Goal: Task Accomplishment & Management: Complete application form

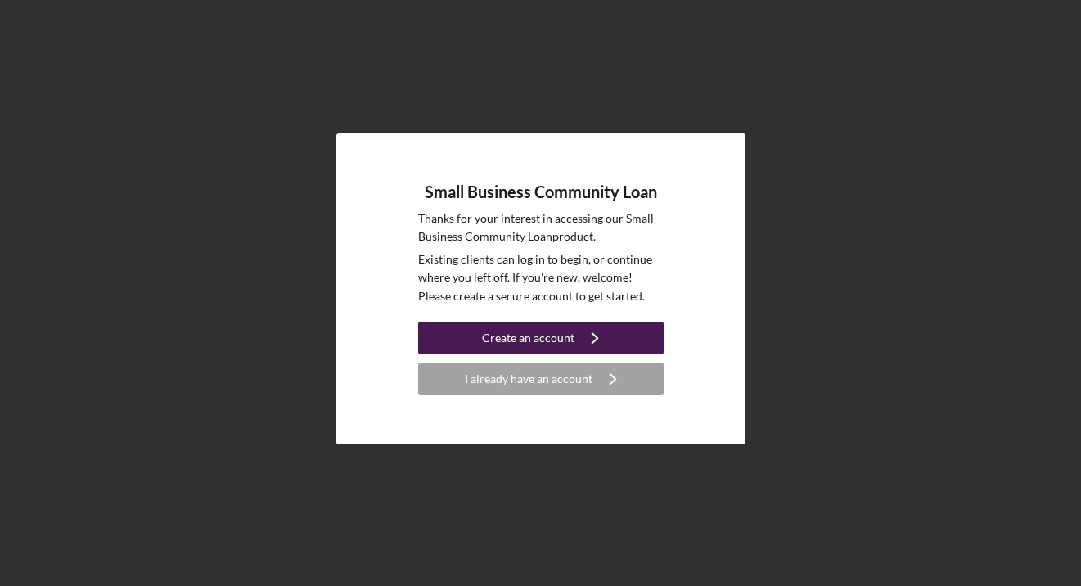
click at [534, 343] on div "Create an account" at bounding box center [528, 338] width 92 height 33
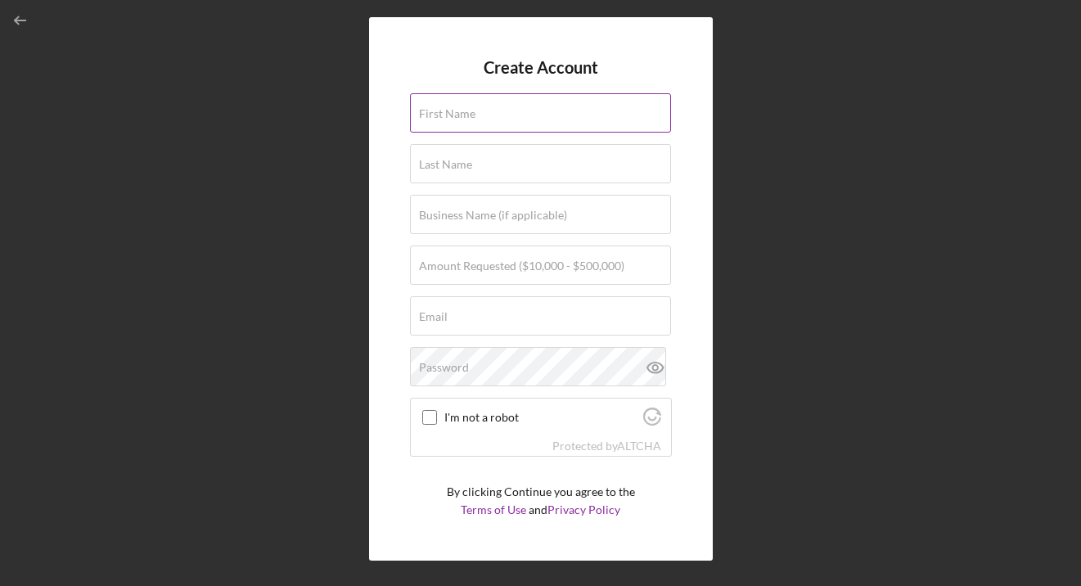
click at [424, 114] on label "First Name" at bounding box center [447, 113] width 56 height 13
click at [424, 114] on input "First Name" at bounding box center [540, 112] width 261 height 39
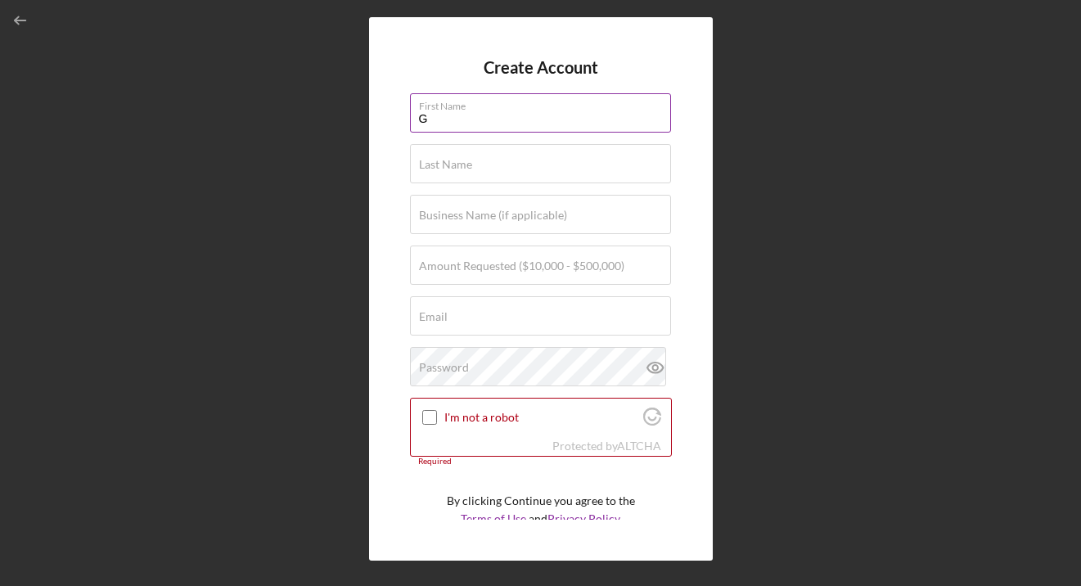
type input "GLORIA"
type input "[PERSON_NAME]"
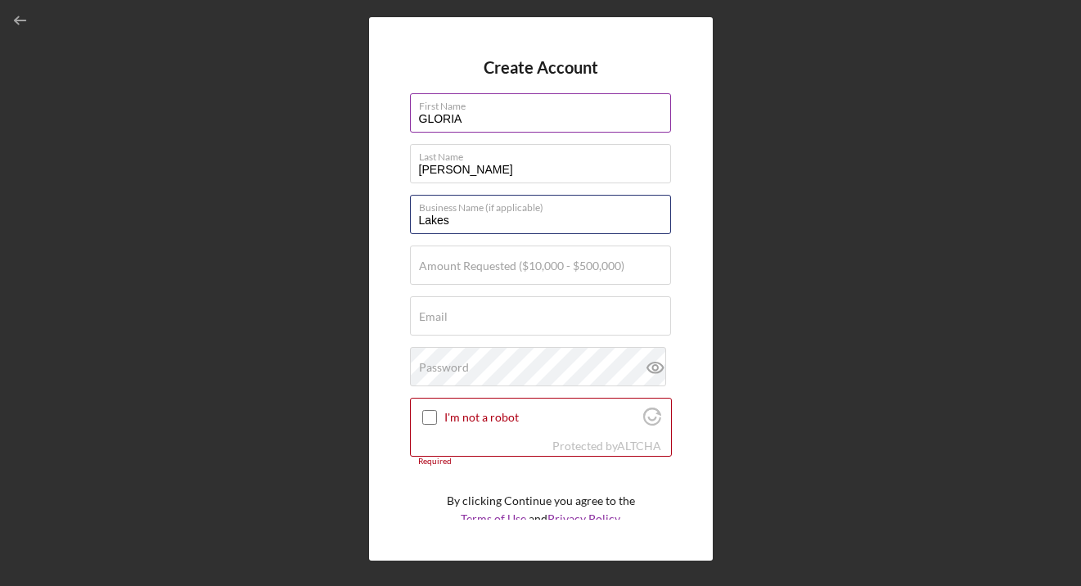
type input "Lakeside Club"
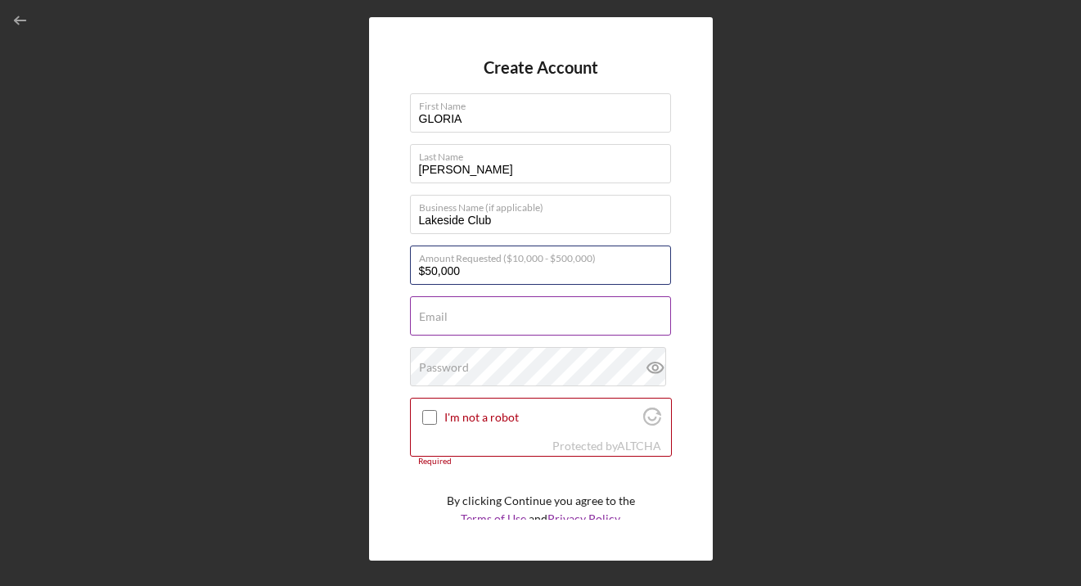
type input "$50,000"
click at [430, 323] on input "Email" at bounding box center [540, 315] width 261 height 39
type input "[EMAIL_ADDRESS][DOMAIN_NAME]"
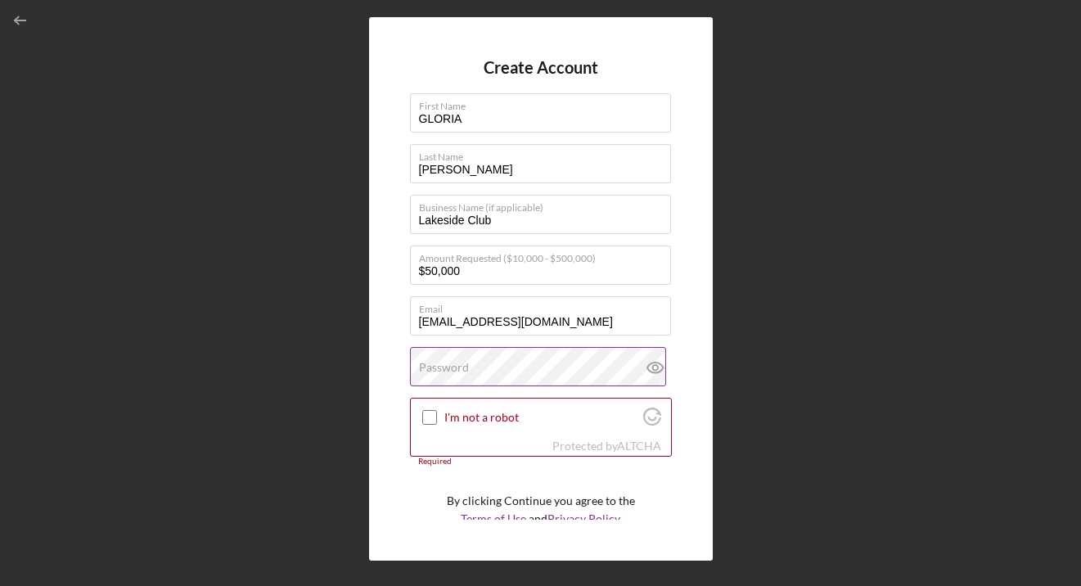
click at [431, 366] on label "Password" at bounding box center [444, 367] width 50 height 13
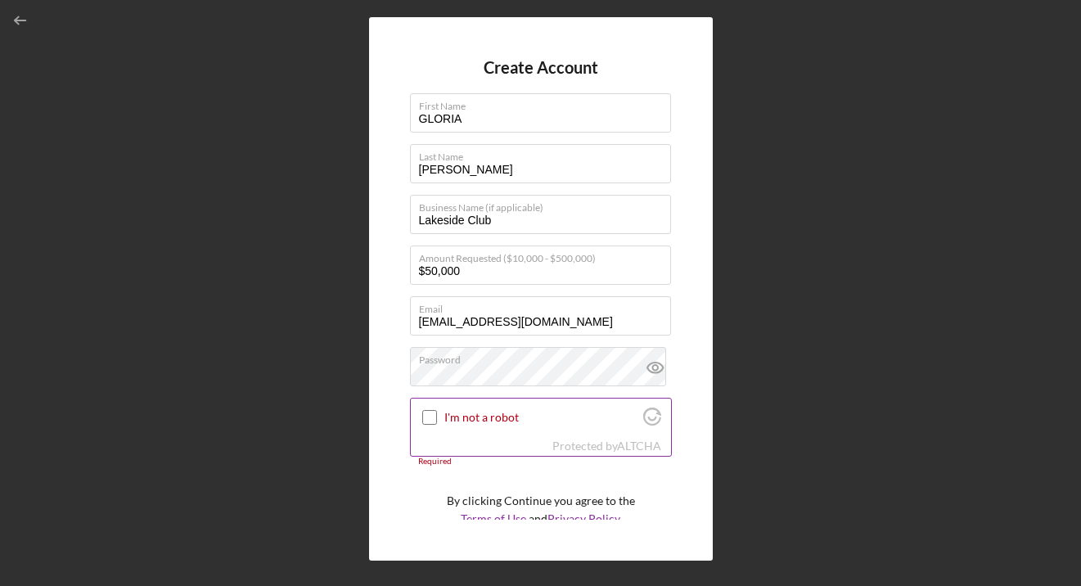
click at [433, 420] on input "I'm not a robot" at bounding box center [429, 417] width 15 height 15
checkbox input "true"
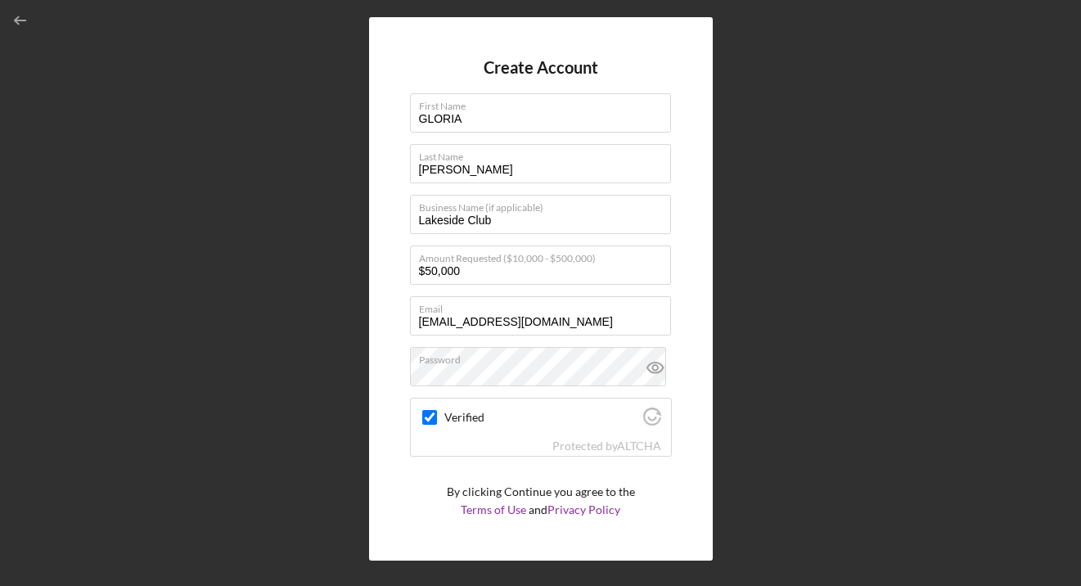
scroll to position [48, 0]
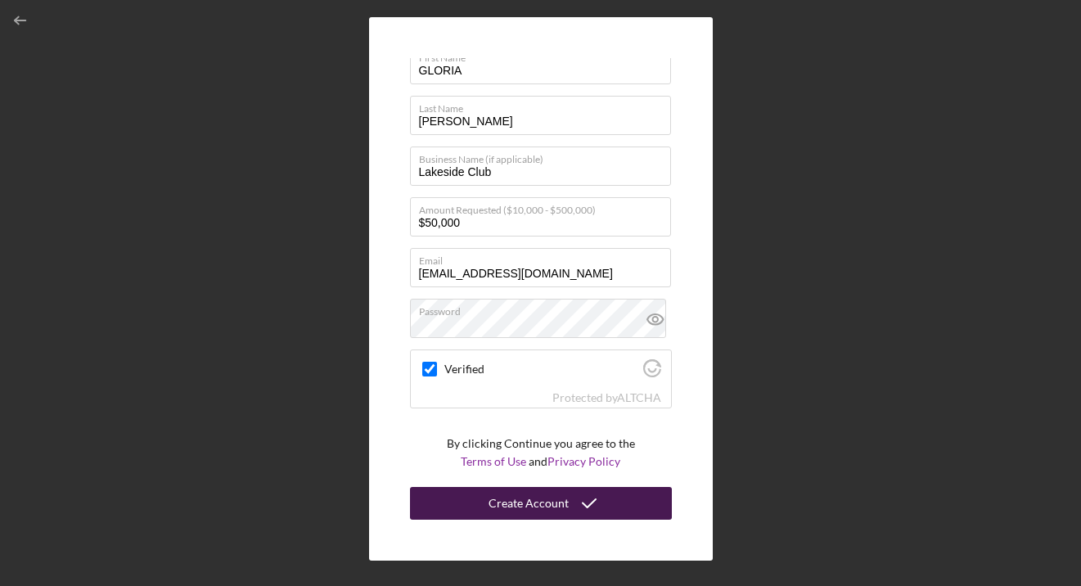
click at [526, 512] on div "Create Account" at bounding box center [529, 503] width 80 height 33
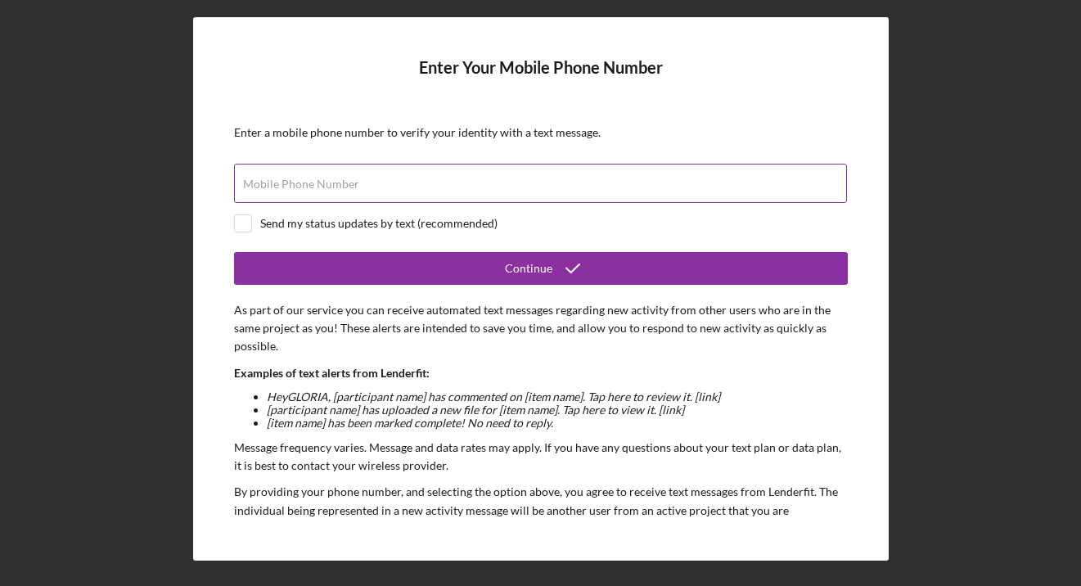
click at [281, 187] on label "Mobile Phone Number" at bounding box center [301, 184] width 116 height 13
click at [281, 187] on input "Mobile Phone Number" at bounding box center [540, 183] width 613 height 39
type input "[PHONE_NUMBER]"
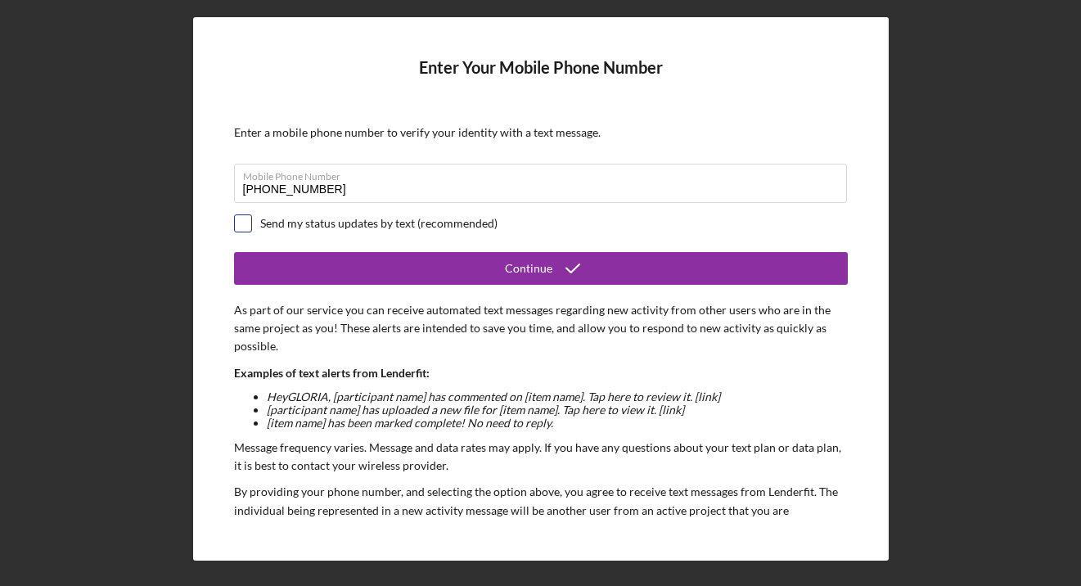
click at [244, 221] on input "checkbox" at bounding box center [243, 223] width 16 height 16
checkbox input "true"
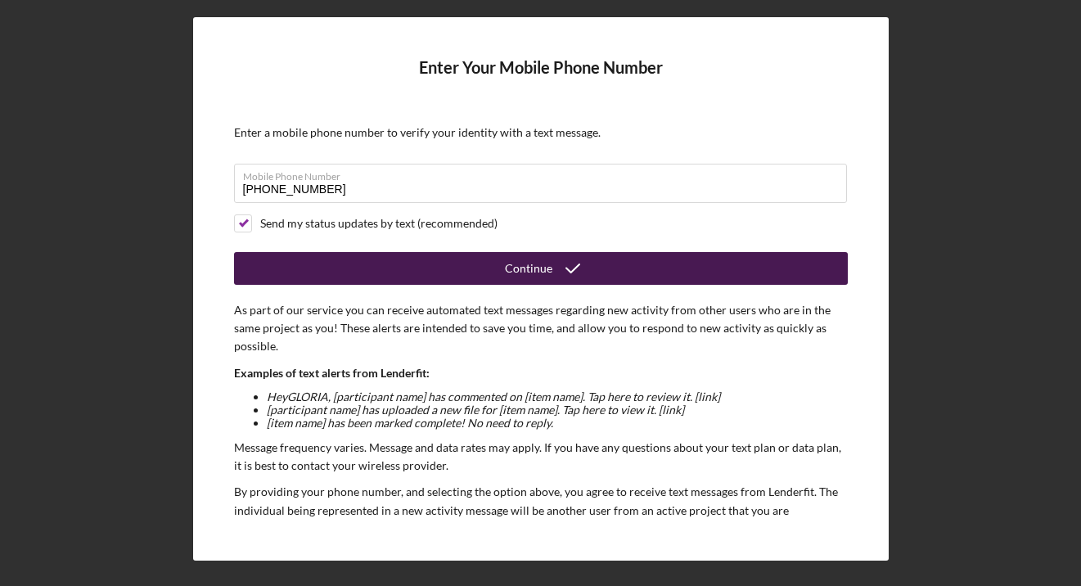
click at [533, 276] on div "Continue" at bounding box center [528, 268] width 47 height 33
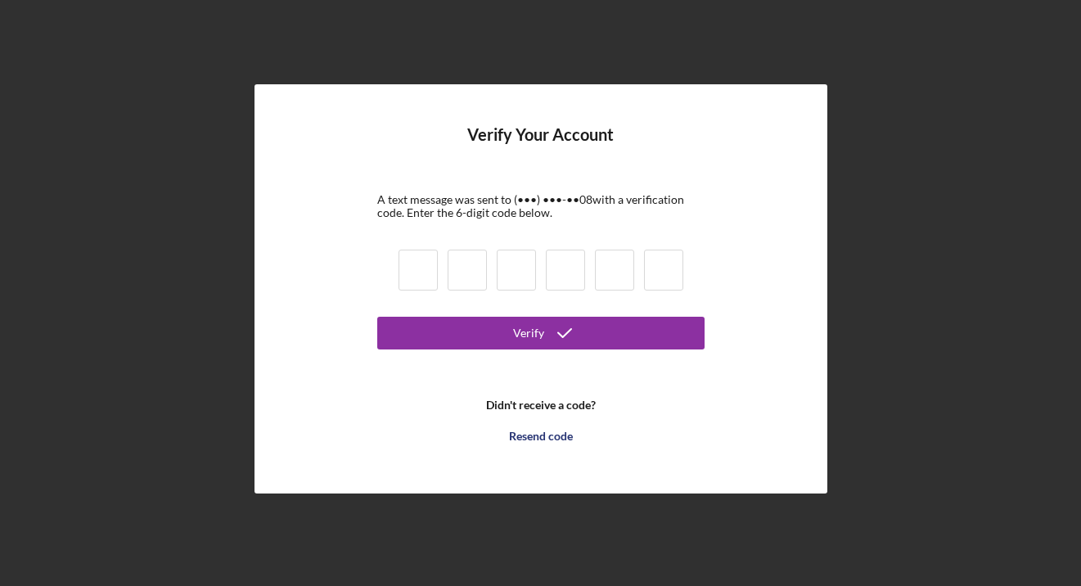
click at [414, 269] on input at bounding box center [418, 270] width 39 height 41
type input "8"
type input "0"
type input "2"
type input "4"
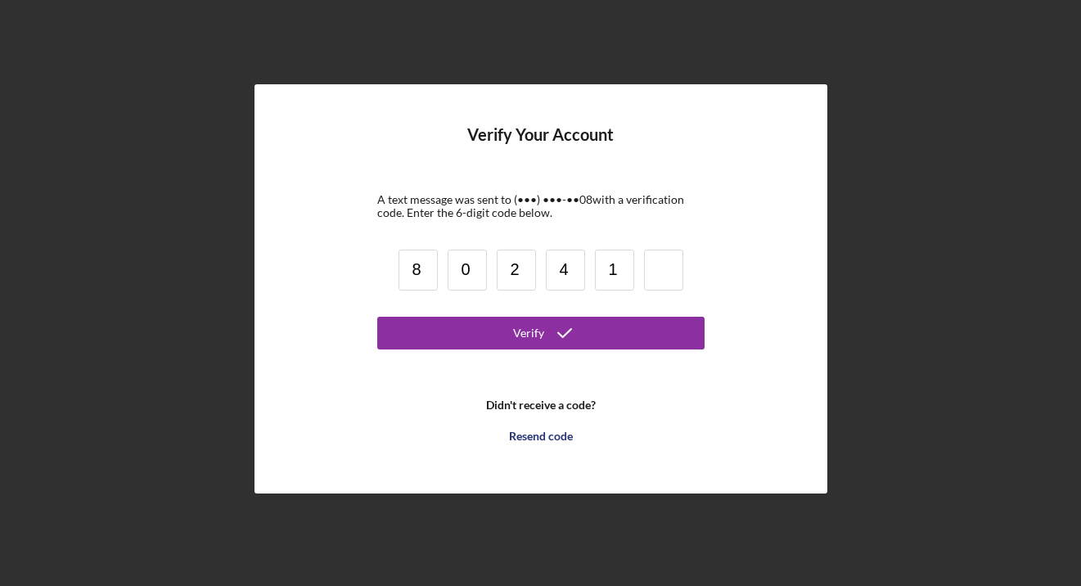
type input "1"
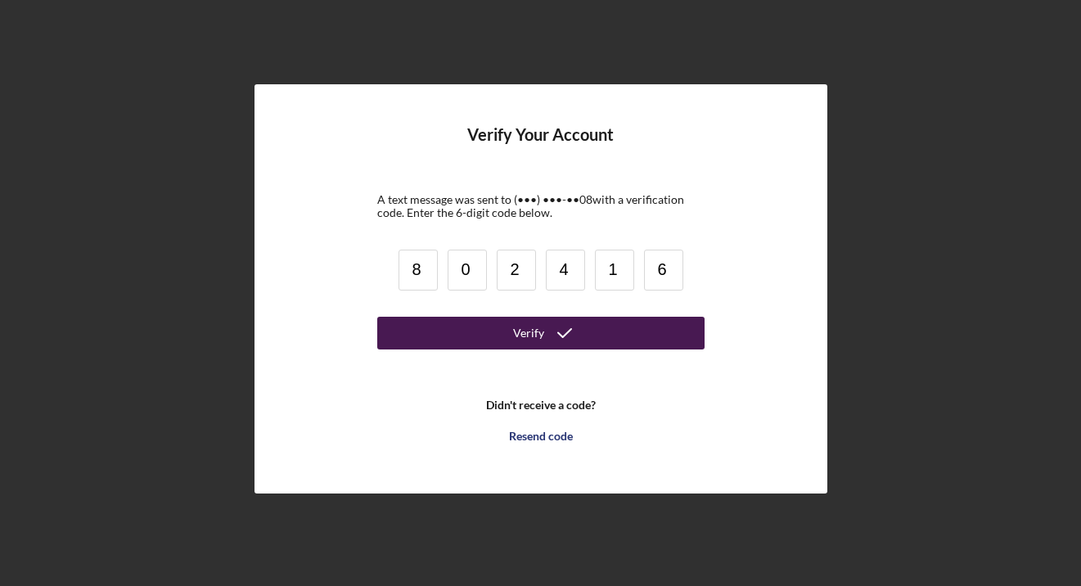
type input "6"
click at [492, 327] on button "Verify" at bounding box center [540, 333] width 327 height 33
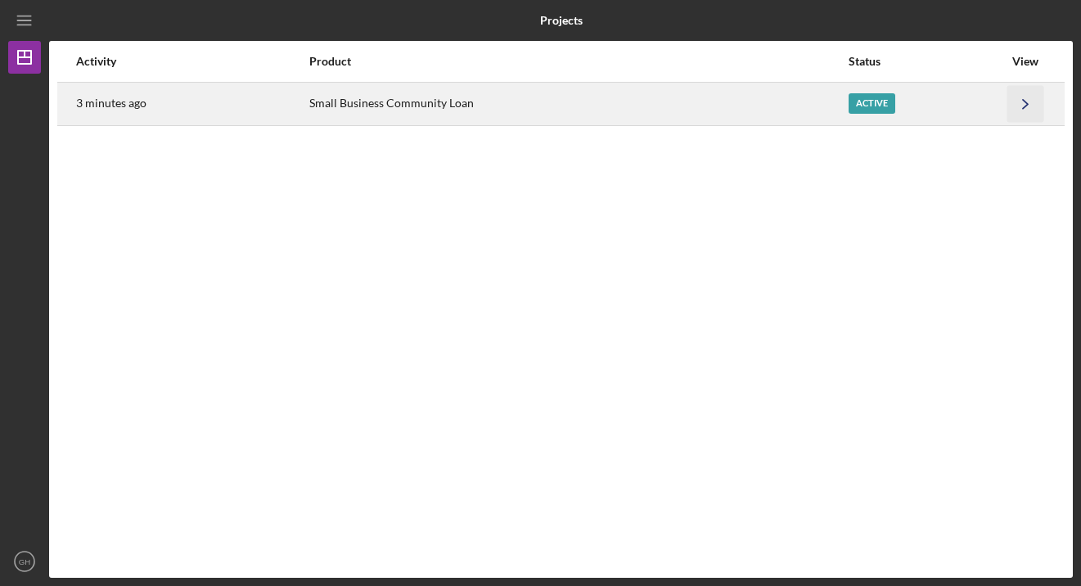
click at [1026, 101] on icon "Icon/Navigate" at bounding box center [1026, 103] width 37 height 37
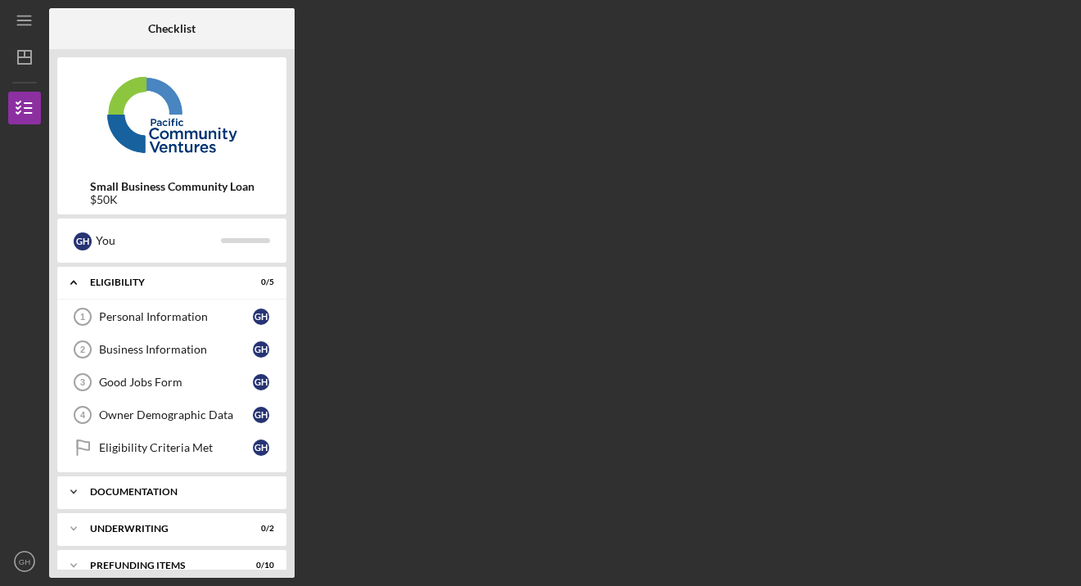
scroll to position [21, 0]
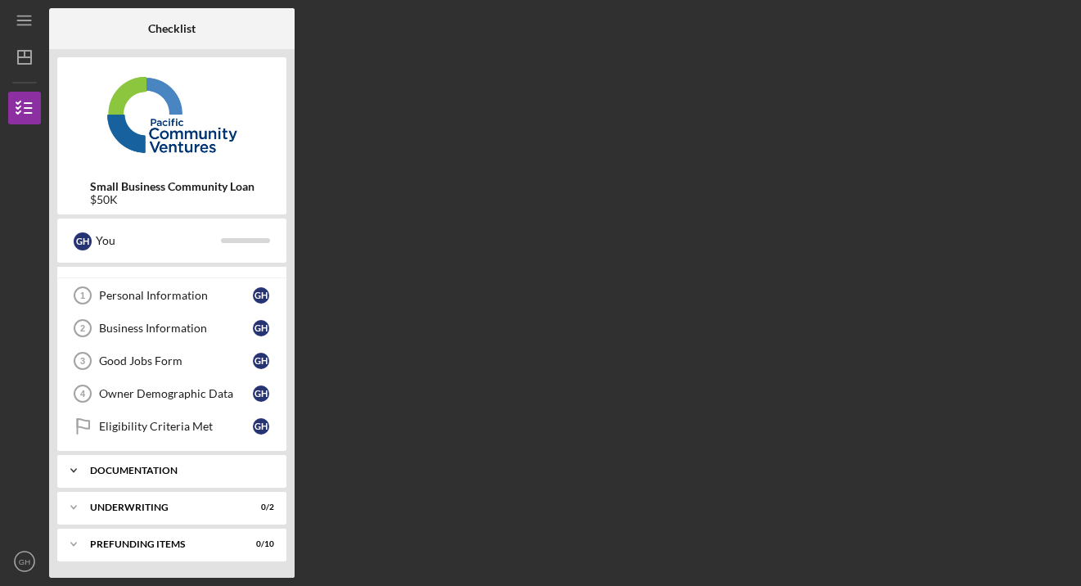
click at [253, 485] on div "Icon/Expander Documentation 0 / 11" at bounding box center [171, 470] width 229 height 33
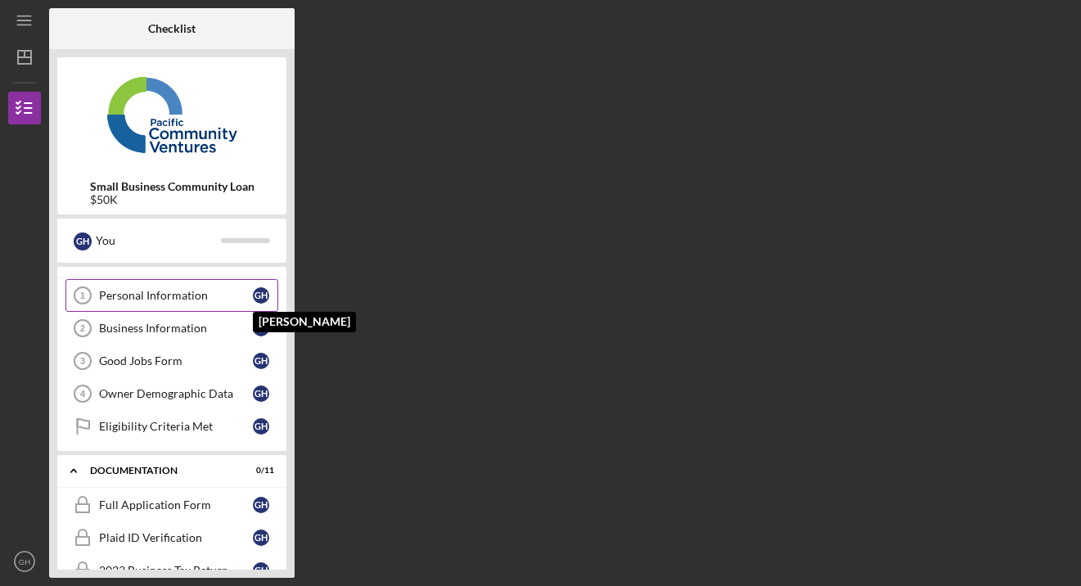
click at [258, 291] on div "G H" at bounding box center [261, 295] width 16 height 16
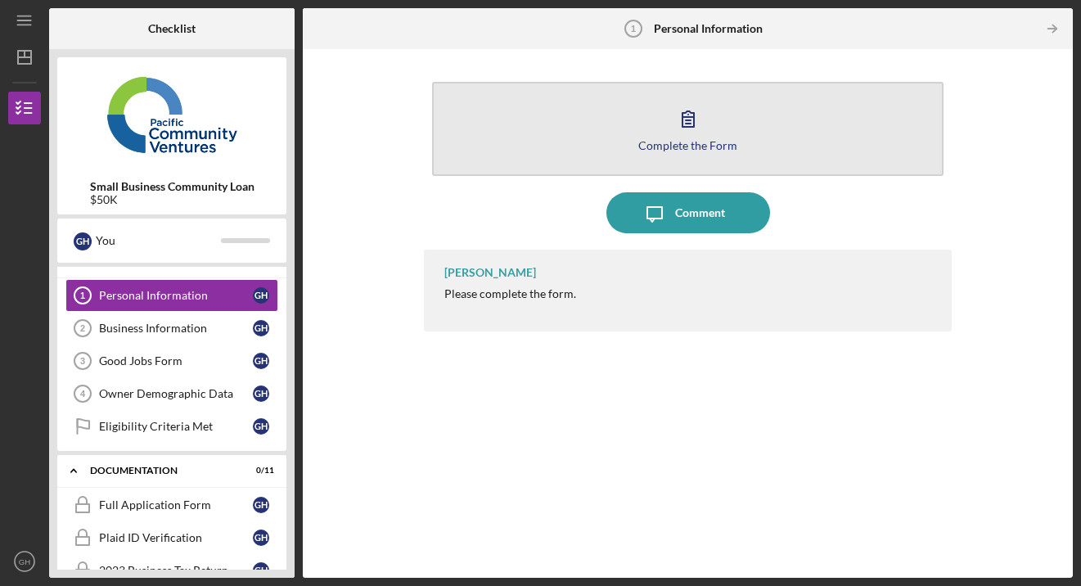
click at [687, 119] on icon "button" at bounding box center [688, 118] width 41 height 41
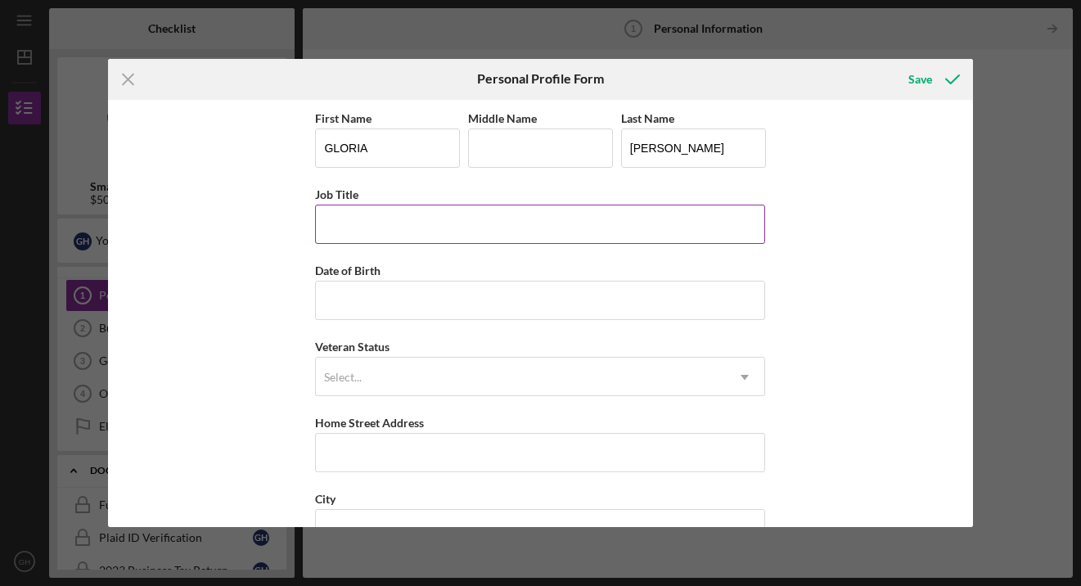
click at [331, 227] on input "Job Title" at bounding box center [540, 224] width 450 height 39
type input "Owner"
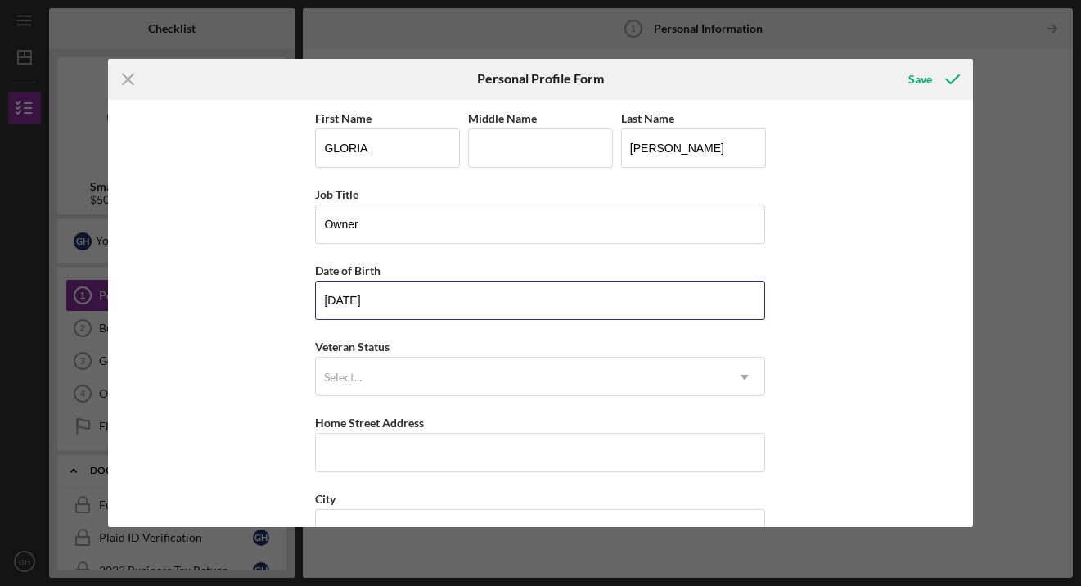
type input "[DATE]"
click at [273, 339] on div "First Name [PERSON_NAME] Middle Name Last Name [PERSON_NAME] Job Title Owner Da…" at bounding box center [540, 314] width 865 height 428
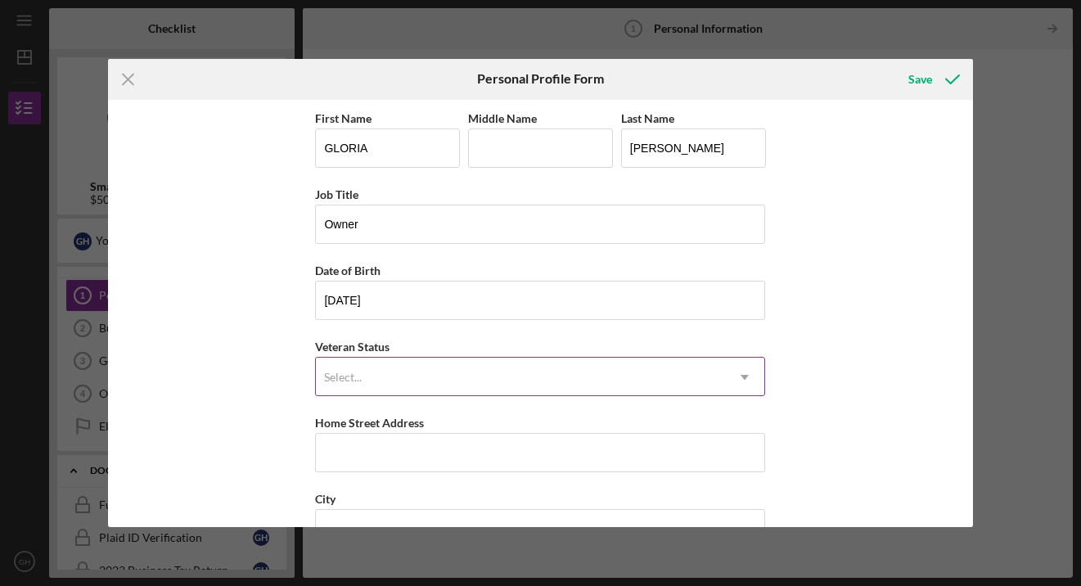
click at [739, 381] on icon "Icon/Dropdown Arrow" at bounding box center [744, 377] width 39 height 39
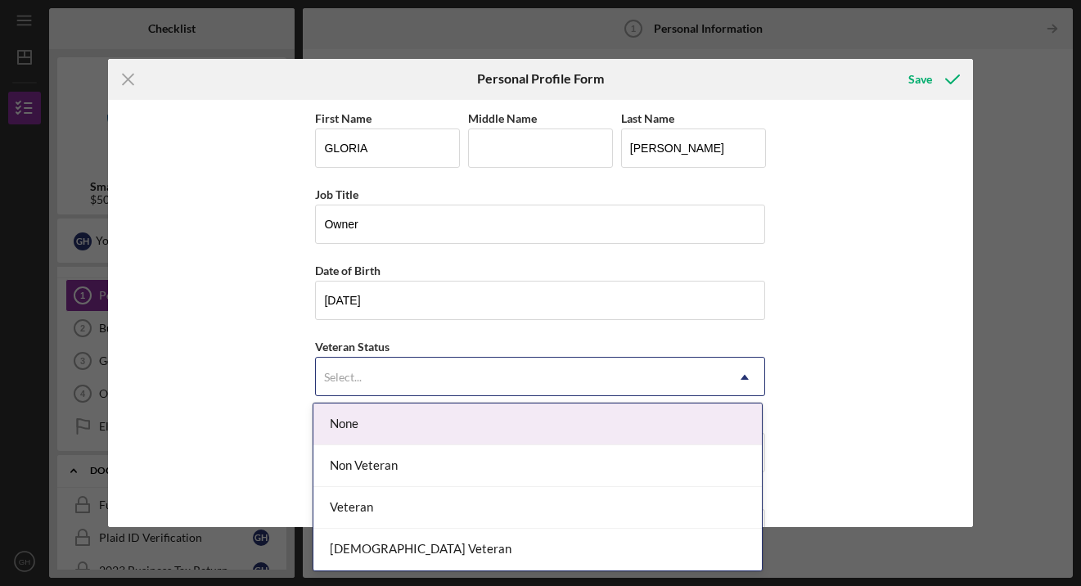
click at [739, 381] on icon "Icon/Dropdown Arrow" at bounding box center [744, 377] width 39 height 39
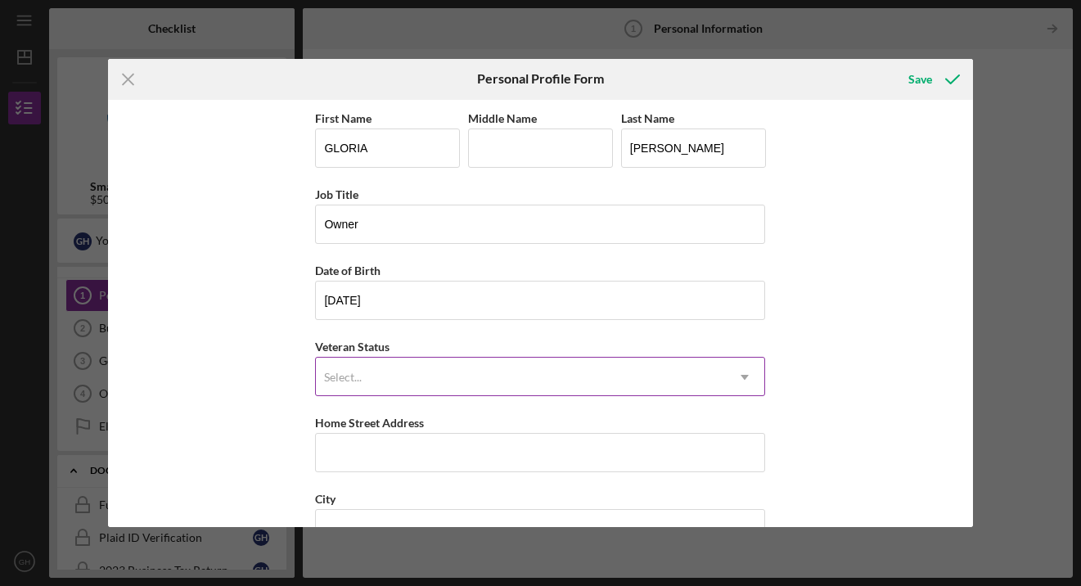
click at [742, 377] on use at bounding box center [746, 377] width 8 height 5
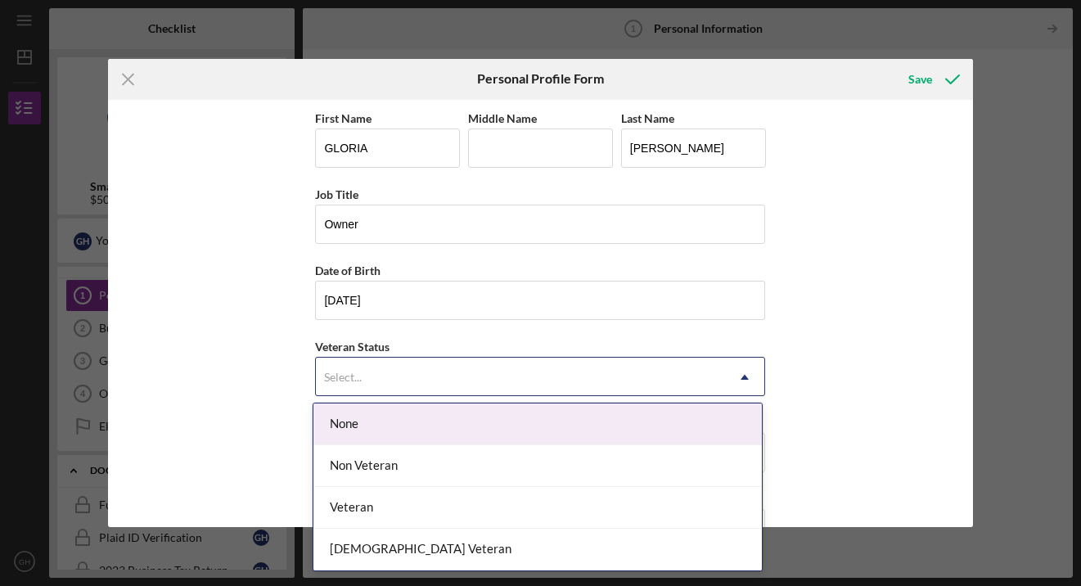
click at [651, 434] on div "None" at bounding box center [537, 425] width 449 height 42
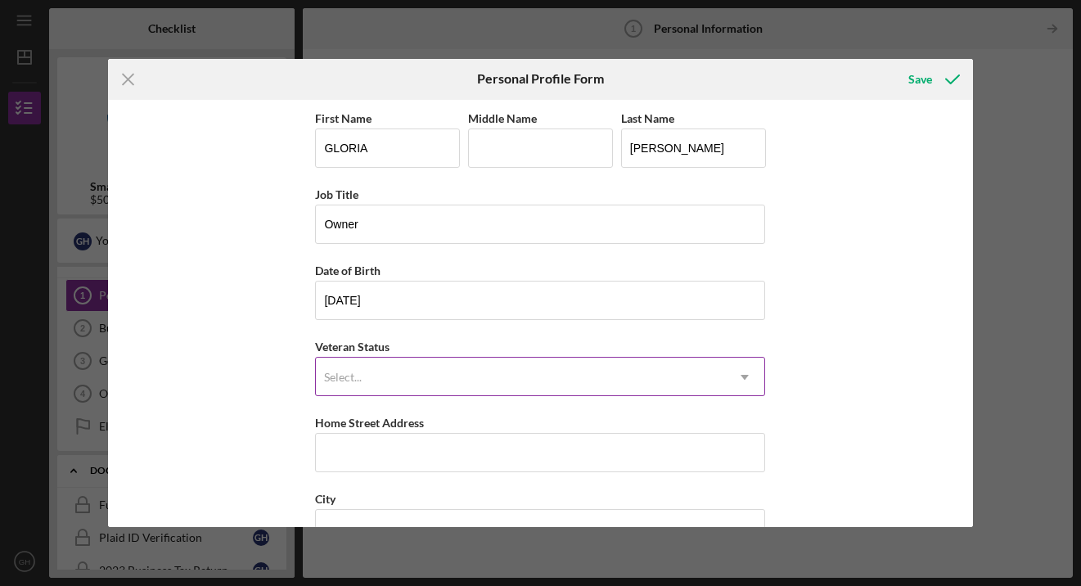
click at [744, 380] on icon "Icon/Dropdown Arrow" at bounding box center [744, 377] width 39 height 39
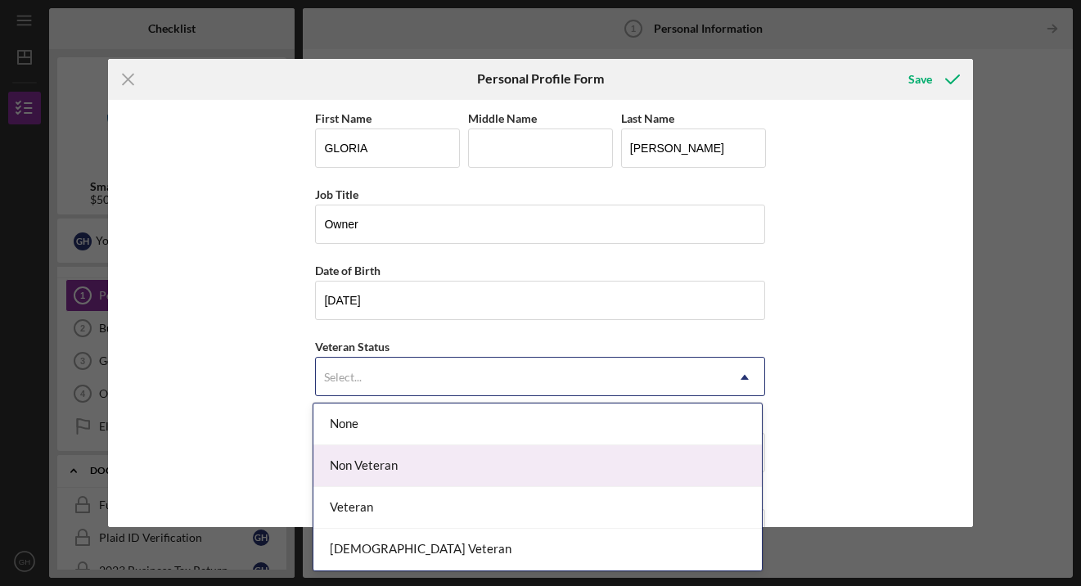
click at [367, 461] on div "Non Veteran" at bounding box center [537, 466] width 449 height 42
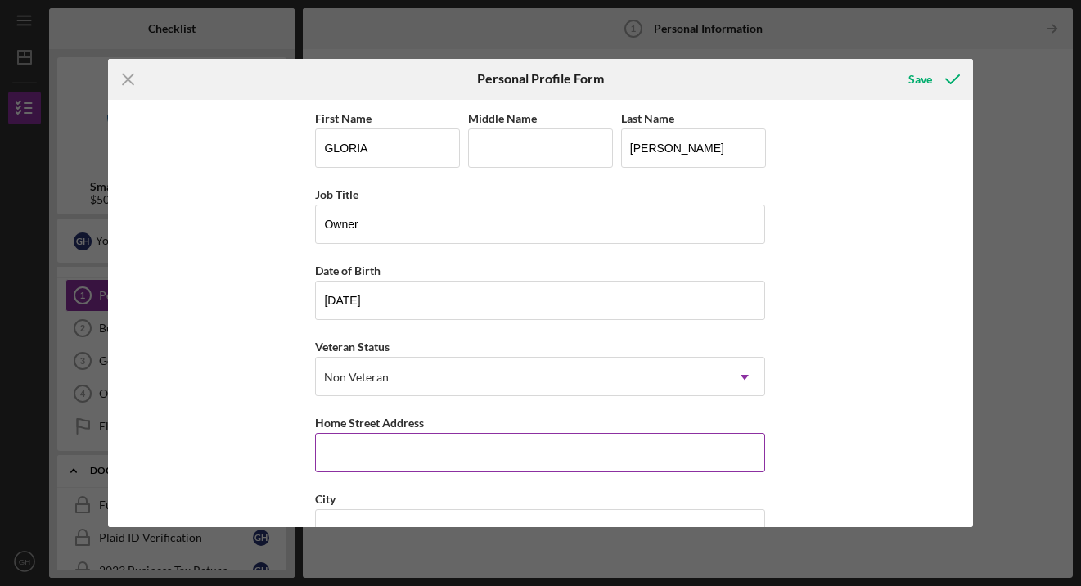
click at [345, 462] on input "Home Street Address" at bounding box center [540, 452] width 450 height 39
type input "[STREET_ADDRESS][PERSON_NAME]"
type input "[PERSON_NAME]"
type input "[GEOGRAPHIC_DATA]"
type input "94619"
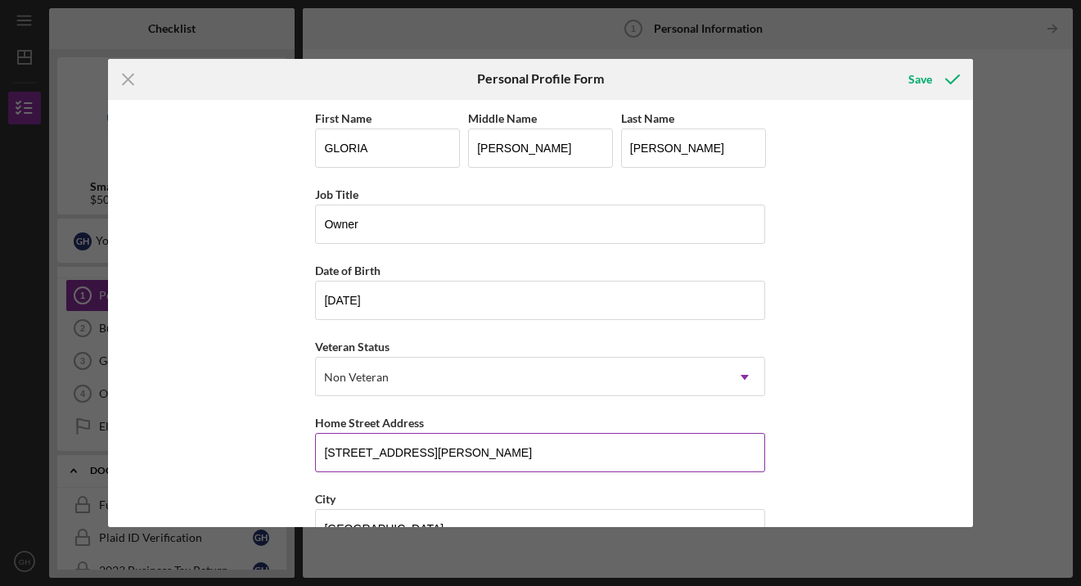
type input "MS"
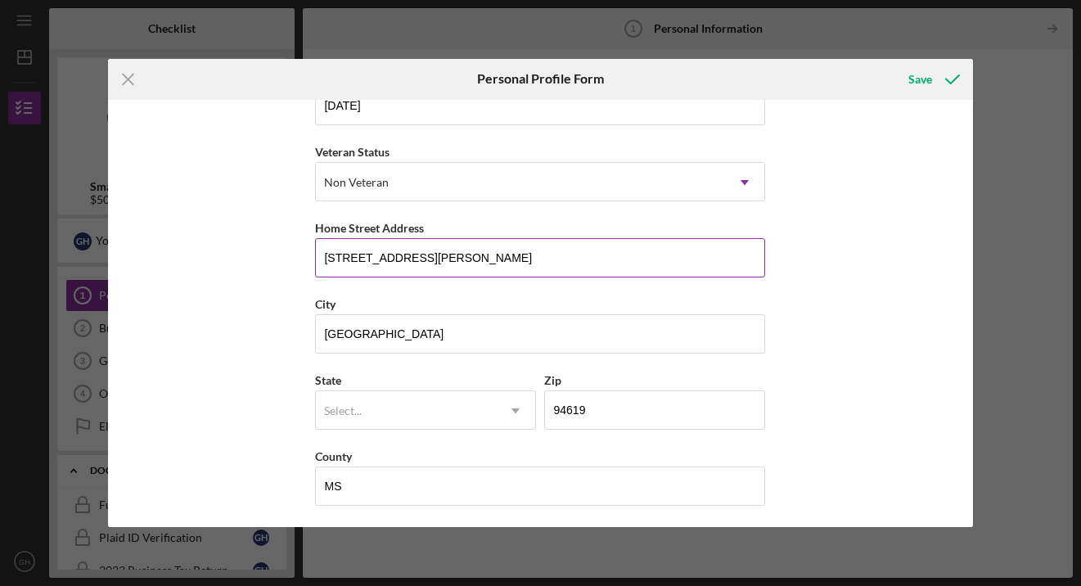
scroll to position [198, 0]
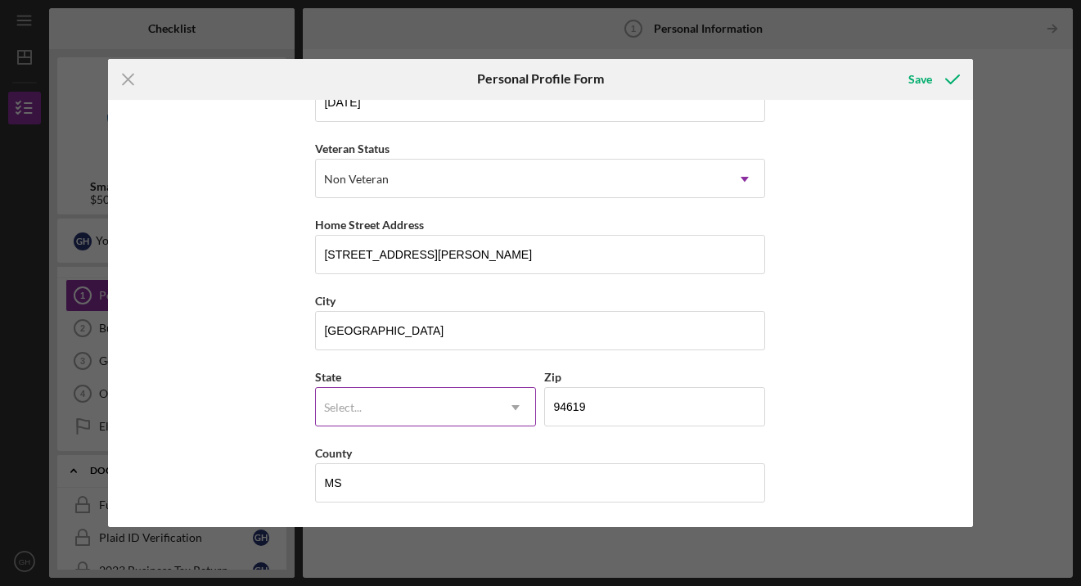
click at [512, 406] on use at bounding box center [516, 407] width 8 height 5
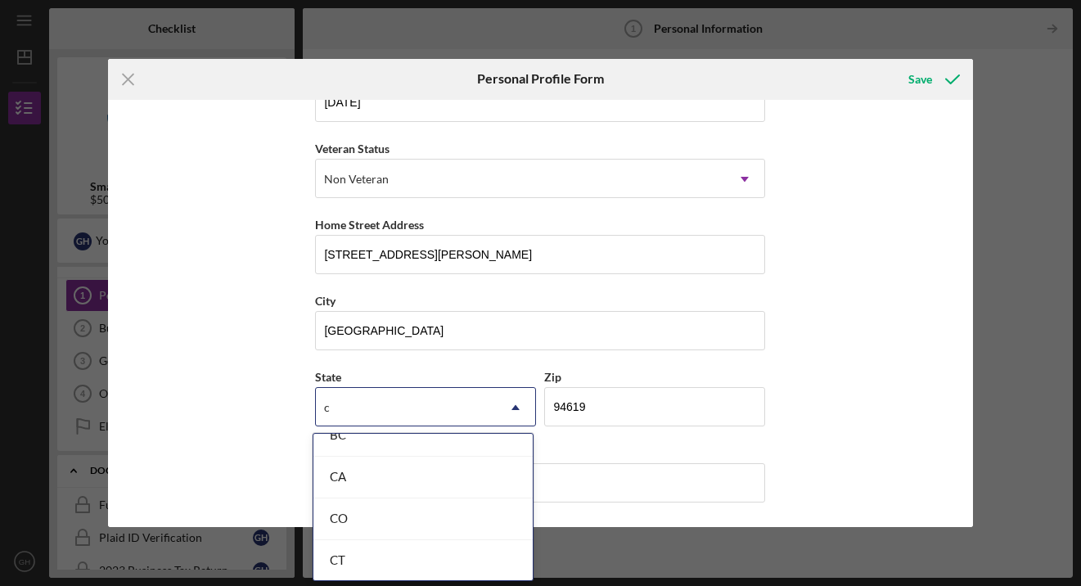
scroll to position [19, 0]
type input "ca"
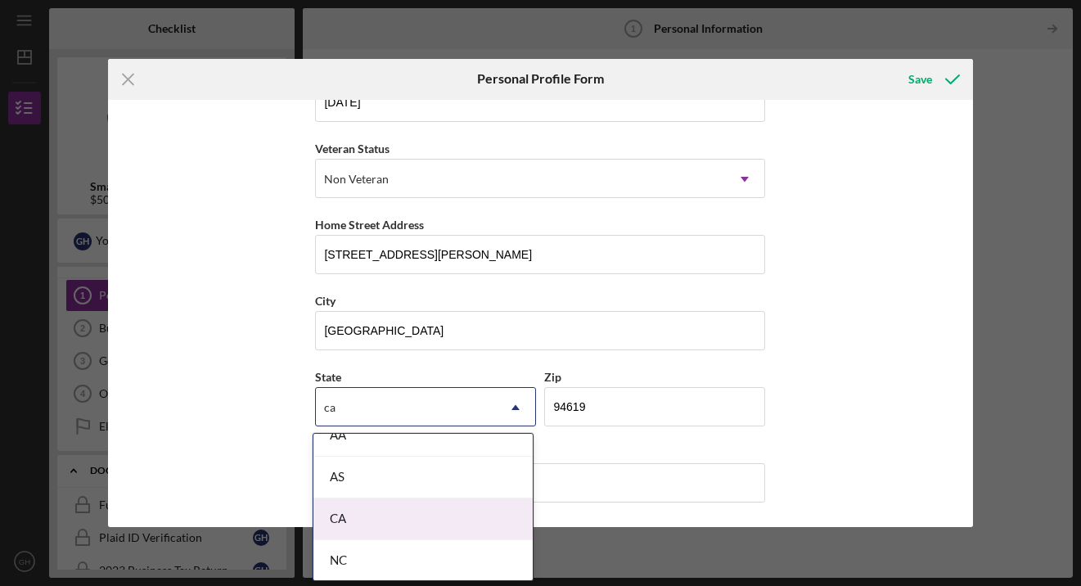
click at [363, 517] on div "CA" at bounding box center [422, 519] width 219 height 42
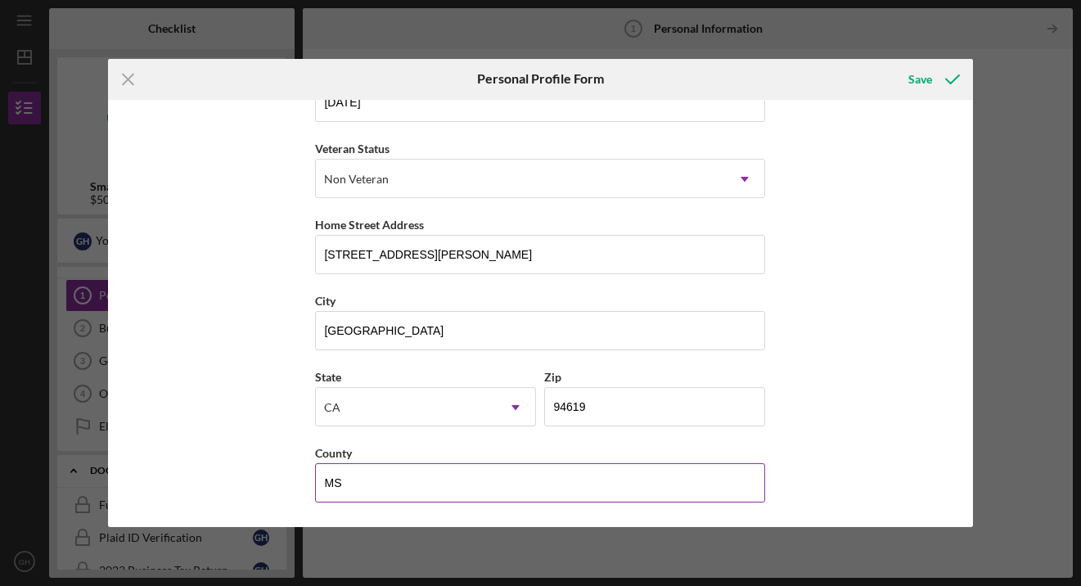
click at [350, 483] on input "MS" at bounding box center [540, 482] width 450 height 39
type input "M"
type input "ALAMEDA"
click at [919, 82] on div "Save" at bounding box center [921, 79] width 24 height 33
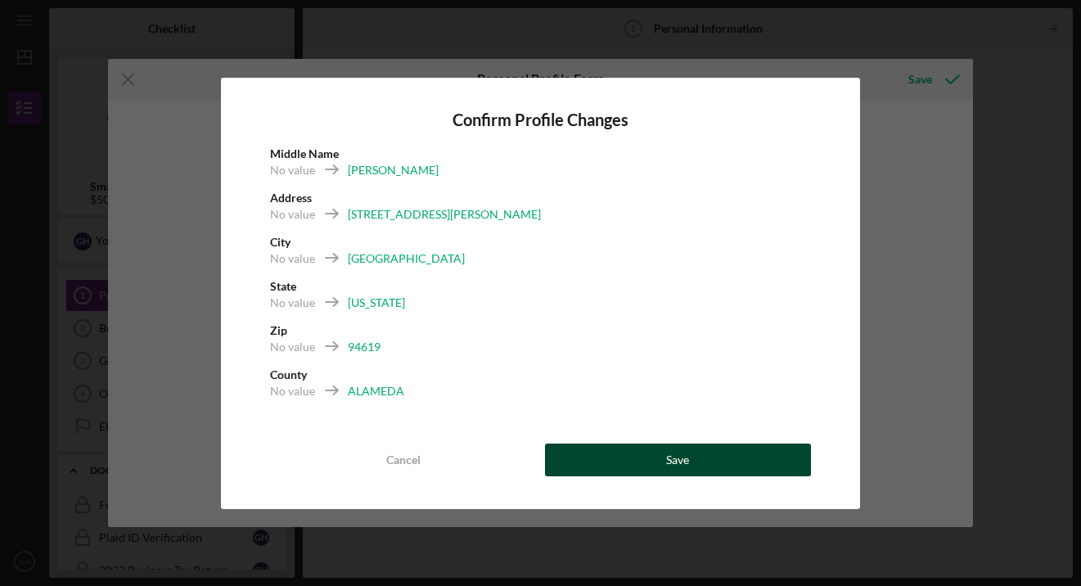
click at [668, 460] on div "Save" at bounding box center [677, 460] width 23 height 33
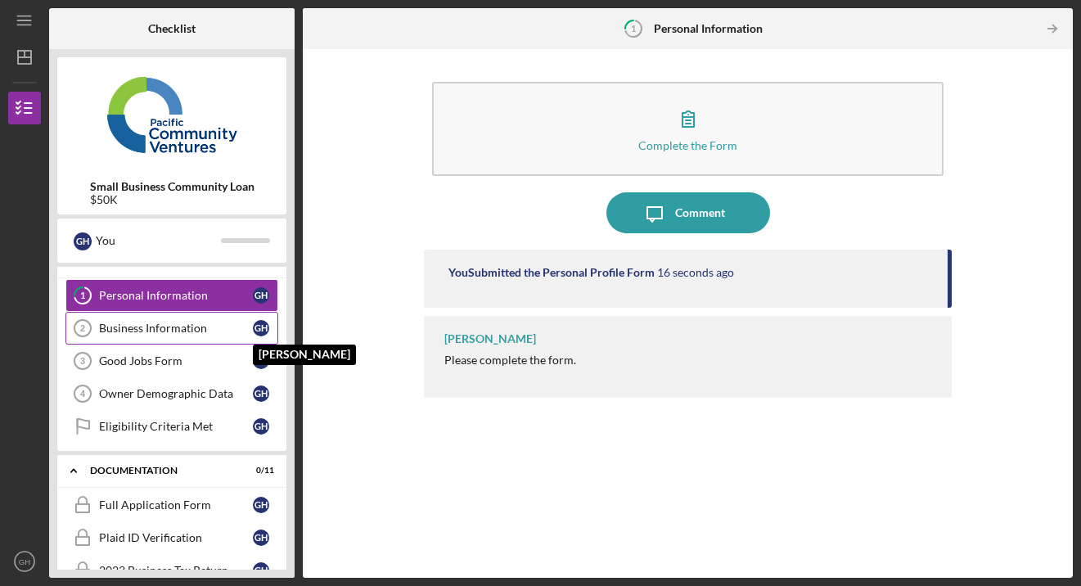
click at [259, 324] on div "G H" at bounding box center [261, 328] width 16 height 16
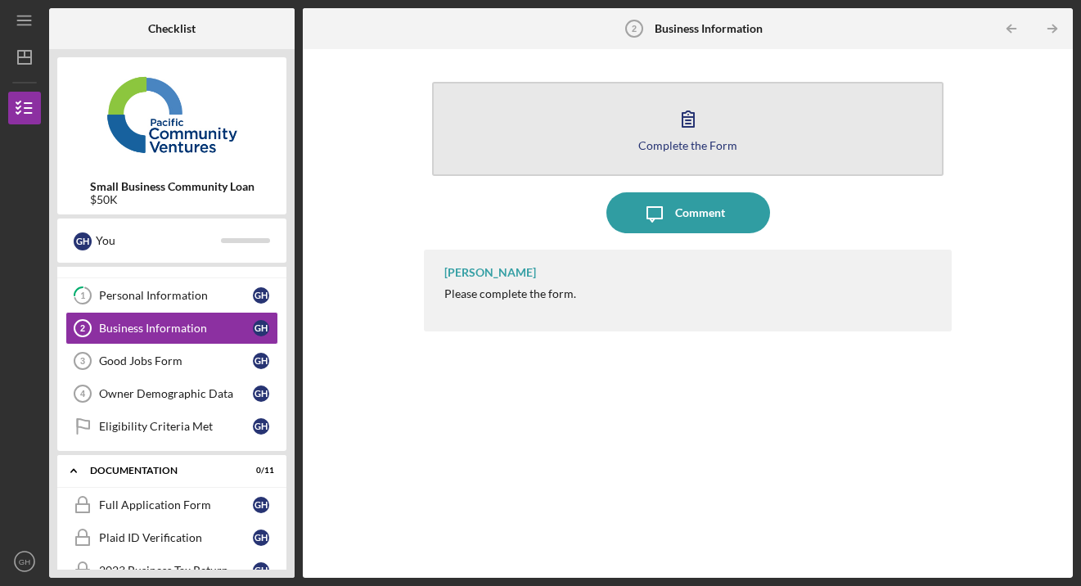
click at [684, 144] on div "Complete the Form" at bounding box center [687, 145] width 99 height 12
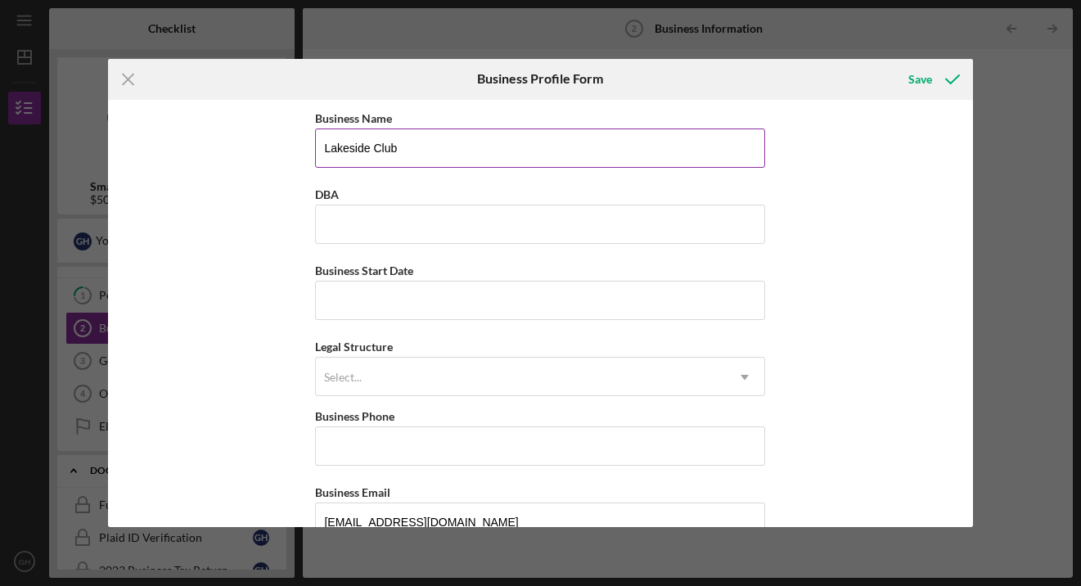
click at [401, 146] on input "Lakeside Club" at bounding box center [540, 148] width 450 height 39
click at [318, 145] on input "Lakeside Club" at bounding box center [540, 148] width 450 height 39
click at [519, 148] on input "Transverse Equity LLC Lakeside Club" at bounding box center [540, 148] width 450 height 39
type input "Transverse Equity LLC"
type input "Lakeside Club"
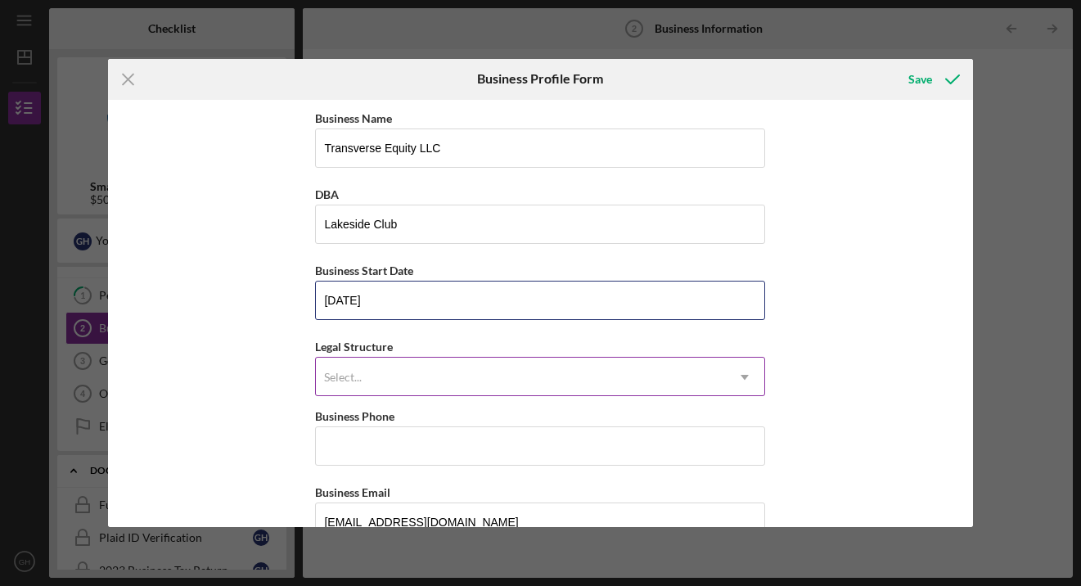
type input "[DATE]"
click at [742, 378] on use at bounding box center [746, 377] width 8 height 5
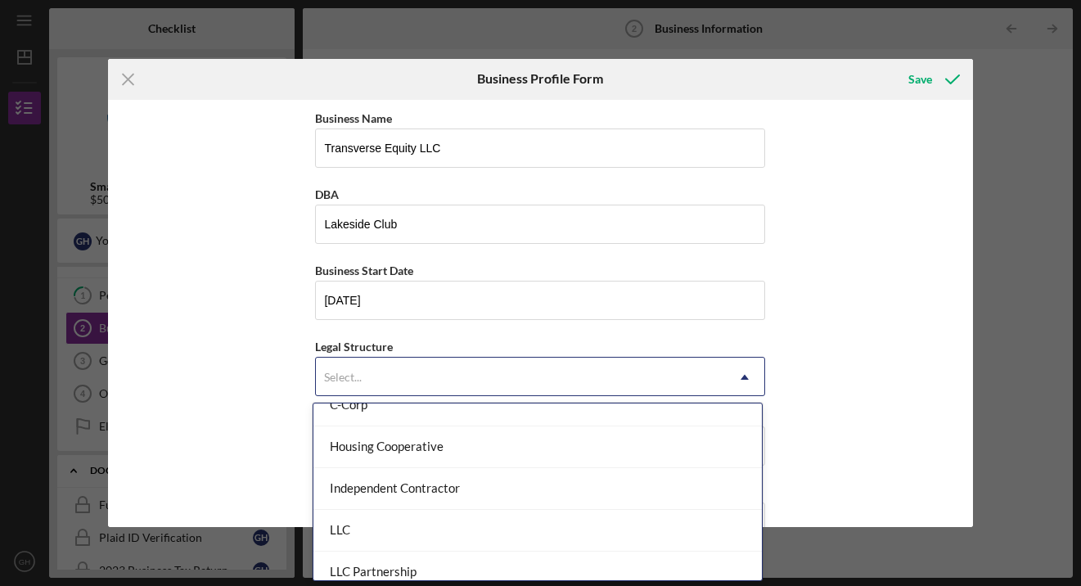
scroll to position [196, 0]
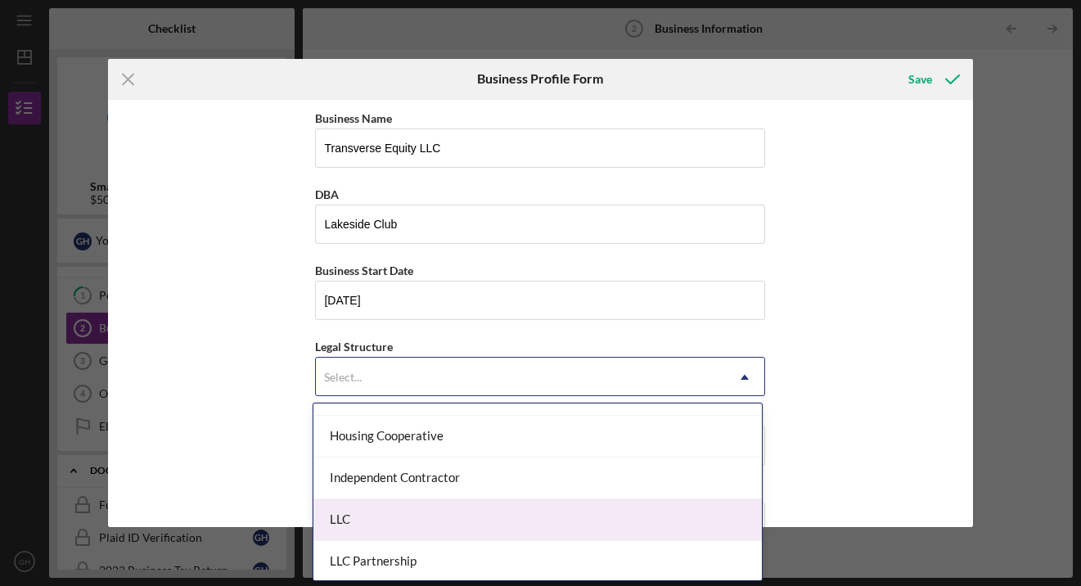
click at [344, 521] on div "LLC" at bounding box center [537, 520] width 449 height 42
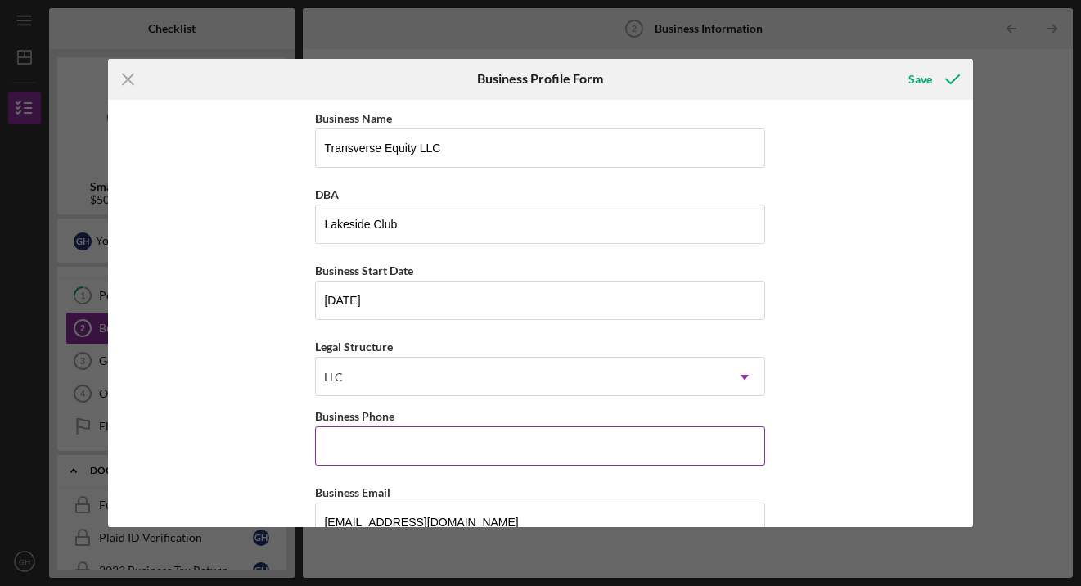
click at [327, 445] on input "Business Phone" at bounding box center [540, 445] width 450 height 39
type input "[PHONE_NUMBER]"
type input "Oaklanfd"
type input "94619"
type input "ALAMEDA"
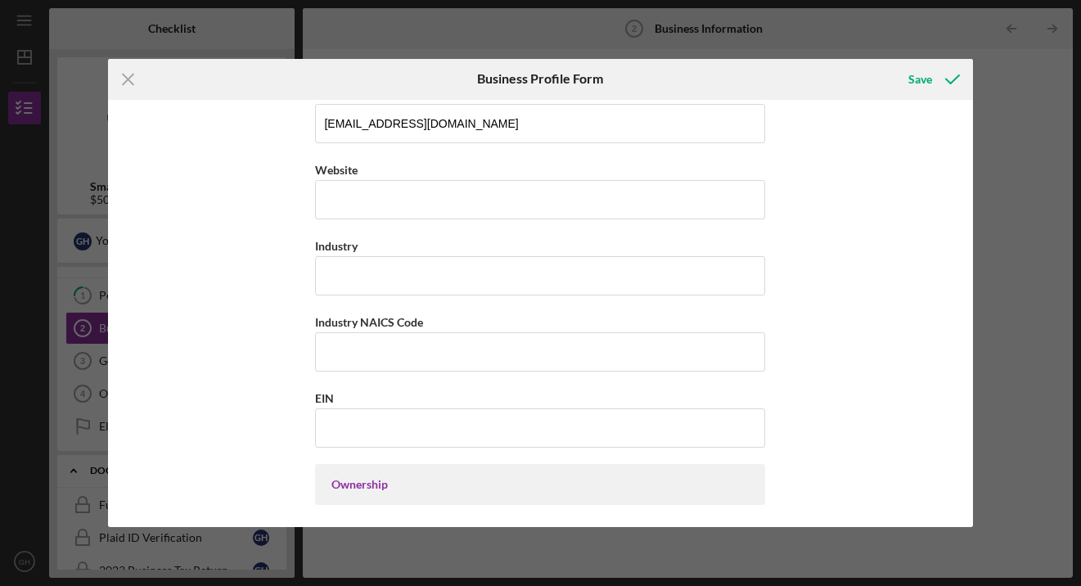
scroll to position [399, 0]
click at [340, 273] on input "Industry" at bounding box center [540, 274] width 450 height 39
type input "E"
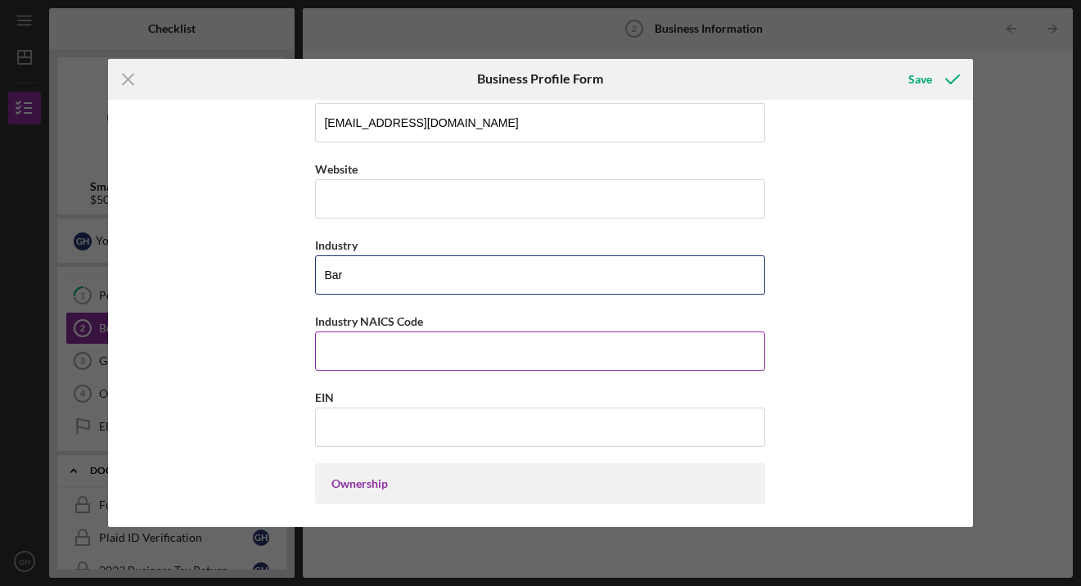
type input "Bar"
click at [323, 357] on input "Industry NAICS Code" at bounding box center [540, 350] width 450 height 39
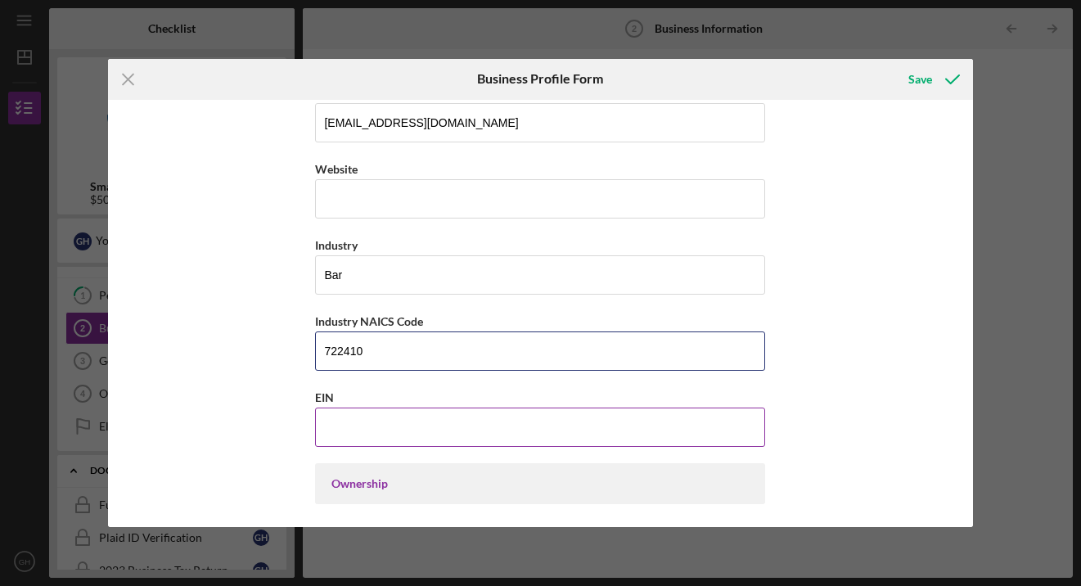
type input "722410"
click at [331, 428] on input "EIN" at bounding box center [540, 427] width 450 height 39
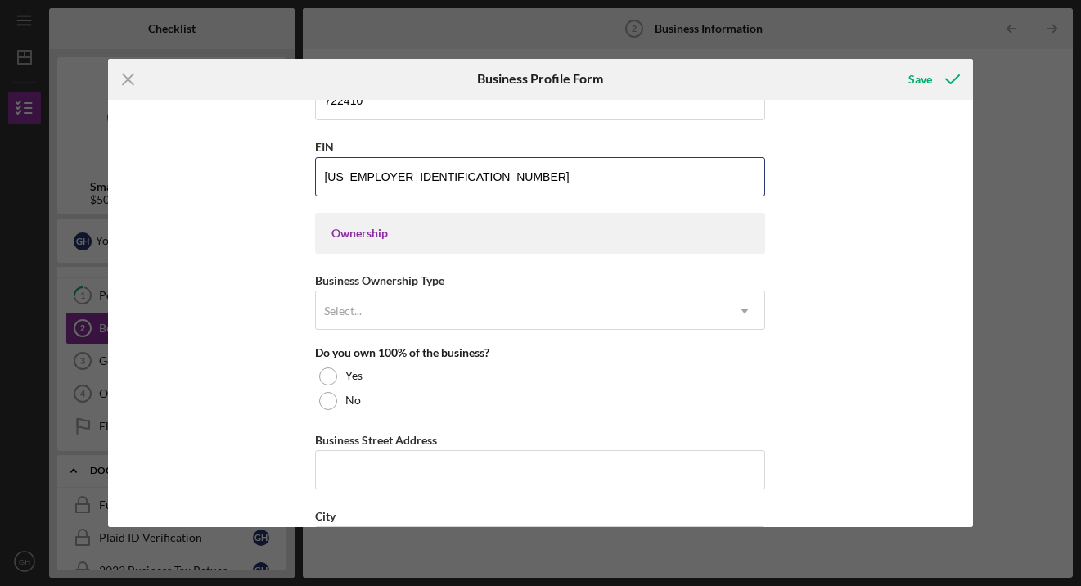
scroll to position [689, 0]
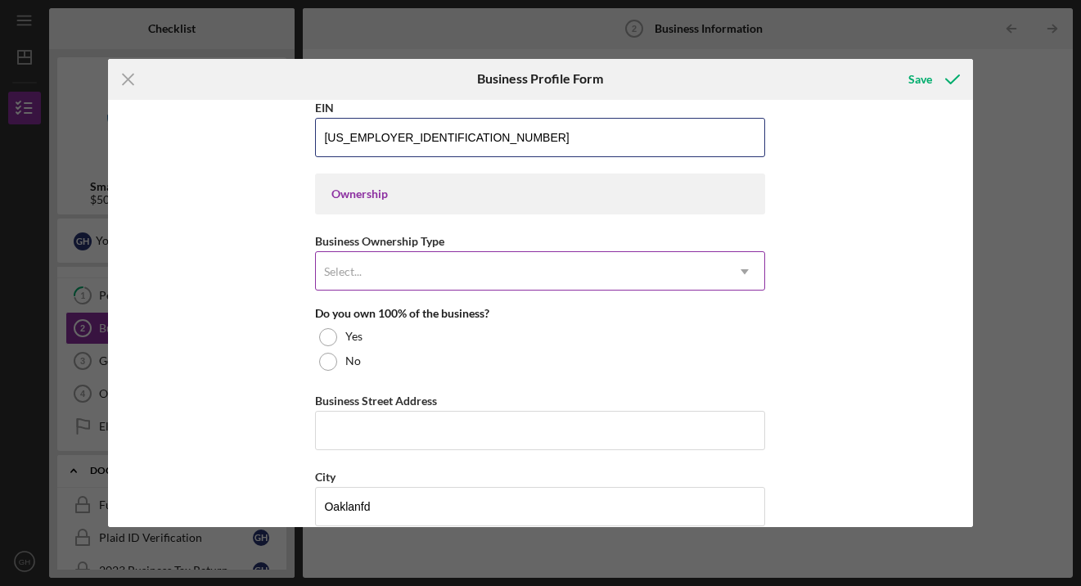
type input "[US_EMPLOYER_IDENTIFICATION_NUMBER]"
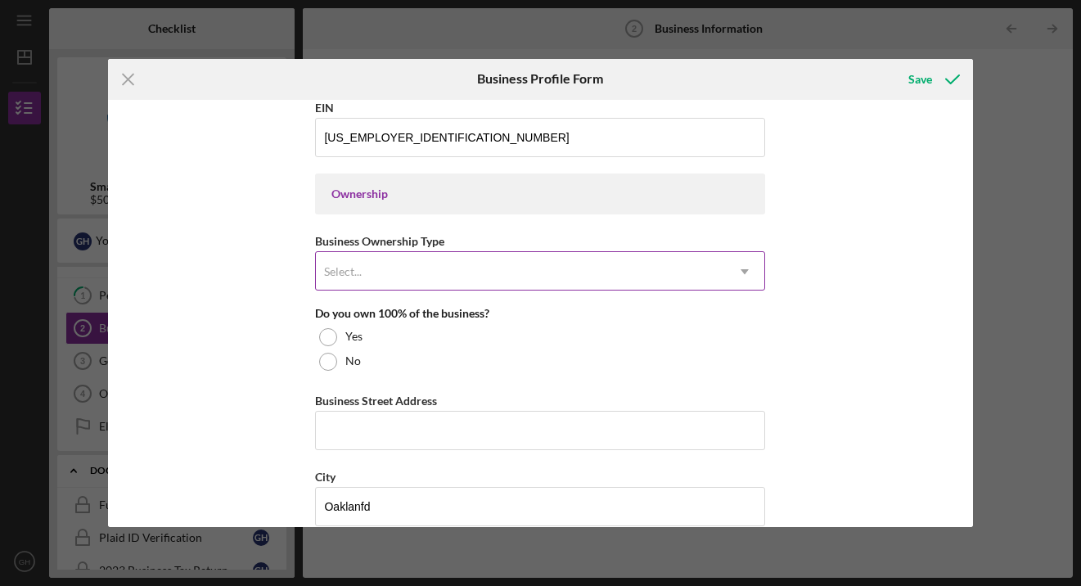
click at [746, 273] on icon "Icon/Dropdown Arrow" at bounding box center [744, 271] width 39 height 39
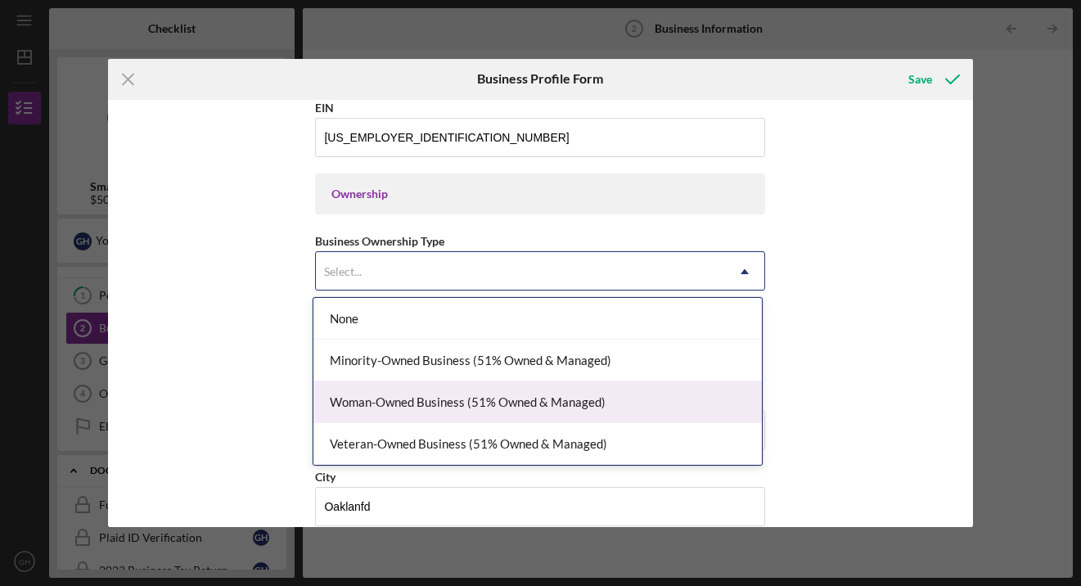
click at [606, 398] on div "Woman-Owned Business (51% Owned & Managed)" at bounding box center [537, 402] width 449 height 42
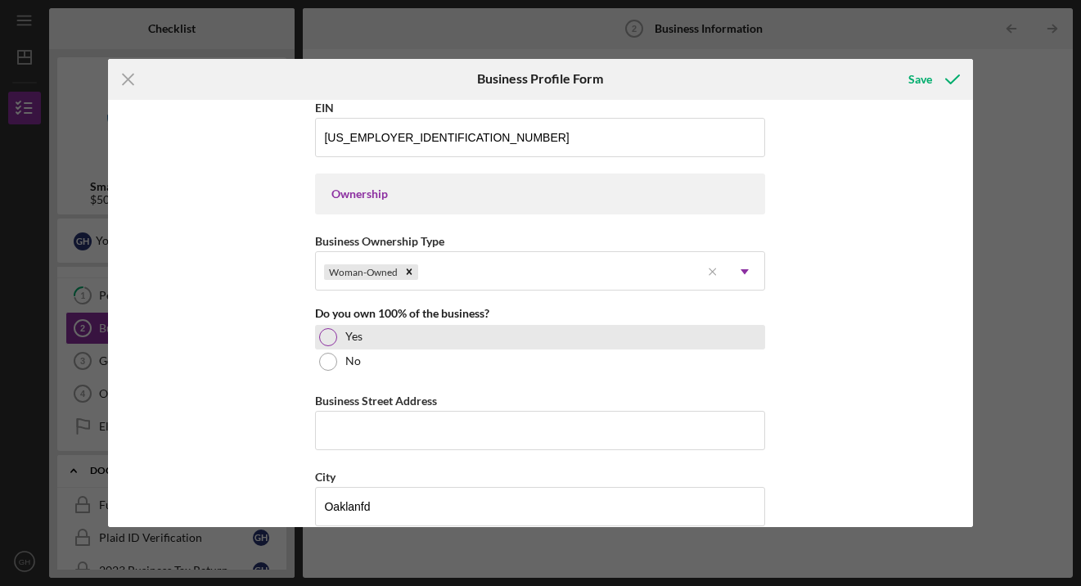
click at [324, 331] on div at bounding box center [328, 337] width 18 height 18
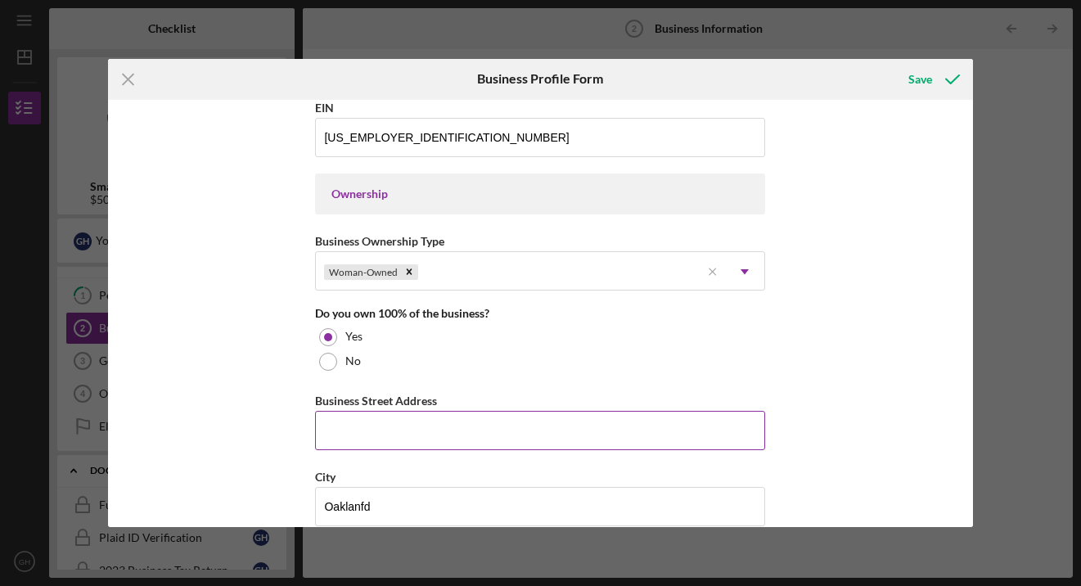
click at [330, 430] on input "Business Street Address" at bounding box center [540, 430] width 450 height 39
type input "[STREET_ADDRESS]"
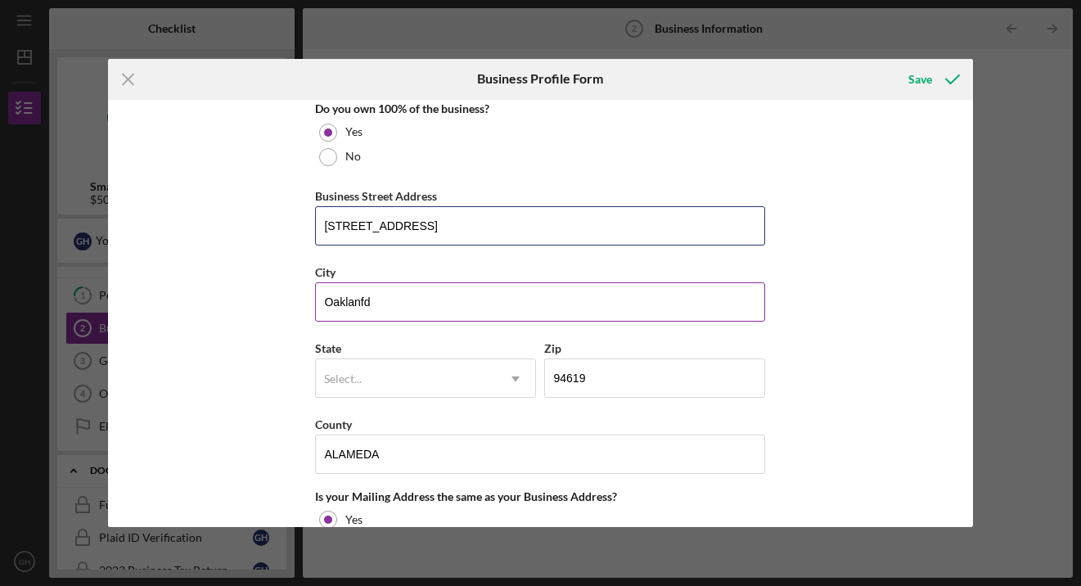
scroll to position [916, 0]
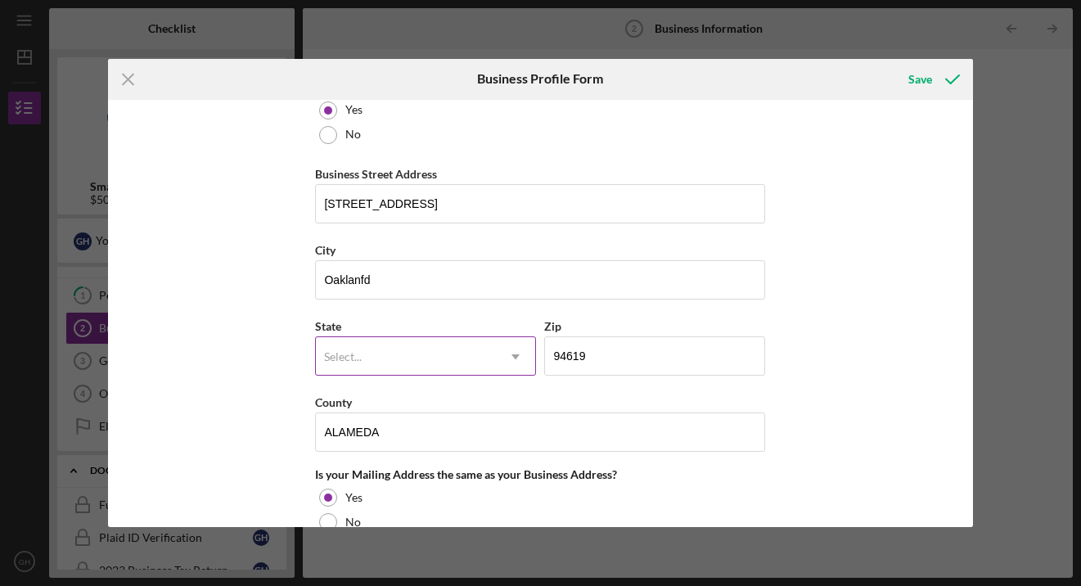
click at [515, 360] on icon "Icon/Dropdown Arrow" at bounding box center [515, 356] width 39 height 39
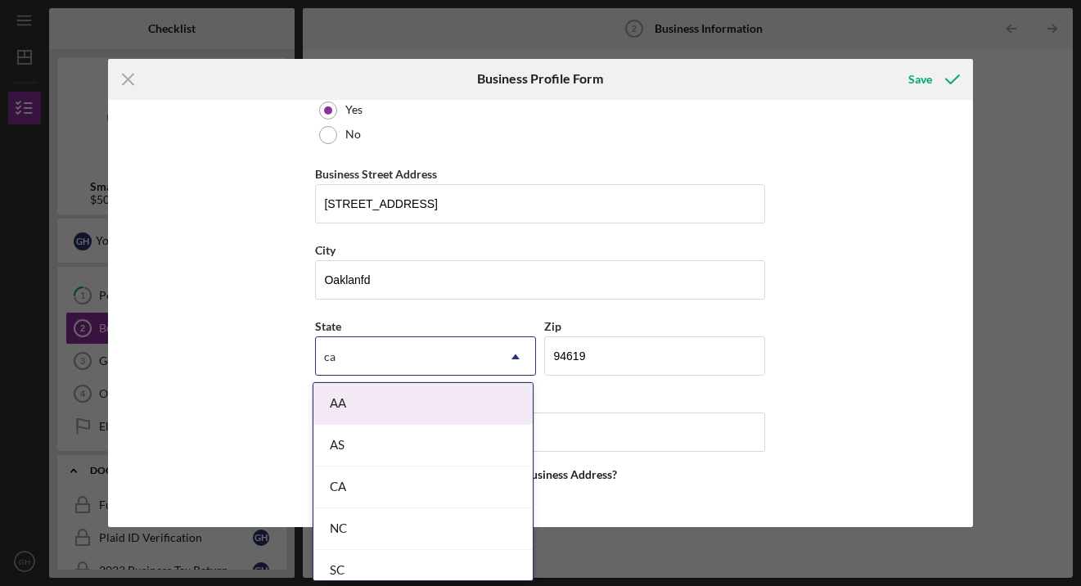
type input "ca"
click at [267, 402] on div "Business Name Transverse Equity LLC DBA Lakeside Club Business Start Date [DATE…" at bounding box center [540, 314] width 865 height 428
click at [513, 357] on use at bounding box center [516, 356] width 8 height 5
type input "ca"
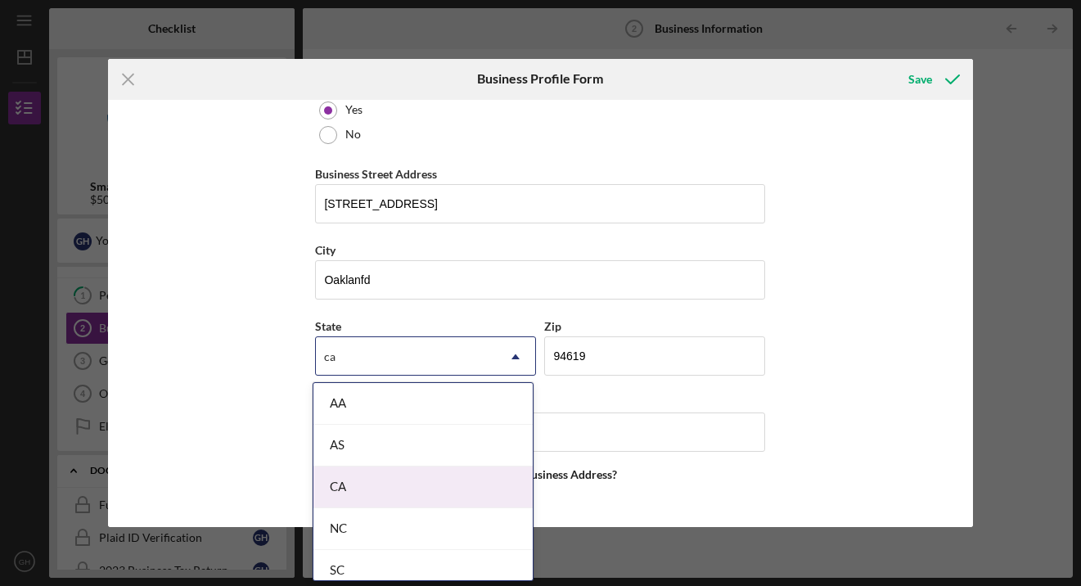
click at [348, 487] on div "CA" at bounding box center [422, 488] width 219 height 42
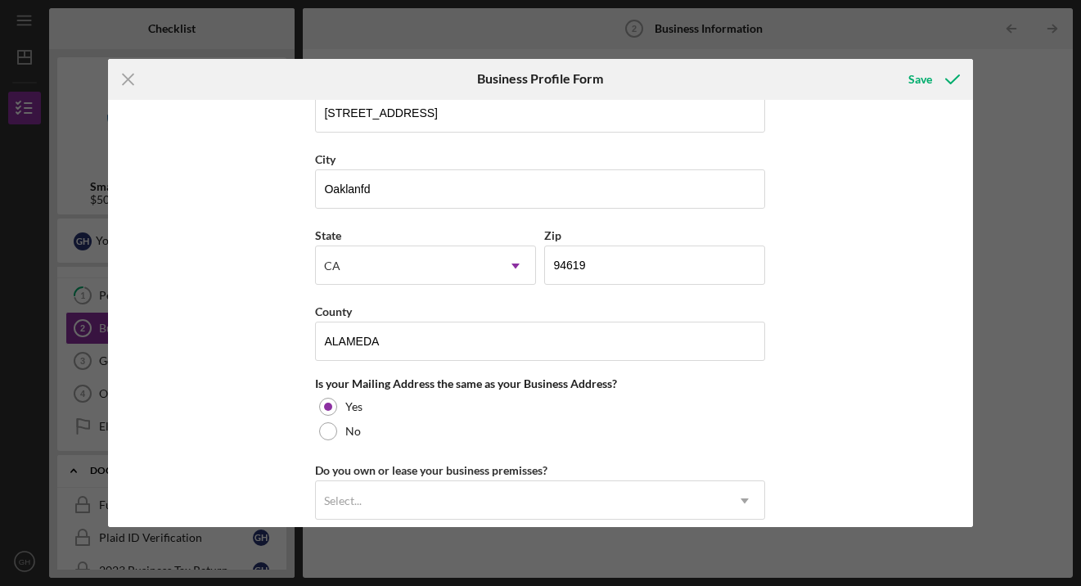
scroll to position [1075, 0]
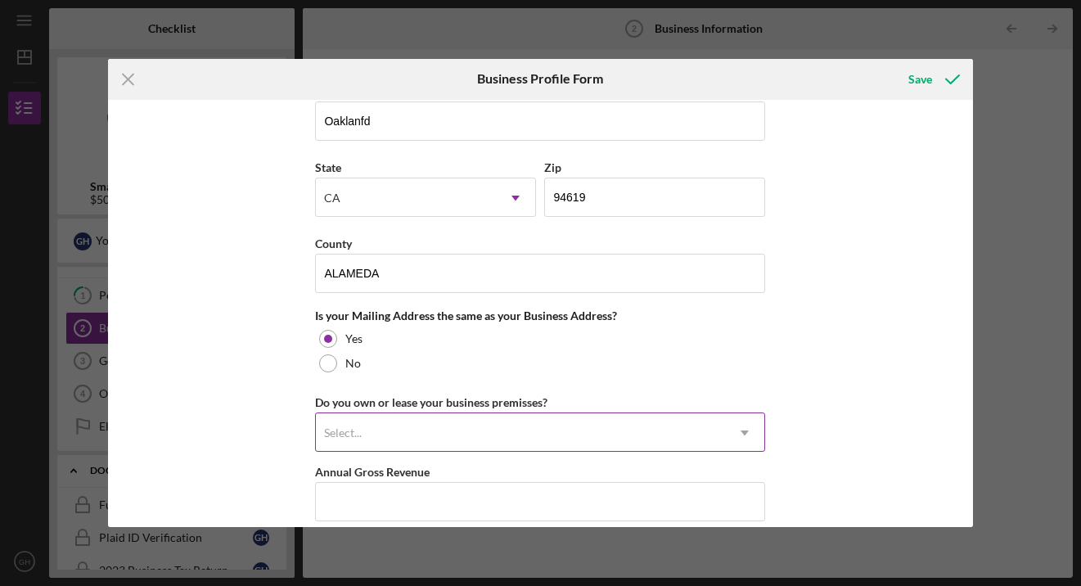
click at [739, 430] on icon "Icon/Dropdown Arrow" at bounding box center [744, 432] width 39 height 39
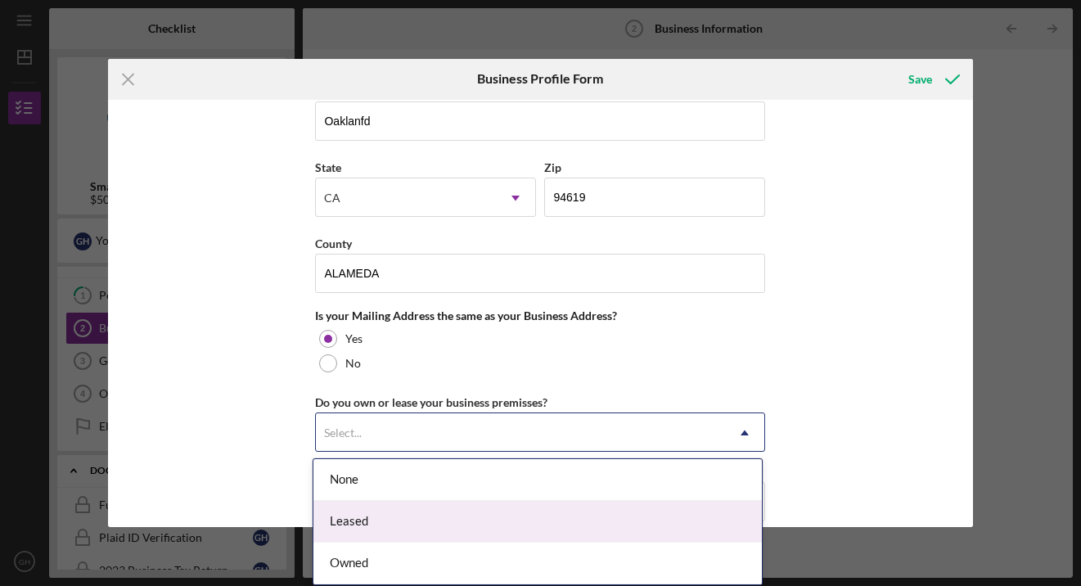
click at [335, 533] on div "Leased" at bounding box center [537, 522] width 449 height 42
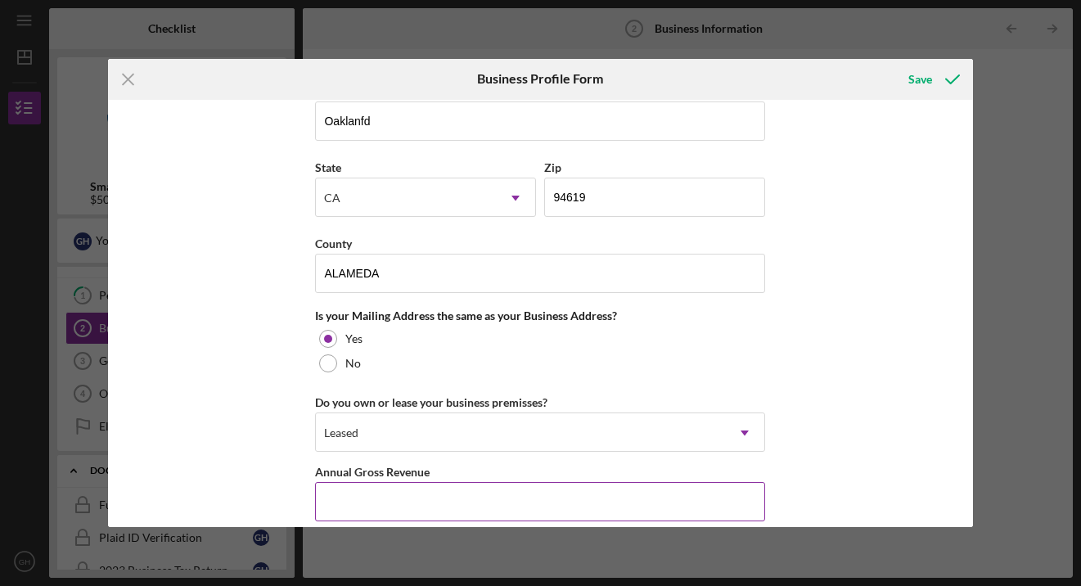
click at [331, 506] on input "Annual Gross Revenue" at bounding box center [540, 501] width 450 height 39
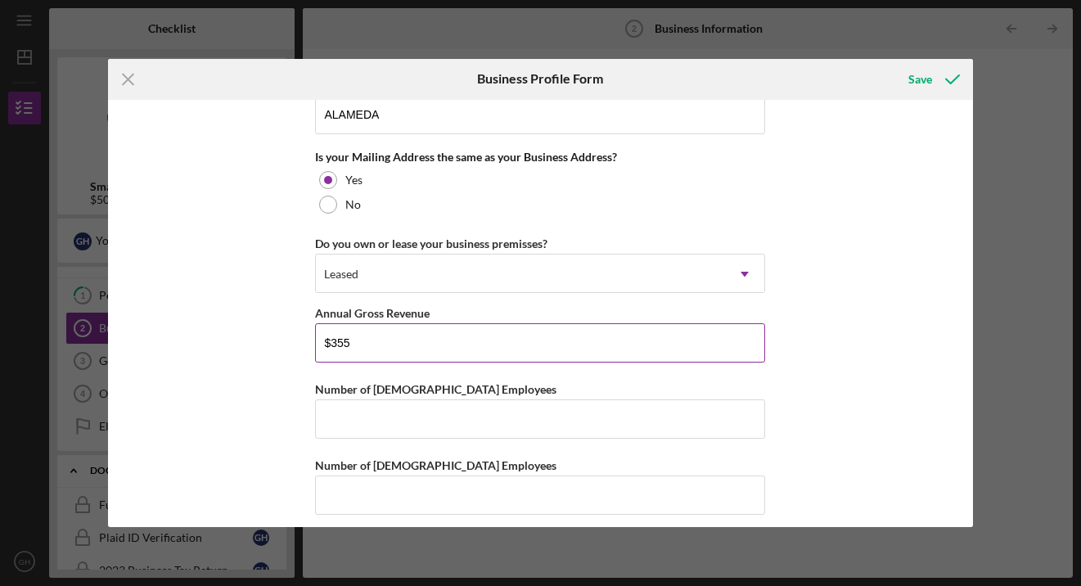
scroll to position [1246, 0]
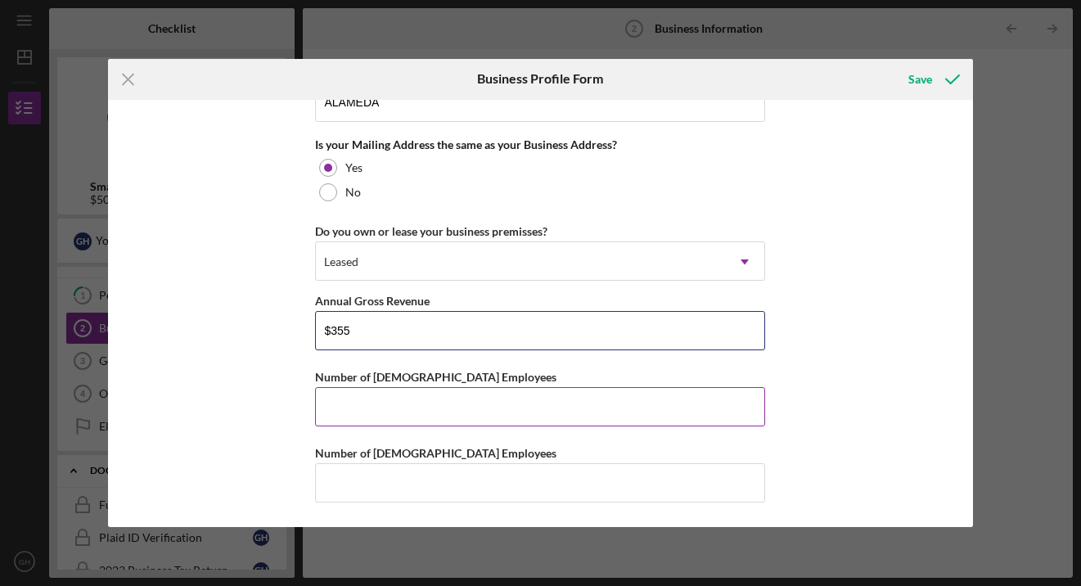
type input "$355"
click at [328, 411] on input "Number of [DEMOGRAPHIC_DATA] Employees" at bounding box center [540, 406] width 450 height 39
type input "4"
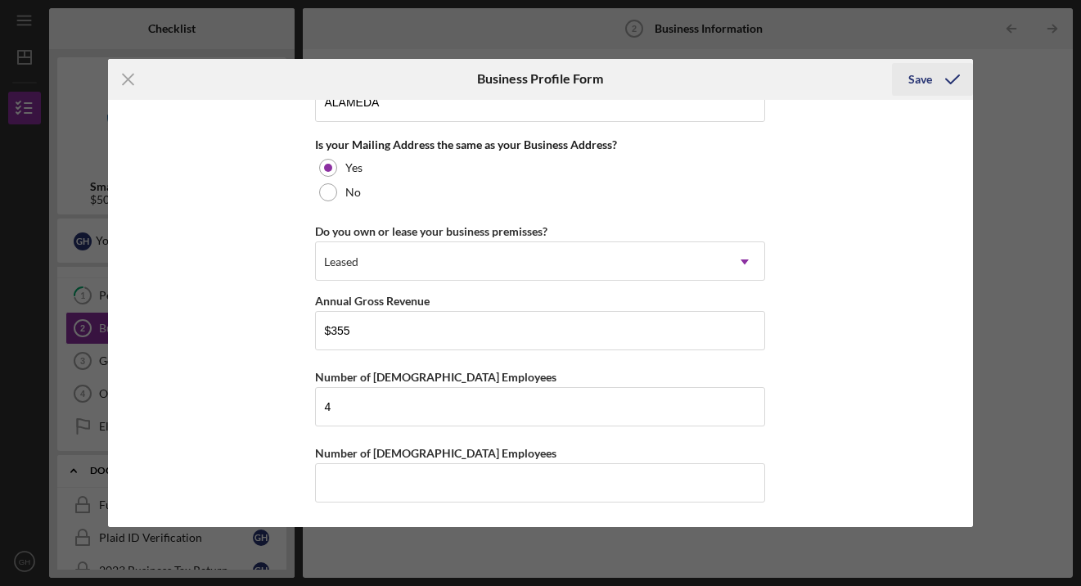
click at [928, 85] on div "Save" at bounding box center [921, 79] width 24 height 33
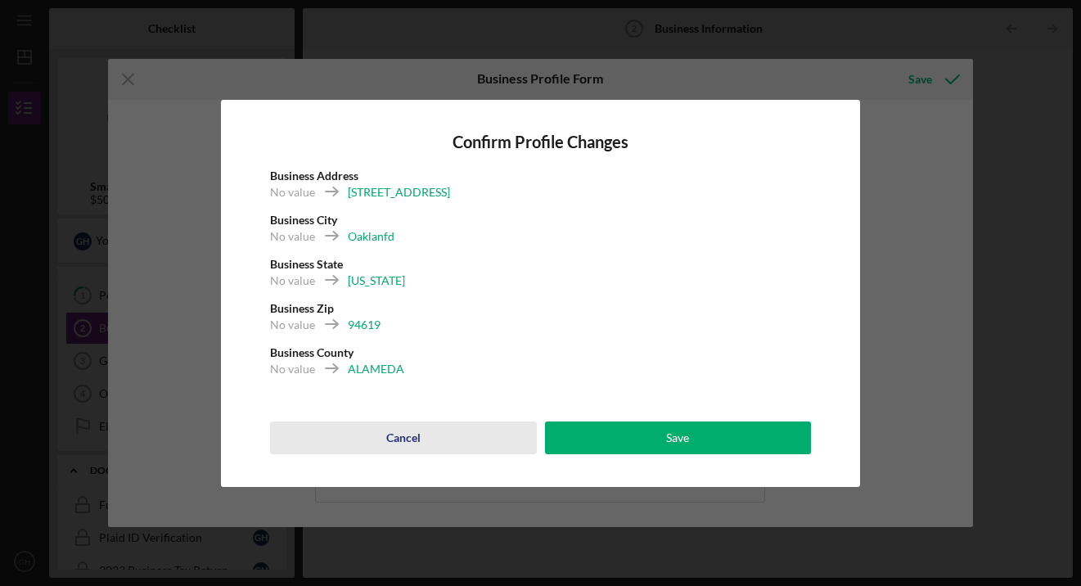
click at [385, 440] on button "Cancel" at bounding box center [403, 438] width 266 height 33
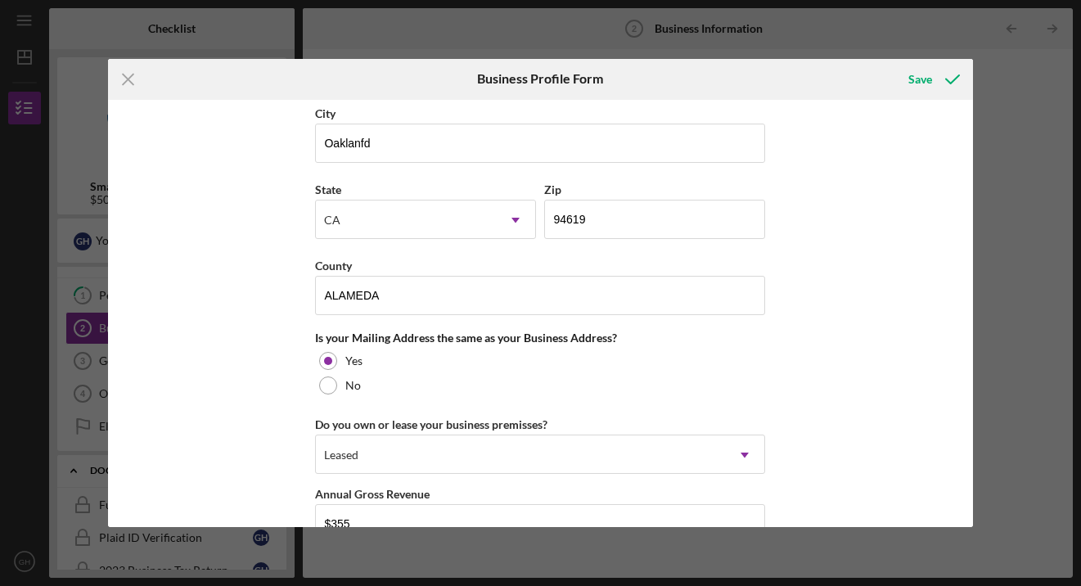
scroll to position [1050, 0]
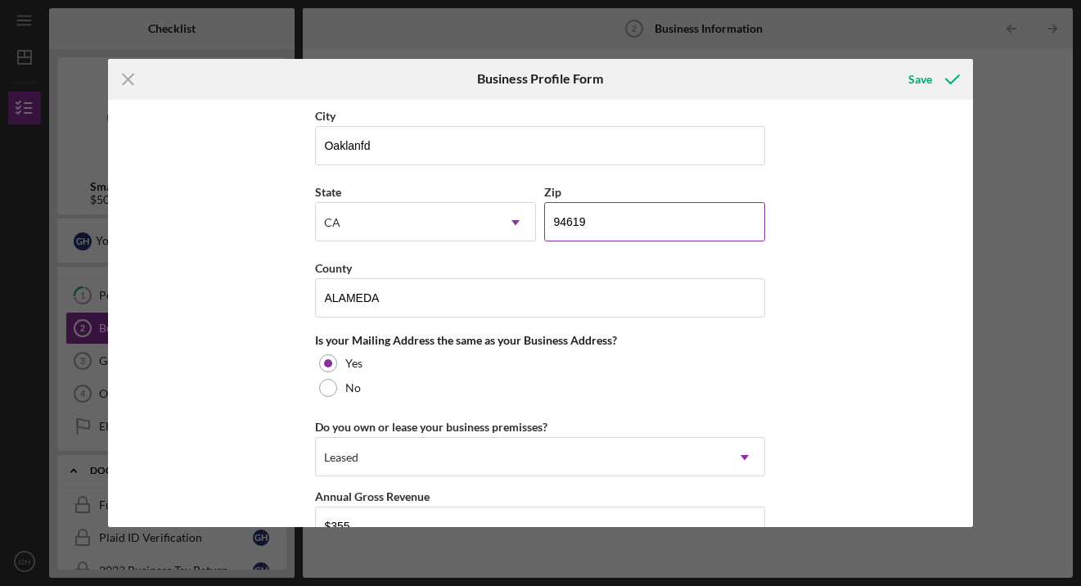
click at [587, 220] on input "94619" at bounding box center [654, 221] width 221 height 39
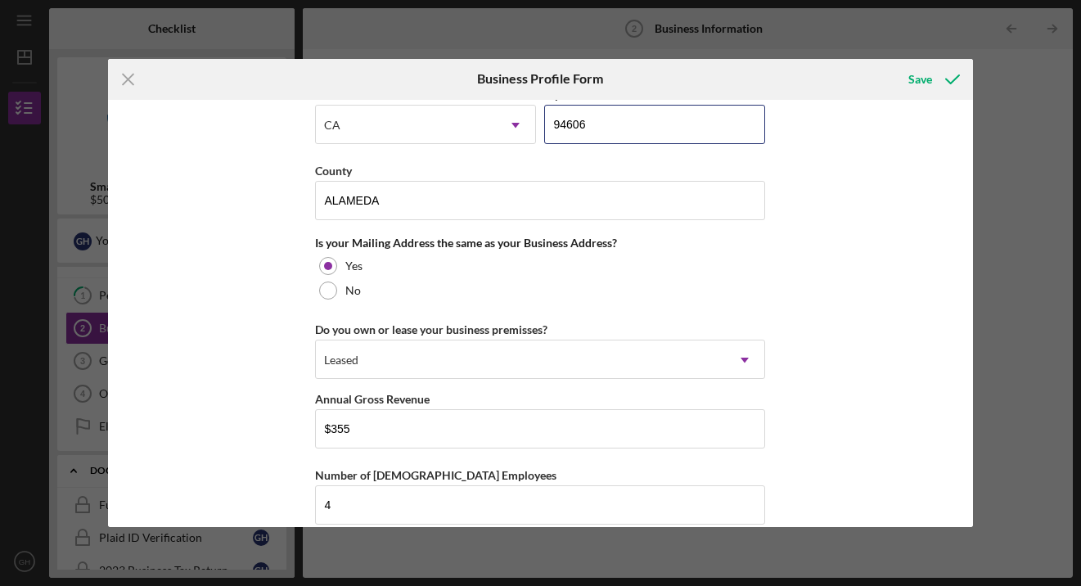
scroll to position [1246, 0]
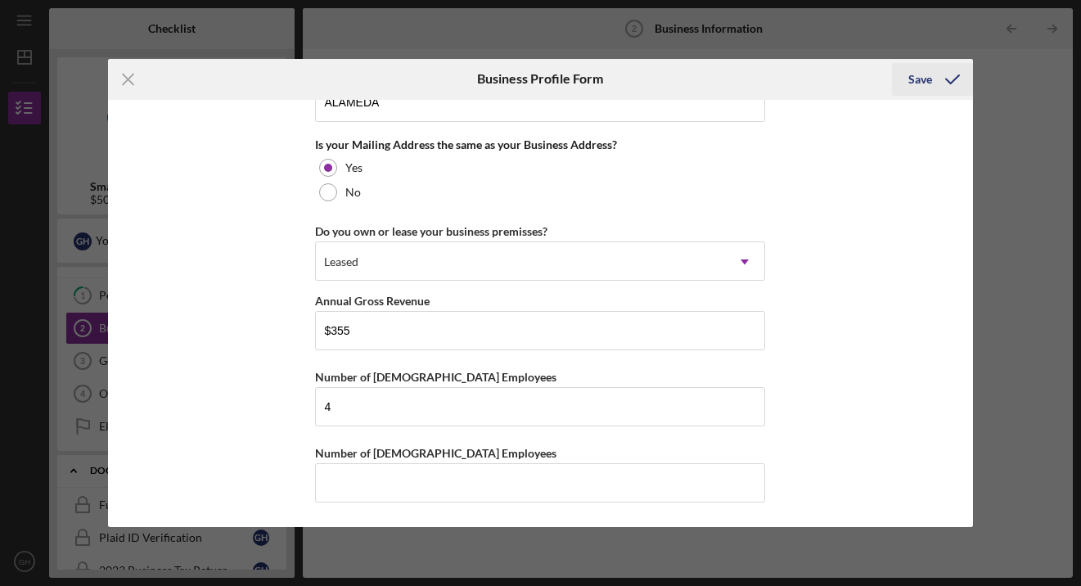
type input "94606"
click at [918, 81] on div "Save" at bounding box center [921, 79] width 24 height 33
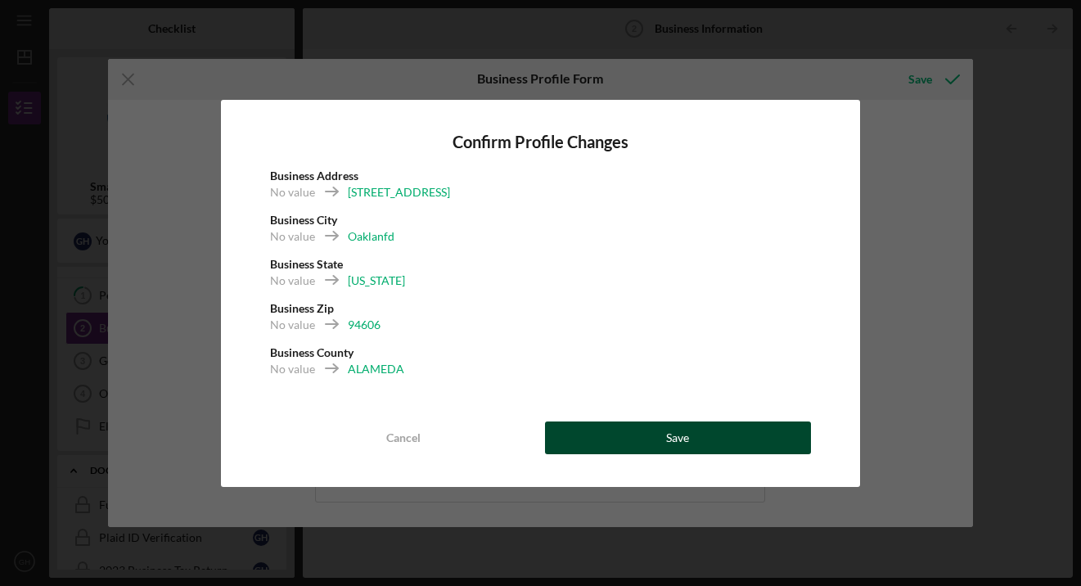
click at [675, 440] on div "Save" at bounding box center [677, 438] width 23 height 33
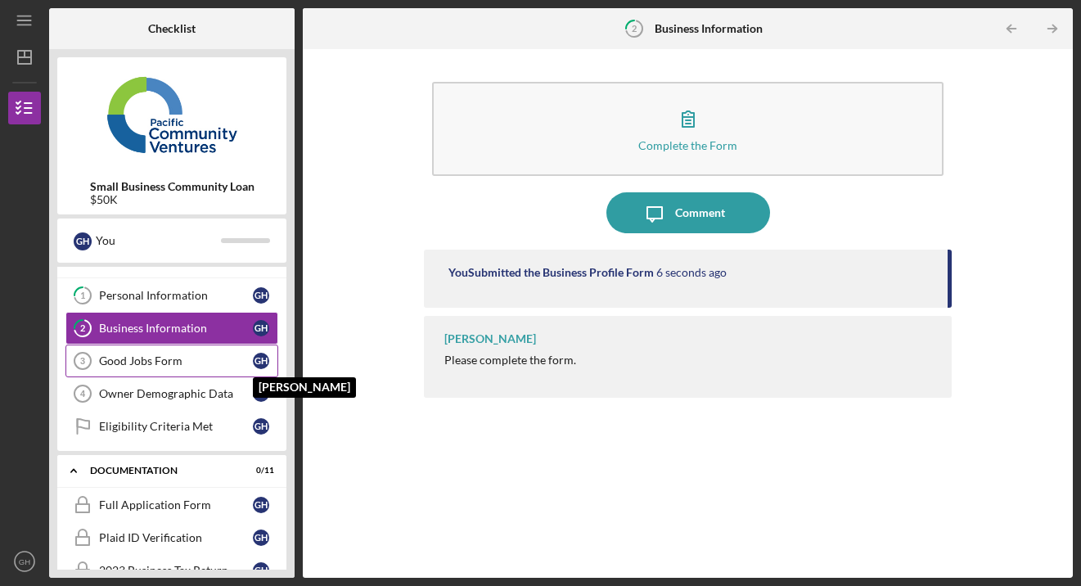
click at [260, 357] on div "G H" at bounding box center [261, 361] width 16 height 16
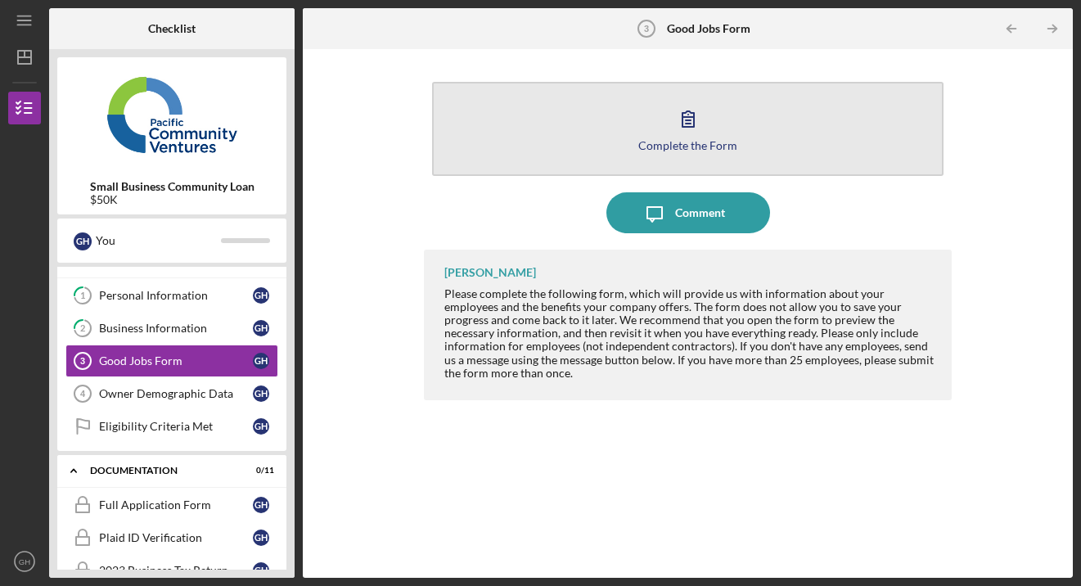
click at [691, 117] on icon "button" at bounding box center [688, 119] width 11 height 16
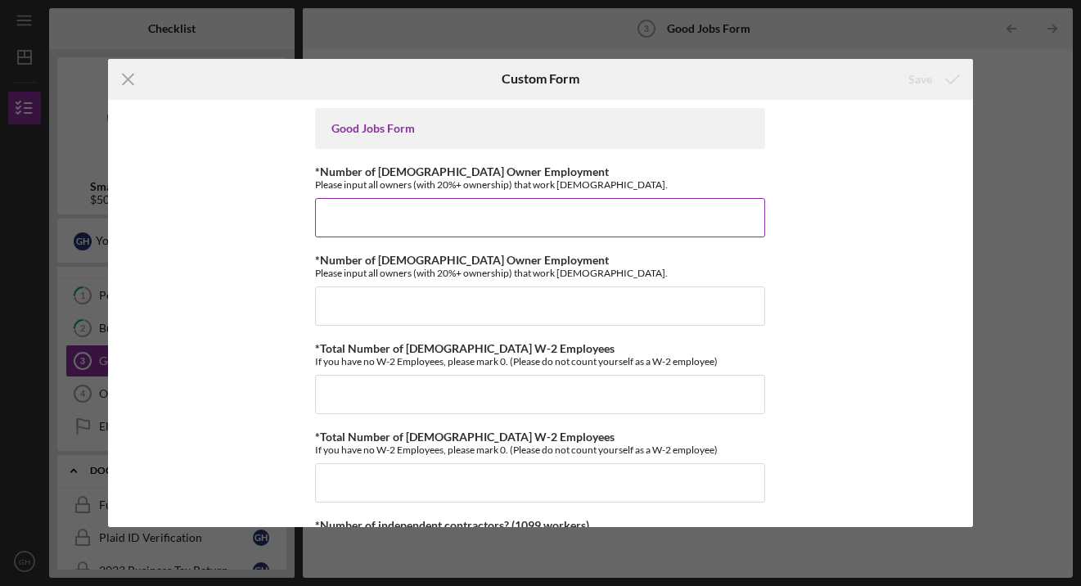
click at [336, 214] on input "*Number of [DEMOGRAPHIC_DATA] Owner Employment" at bounding box center [540, 217] width 450 height 39
type input "1"
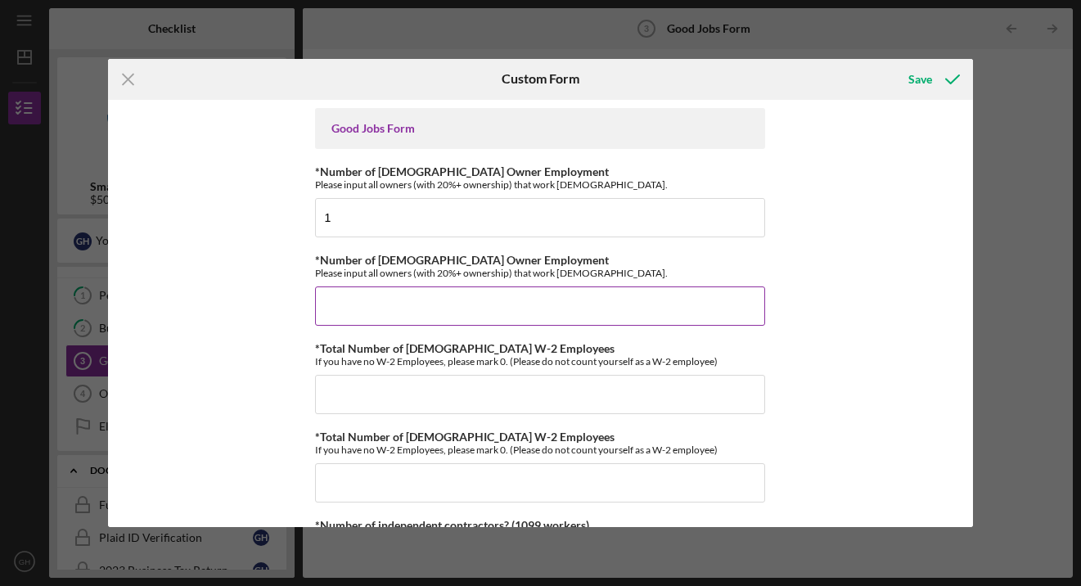
click at [336, 309] on input "*Number of [DEMOGRAPHIC_DATA] Owner Employment" at bounding box center [540, 305] width 450 height 39
type input "0"
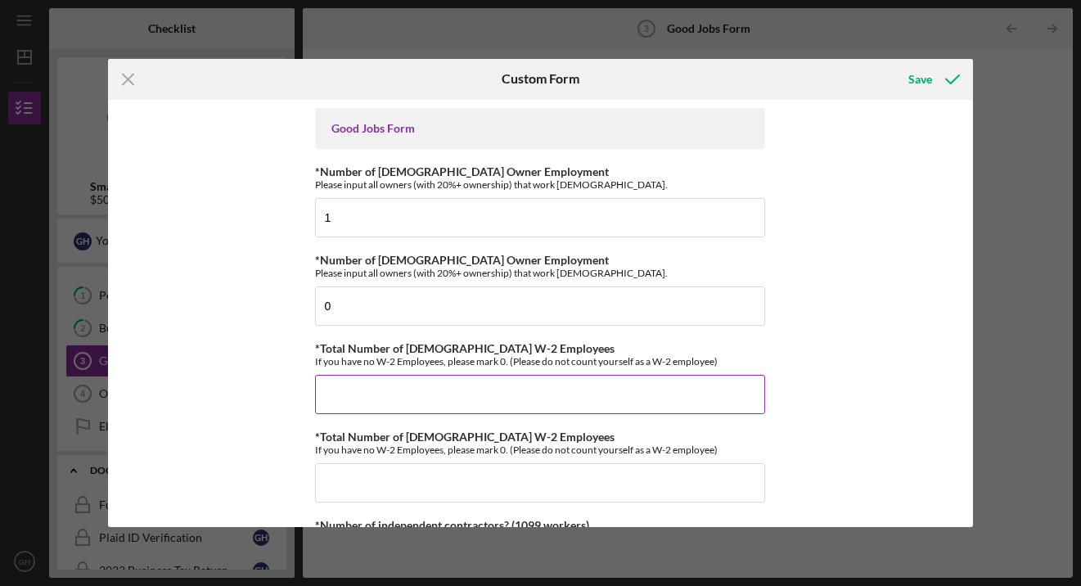
click at [332, 391] on input "*Total Number of [DEMOGRAPHIC_DATA] W-2 Employees" at bounding box center [540, 394] width 450 height 39
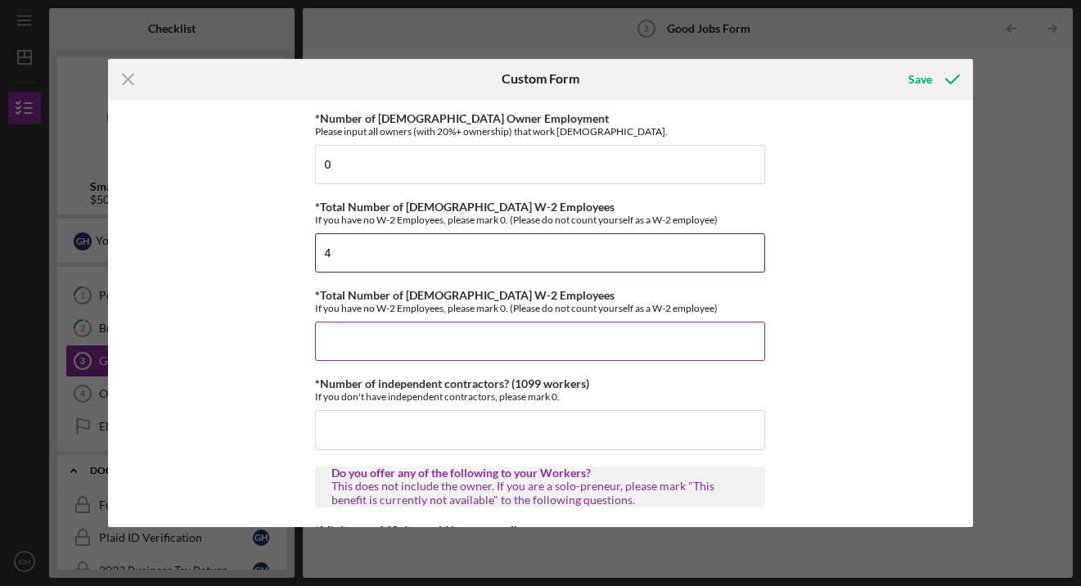
scroll to position [145, 0]
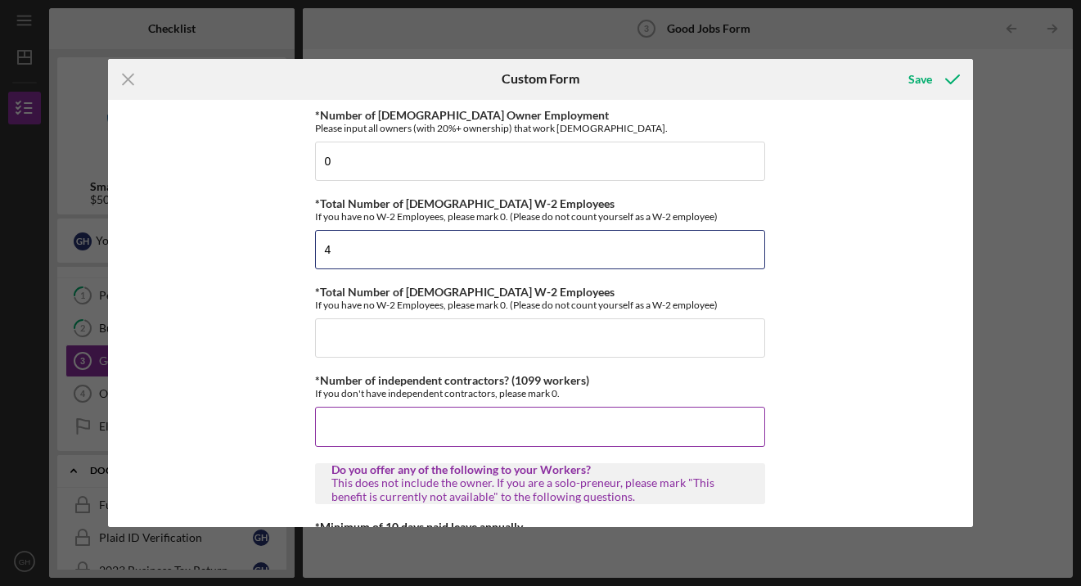
type input "4"
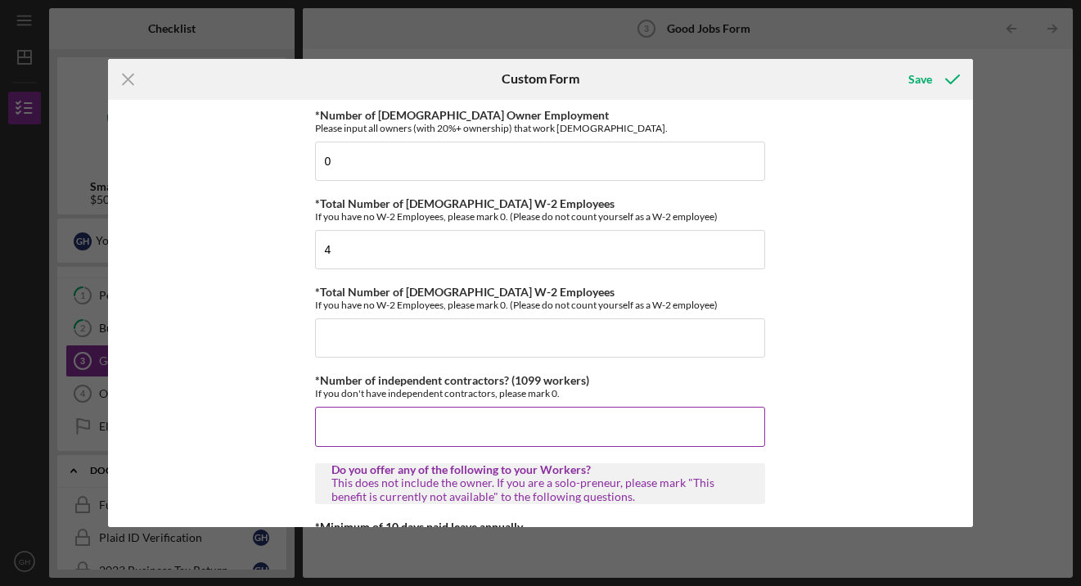
click at [335, 435] on input "*Number of independent contractors? (1099 workers)" at bounding box center [540, 426] width 450 height 39
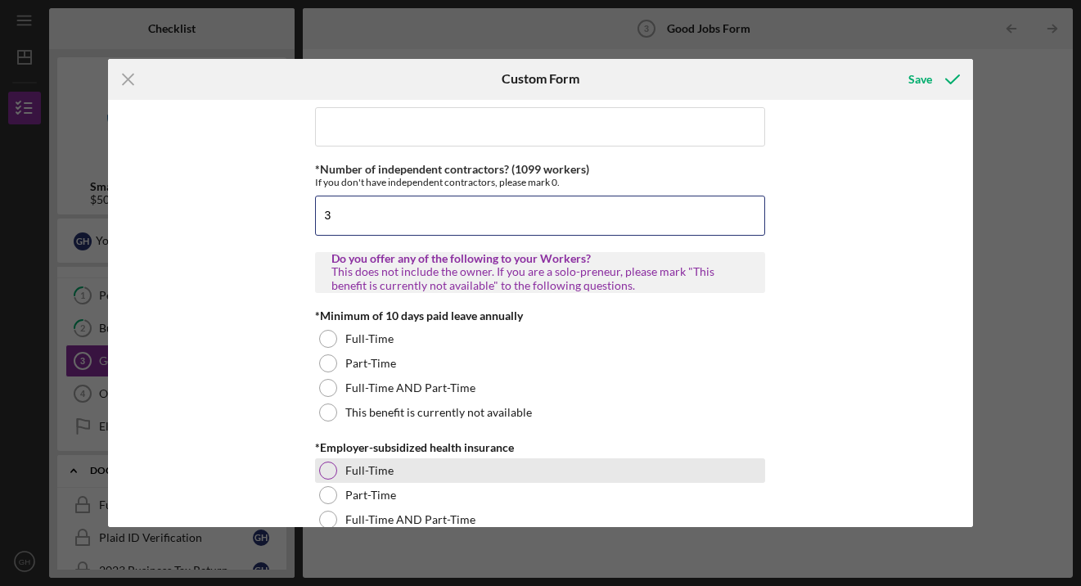
scroll to position [367, 0]
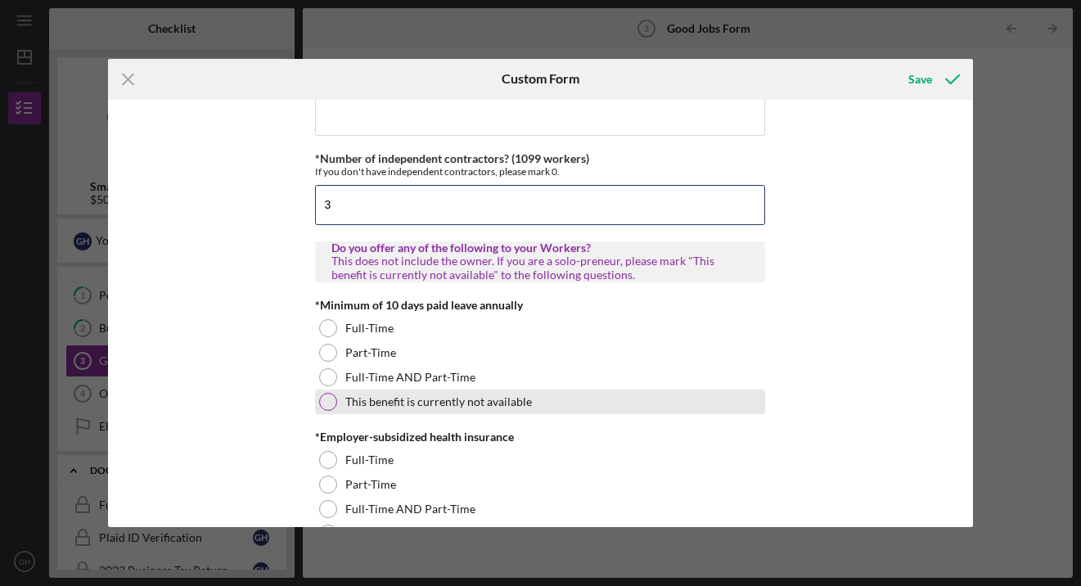
type input "3"
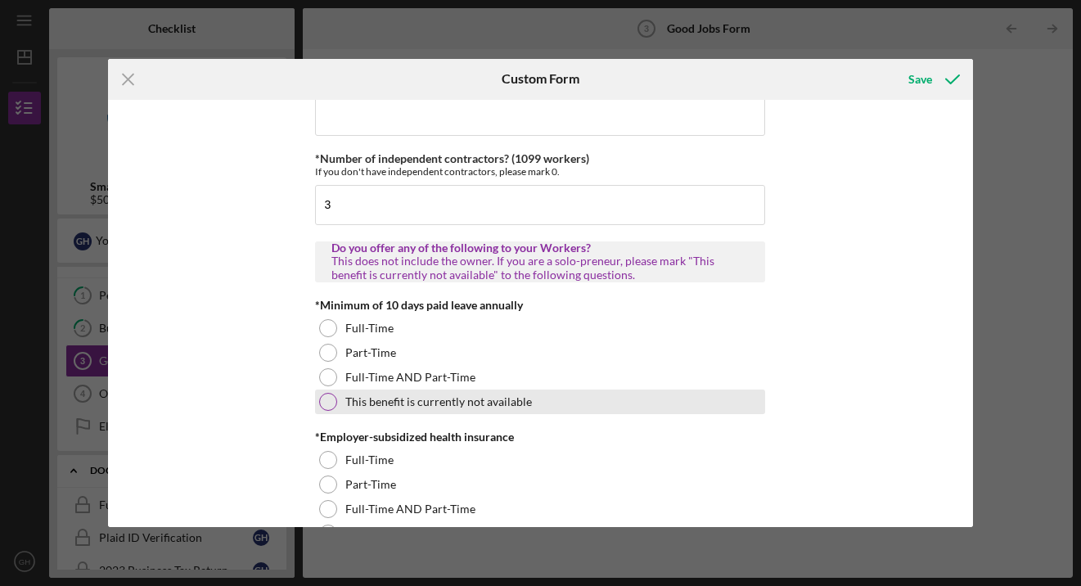
click at [322, 399] on div at bounding box center [328, 402] width 18 height 18
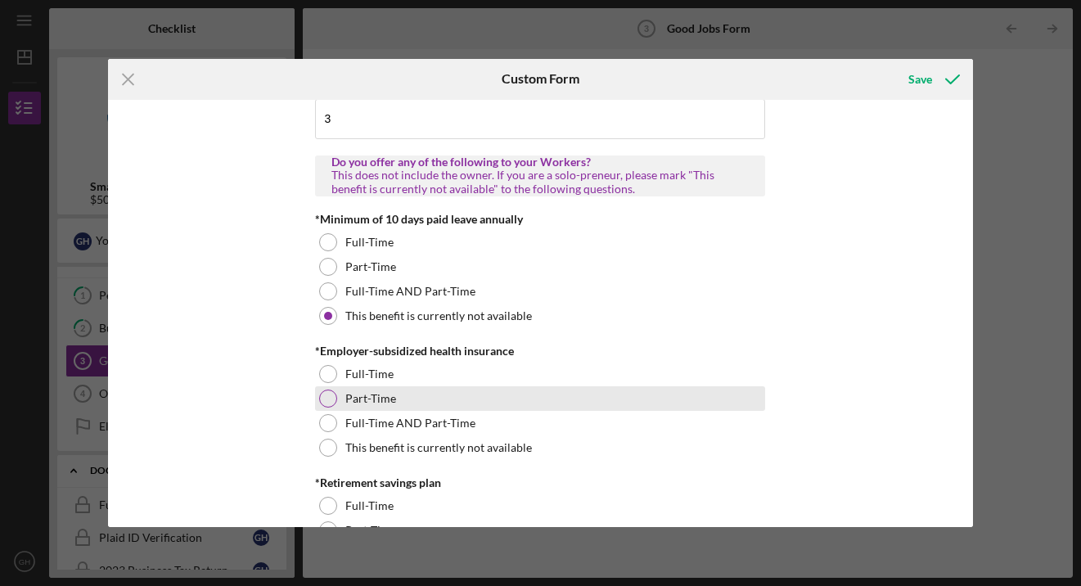
scroll to position [457, 0]
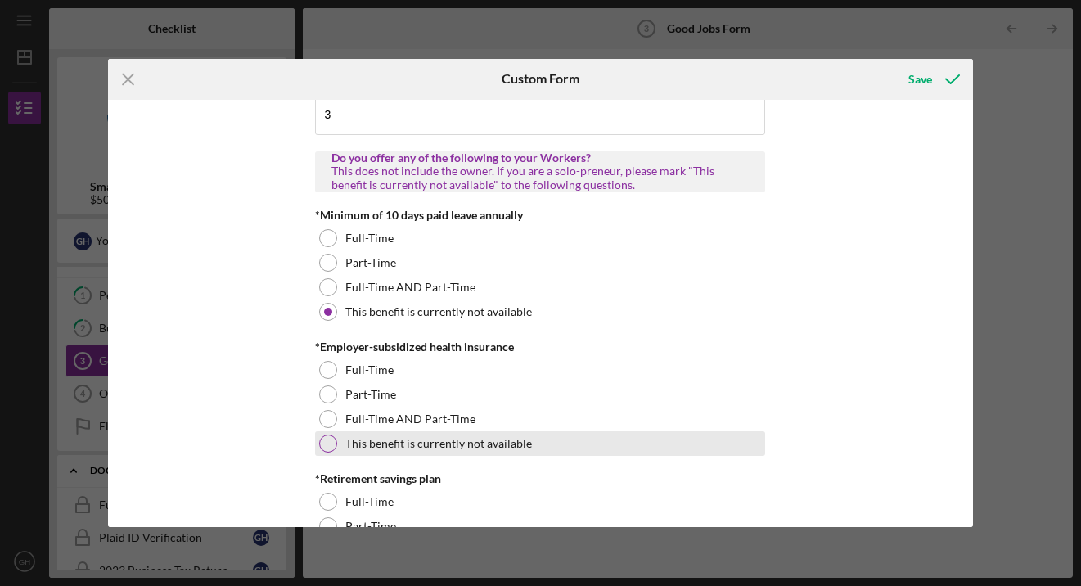
click at [326, 445] on div at bounding box center [328, 444] width 18 height 18
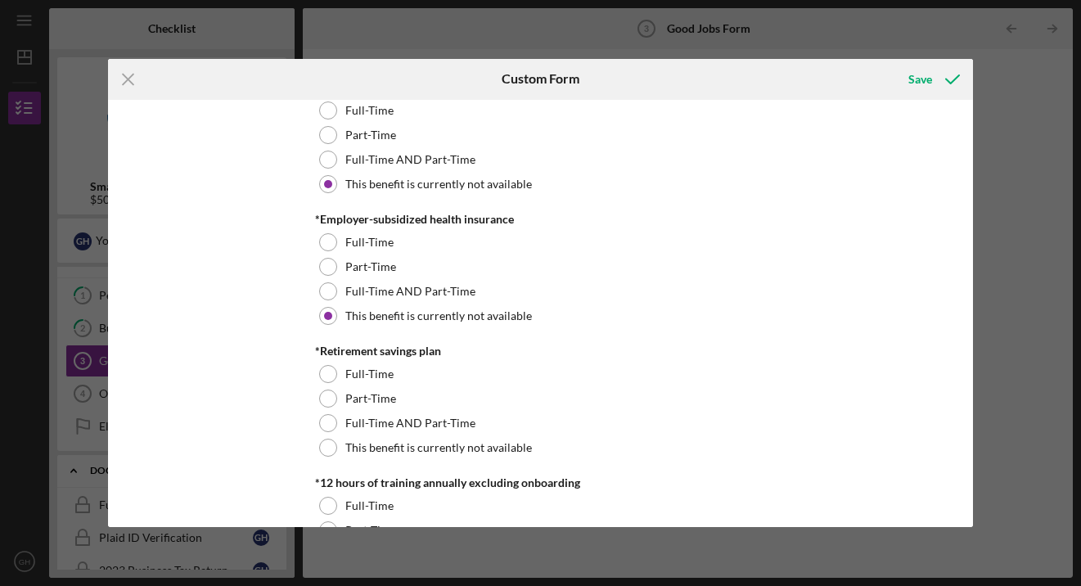
scroll to position [651, 0]
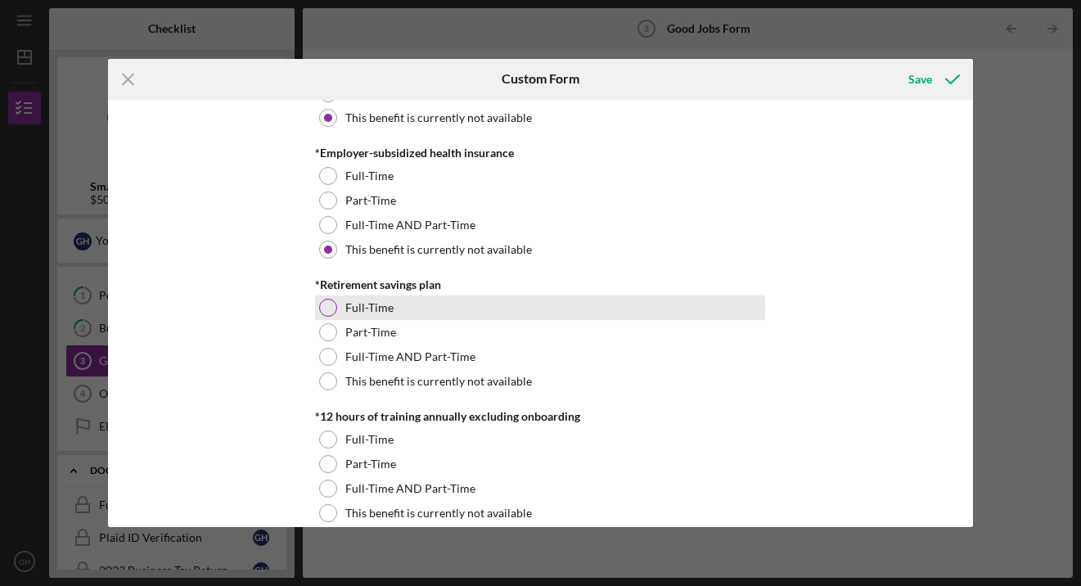
click at [321, 303] on div at bounding box center [328, 308] width 18 height 18
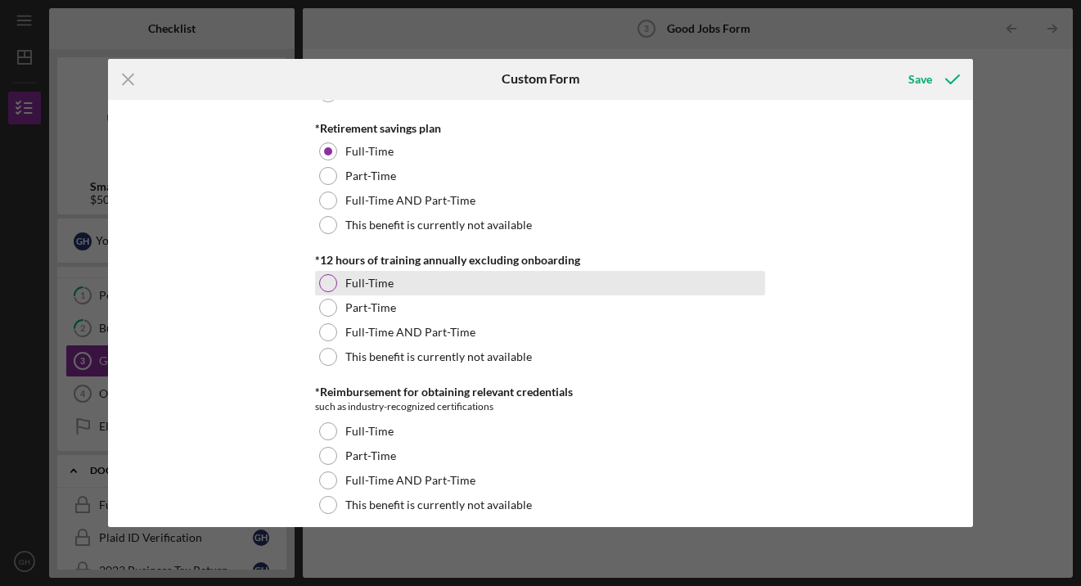
scroll to position [808, 0]
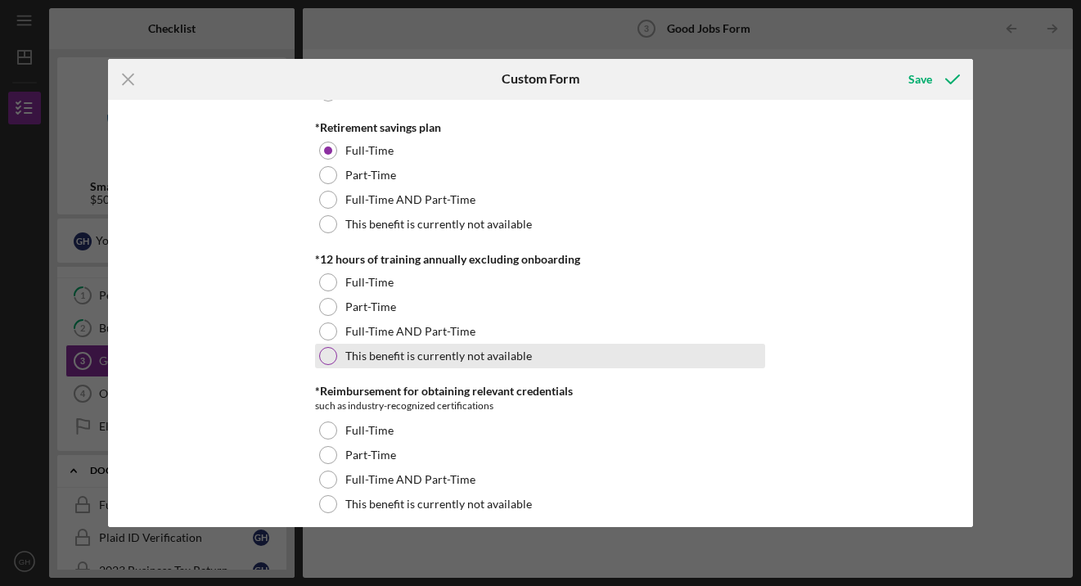
click at [327, 354] on div at bounding box center [328, 356] width 18 height 18
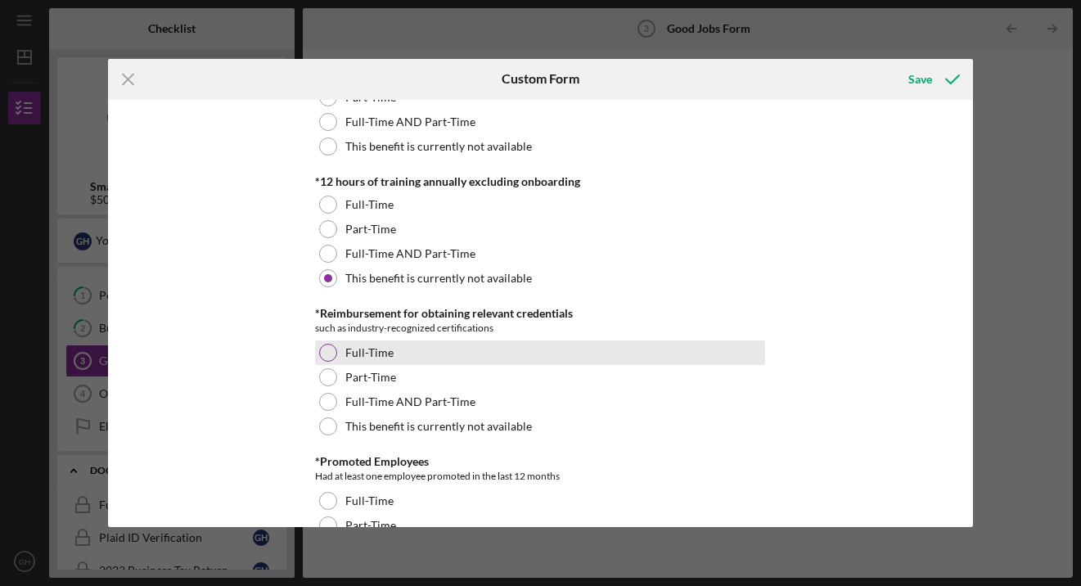
scroll to position [932, 0]
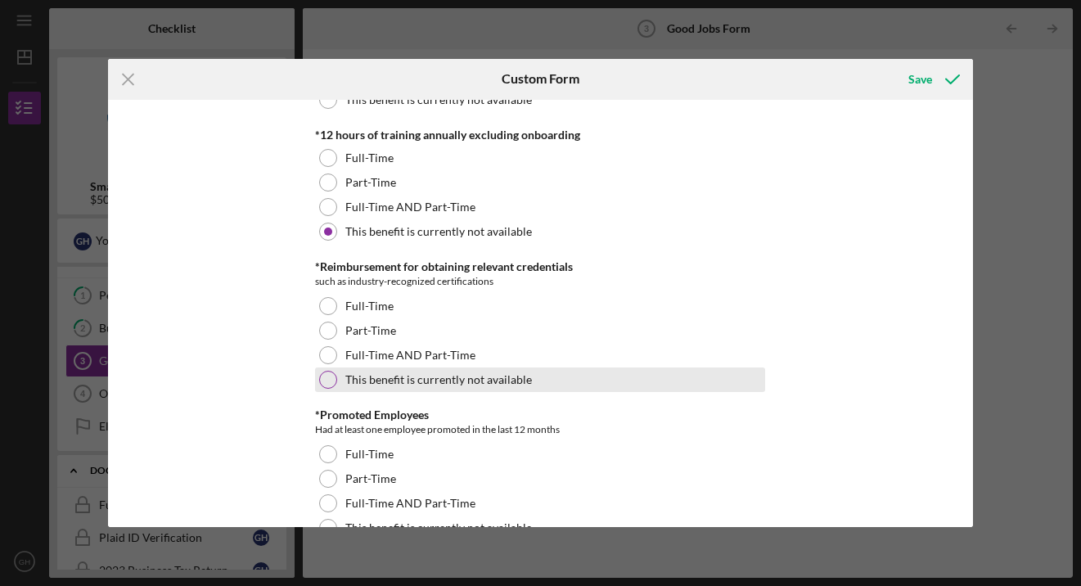
click at [325, 376] on div at bounding box center [328, 380] width 18 height 18
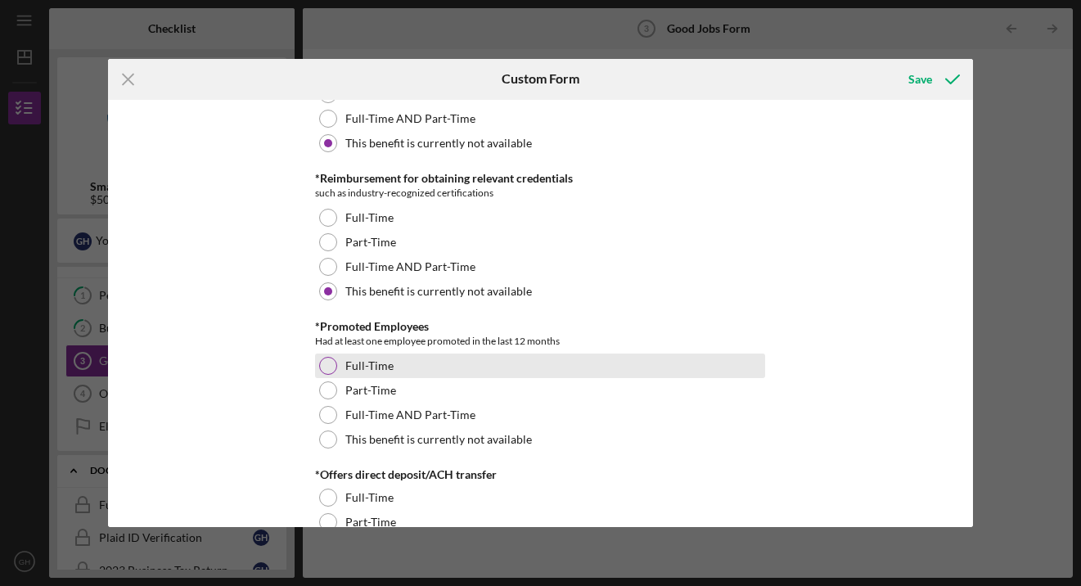
scroll to position [1021, 0]
click at [326, 367] on div at bounding box center [328, 365] width 18 height 18
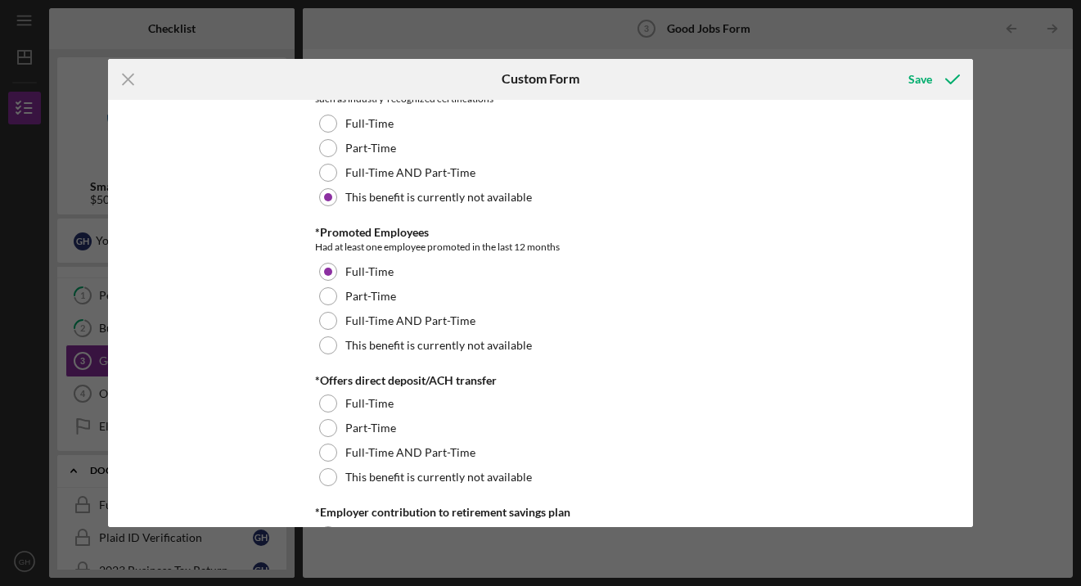
scroll to position [1120, 0]
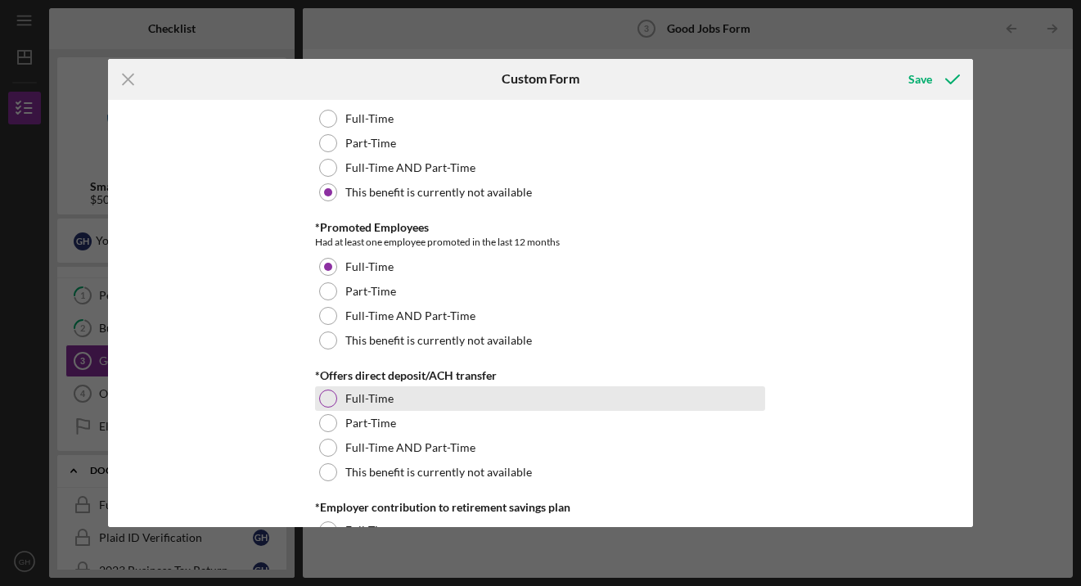
click at [333, 399] on div at bounding box center [328, 399] width 18 height 18
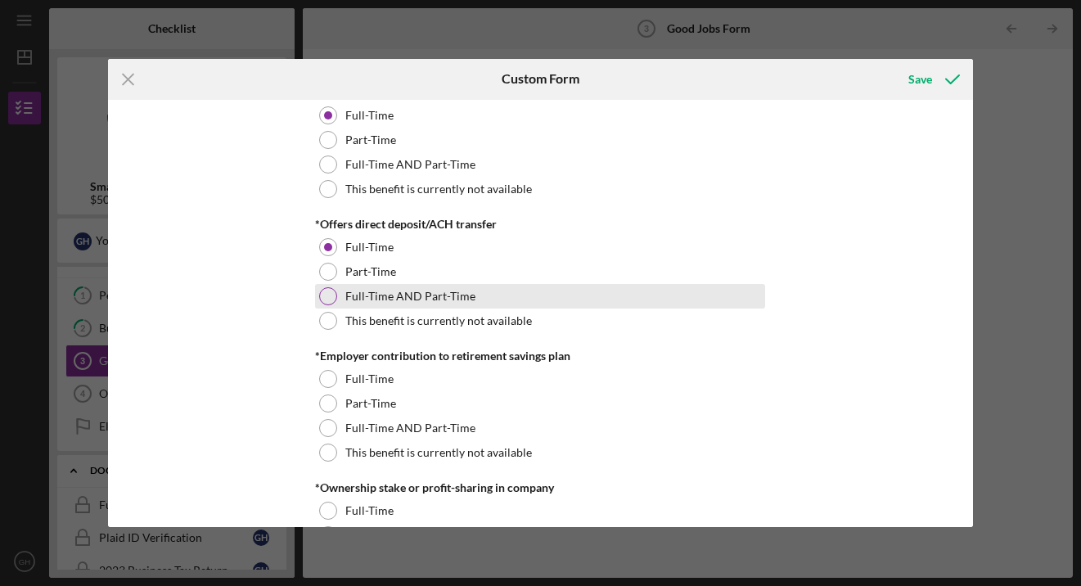
scroll to position [1273, 0]
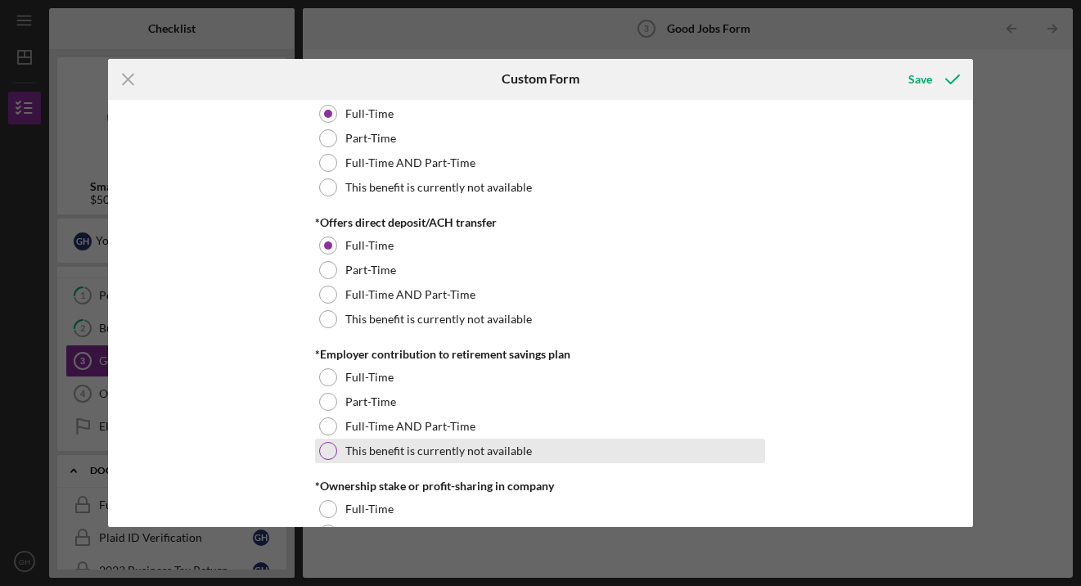
click at [324, 450] on div at bounding box center [328, 451] width 18 height 18
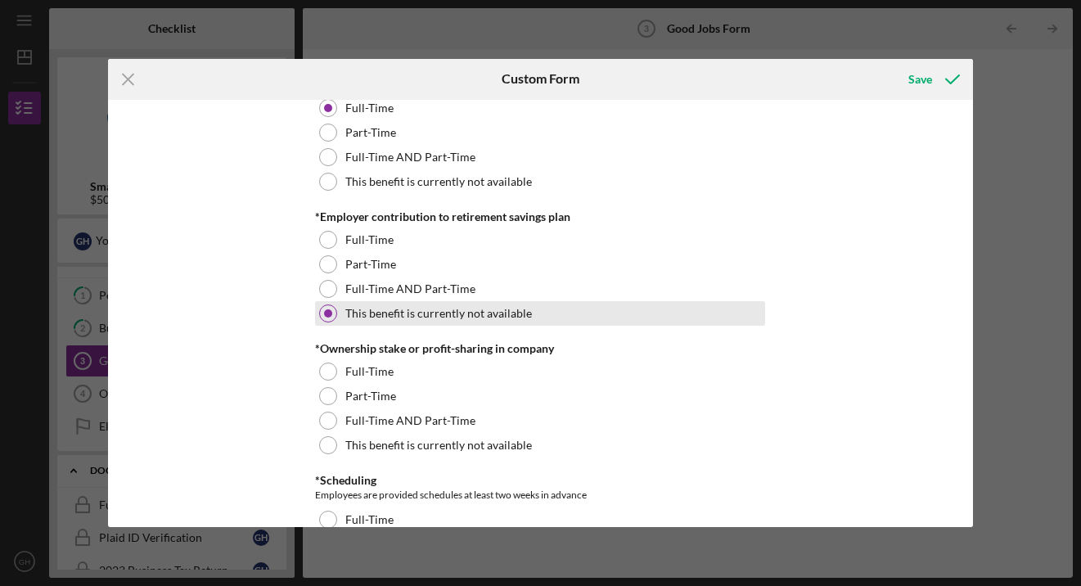
scroll to position [1412, 0]
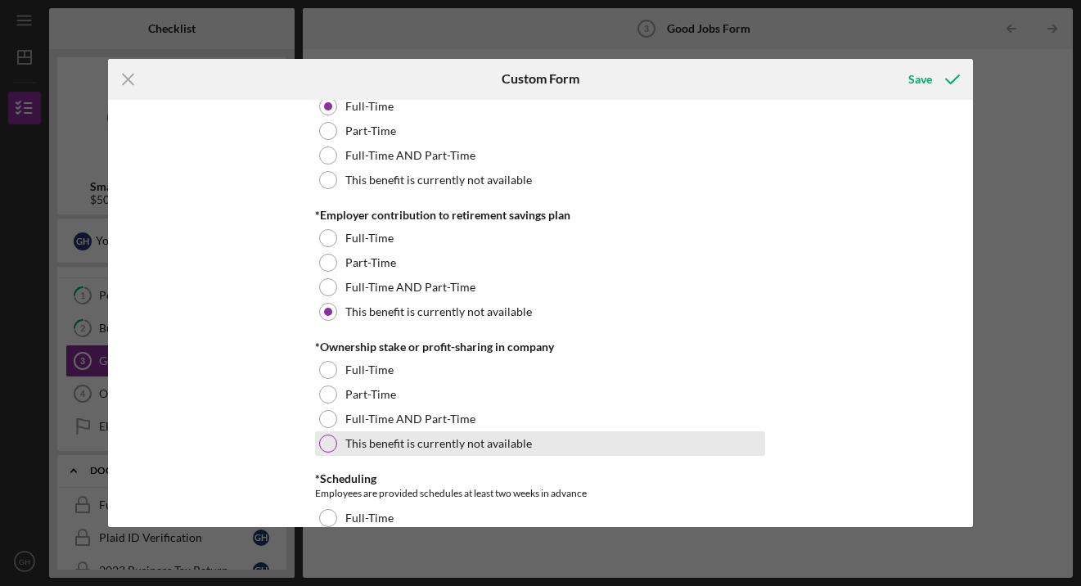
click at [323, 447] on div at bounding box center [328, 444] width 18 height 18
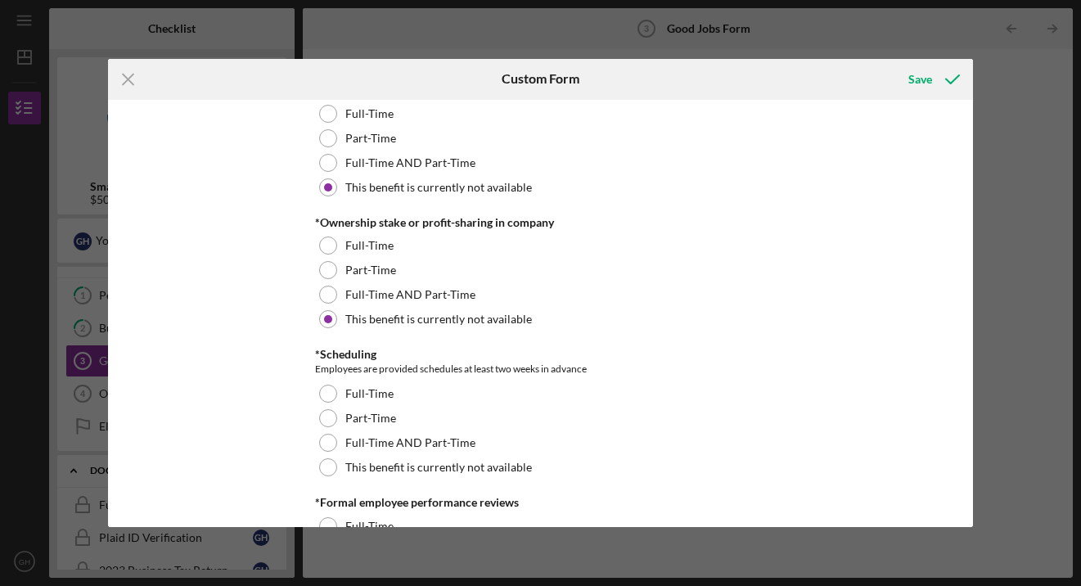
scroll to position [1537, 0]
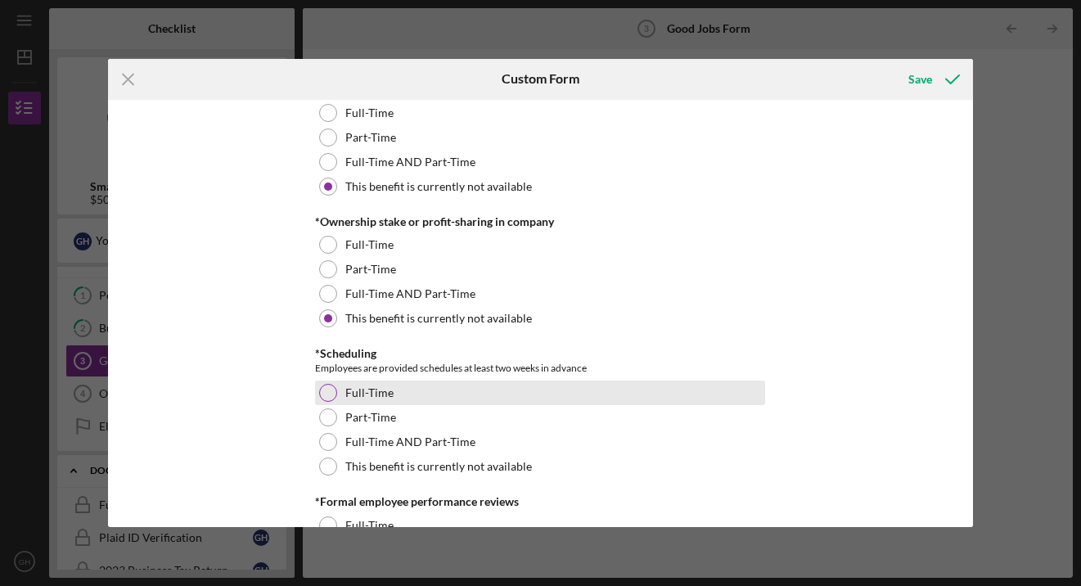
click at [326, 384] on div at bounding box center [328, 393] width 18 height 18
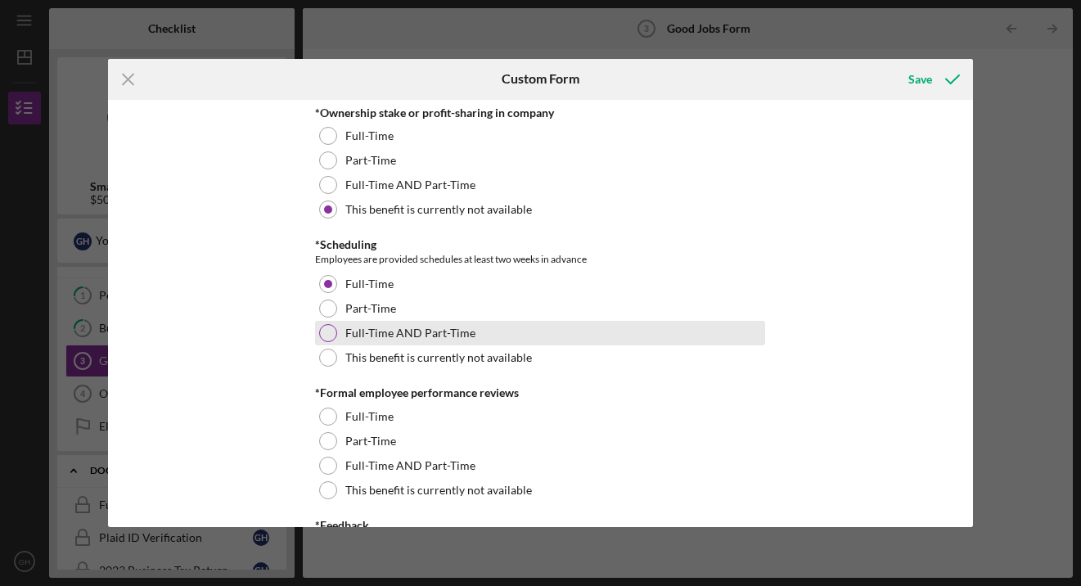
scroll to position [1689, 0]
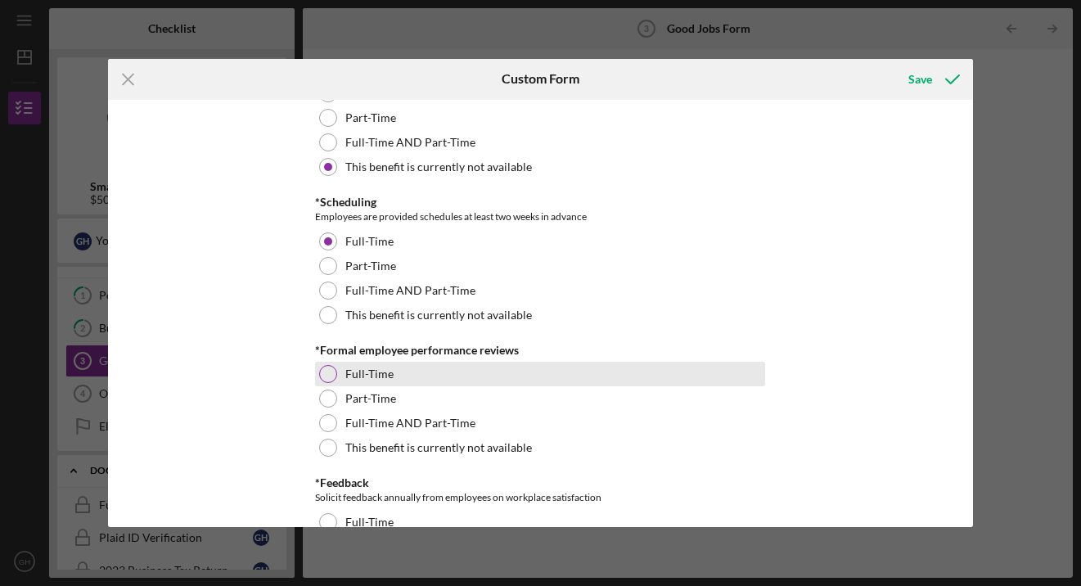
click at [326, 372] on div at bounding box center [328, 374] width 18 height 18
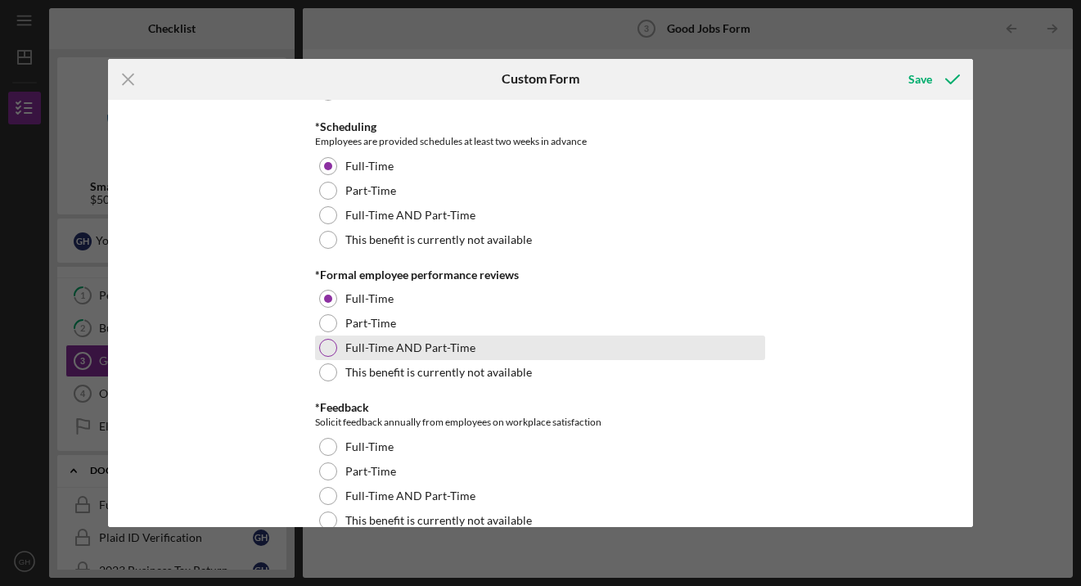
scroll to position [1806, 0]
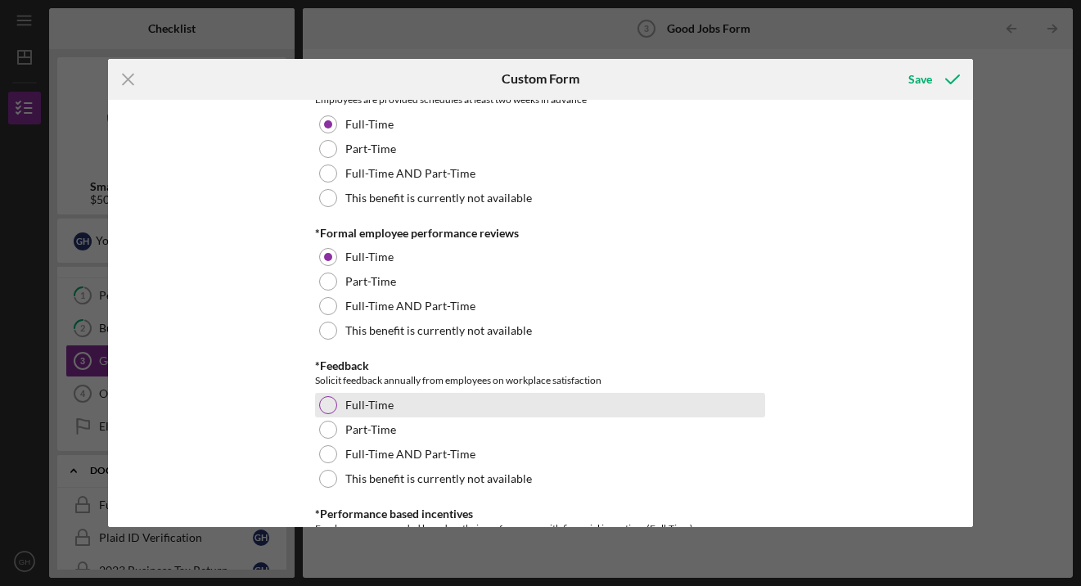
click at [319, 404] on div at bounding box center [328, 405] width 18 height 18
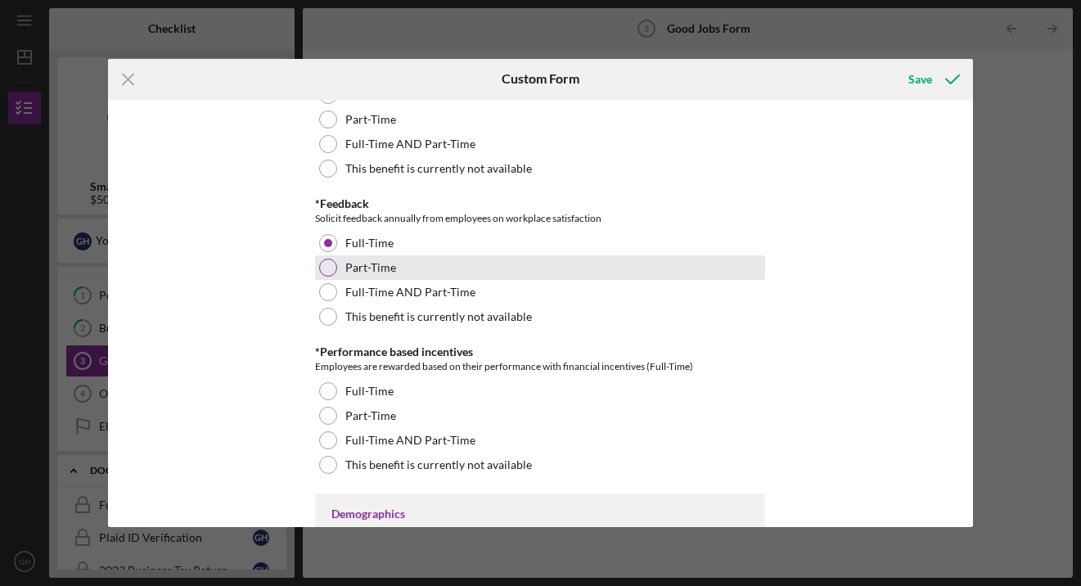
scroll to position [1969, 0]
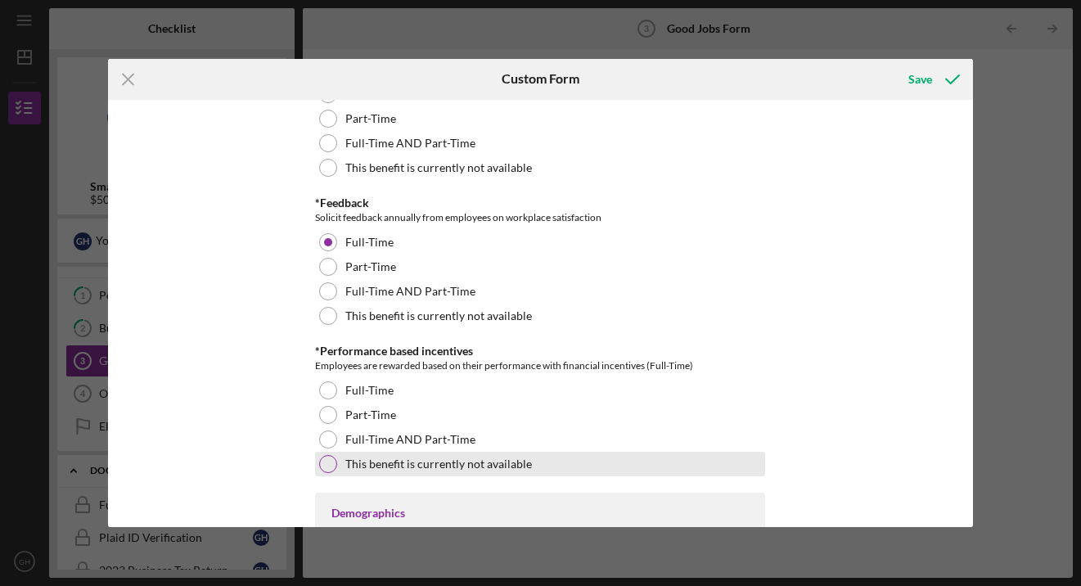
click at [323, 464] on div at bounding box center [328, 464] width 18 height 18
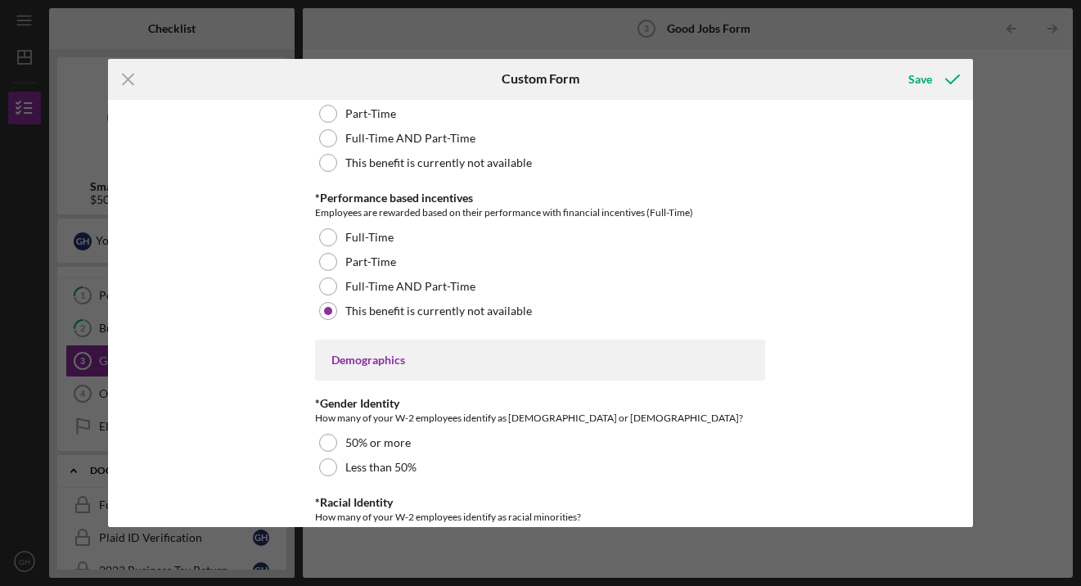
scroll to position [2161, 0]
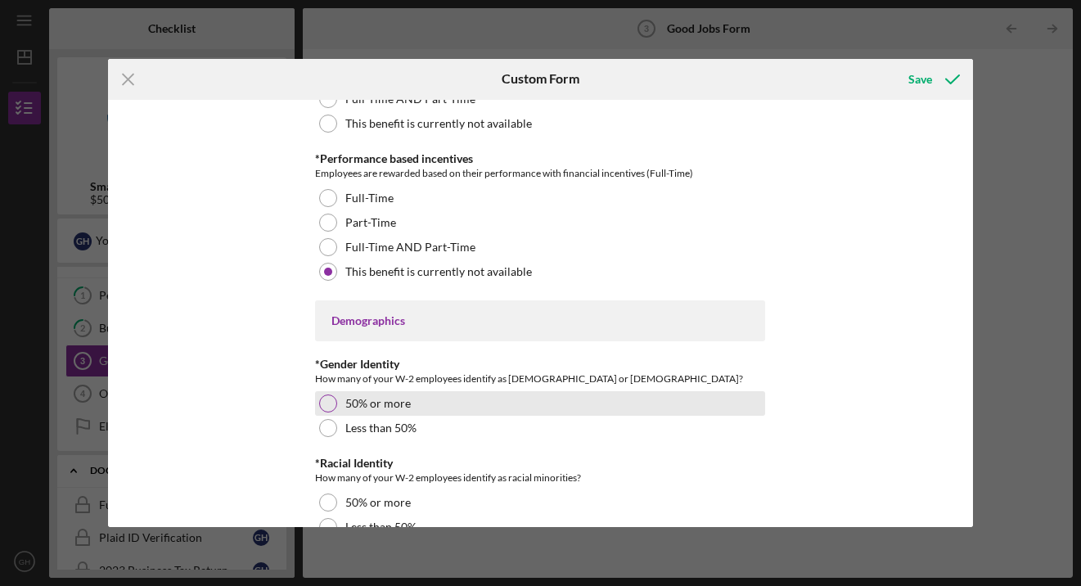
click at [327, 403] on div at bounding box center [328, 404] width 18 height 18
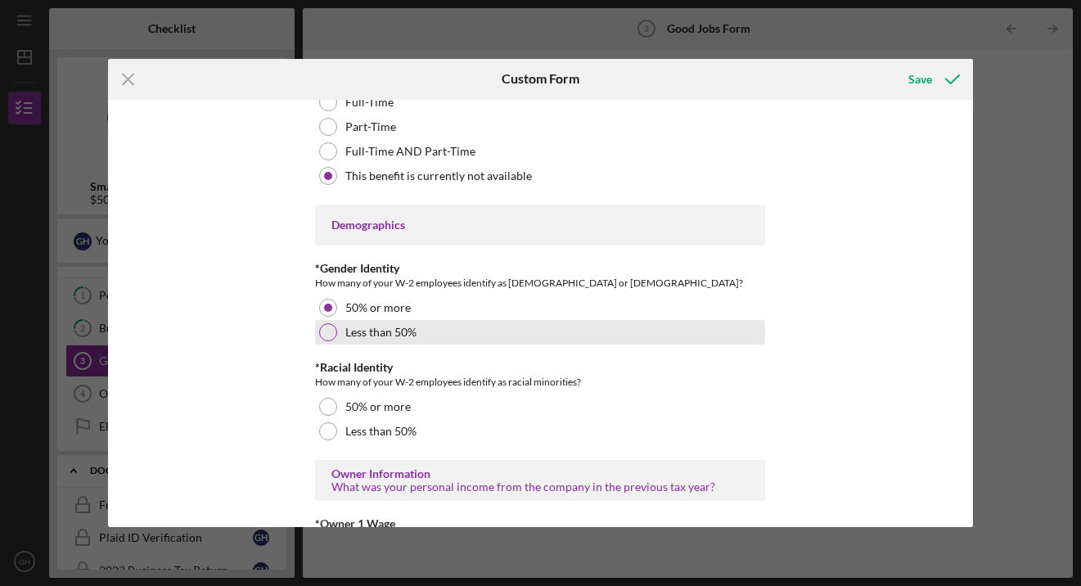
scroll to position [2287, 0]
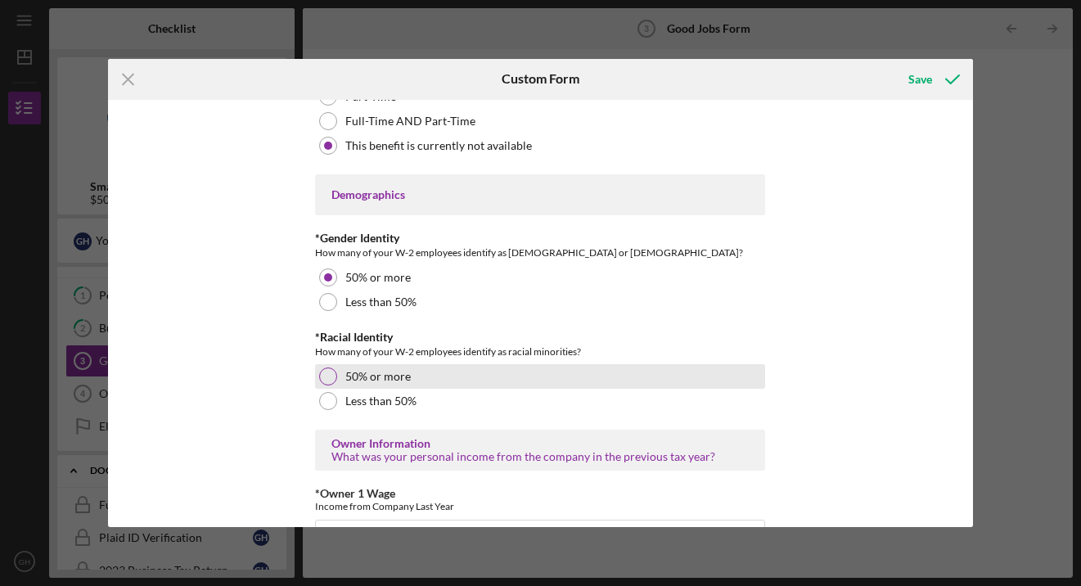
click at [328, 376] on div at bounding box center [328, 377] width 18 height 18
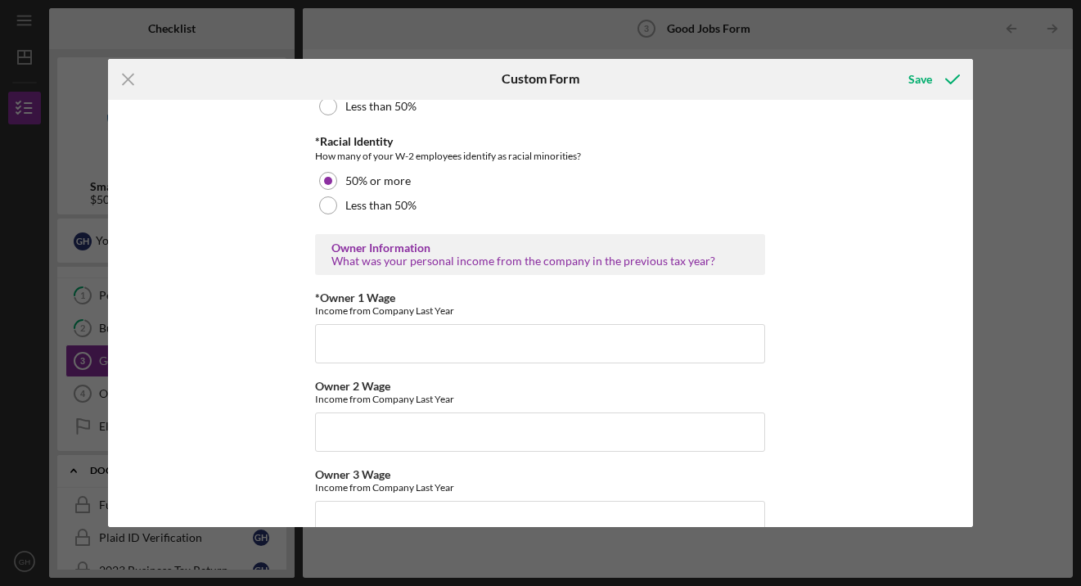
scroll to position [2486, 0]
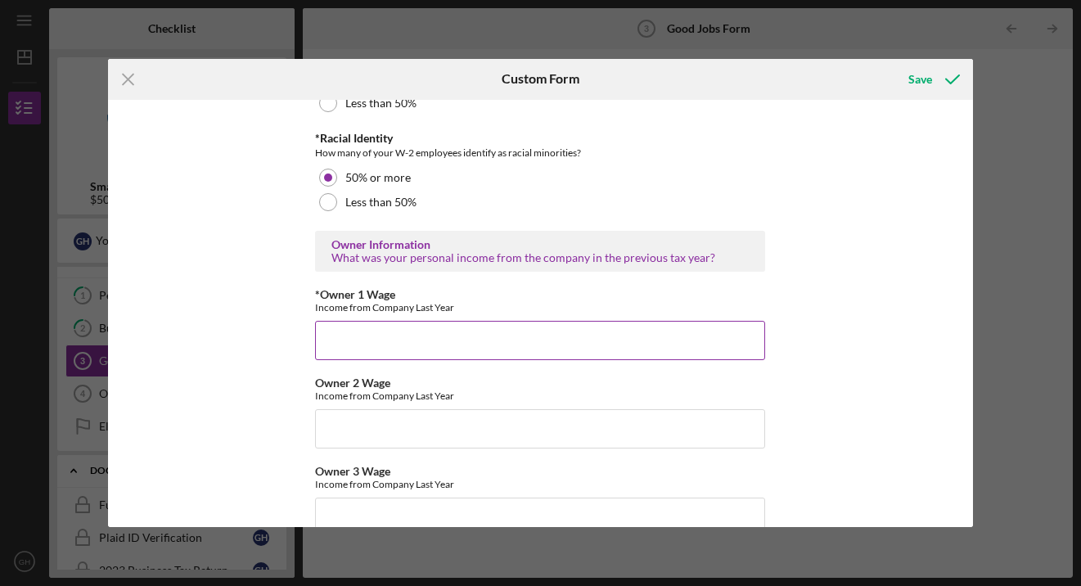
click at [352, 335] on input "*Owner 1 Wage" at bounding box center [540, 340] width 450 height 39
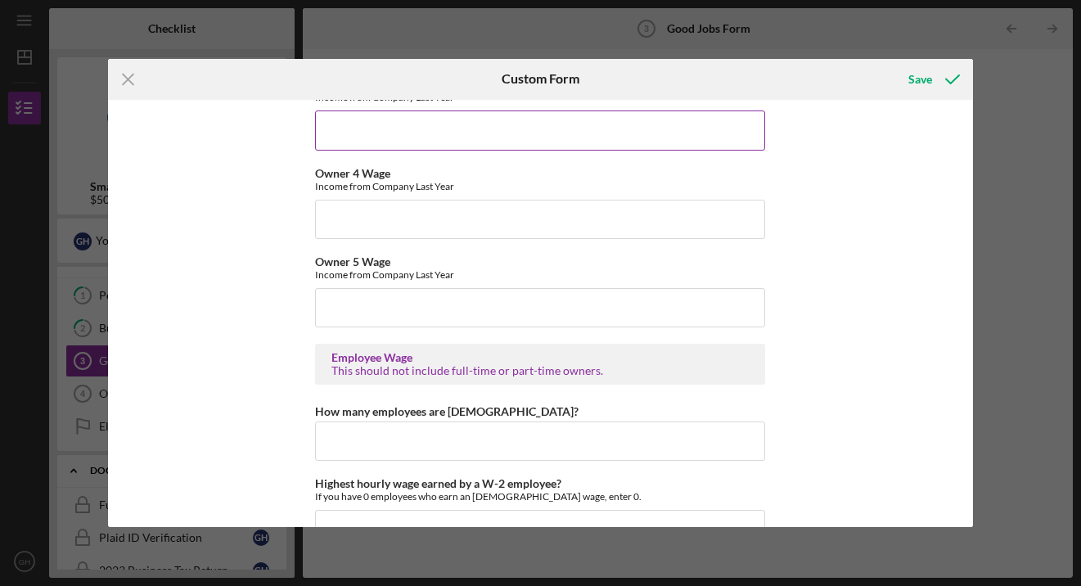
scroll to position [2884, 0]
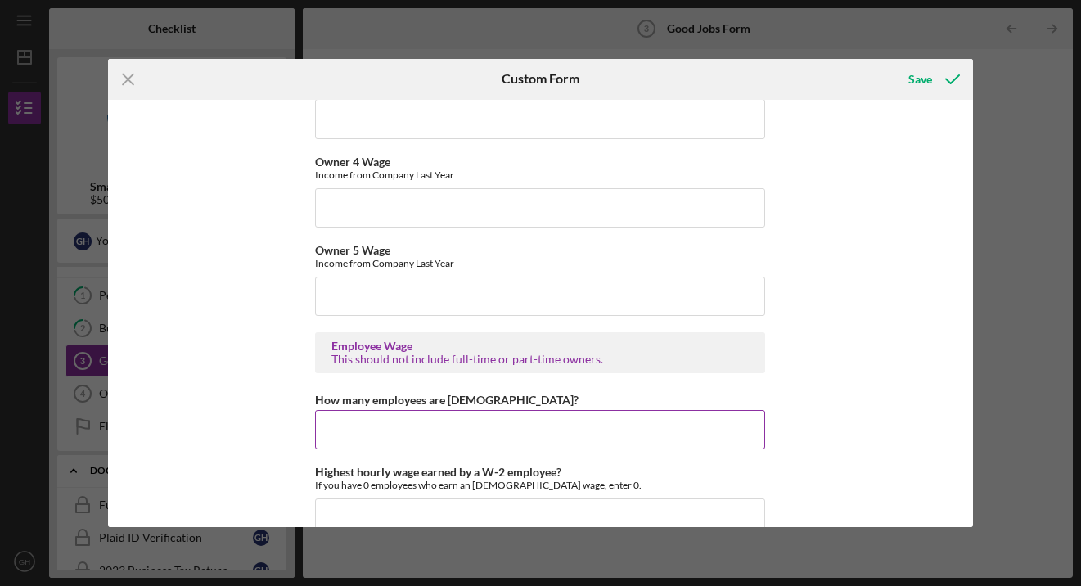
type input "355k"
click at [345, 435] on input "How many employees are [DEMOGRAPHIC_DATA]?" at bounding box center [540, 429] width 450 height 39
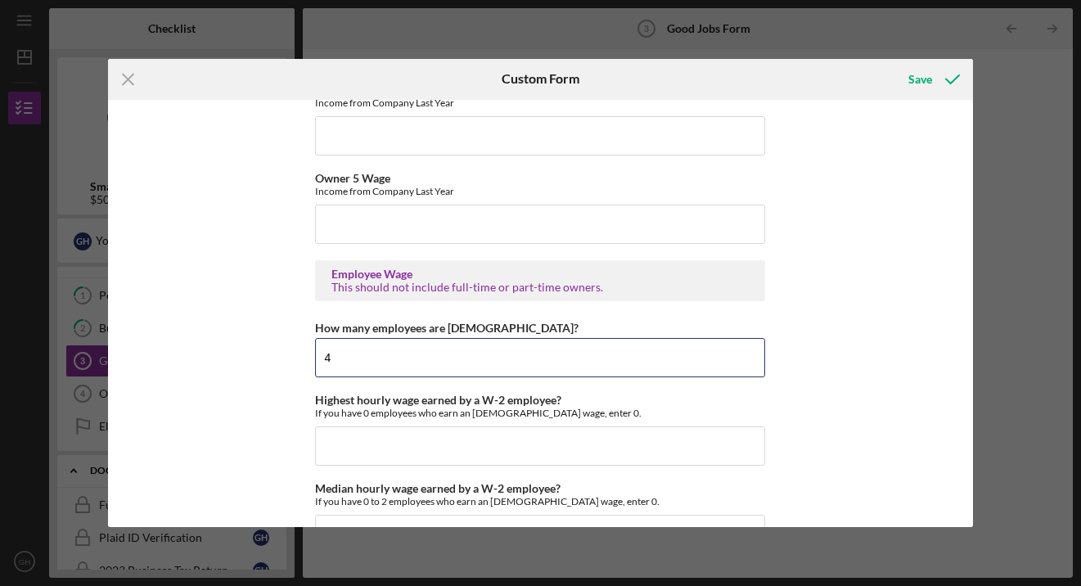
scroll to position [2960, 0]
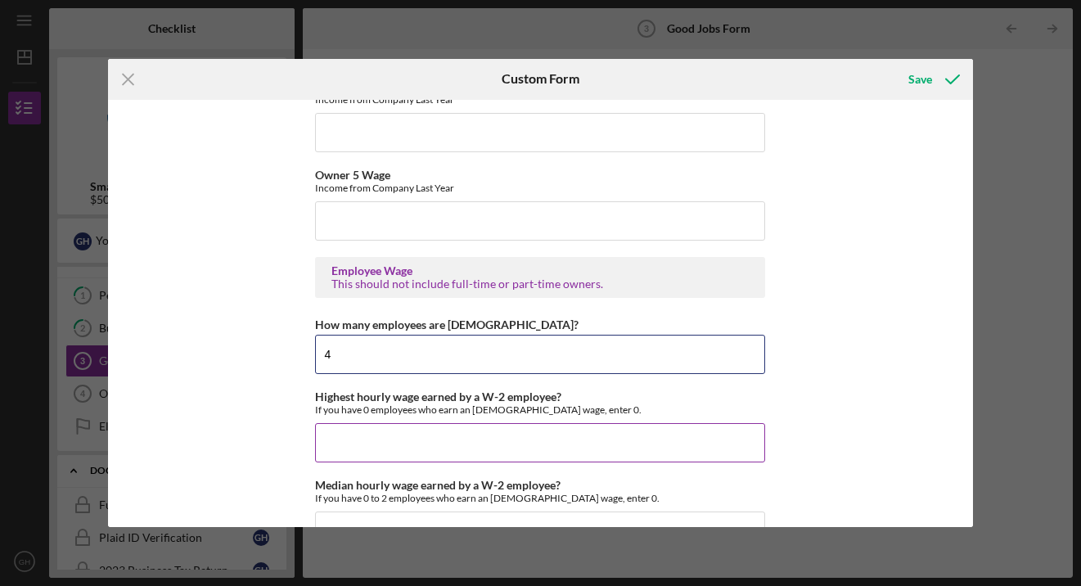
type input "4"
click at [339, 445] on input "Highest hourly wage earned by a W-2 employee?" at bounding box center [540, 442] width 450 height 39
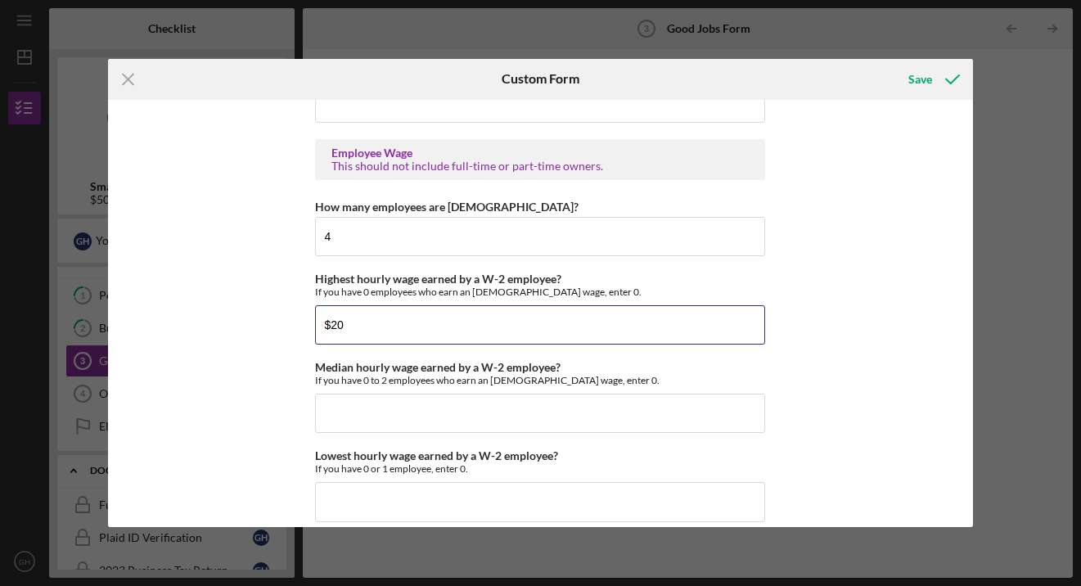
scroll to position [3088, 0]
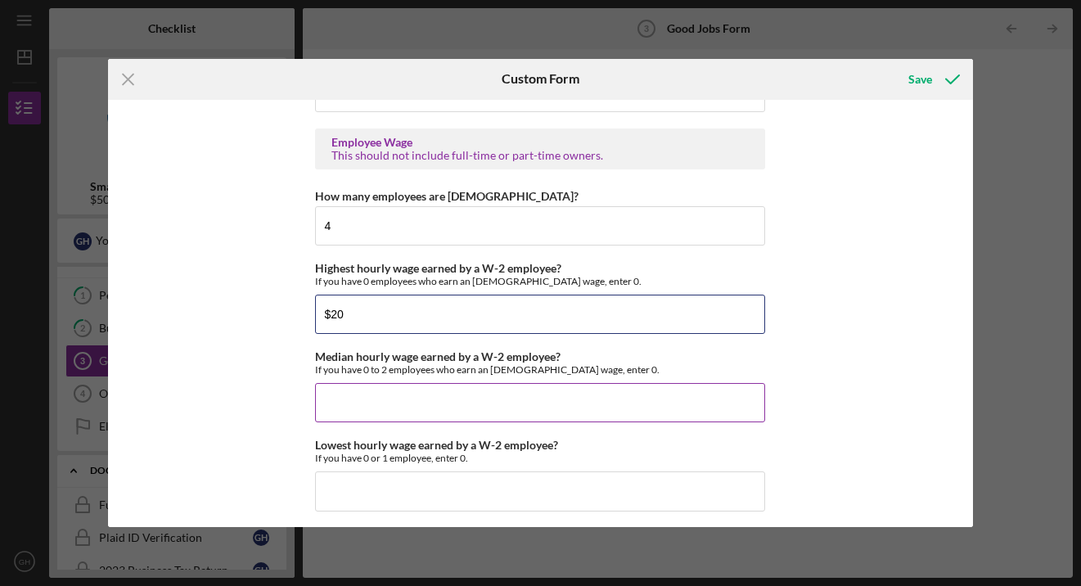
type input "$20"
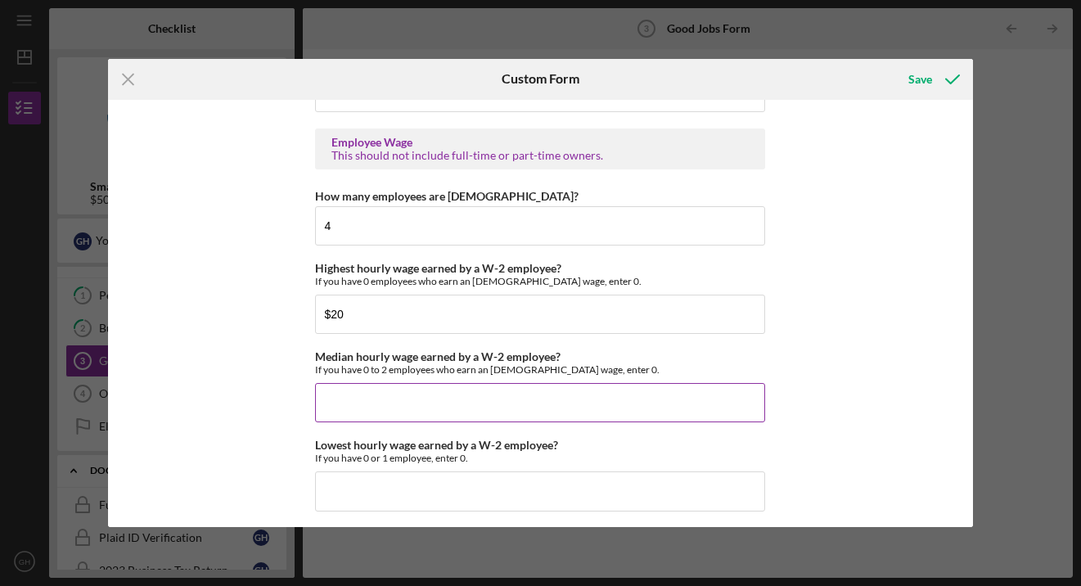
click at [332, 407] on input "Median hourly wage earned by a W-2 employee?" at bounding box center [540, 402] width 450 height 39
type input "$17"
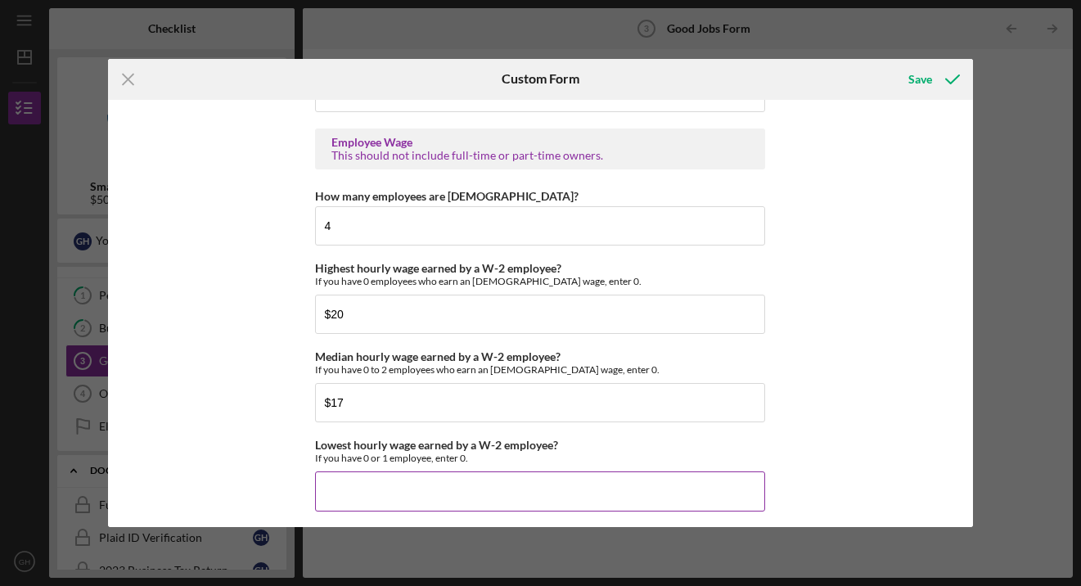
click at [336, 485] on input "Lowest hourly wage earned by a W-2 employee?" at bounding box center [540, 490] width 450 height 39
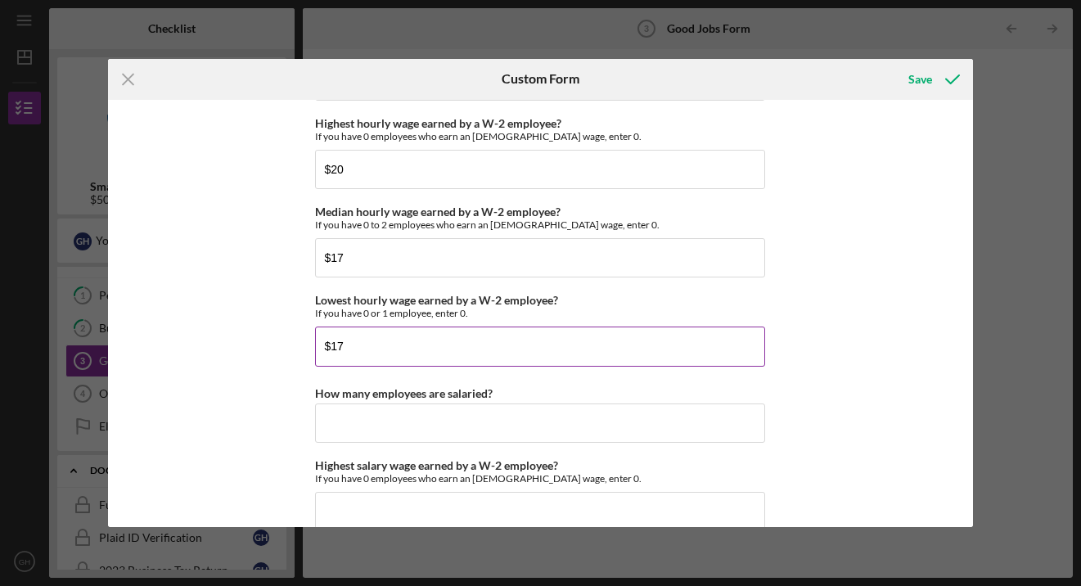
scroll to position [3286, 0]
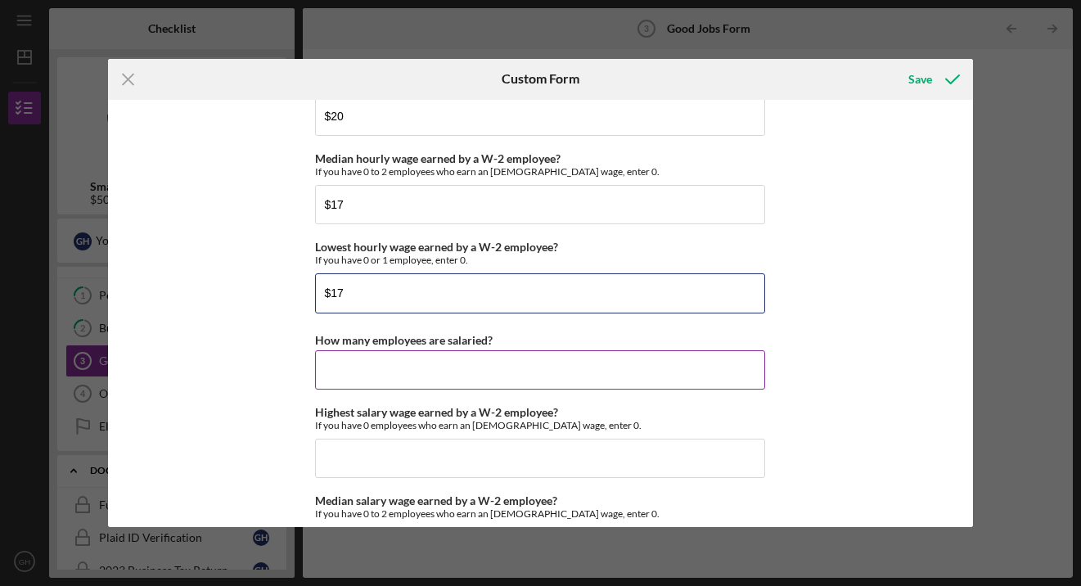
type input "$17"
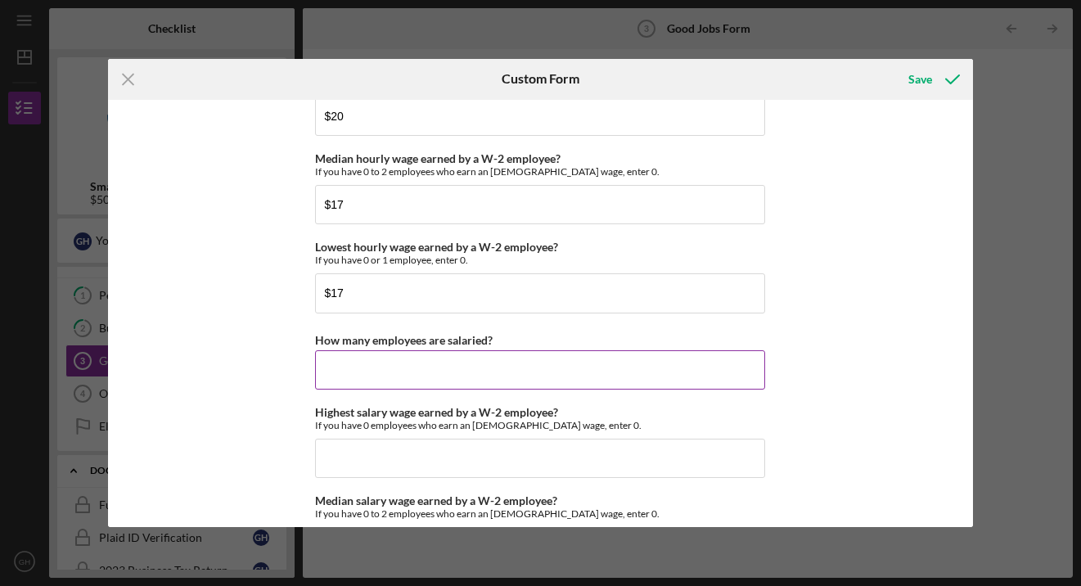
click at [333, 376] on input "How many employees are salaried?" at bounding box center [540, 369] width 450 height 39
type input "0"
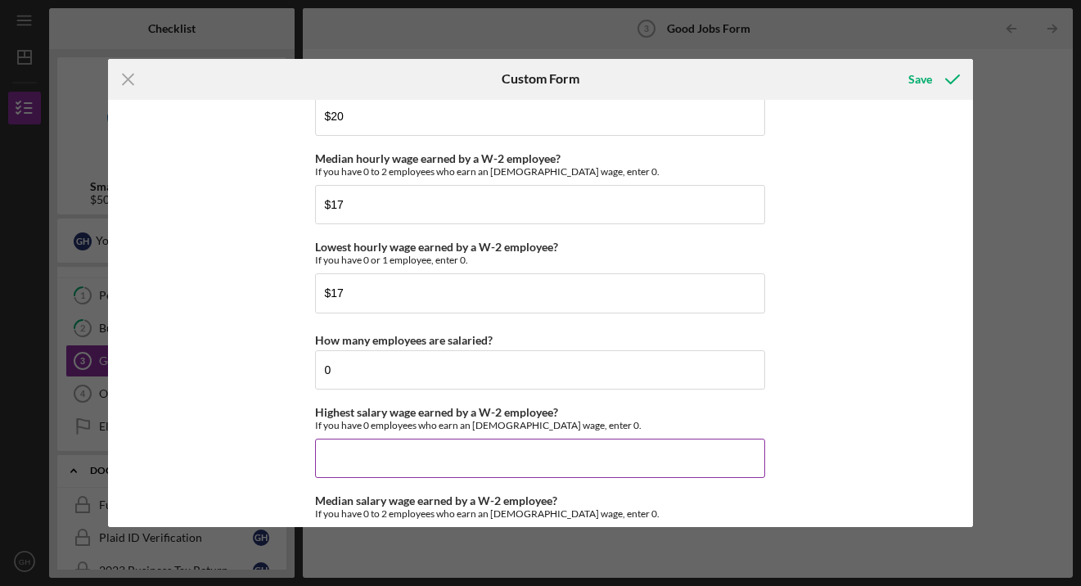
click at [344, 453] on input "Highest salary wage earned by a W-2 employee?" at bounding box center [540, 458] width 450 height 39
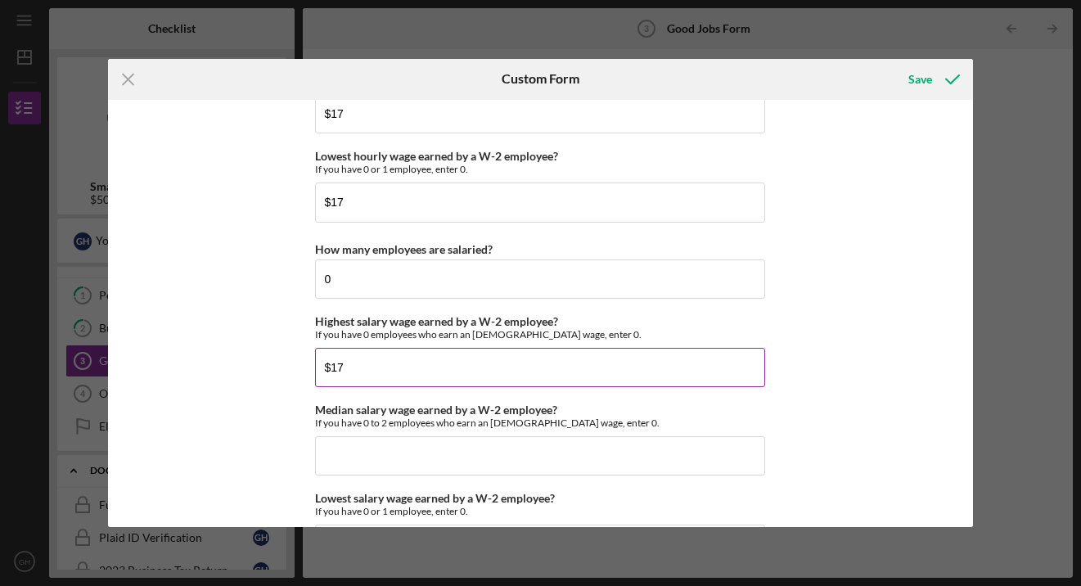
scroll to position [3392, 0]
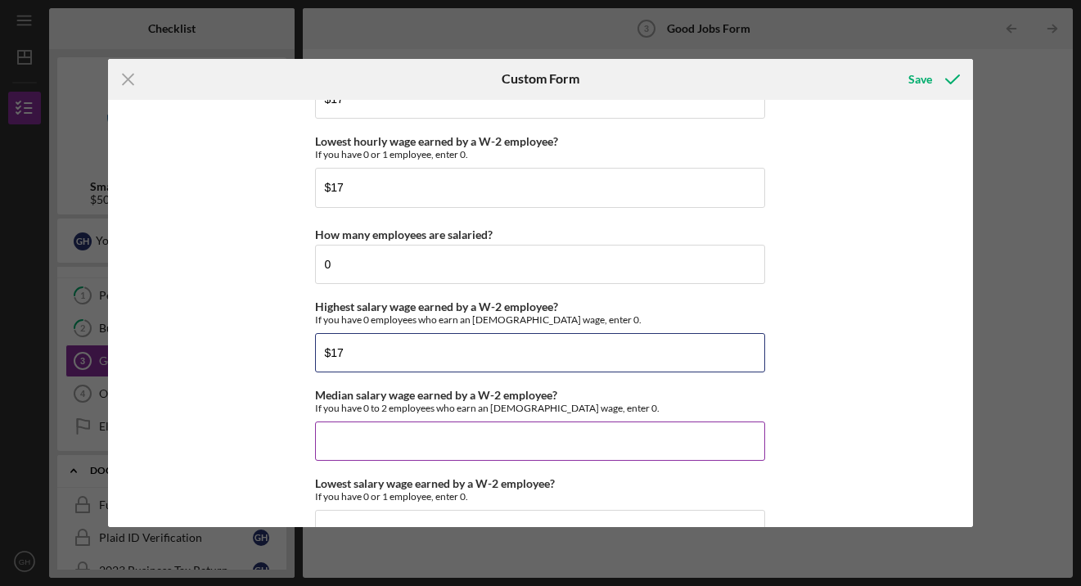
type input "$17"
click at [357, 443] on input "Median salary wage earned by a W-2 employee?" at bounding box center [540, 441] width 450 height 39
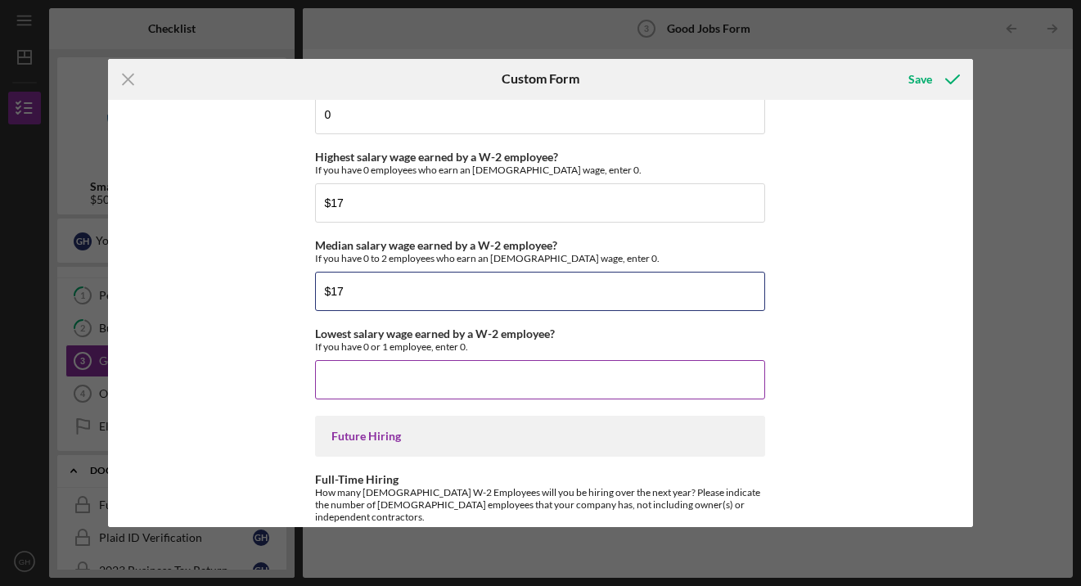
scroll to position [3544, 0]
type input "$17"
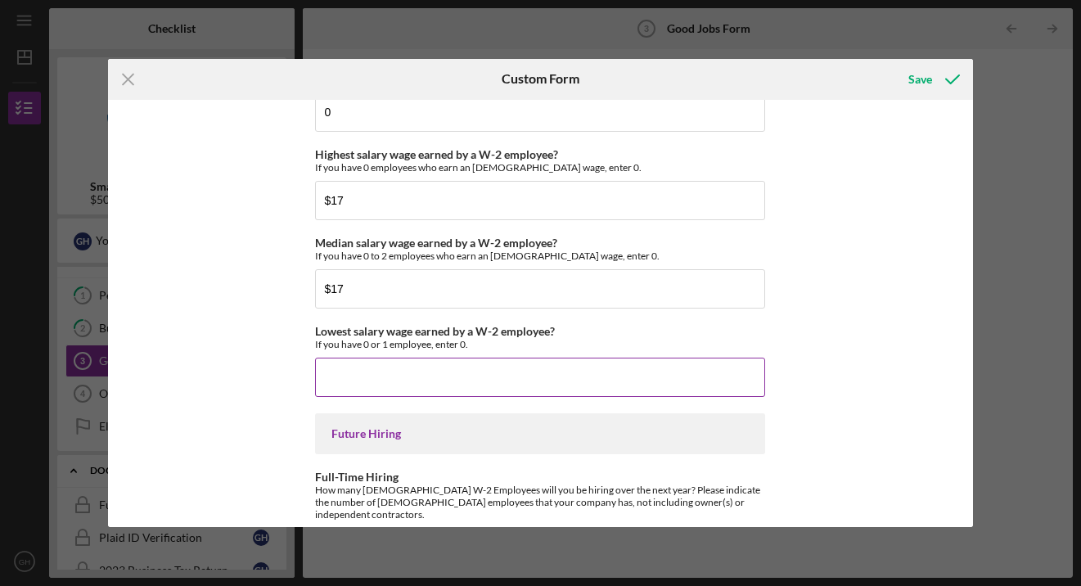
click at [331, 377] on input "Lowest salary wage earned by a W-2 employee?" at bounding box center [540, 377] width 450 height 39
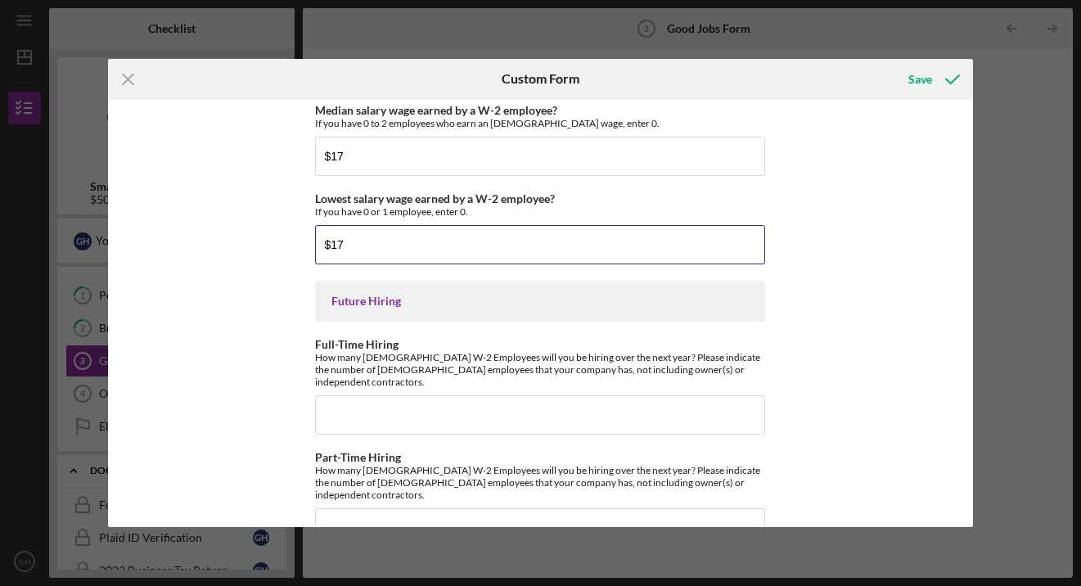
scroll to position [3697, 0]
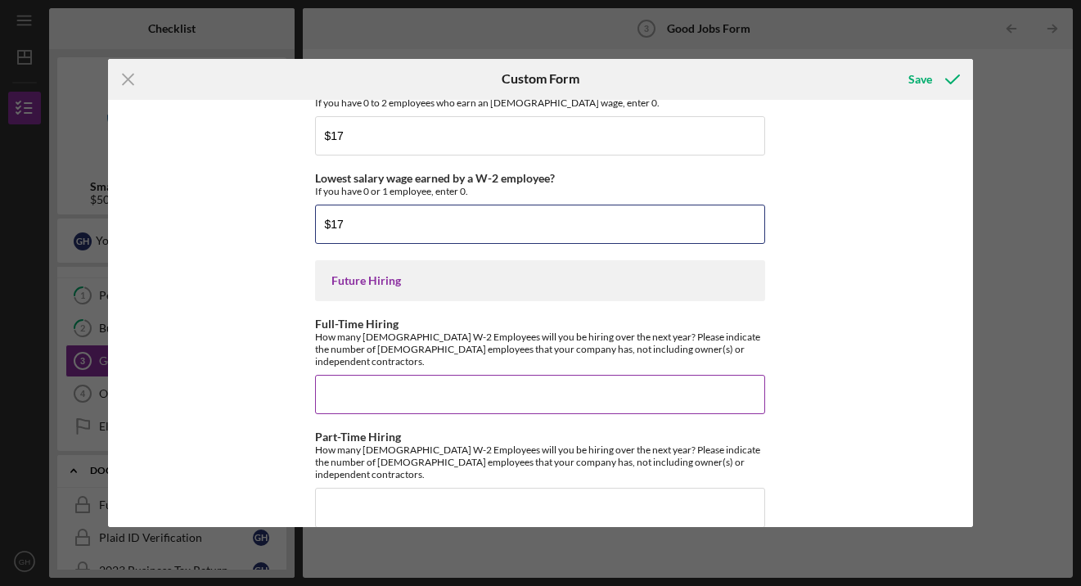
type input "$17"
click at [346, 378] on input "Full-Time Hiring" at bounding box center [540, 394] width 450 height 39
type input "0"
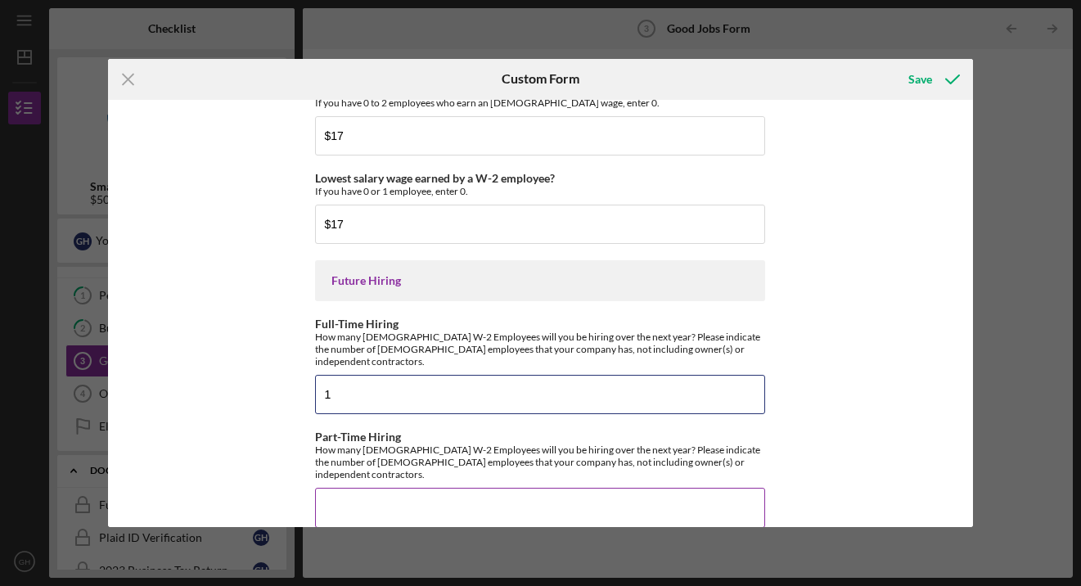
type input "1"
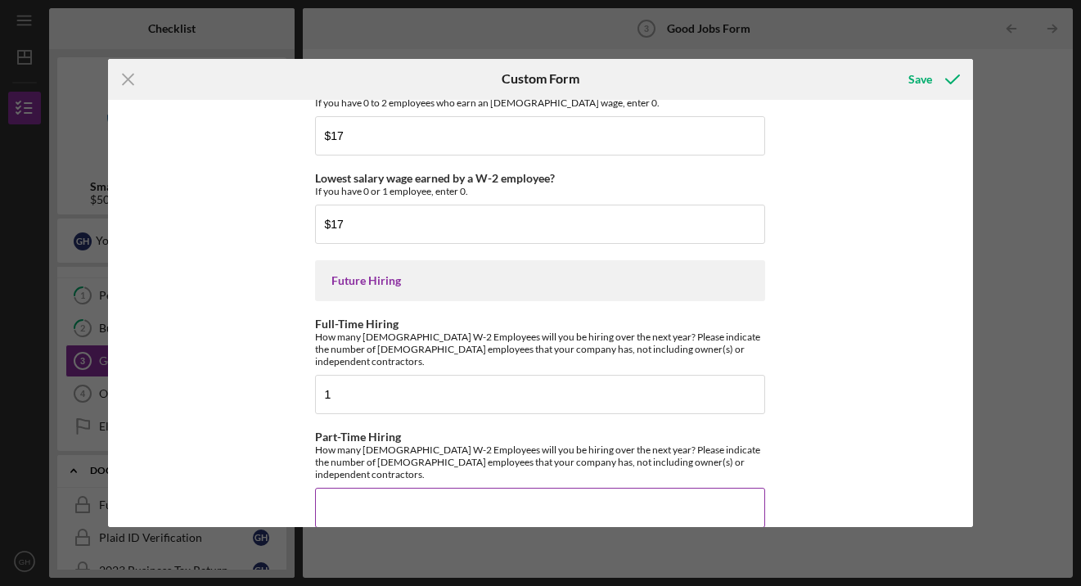
click at [338, 488] on input "Part-Time Hiring" at bounding box center [540, 507] width 450 height 39
type input "0"
click at [922, 83] on div "Save" at bounding box center [921, 79] width 24 height 33
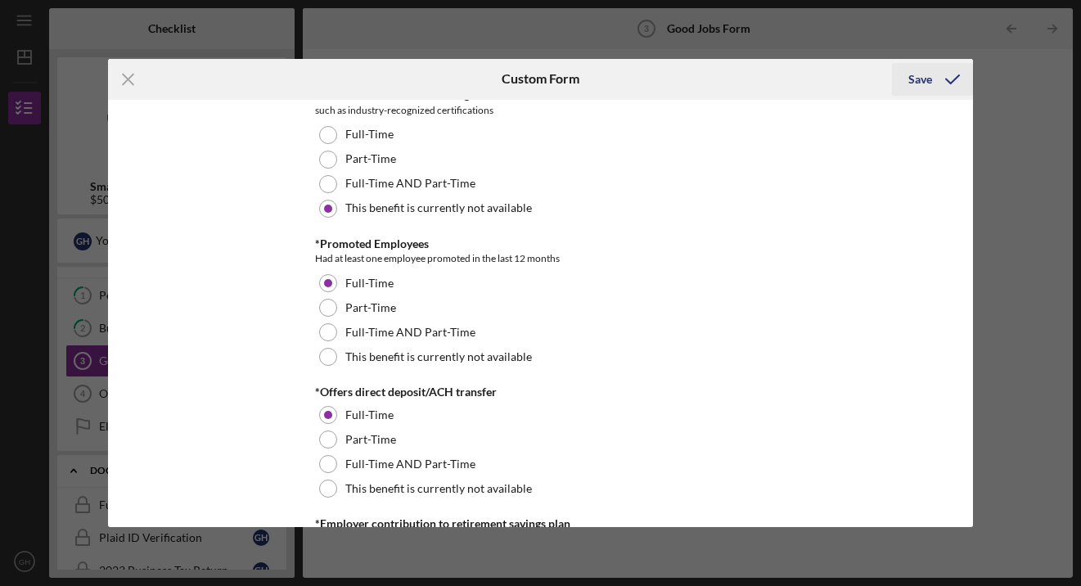
scroll to position [331, 0]
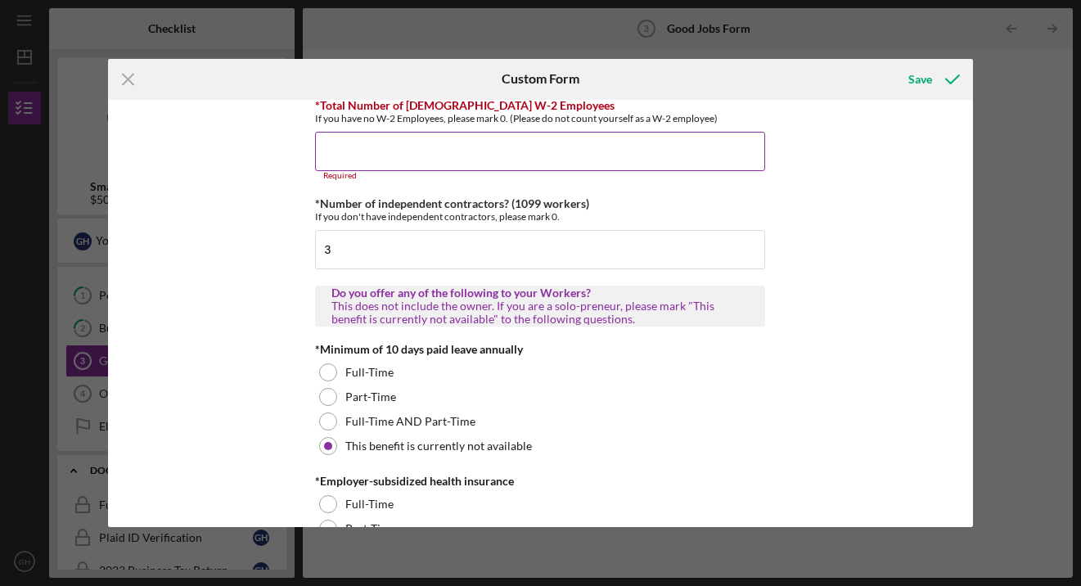
click at [345, 148] on input "*Total Number of [DEMOGRAPHIC_DATA] W-2 Employees" at bounding box center [540, 151] width 450 height 39
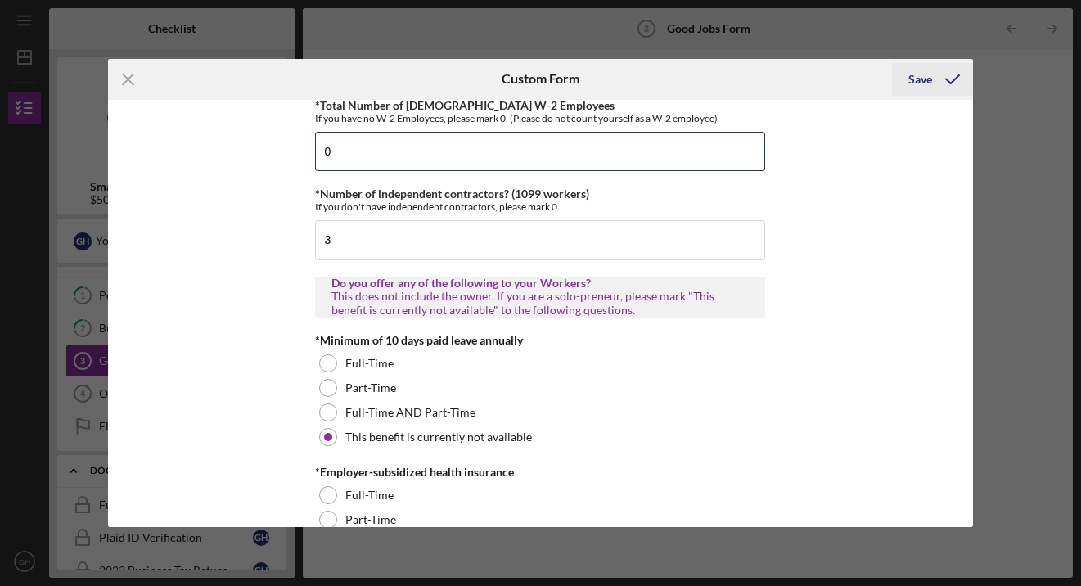
type input "0"
click at [931, 77] on div "Save" at bounding box center [921, 79] width 24 height 33
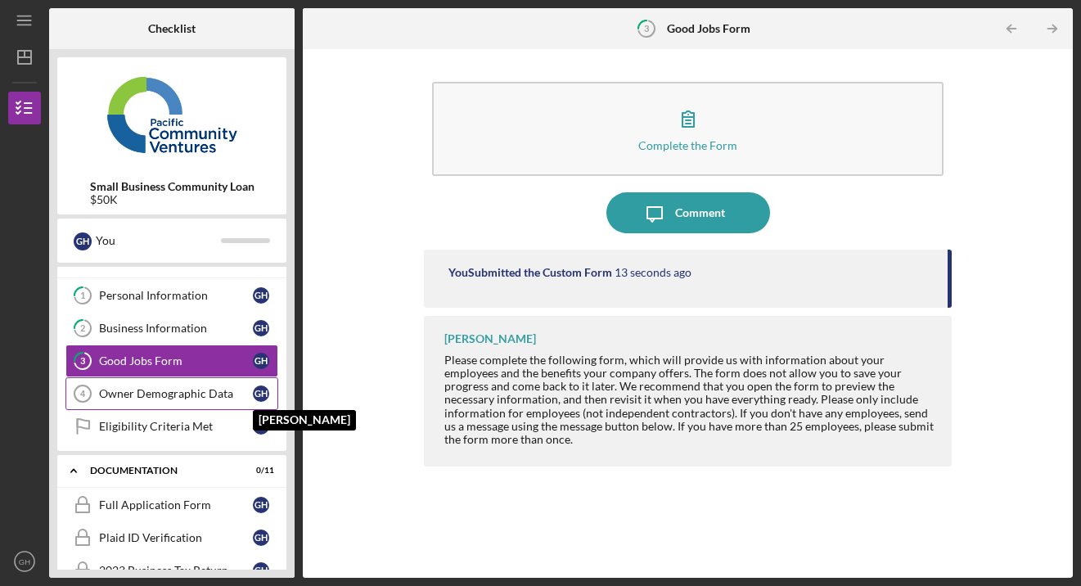
click at [259, 389] on div "G H" at bounding box center [261, 394] width 16 height 16
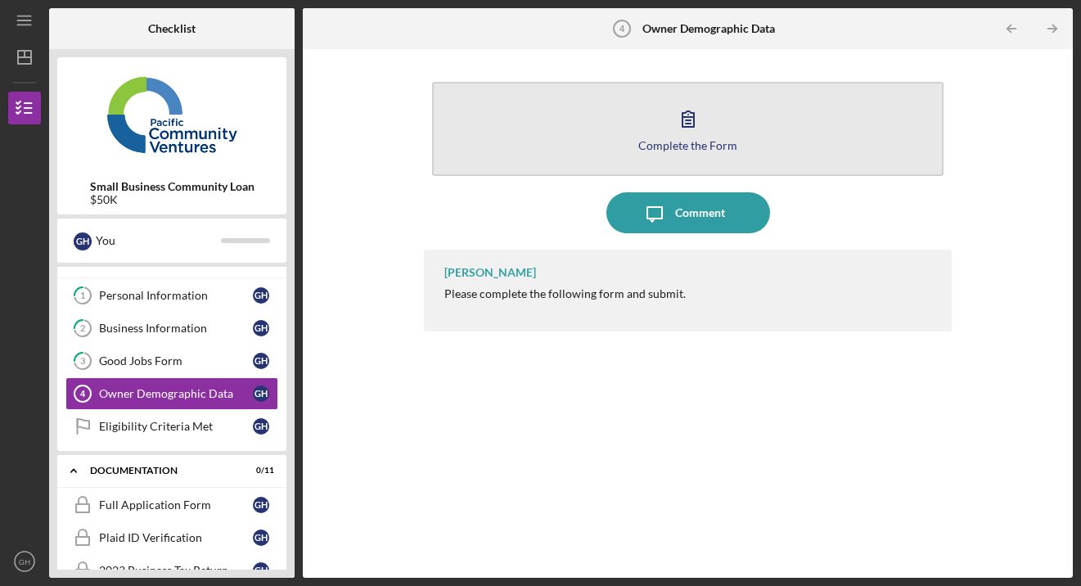
click at [683, 123] on icon "button" at bounding box center [688, 118] width 41 height 41
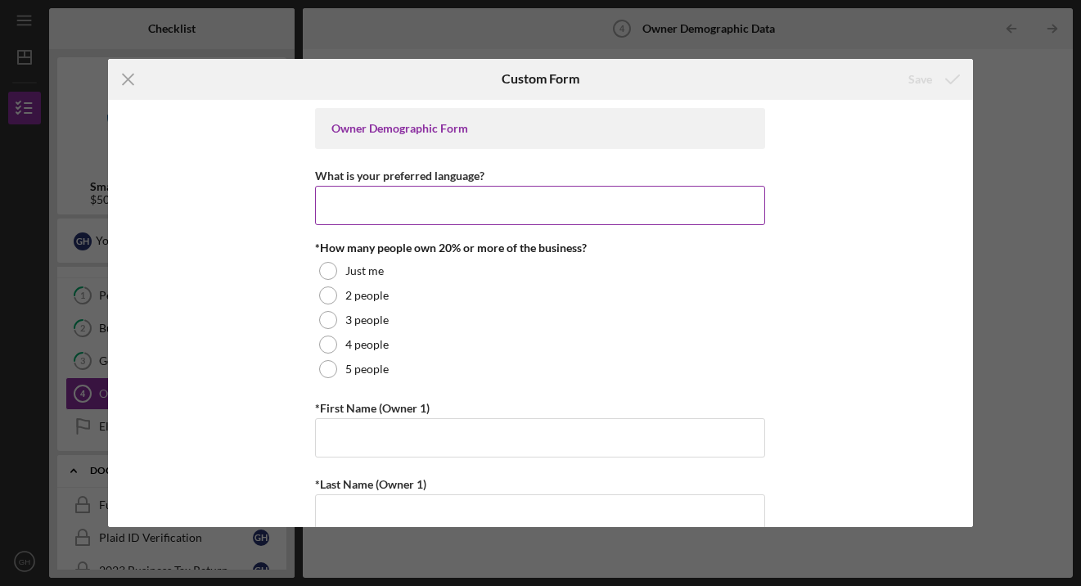
click at [354, 210] on input "What is your preferred language?" at bounding box center [540, 205] width 450 height 39
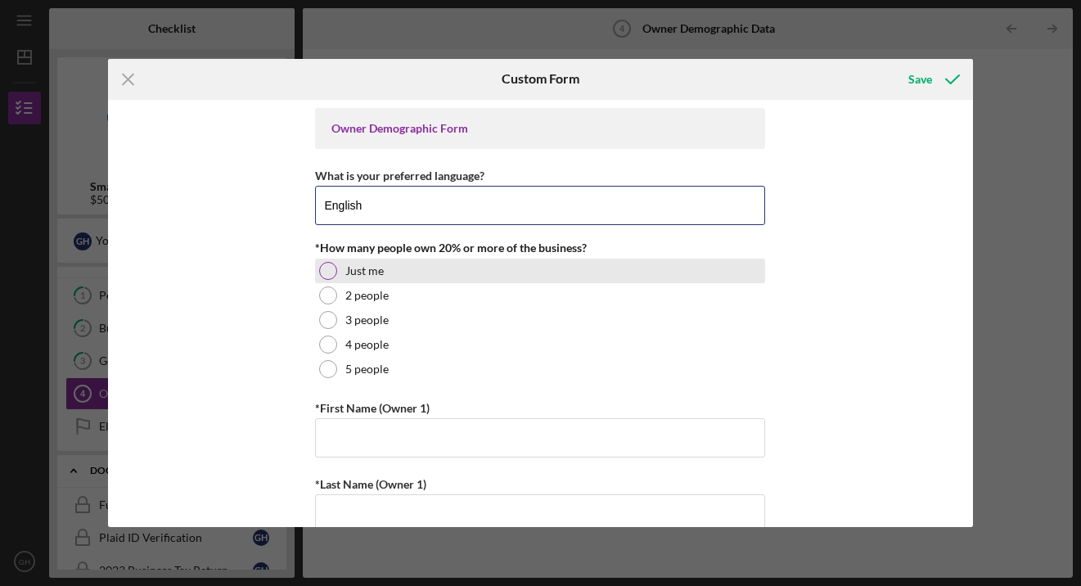
type input "English"
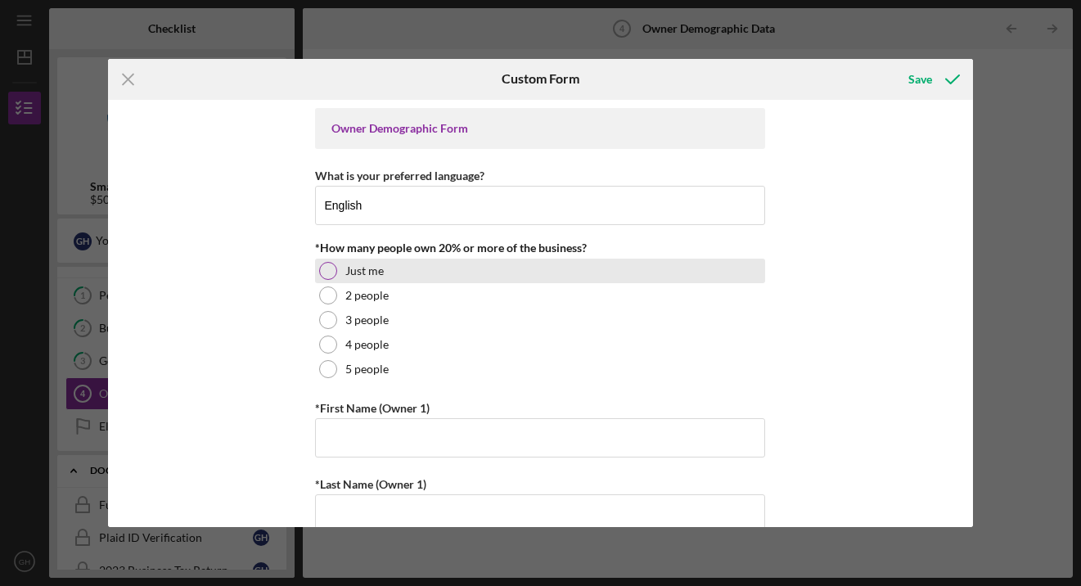
click at [327, 272] on div at bounding box center [328, 271] width 18 height 18
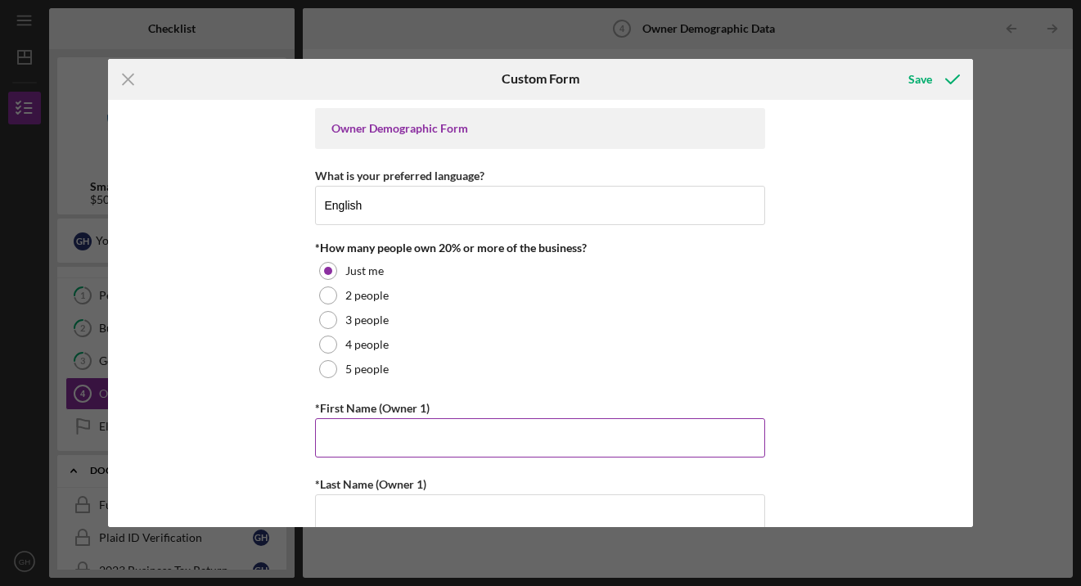
click at [335, 427] on input "*First Name (Owner 1)" at bounding box center [540, 437] width 450 height 39
click at [334, 439] on input "*First Name (Owner 1)" at bounding box center [540, 437] width 450 height 39
click at [334, 439] on input "G" at bounding box center [540, 437] width 450 height 39
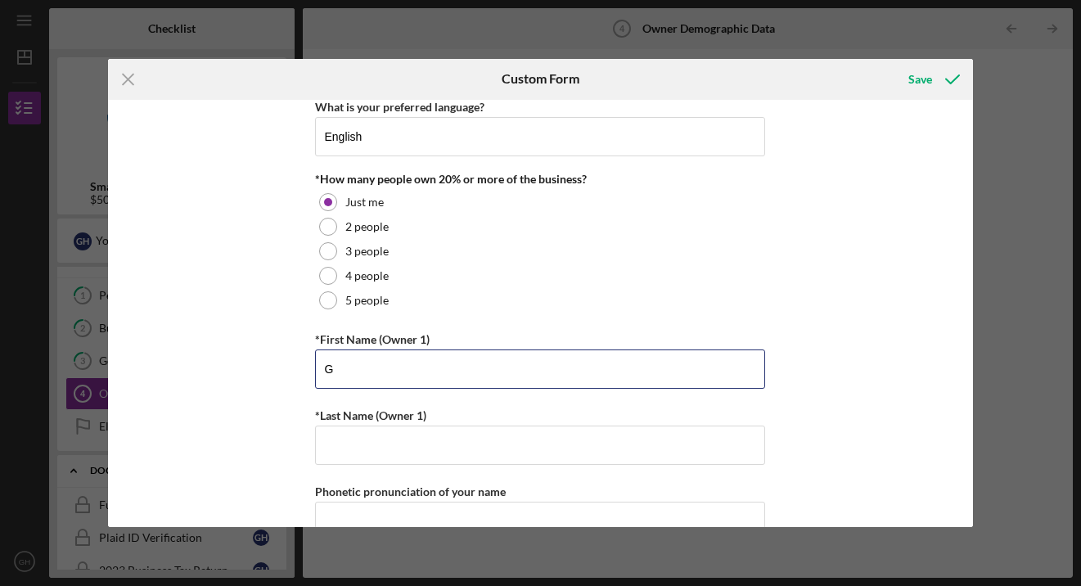
scroll to position [89, 0]
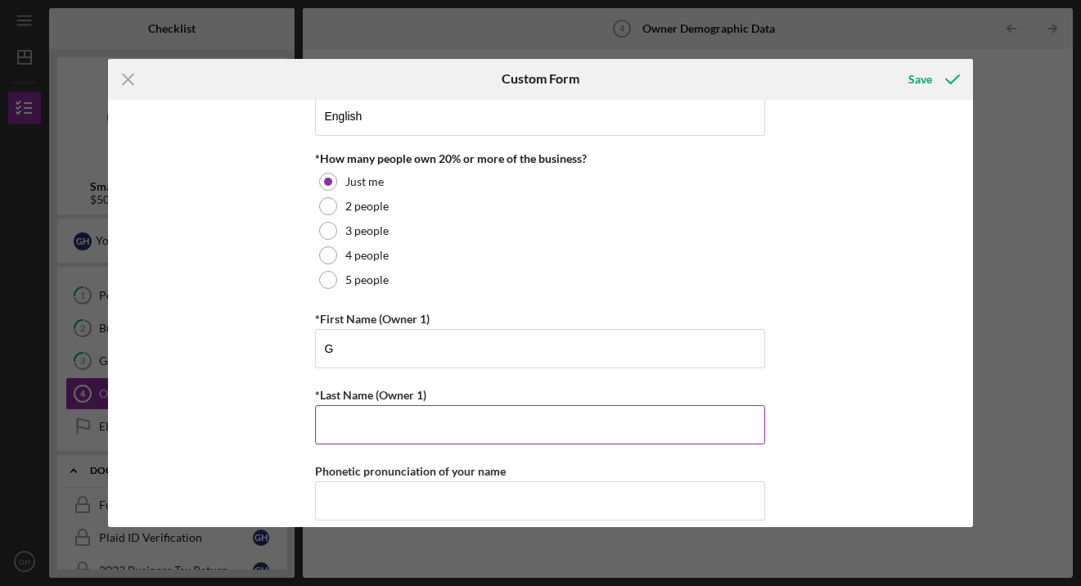
click at [322, 417] on input "*Last Name (Owner 1)" at bounding box center [540, 424] width 450 height 39
click at [184, 295] on div "Owner Demographic Form What is your preferred language? English *How many peopl…" at bounding box center [540, 314] width 865 height 428
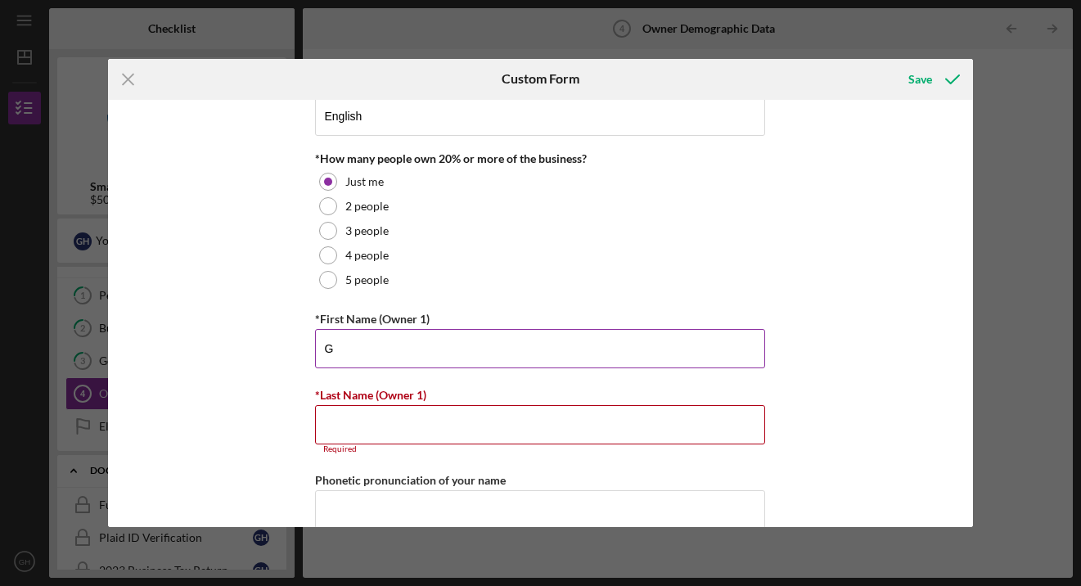
click at [331, 354] on input "G" at bounding box center [540, 348] width 450 height 39
click at [378, 351] on input "G" at bounding box center [540, 348] width 450 height 39
type input "Gloria"
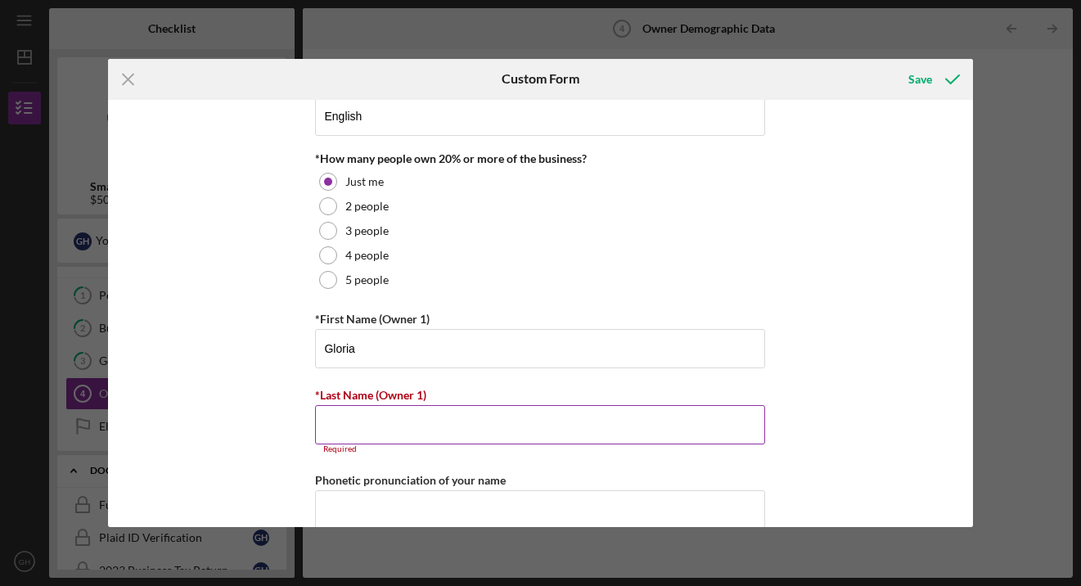
click at [367, 420] on input "*Last Name (Owner 1)" at bounding box center [540, 424] width 450 height 39
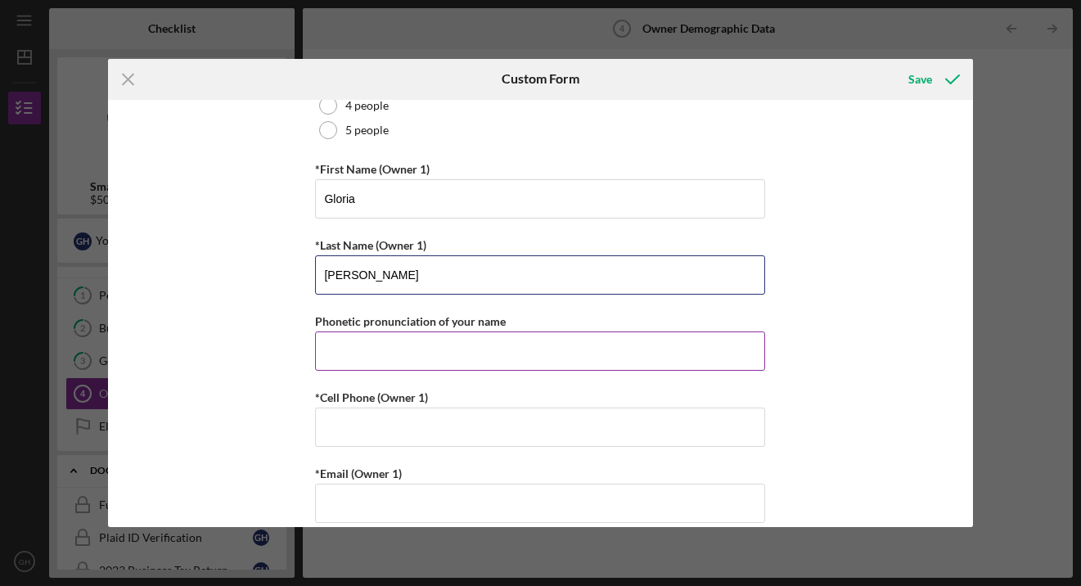
scroll to position [310, 0]
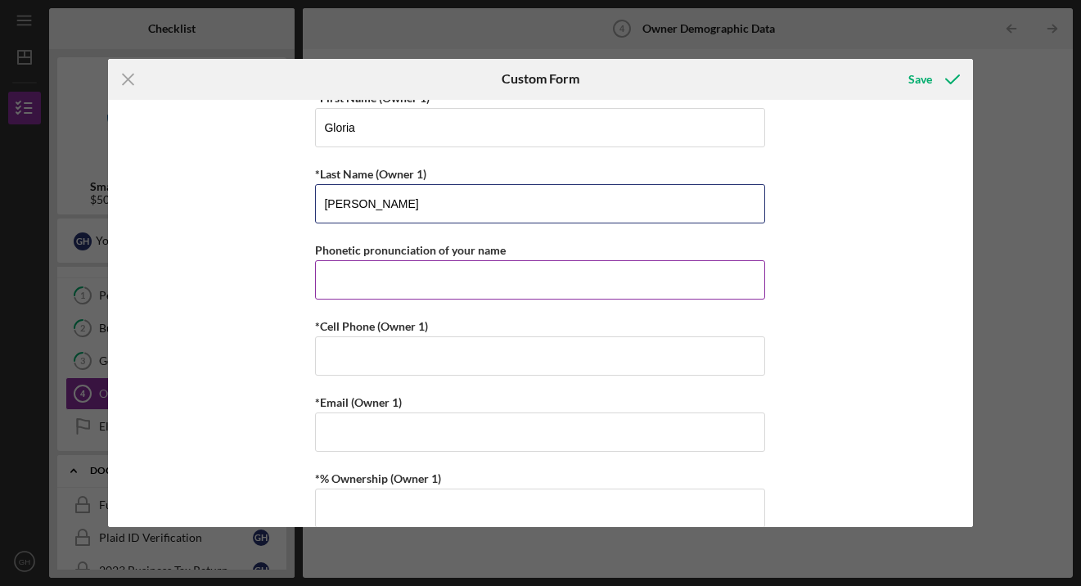
type input "[PERSON_NAME]"
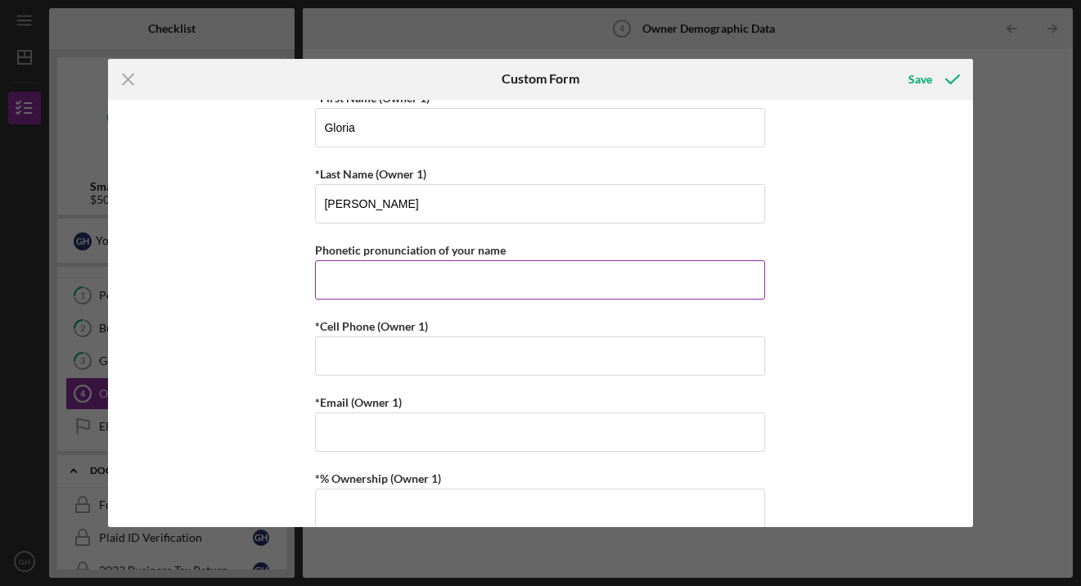
click at [328, 285] on input "Phonetic pronunciation of your name" at bounding box center [540, 279] width 450 height 39
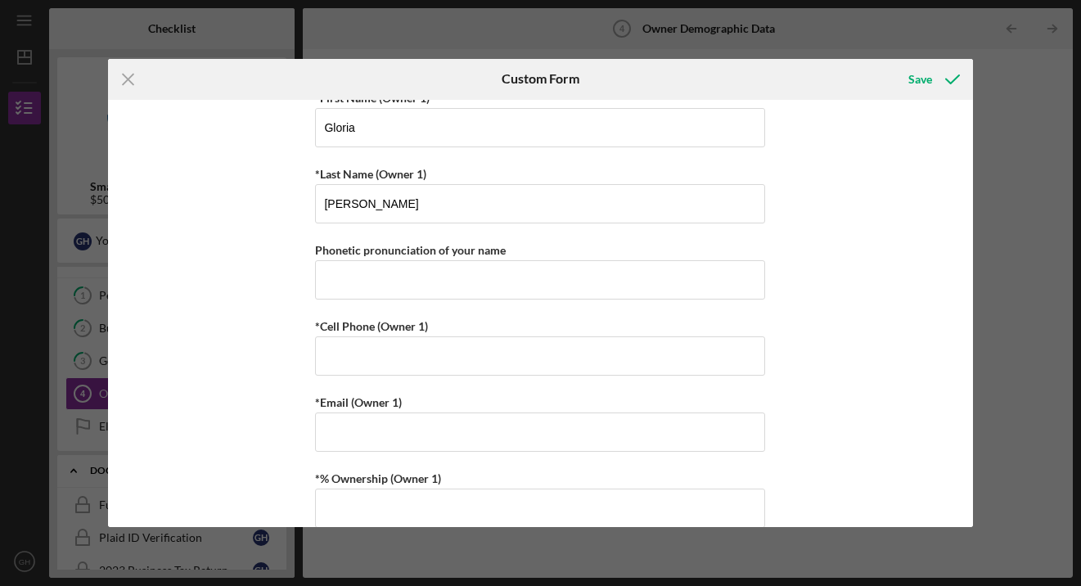
click at [238, 286] on div "Owner Demographic Form What is your preferred language? English *How many peopl…" at bounding box center [540, 314] width 865 height 428
click at [322, 349] on input "*Cell Phone (Owner 1)" at bounding box center [540, 355] width 450 height 39
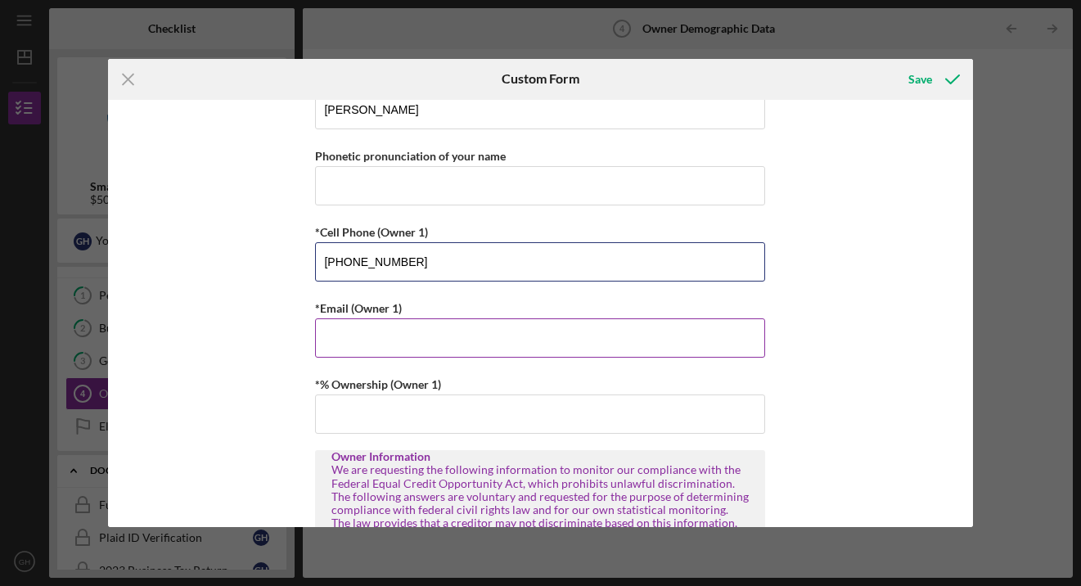
scroll to position [405, 0]
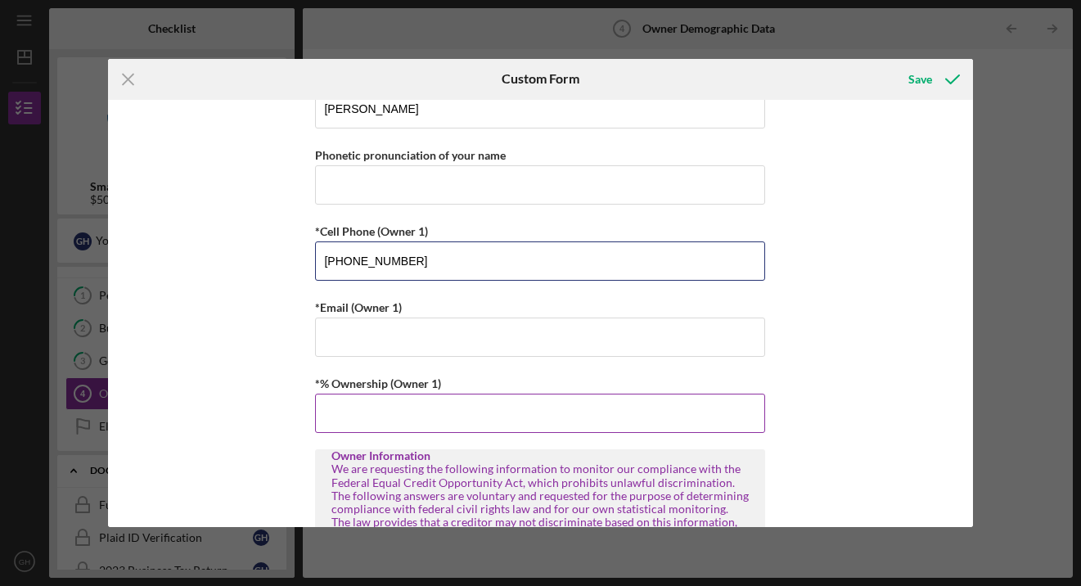
type input "[PHONE_NUMBER]"
click at [336, 413] on input "*% Ownership (Owner 1)" at bounding box center [540, 413] width 450 height 39
click at [404, 415] on input "5,105,045,208%" at bounding box center [540, 413] width 450 height 39
click at [408, 413] on input "510,504,520%" at bounding box center [540, 413] width 450 height 39
type input "5%"
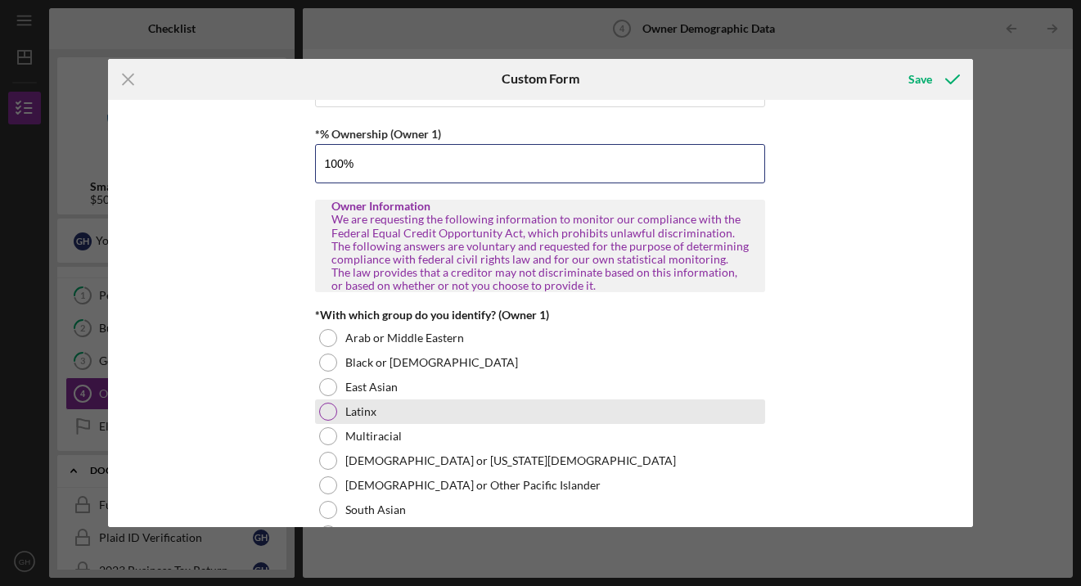
scroll to position [690, 0]
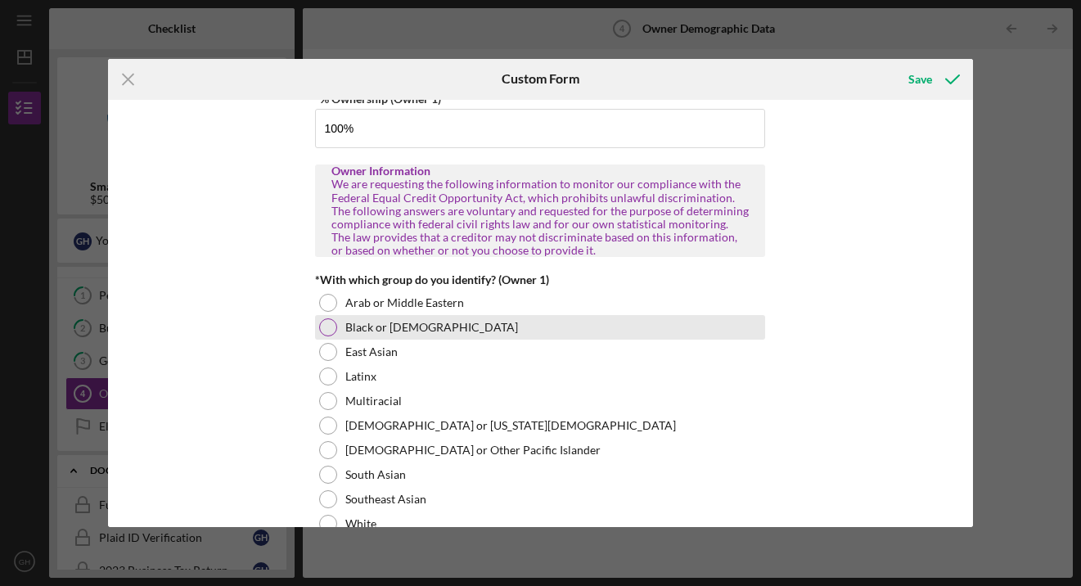
type input "100.00000%"
click at [324, 322] on div at bounding box center [328, 327] width 18 height 18
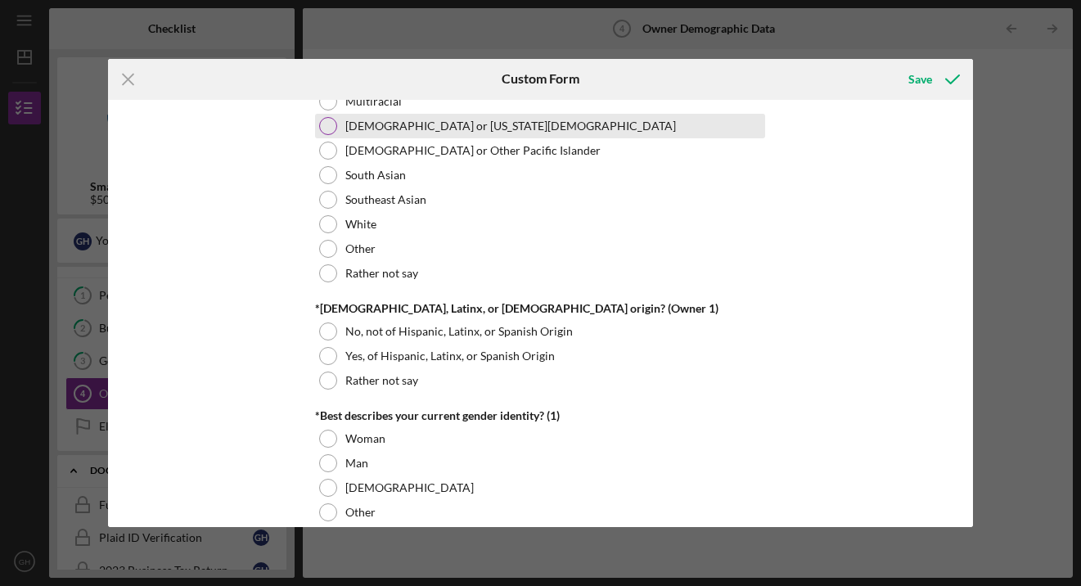
scroll to position [990, 0]
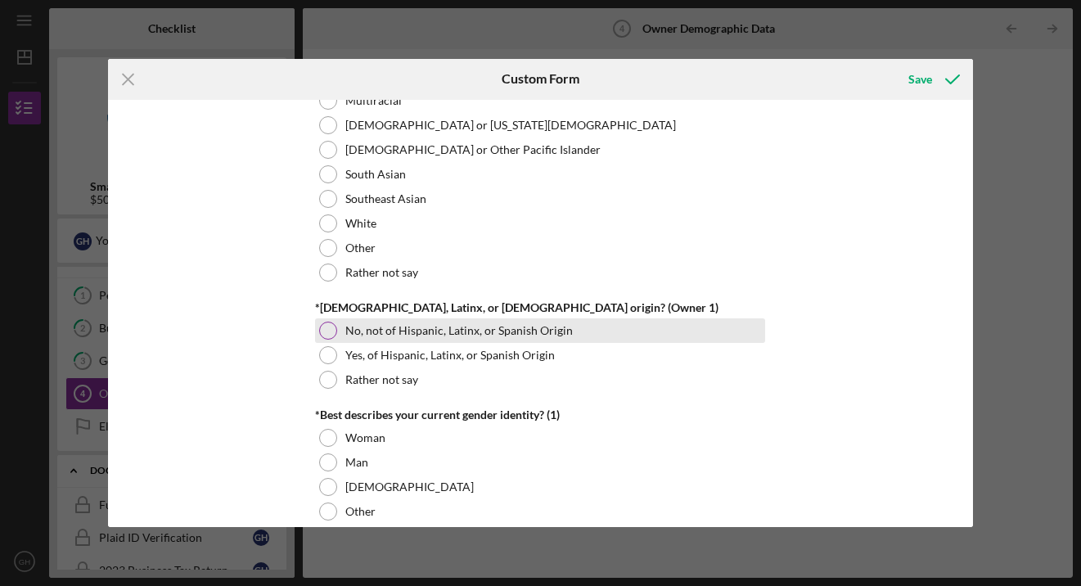
click at [325, 327] on div at bounding box center [328, 331] width 18 height 18
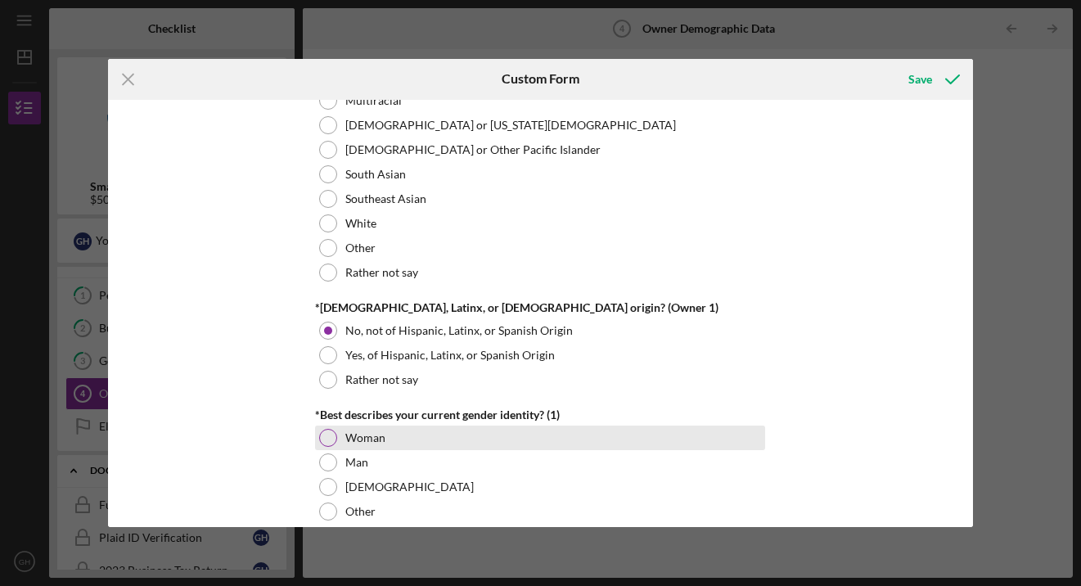
click at [322, 431] on div at bounding box center [328, 438] width 18 height 18
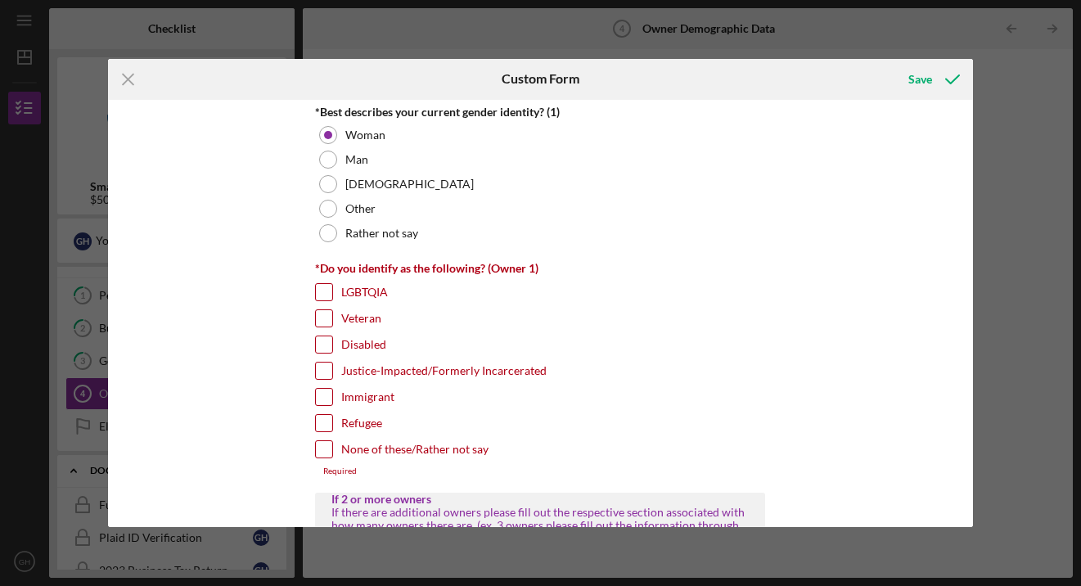
scroll to position [1294, 0]
click at [322, 447] on input "None of these/Rather not say" at bounding box center [324, 448] width 16 height 16
checkbox input "true"
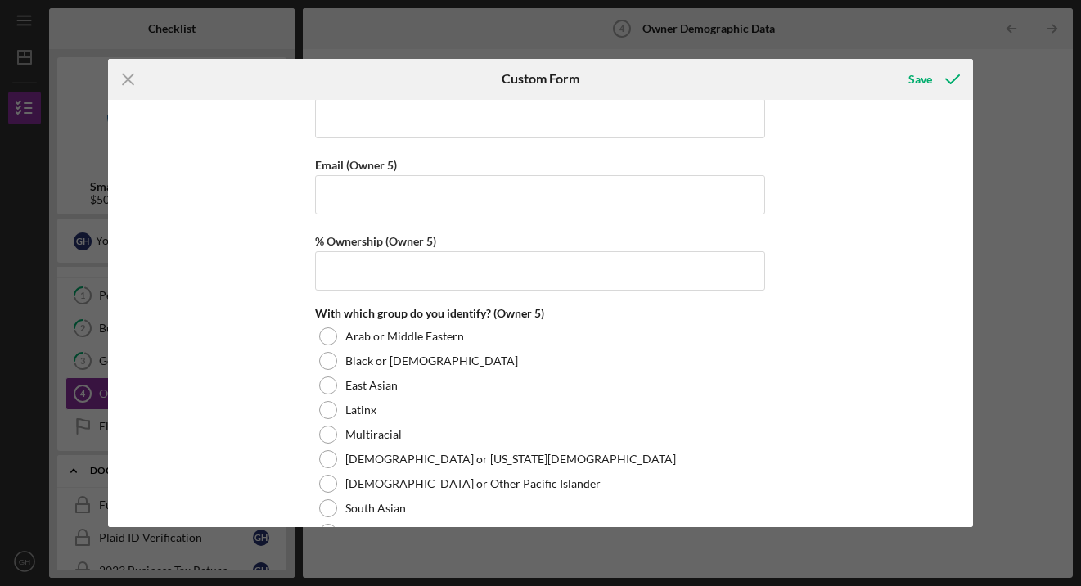
scroll to position [5732, 0]
click at [918, 77] on div "Save" at bounding box center [921, 79] width 24 height 33
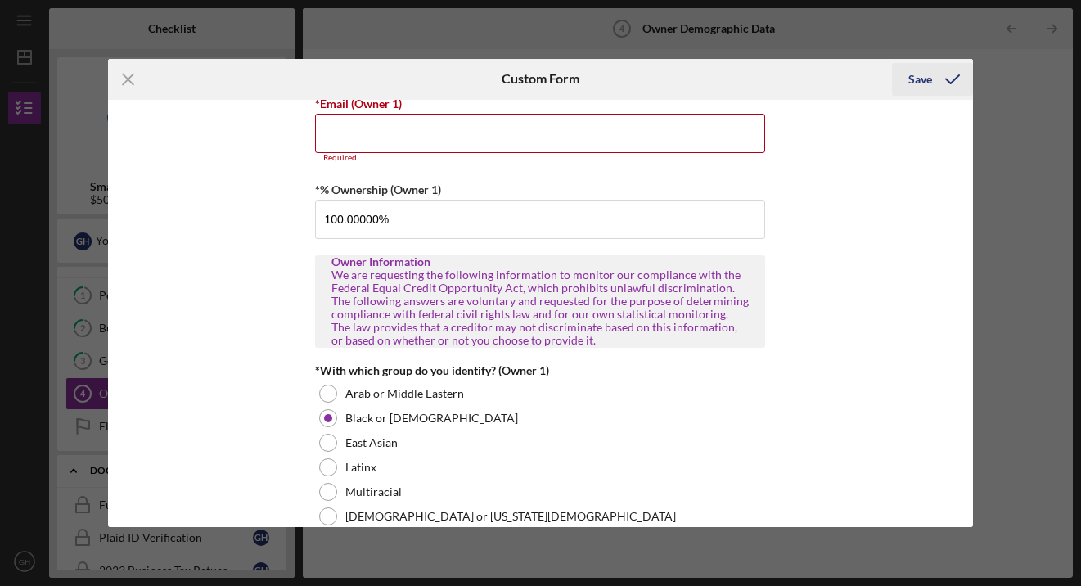
scroll to position [603, 0]
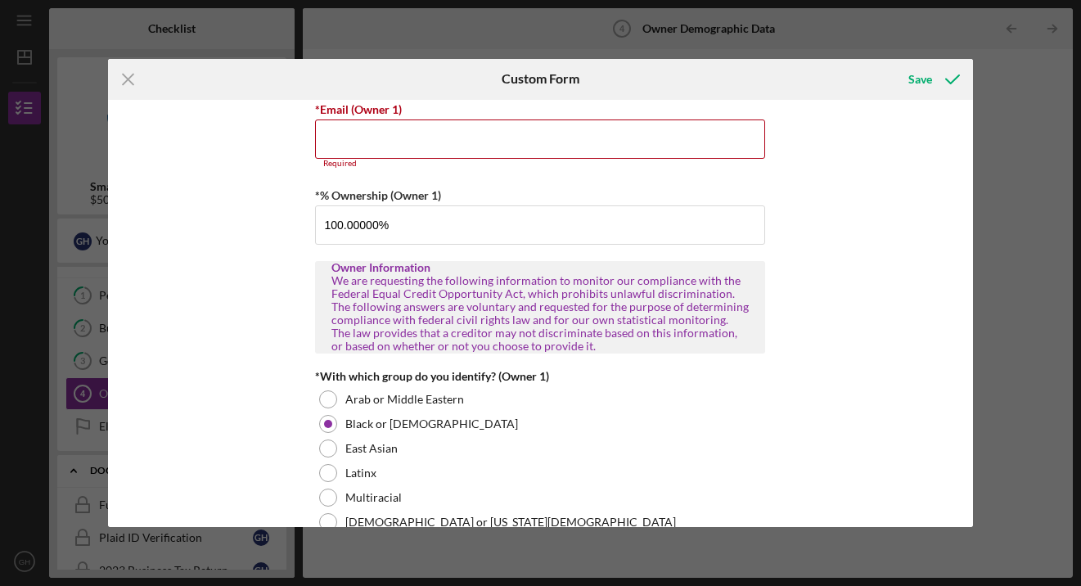
click at [714, 95] on div "Save" at bounding box center [829, 79] width 288 height 41
click at [331, 138] on input "*Email (Owner 1)" at bounding box center [540, 139] width 450 height 39
type input "[EMAIL_ADDRESS][DOMAIN_NAME]"
type input "5104522254"
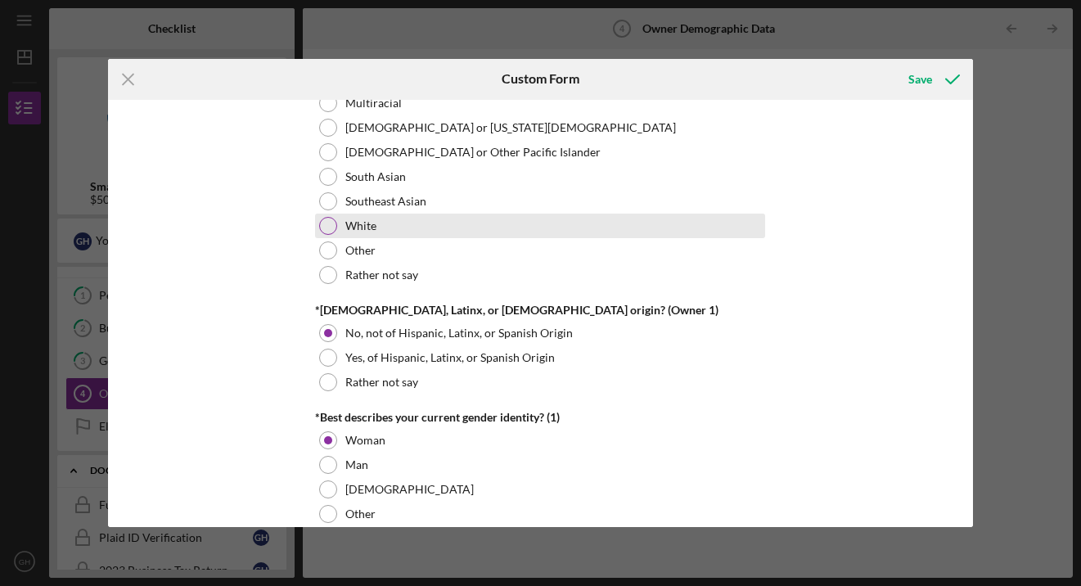
scroll to position [995, 0]
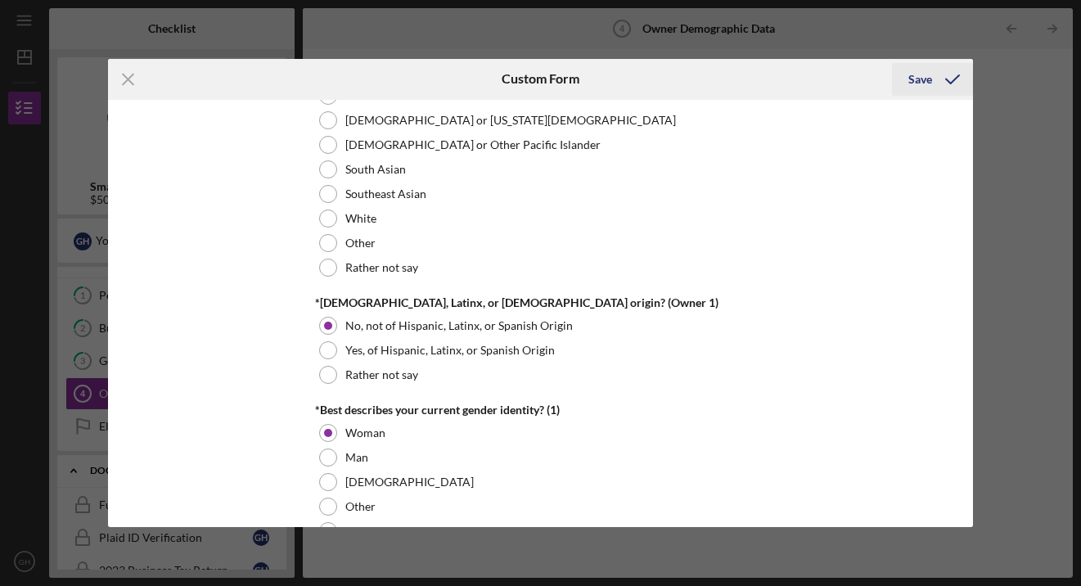
click at [913, 74] on div "Save" at bounding box center [921, 79] width 24 height 33
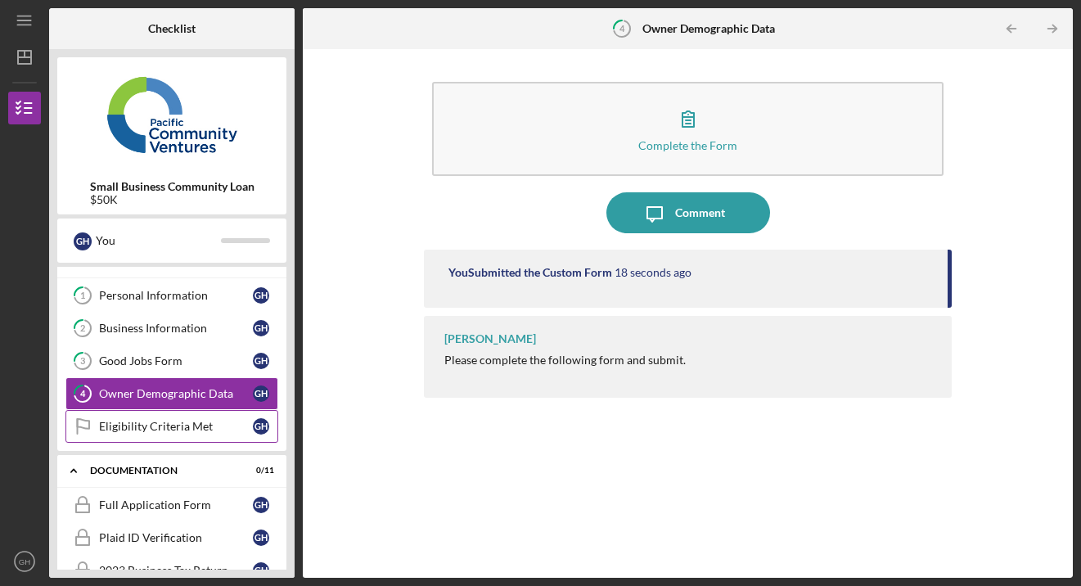
click at [249, 426] on div "Eligibility Criteria Met" at bounding box center [176, 426] width 154 height 13
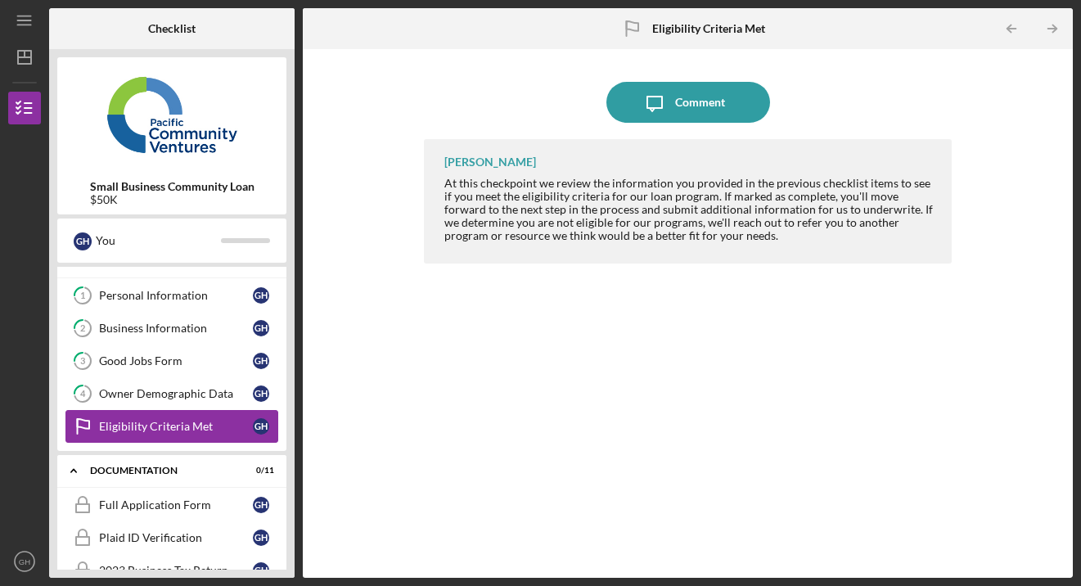
click at [246, 421] on div "Eligibility Criteria Met" at bounding box center [176, 426] width 154 height 13
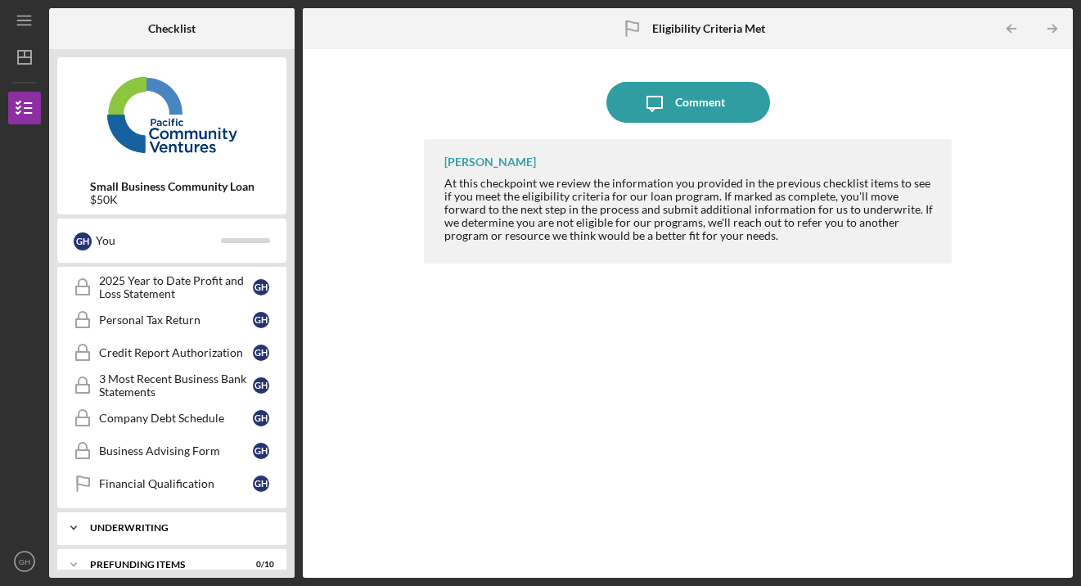
scroll to position [390, 0]
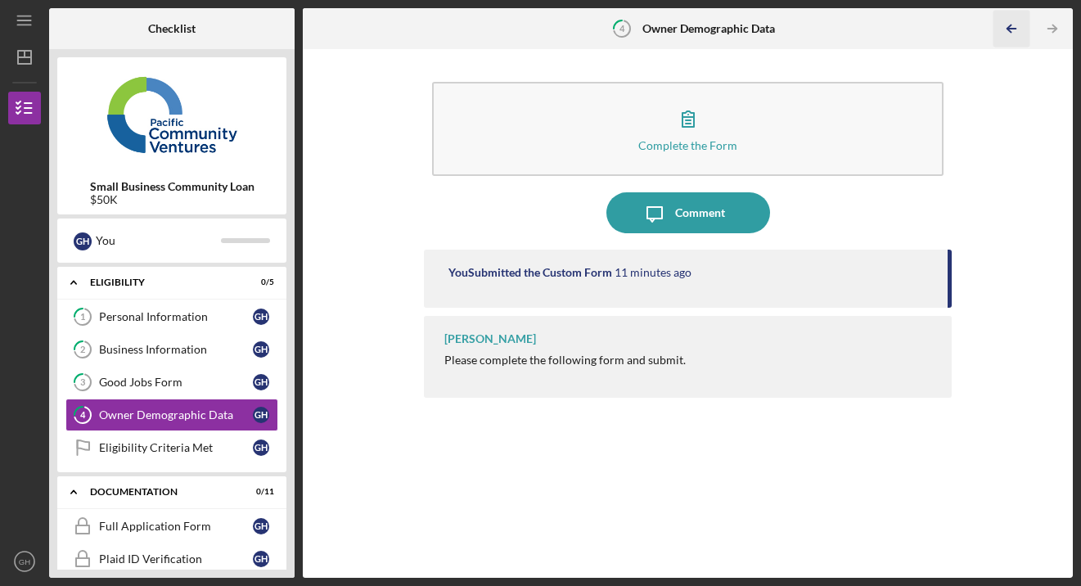
click at [1014, 29] on line "button" at bounding box center [1012, 29] width 8 height 0
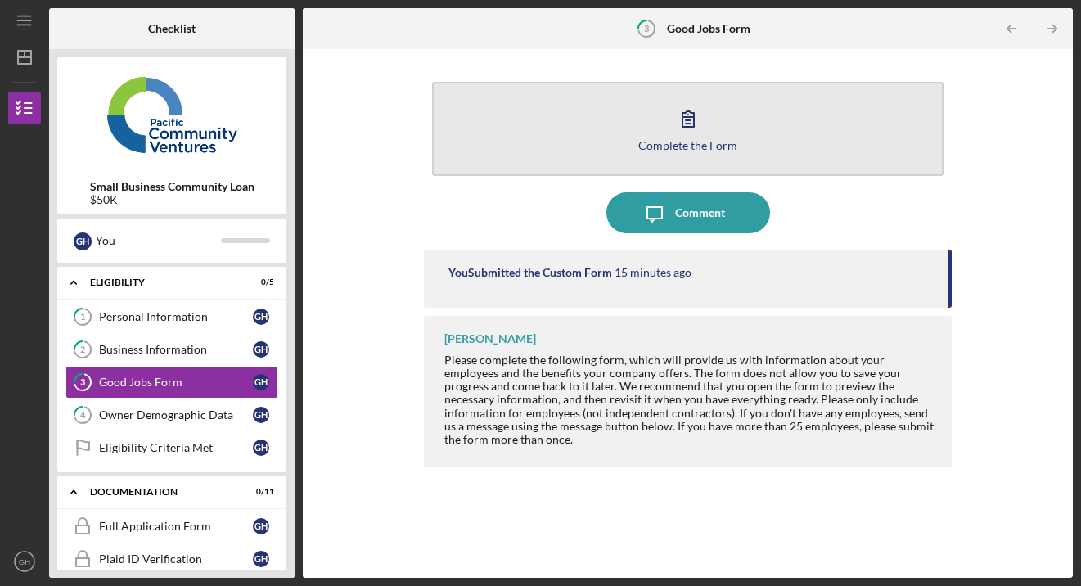
click at [694, 124] on icon "button" at bounding box center [688, 118] width 41 height 41
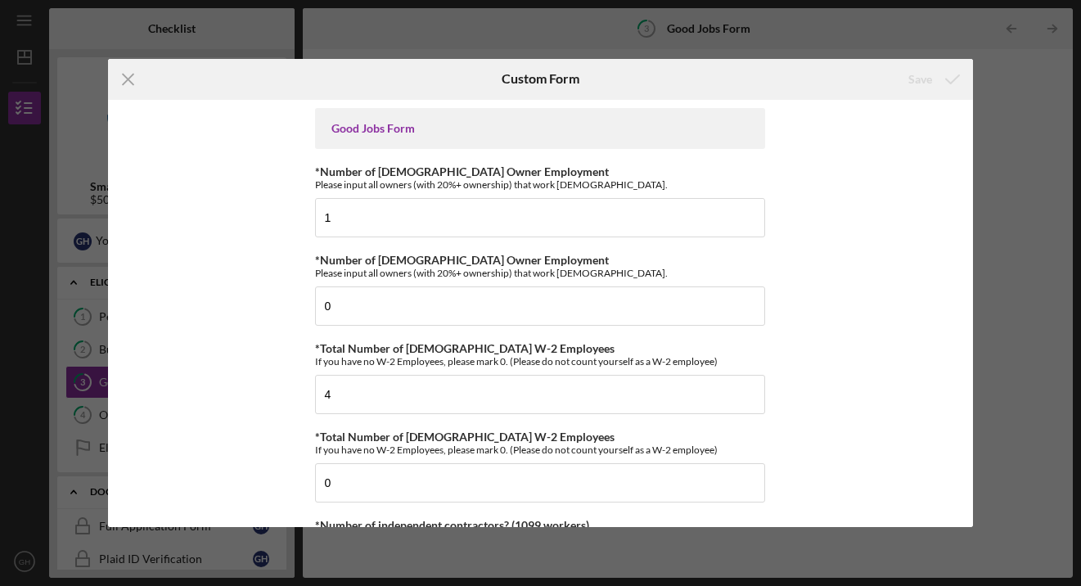
click at [965, 517] on div "Good Jobs Form *Number of [DEMOGRAPHIC_DATA] Owner Employment Please input all …" at bounding box center [540, 314] width 865 height 428
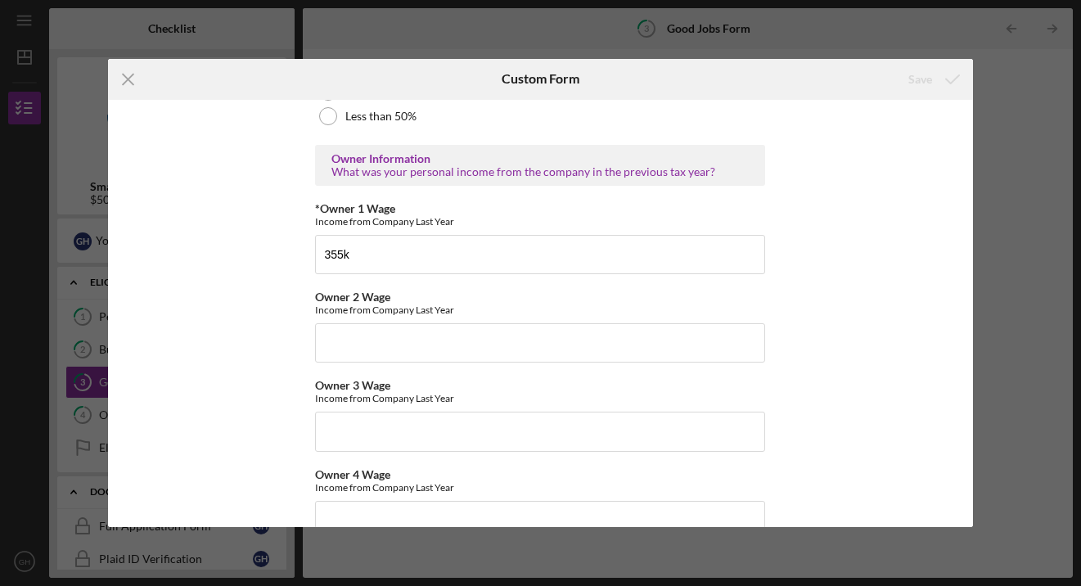
scroll to position [2617, 0]
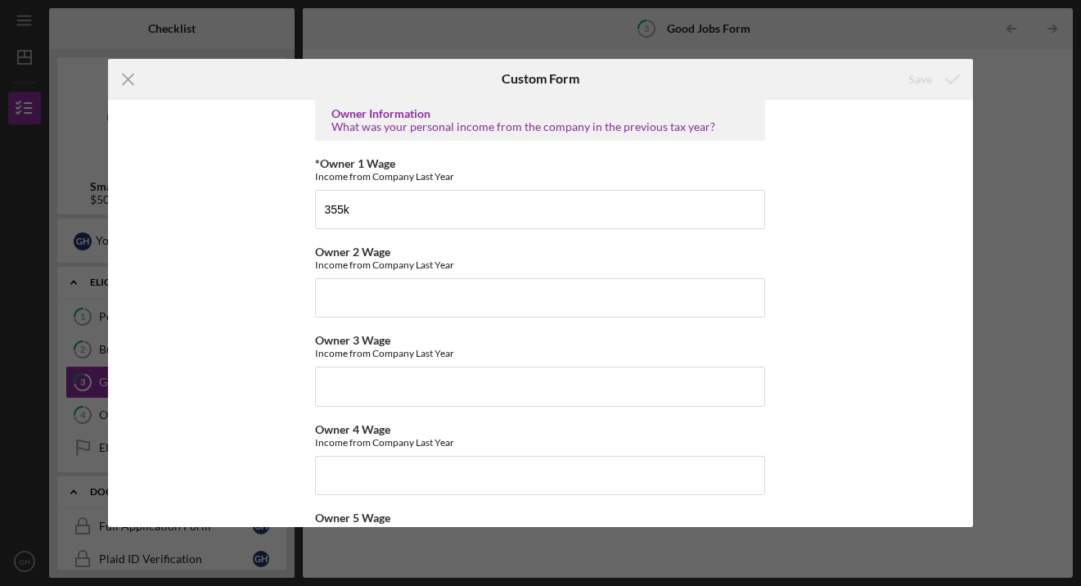
click at [966, 287] on div "Good Jobs Form *Number of [DEMOGRAPHIC_DATA] Owner Employment Please input all …" at bounding box center [540, 314] width 865 height 428
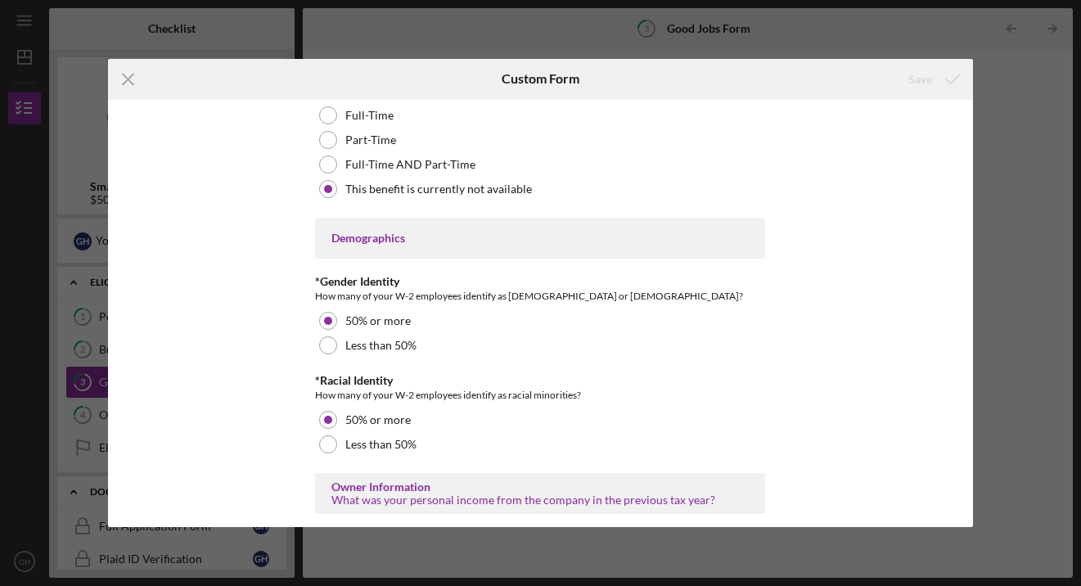
scroll to position [1869, 0]
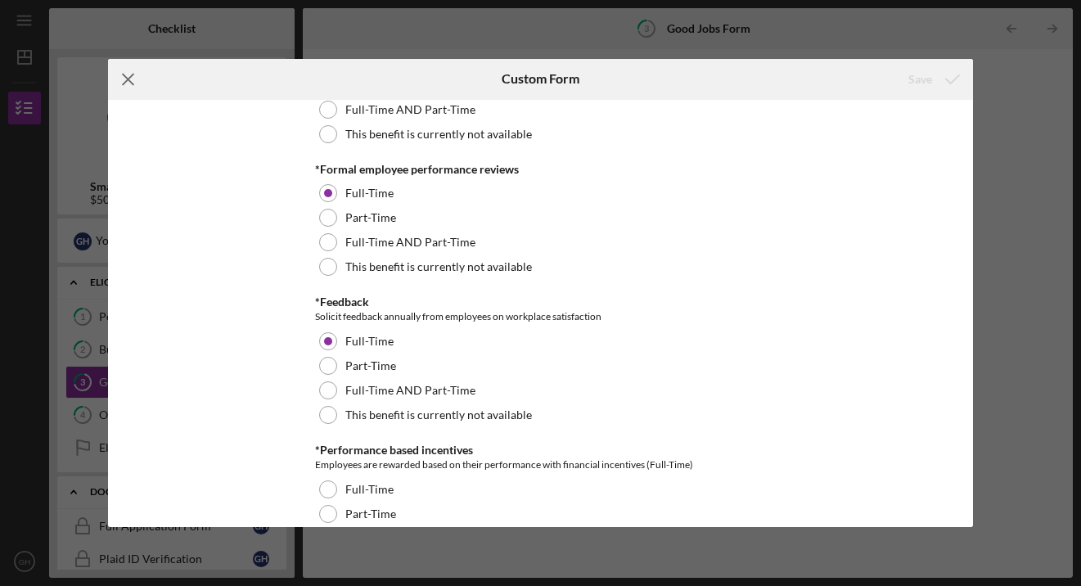
click at [129, 74] on icon "Icon/Menu Close" at bounding box center [128, 79] width 41 height 41
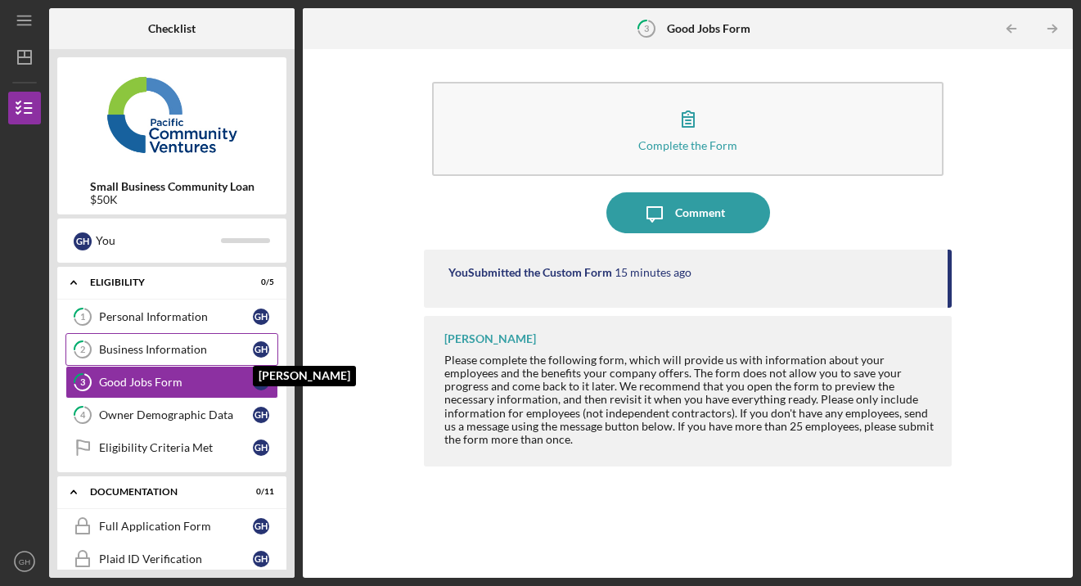
click at [259, 349] on div "G H" at bounding box center [261, 349] width 16 height 16
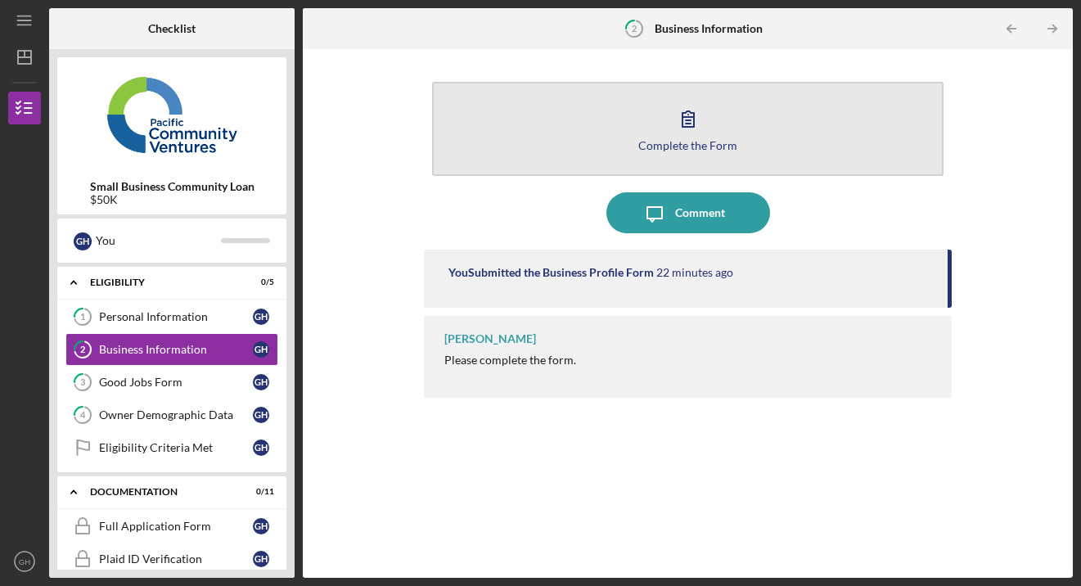
click at [683, 127] on icon "button" at bounding box center [688, 119] width 11 height 16
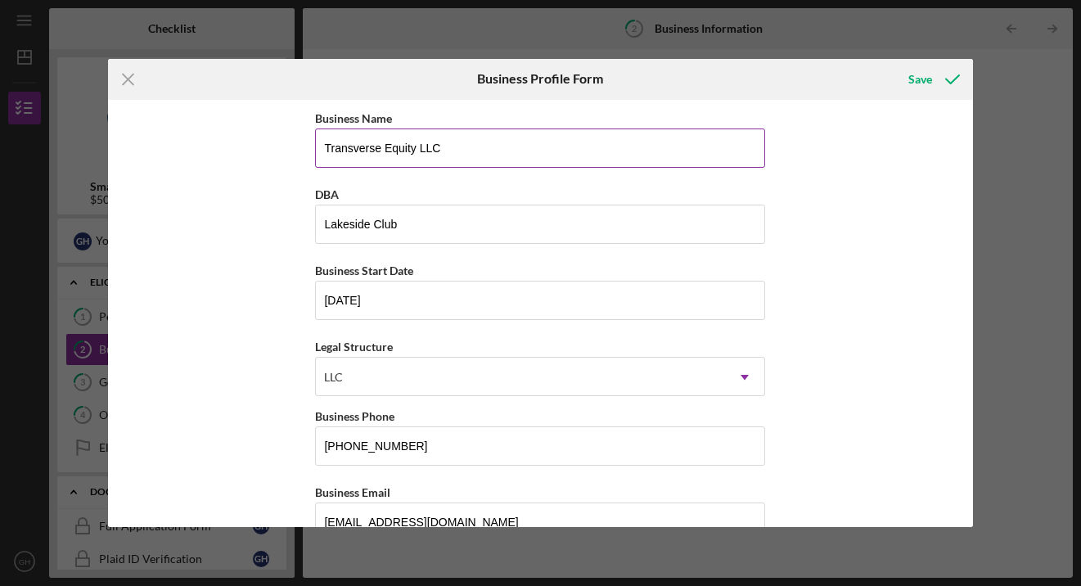
click at [461, 146] on input "Transverse Equity LLC" at bounding box center [540, 148] width 450 height 39
type input "T"
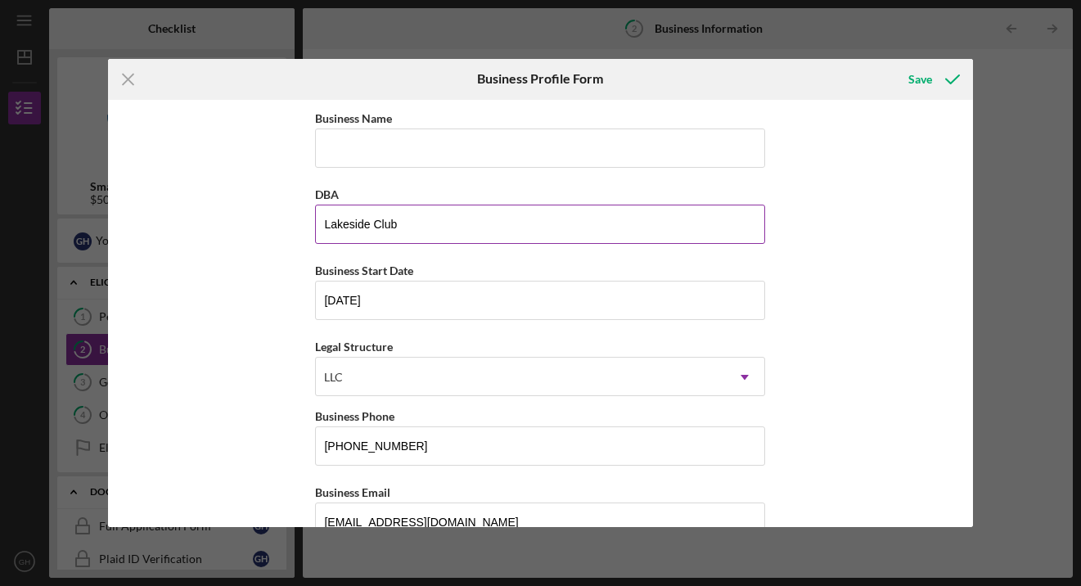
click at [401, 231] on input "Lakeside Club" at bounding box center [540, 224] width 450 height 39
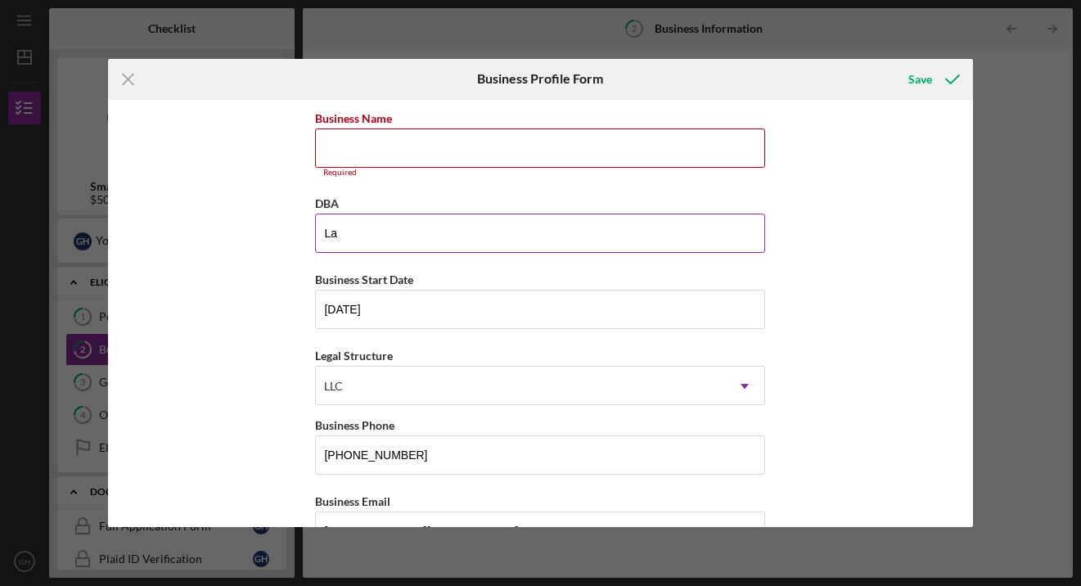
type input "L"
click at [392, 318] on input "[DATE]" at bounding box center [540, 309] width 450 height 39
type input "0m/dd/yyyy"
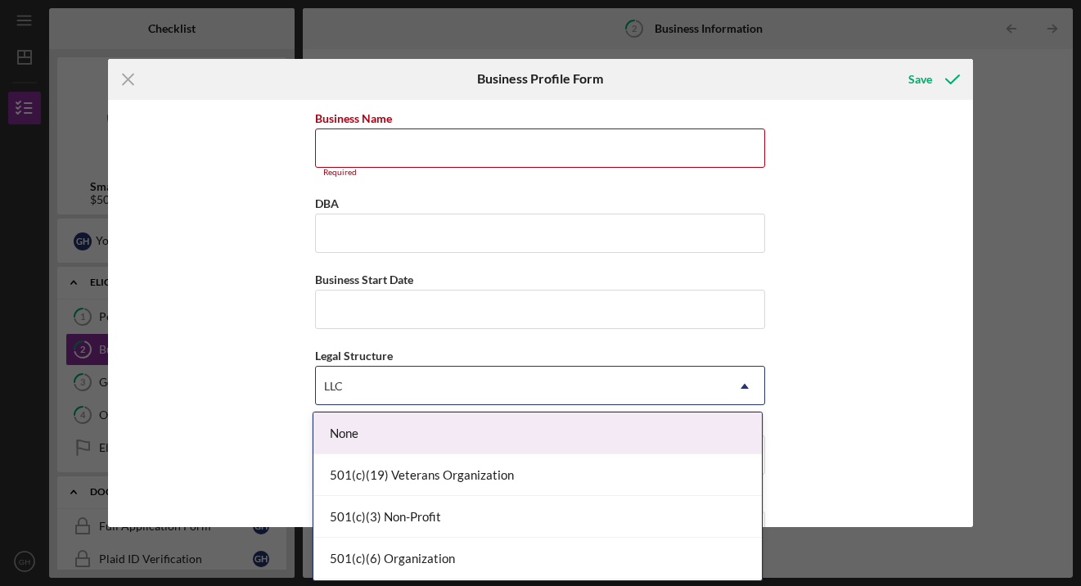
click at [362, 380] on div "LLC" at bounding box center [520, 387] width 409 height 38
click at [354, 423] on div "None" at bounding box center [537, 434] width 449 height 42
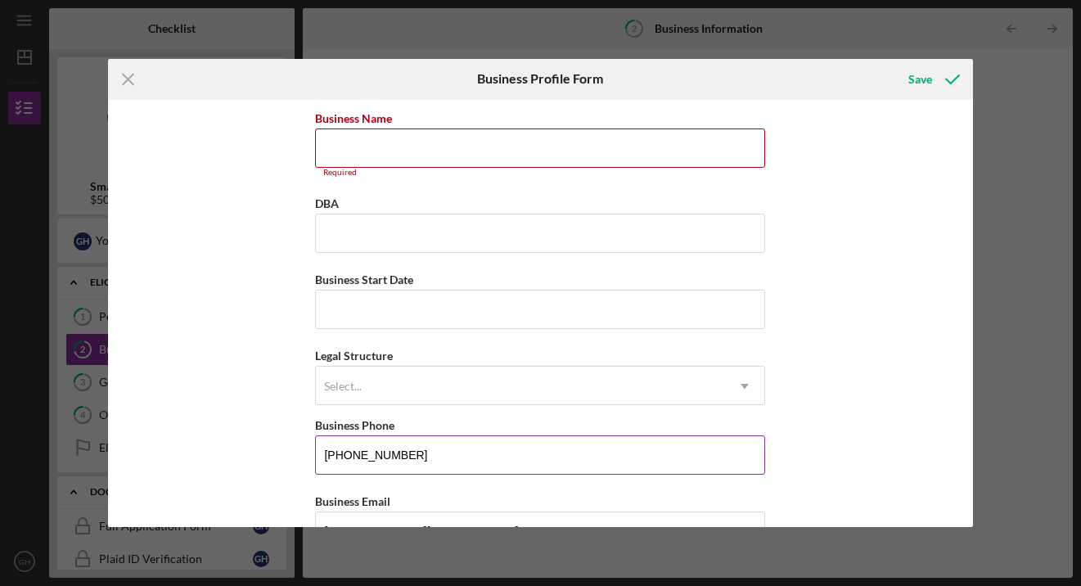
click at [411, 462] on input "[PHONE_NUMBER]" at bounding box center [540, 454] width 450 height 39
type input "(5##) ###-####"
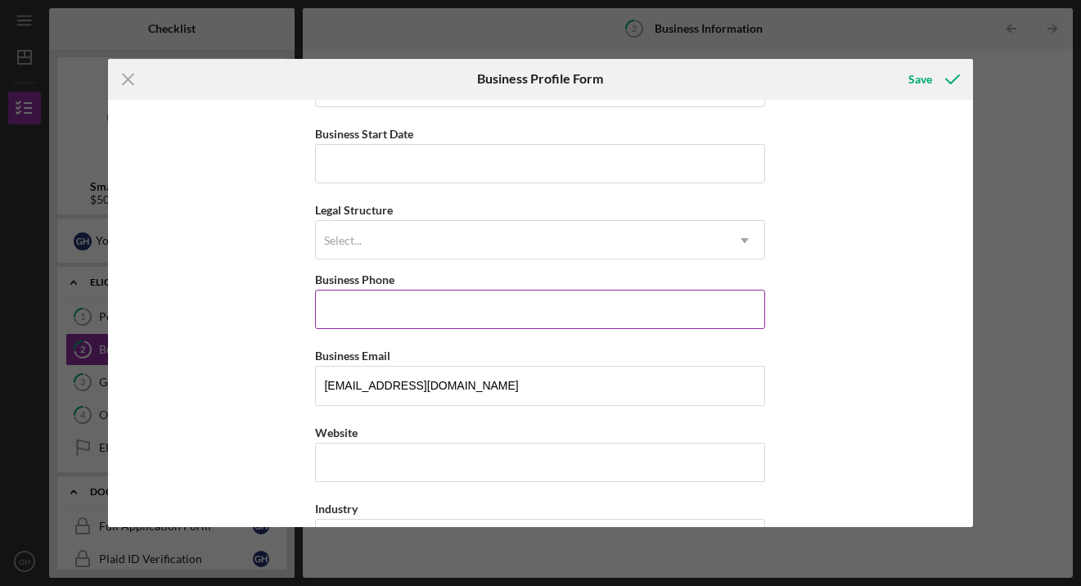
scroll to position [190, 0]
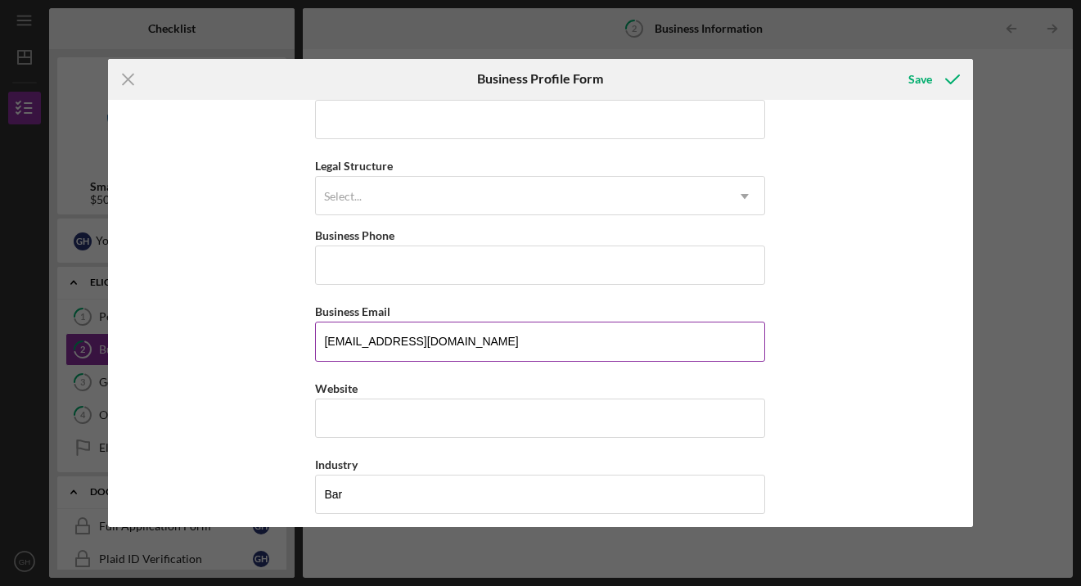
click at [468, 343] on input "[EMAIL_ADDRESS][DOMAIN_NAME]" at bounding box center [540, 341] width 450 height 39
type input "t"
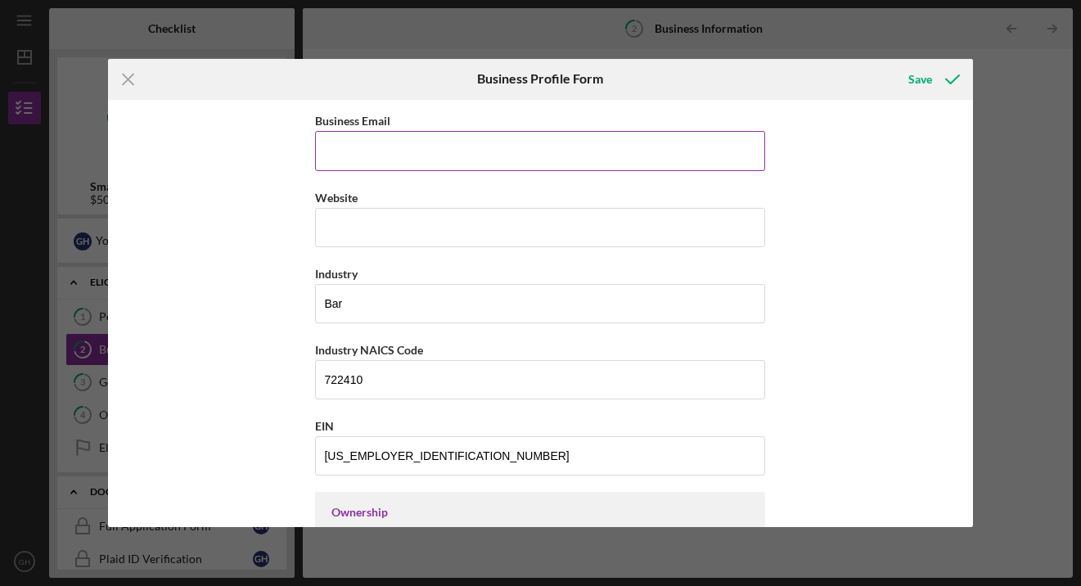
scroll to position [386, 0]
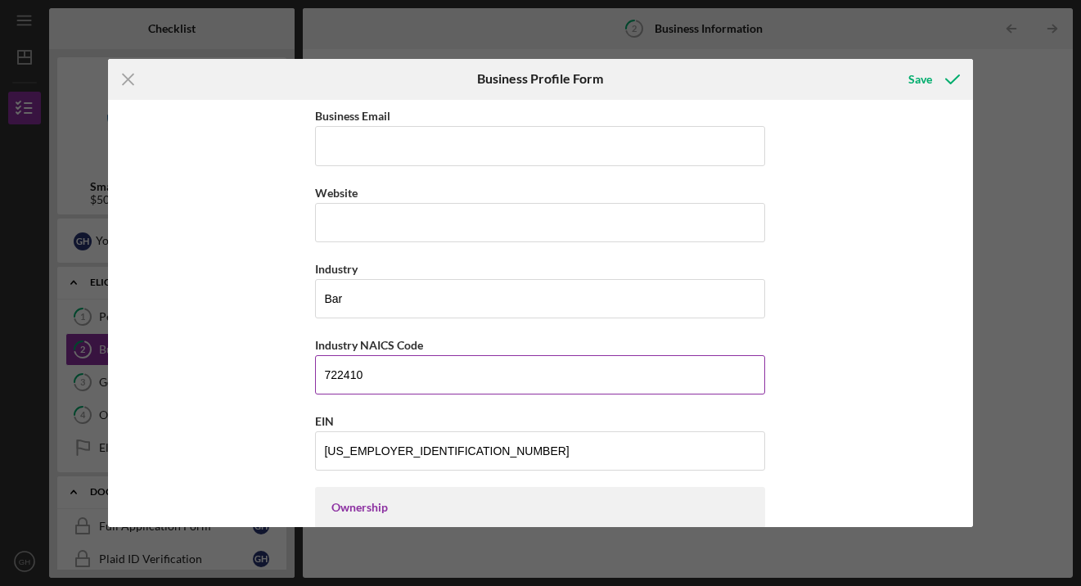
click at [374, 372] on input "722410" at bounding box center [540, 374] width 450 height 39
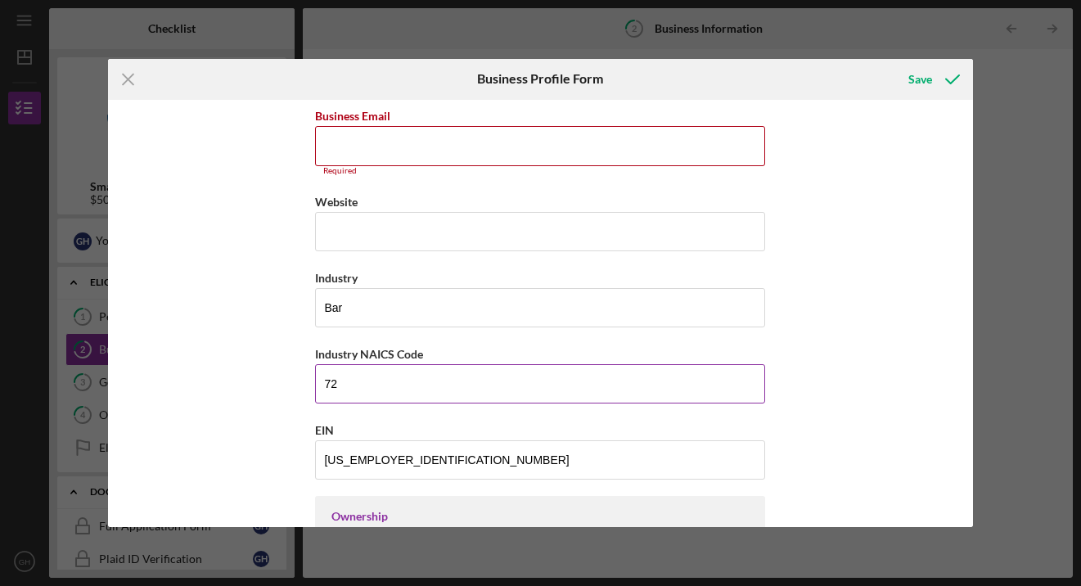
type input "7"
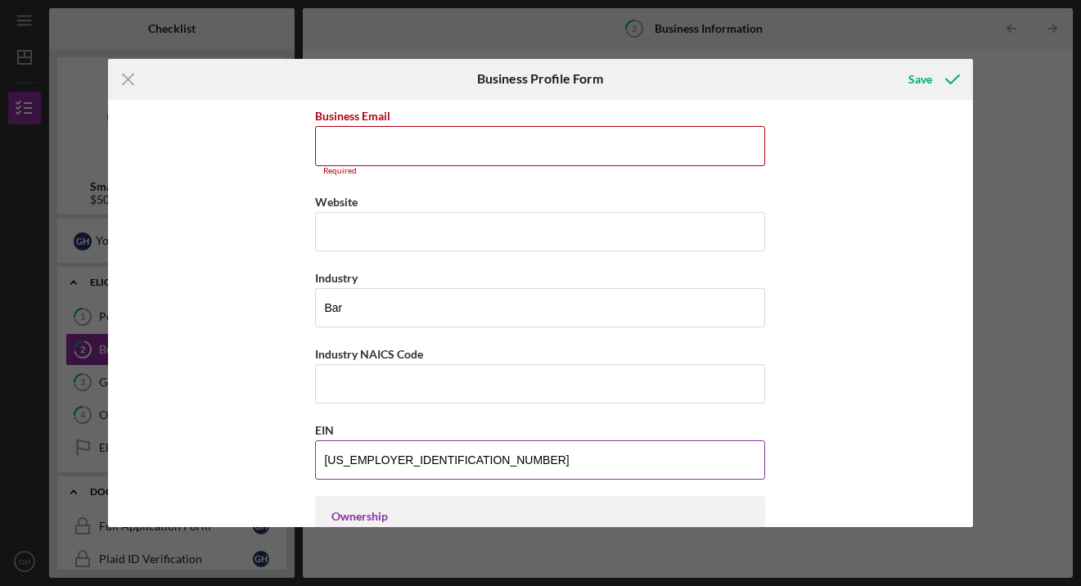
click at [391, 457] on input "[US_EMPLOYER_IDENTIFICATION_NUMBER]" at bounding box center [540, 459] width 450 height 39
type input "9#-#######"
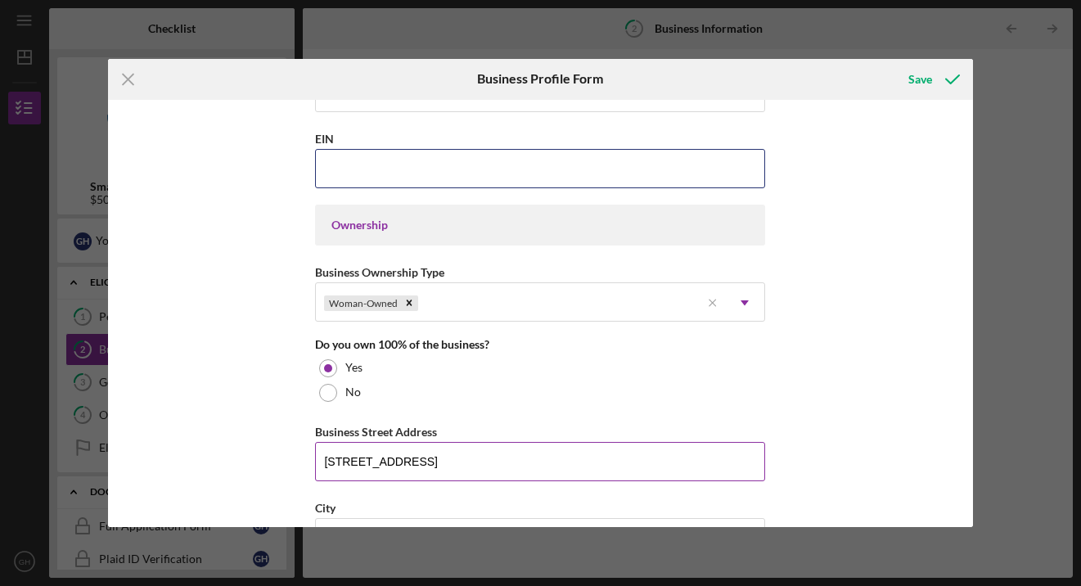
scroll to position [679, 0]
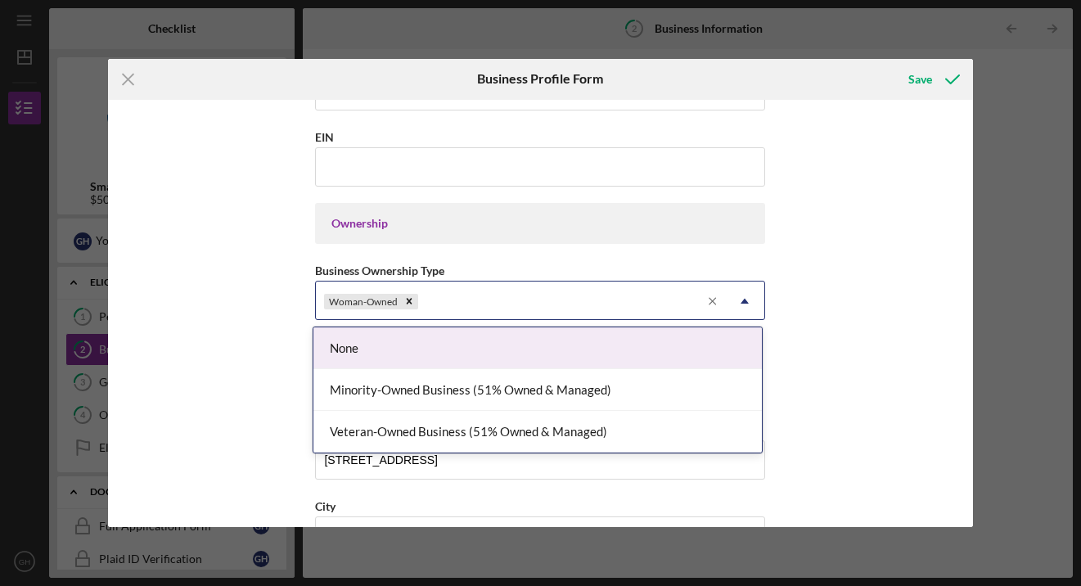
click at [707, 300] on icon "Icon/Menu Close" at bounding box center [713, 301] width 25 height 25
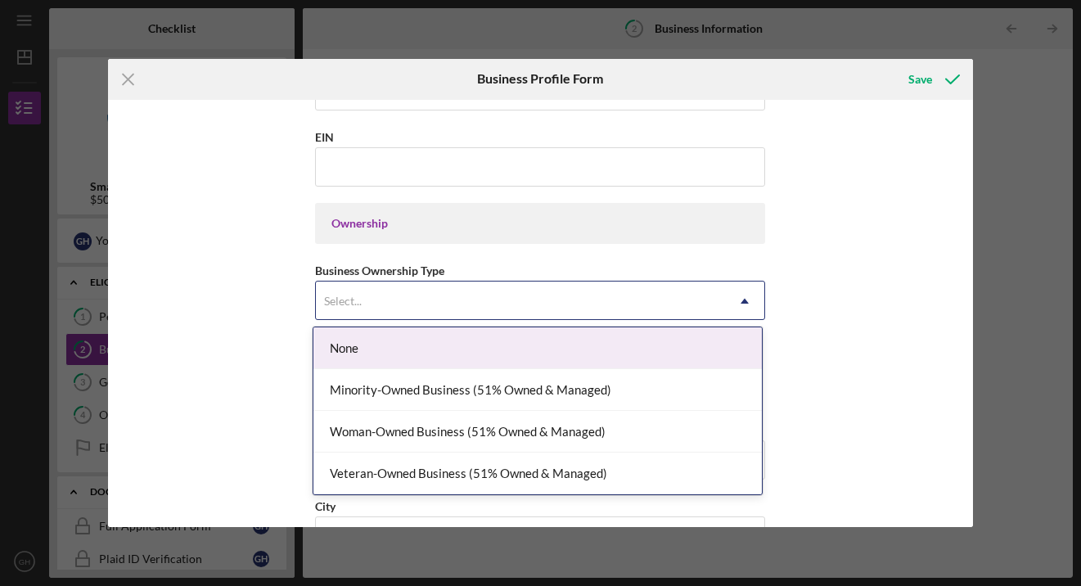
click at [466, 354] on div "None" at bounding box center [537, 348] width 449 height 42
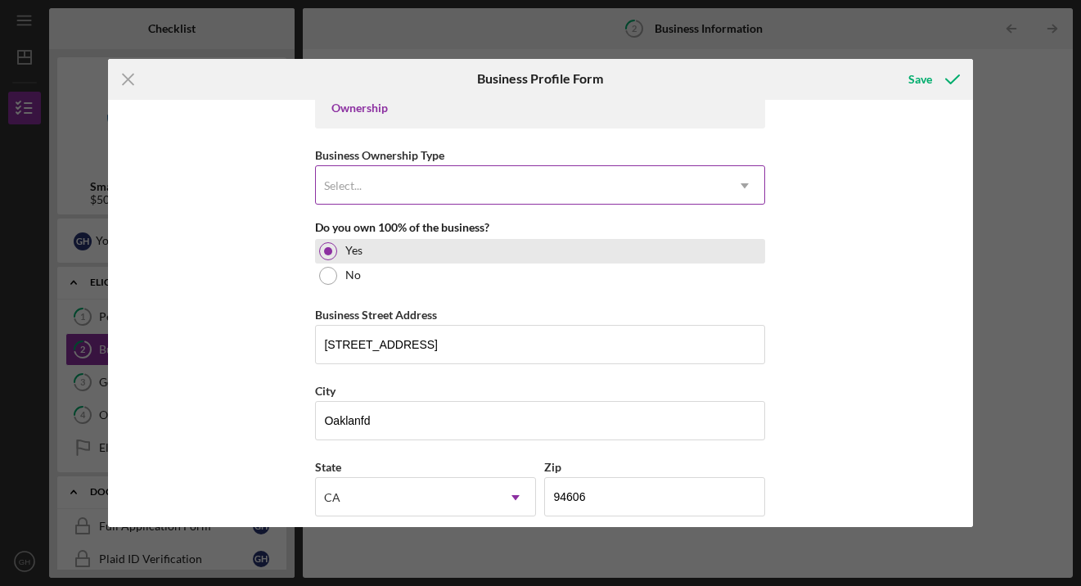
scroll to position [805, 0]
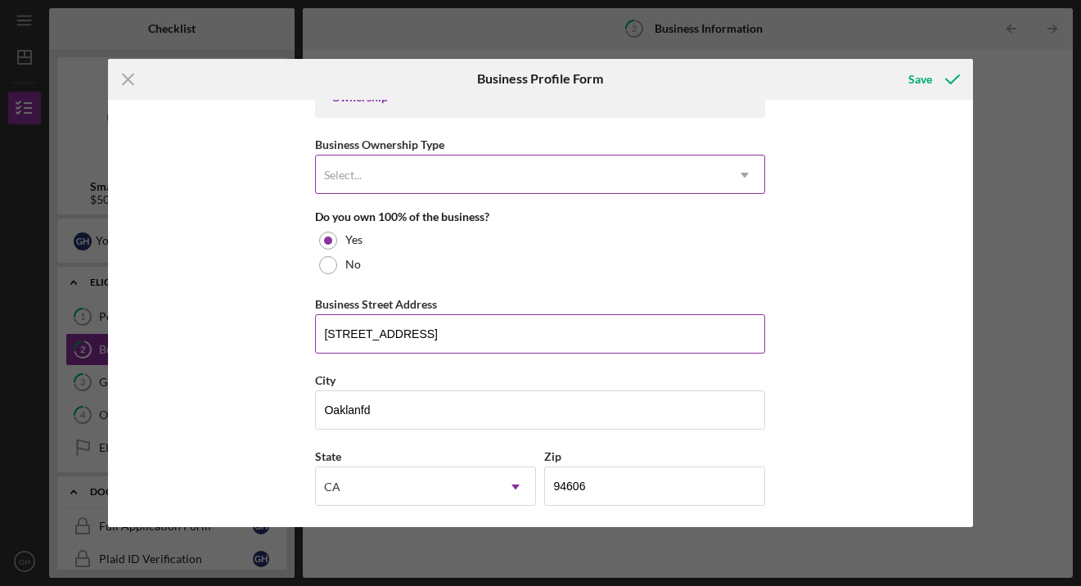
click at [458, 341] on input "[STREET_ADDRESS]" at bounding box center [540, 333] width 450 height 39
type input "3"
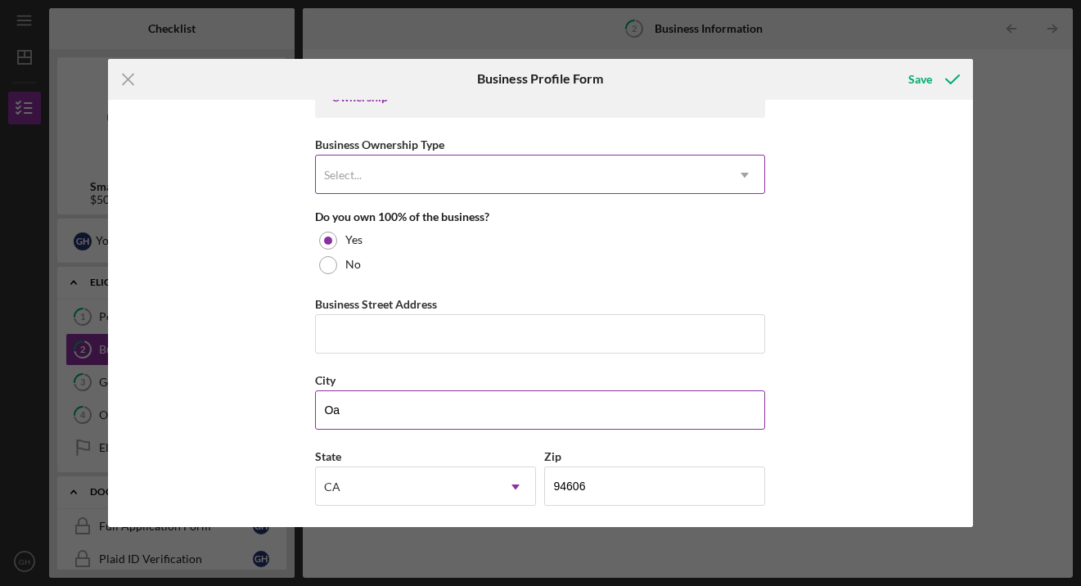
type input "O"
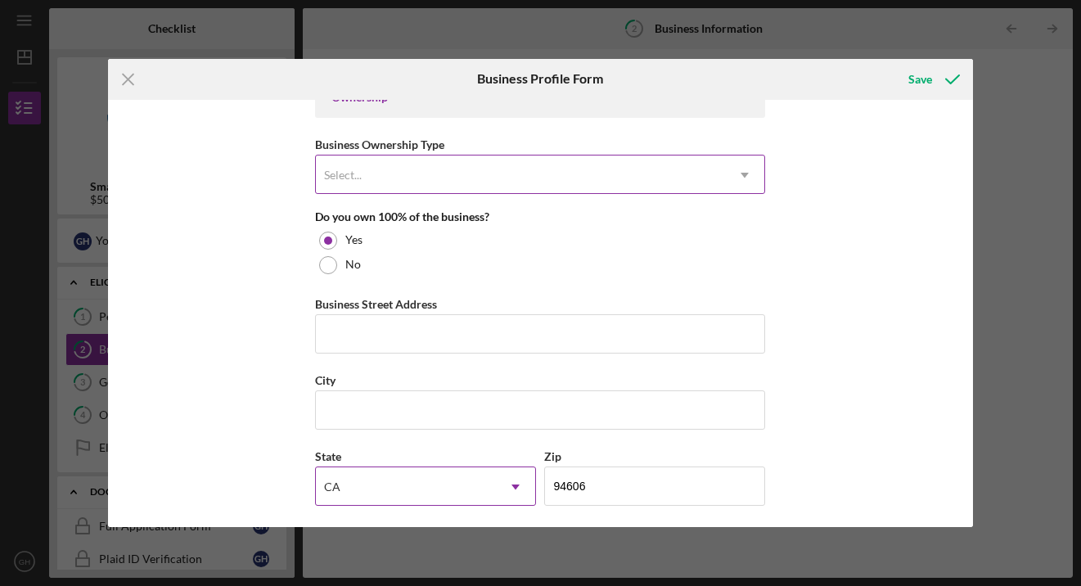
click at [340, 492] on div "CA" at bounding box center [406, 487] width 180 height 38
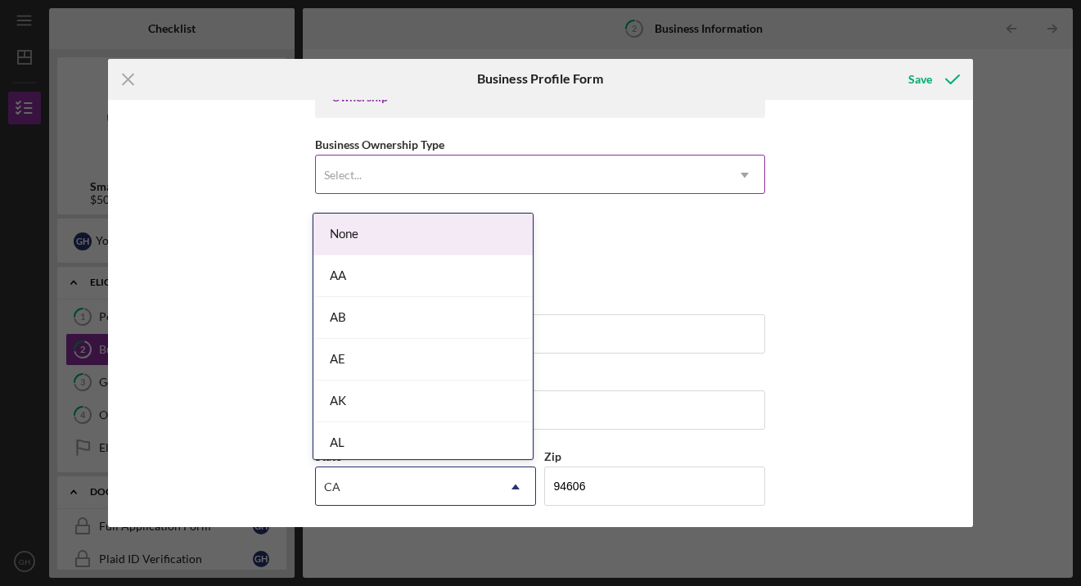
click at [358, 489] on div "CA" at bounding box center [406, 487] width 180 height 38
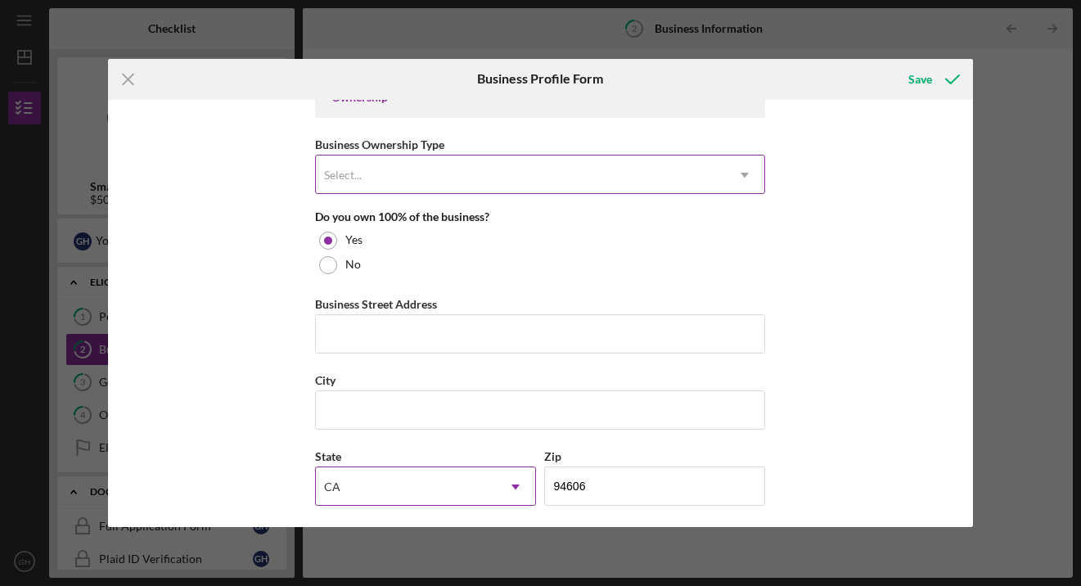
click at [515, 487] on use at bounding box center [516, 487] width 8 height 5
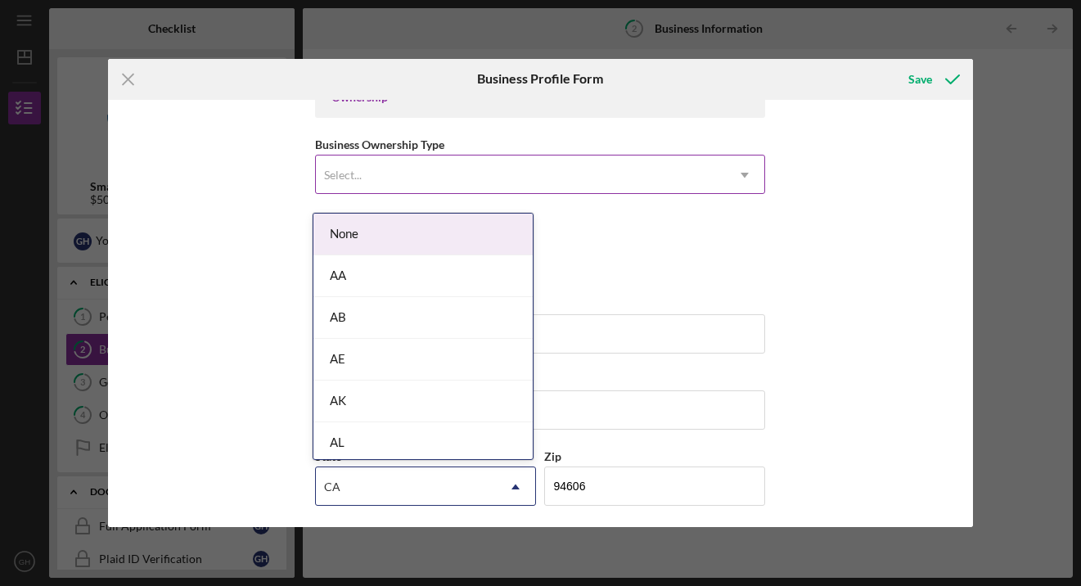
click at [417, 219] on div "None" at bounding box center [422, 235] width 219 height 42
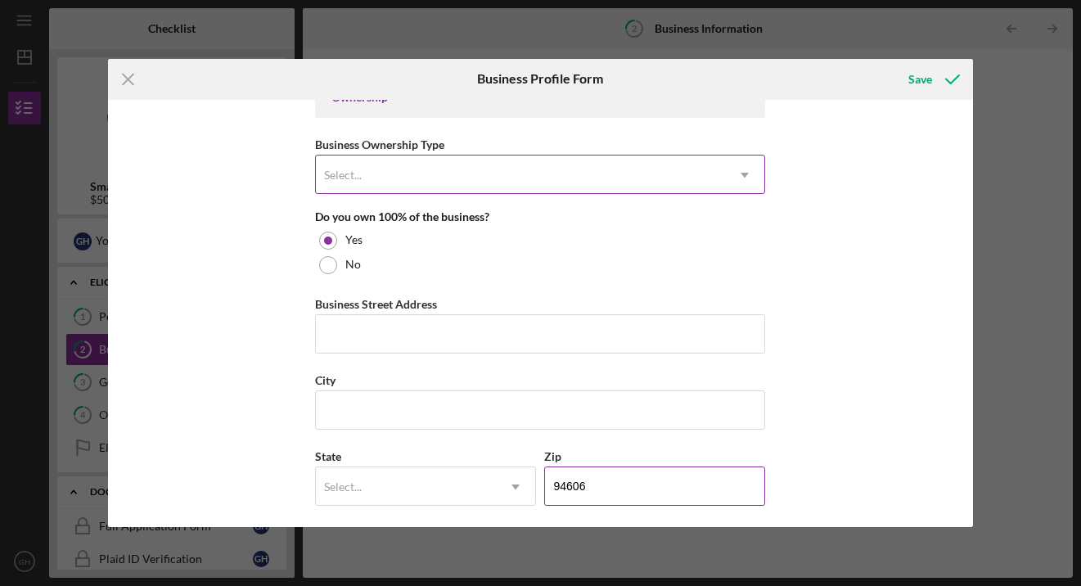
click at [603, 485] on input "94606" at bounding box center [654, 486] width 221 height 39
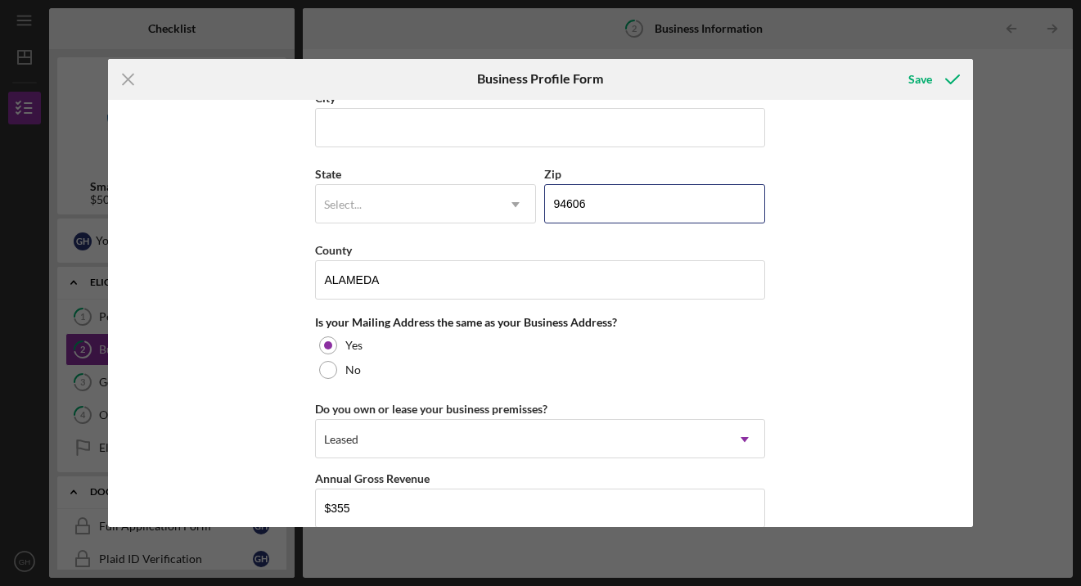
scroll to position [1093, 0]
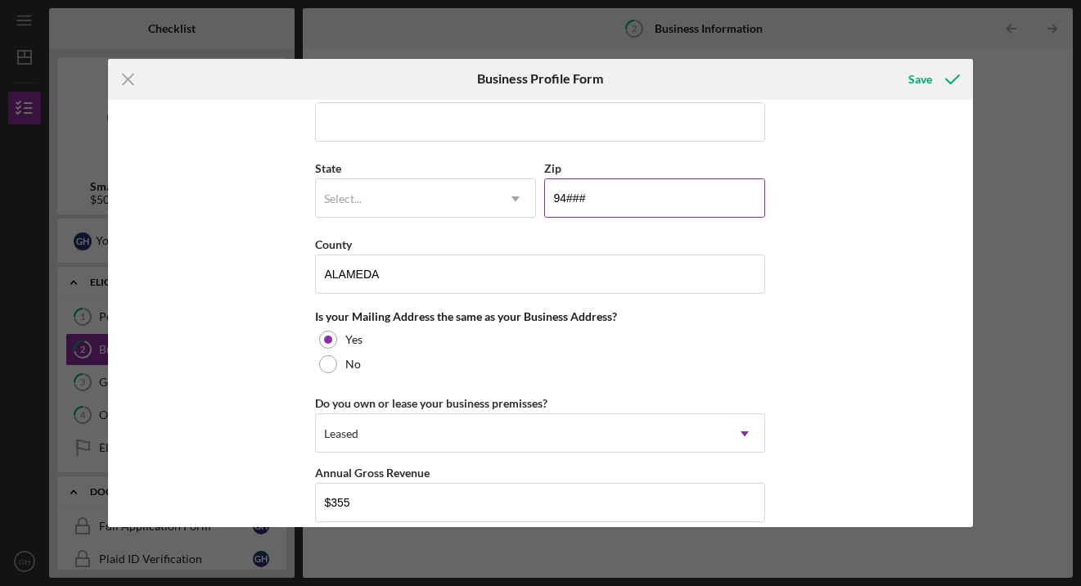
type input "9####"
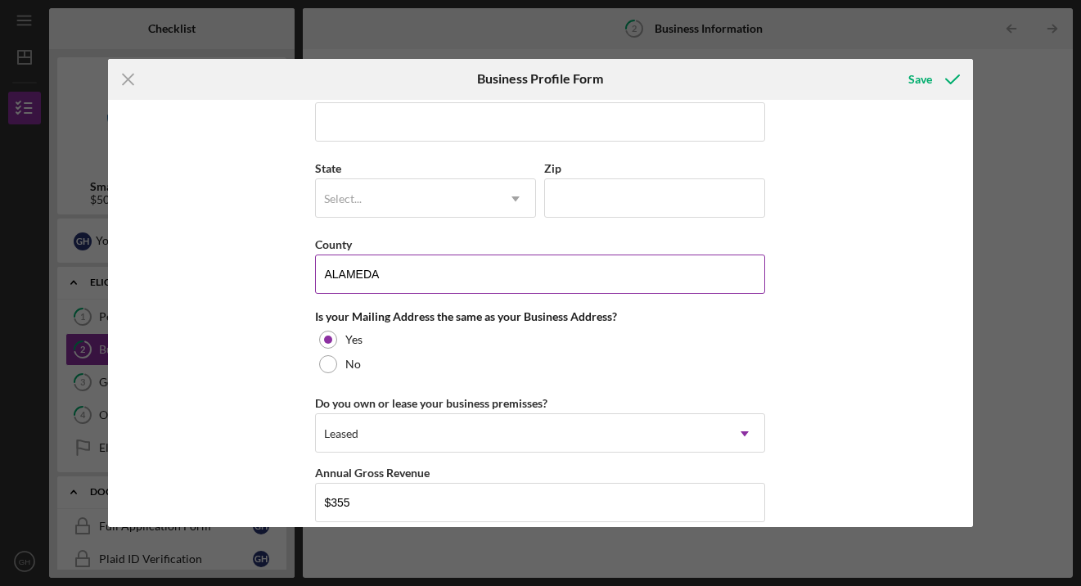
click at [385, 272] on input "ALAMEDA" at bounding box center [540, 274] width 450 height 39
type input "A"
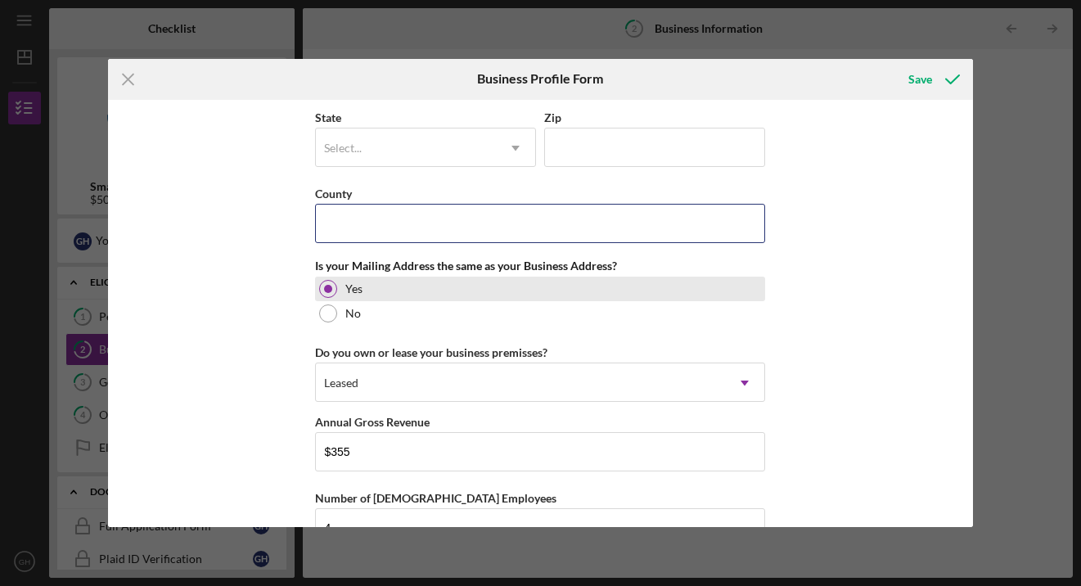
scroll to position [1149, 0]
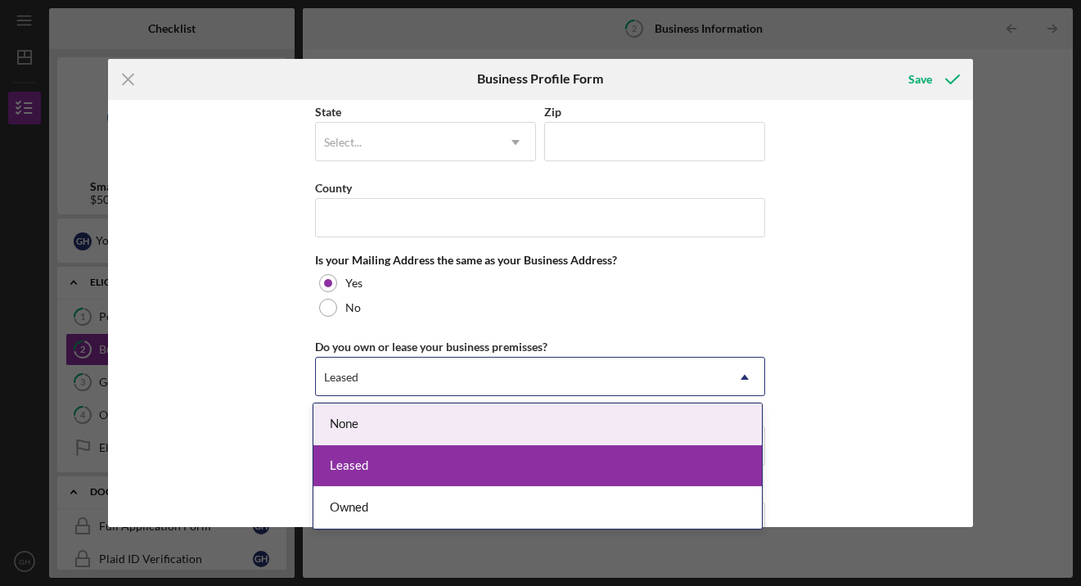
click at [355, 377] on div "Leased" at bounding box center [341, 377] width 34 height 13
click at [355, 420] on div "None" at bounding box center [537, 425] width 449 height 42
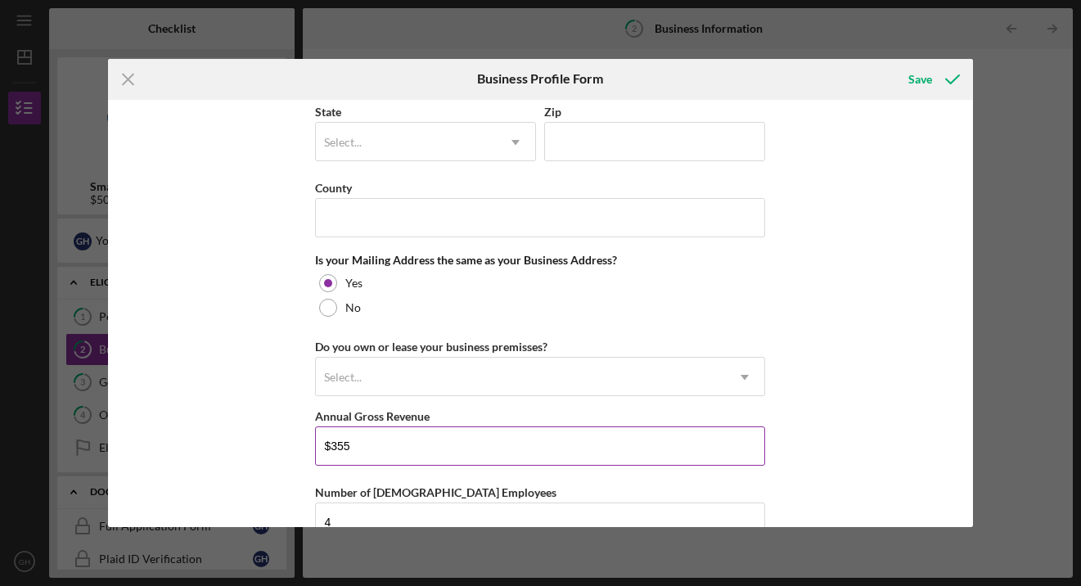
click at [350, 445] on input "$355" at bounding box center [540, 445] width 450 height 39
type input "$3"
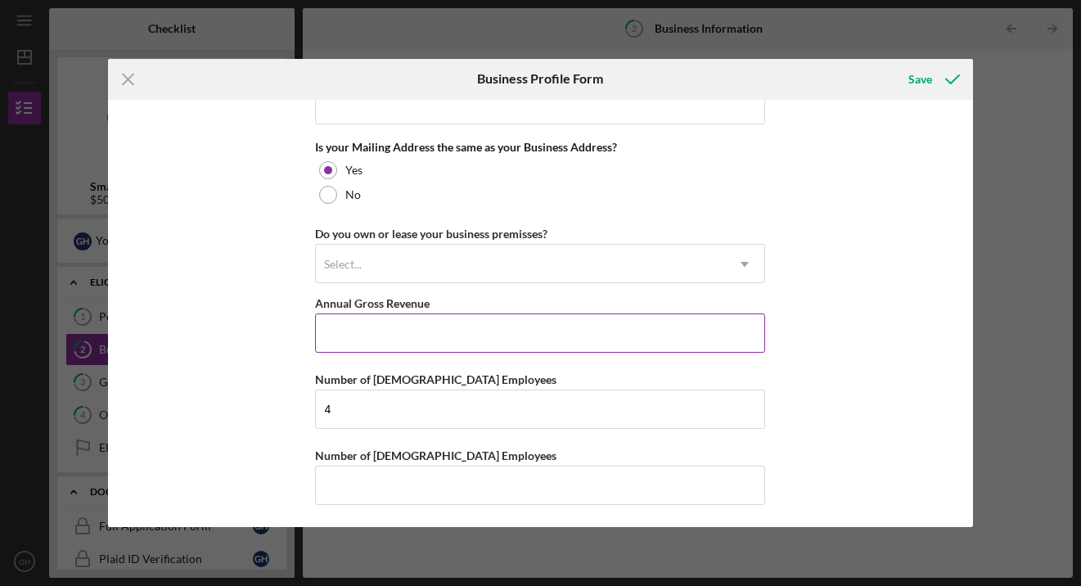
scroll to position [1265, 0]
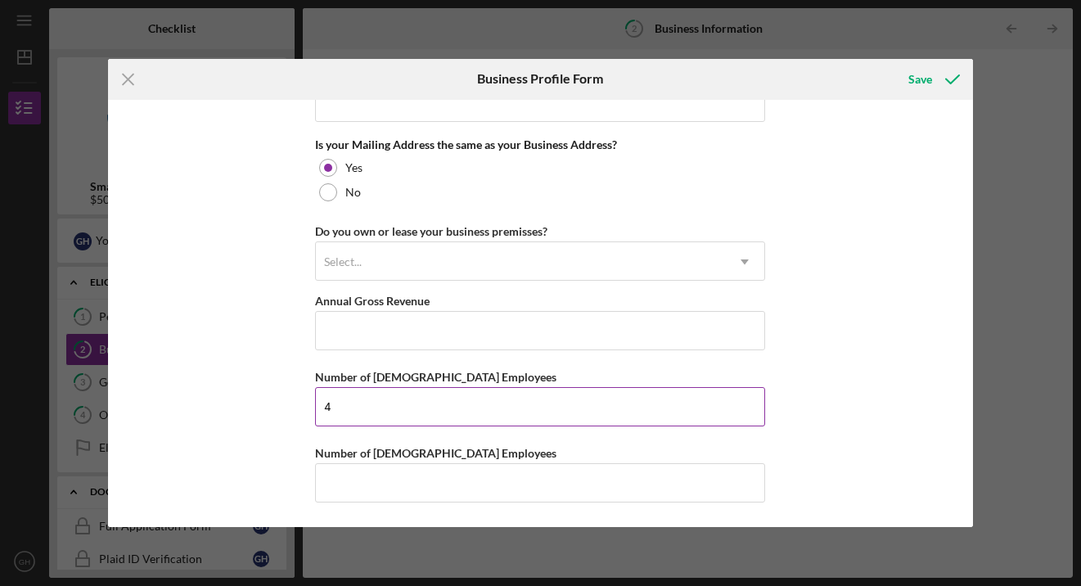
click at [336, 413] on input "4" at bounding box center [540, 406] width 450 height 39
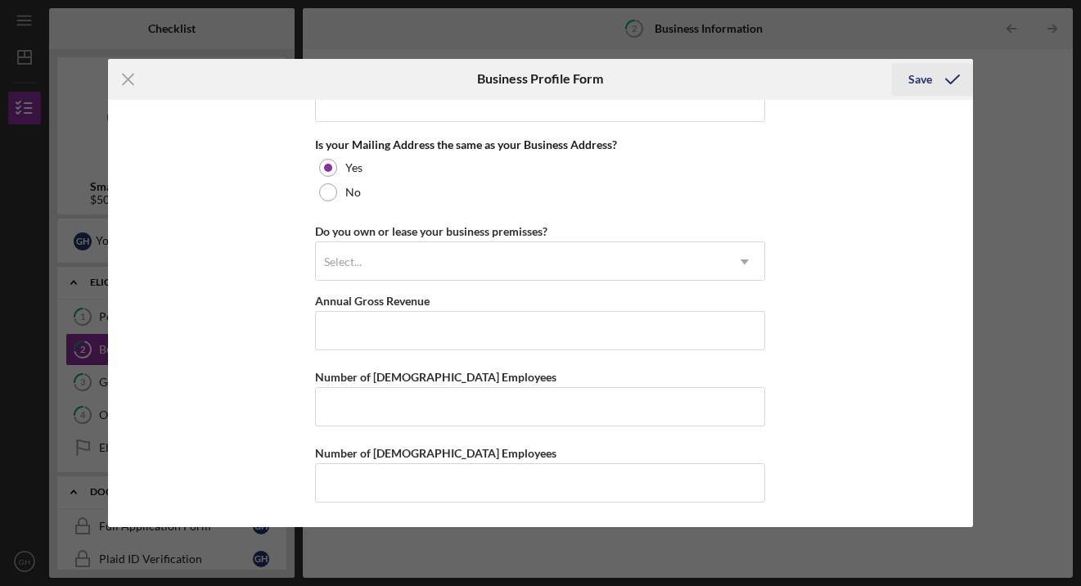
click at [918, 81] on div "Save" at bounding box center [921, 79] width 24 height 33
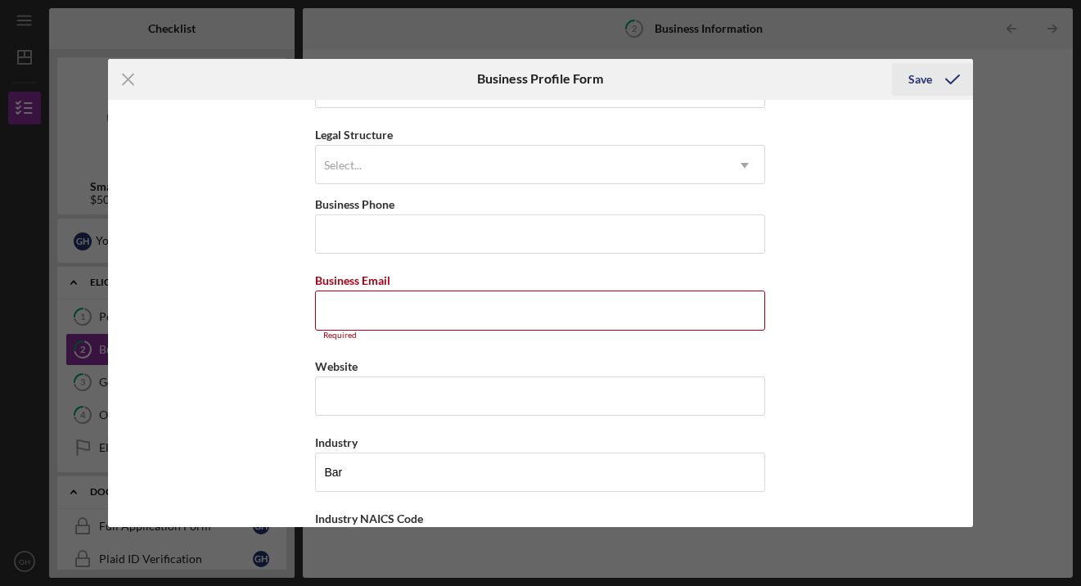
scroll to position [8, 0]
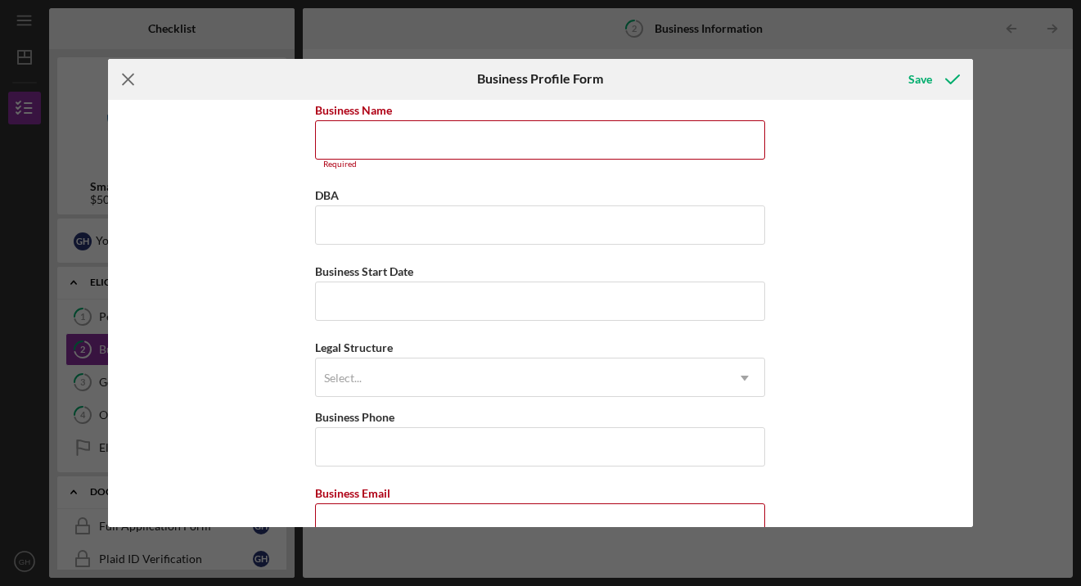
click at [127, 73] on icon "Icon/Menu Close" at bounding box center [128, 79] width 41 height 41
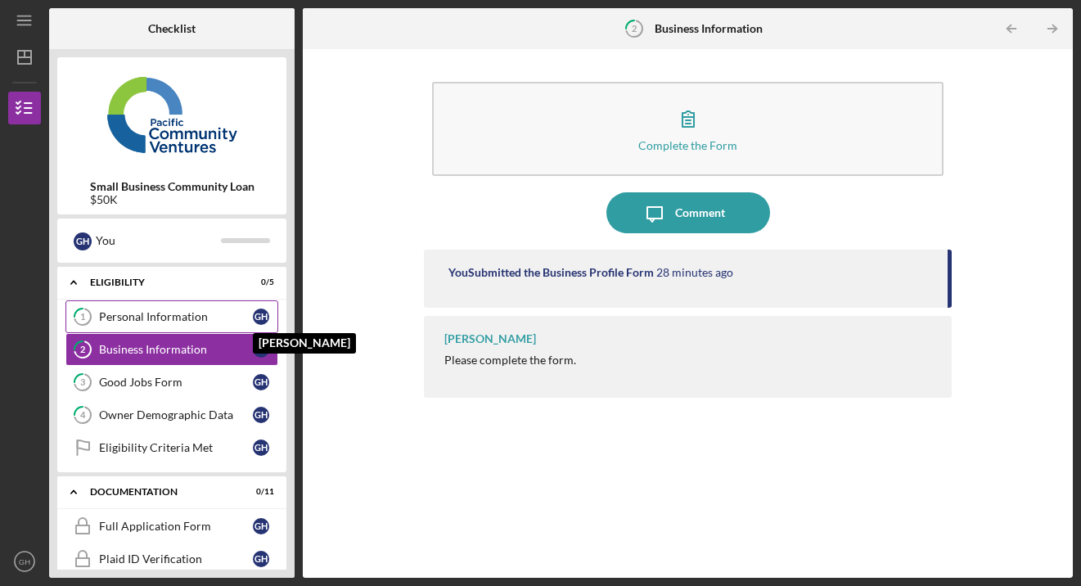
click at [255, 316] on div "G H" at bounding box center [261, 317] width 16 height 16
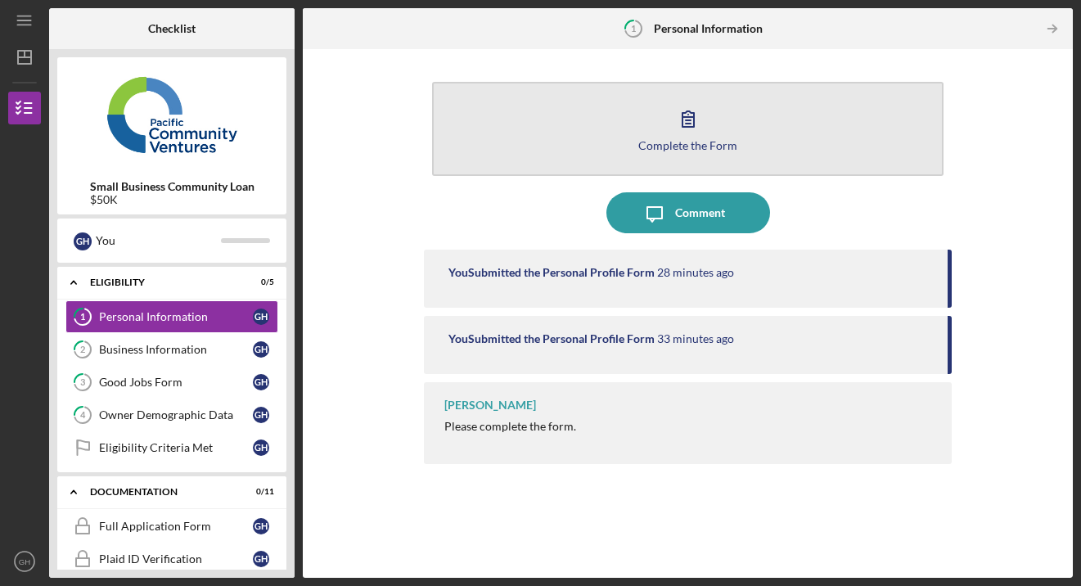
click at [687, 117] on icon "button" at bounding box center [688, 119] width 11 height 16
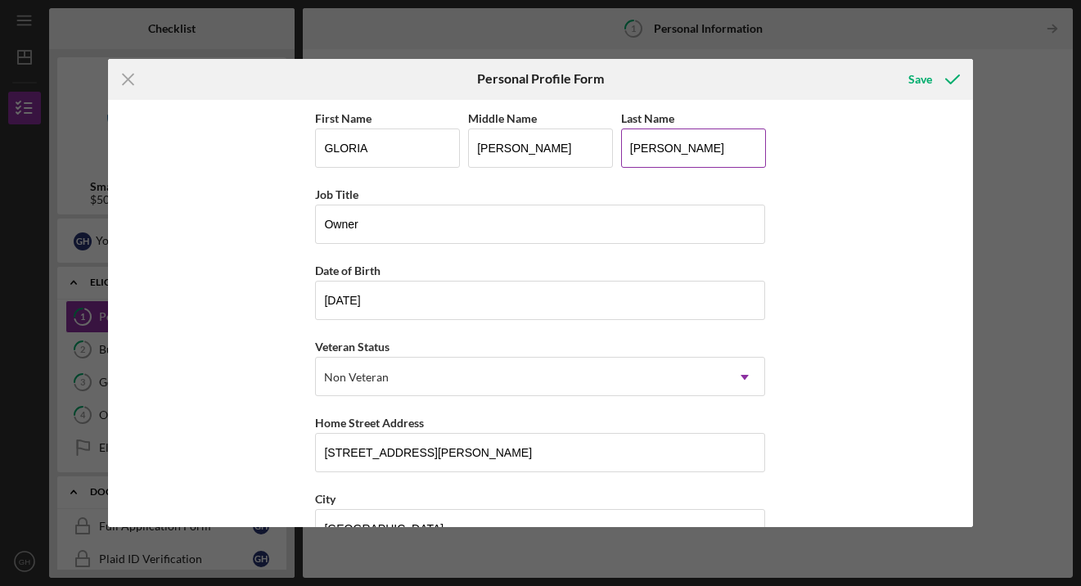
click at [673, 147] on input "[PERSON_NAME]" at bounding box center [693, 148] width 145 height 39
type input "H"
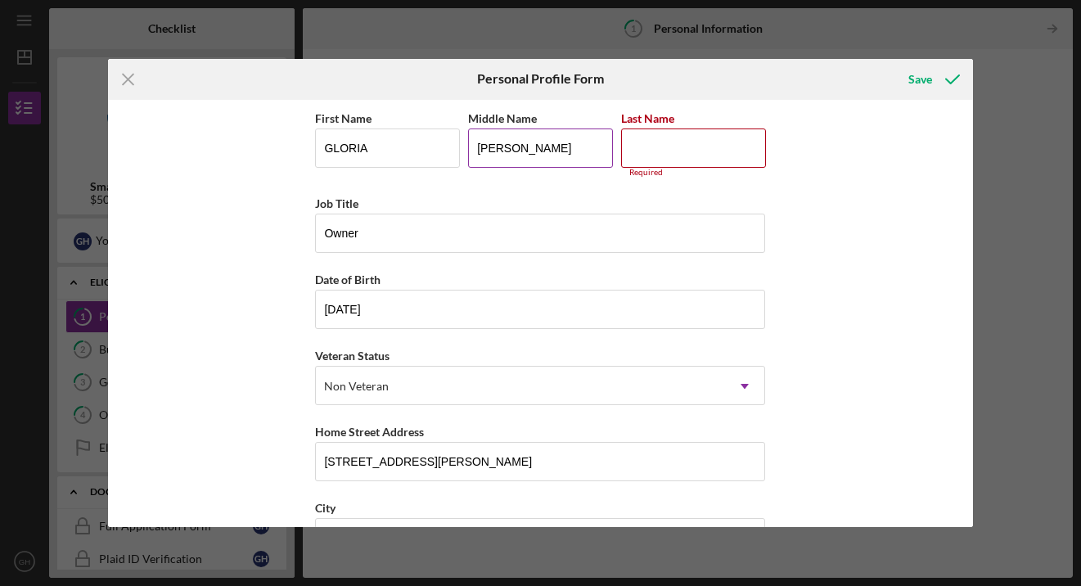
click at [521, 149] on input "[PERSON_NAME]" at bounding box center [540, 148] width 145 height 39
type input "D"
click at [386, 142] on input "GLORIA" at bounding box center [387, 148] width 145 height 39
type input "G"
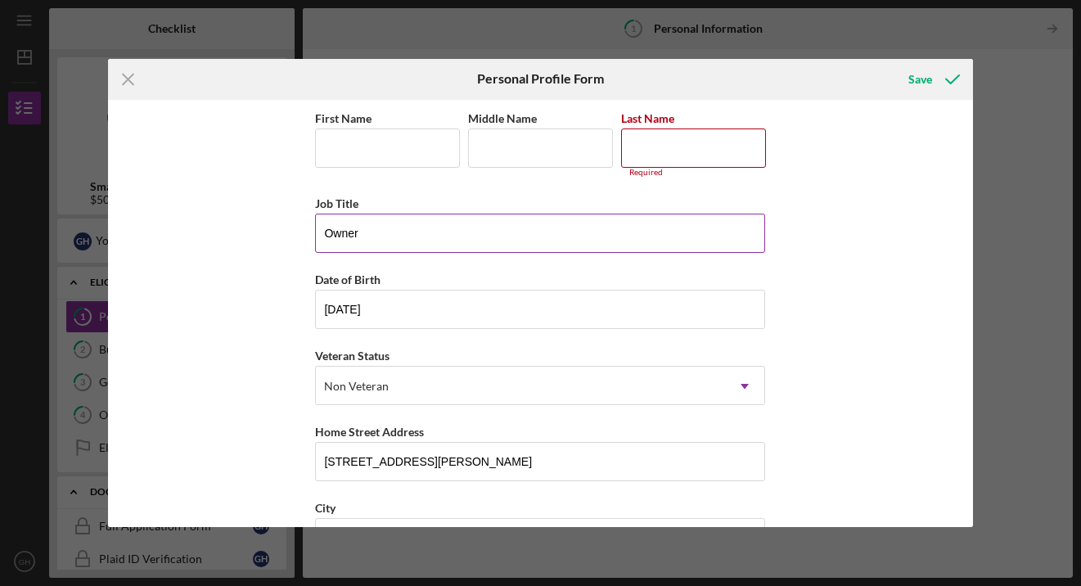
click at [368, 237] on input "Owner" at bounding box center [540, 233] width 450 height 39
type input "O"
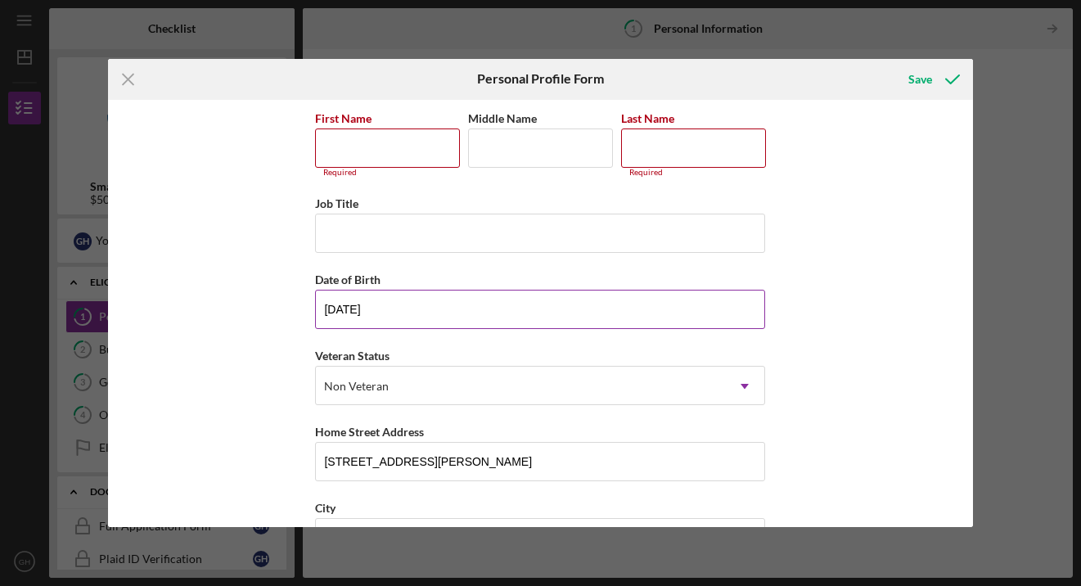
click at [383, 301] on input "[DATE]" at bounding box center [540, 309] width 450 height 39
type input "0m/dd/yyyy"
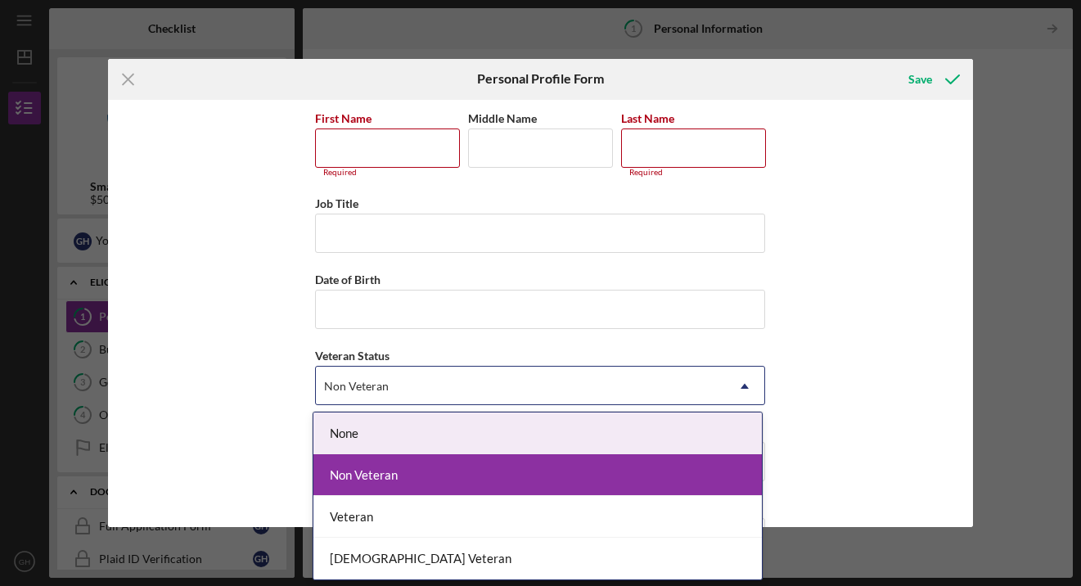
click at [401, 382] on div "Non Veteran" at bounding box center [520, 387] width 409 height 38
click at [376, 440] on div "None" at bounding box center [537, 434] width 449 height 42
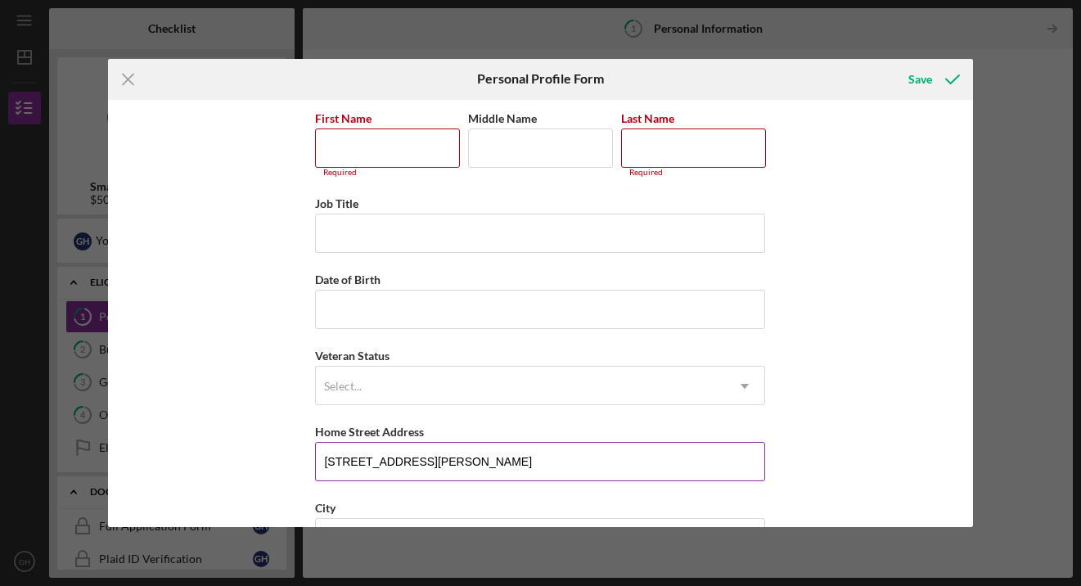
click at [430, 466] on input "[STREET_ADDRESS][PERSON_NAME]" at bounding box center [540, 461] width 450 height 39
type input "3"
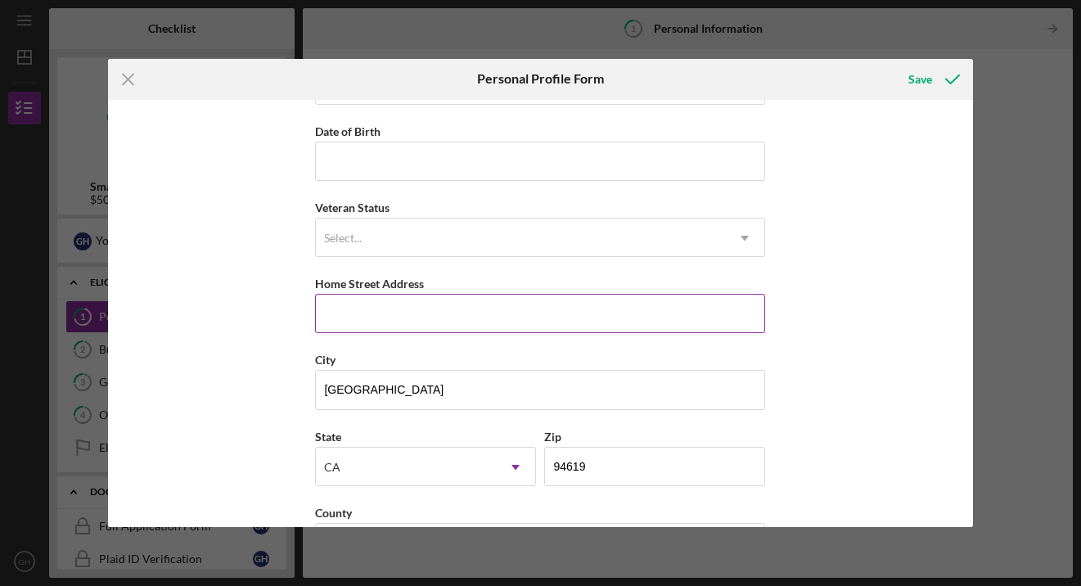
scroll to position [207, 0]
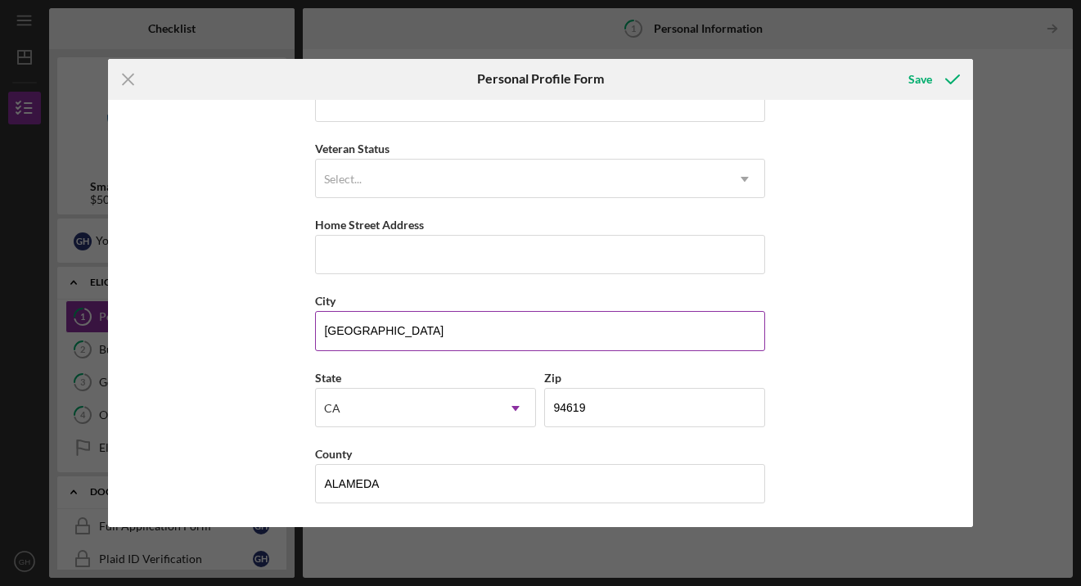
click at [381, 339] on input "[GEOGRAPHIC_DATA]" at bounding box center [540, 330] width 450 height 39
type input "O"
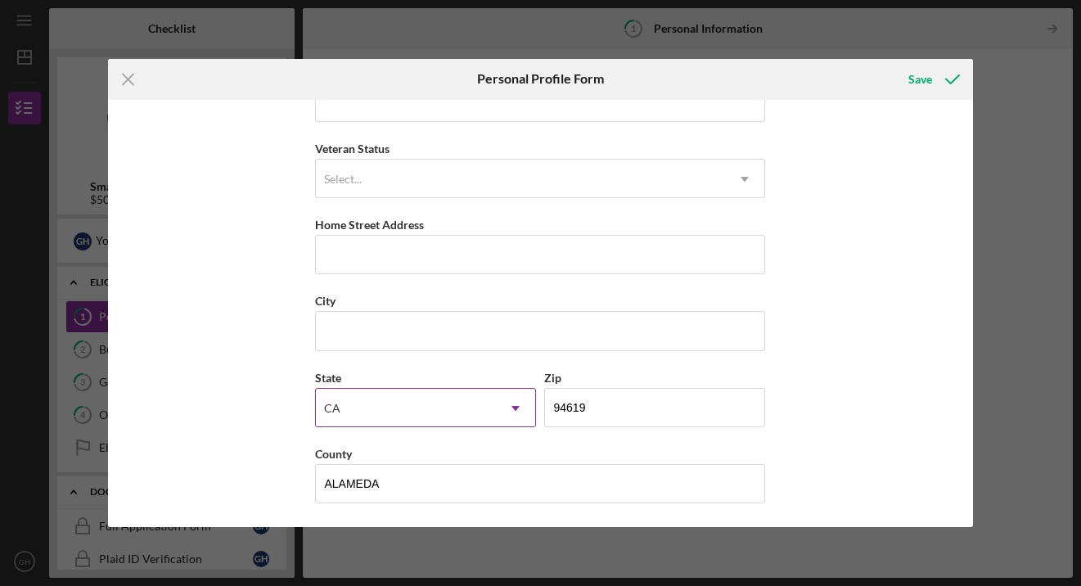
click at [345, 413] on div "CA" at bounding box center [406, 409] width 180 height 38
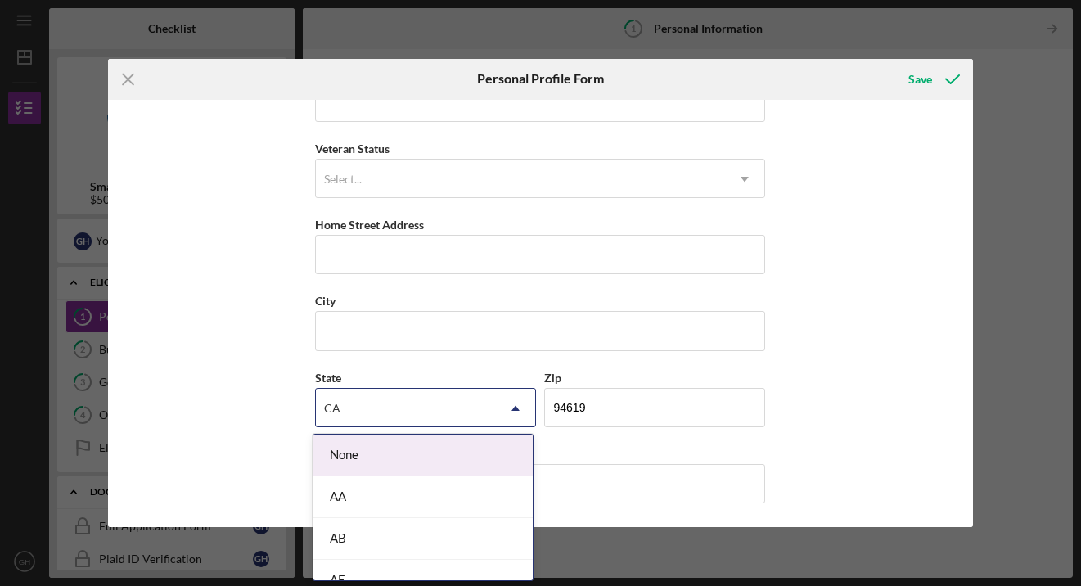
click at [345, 463] on div "None" at bounding box center [422, 456] width 219 height 42
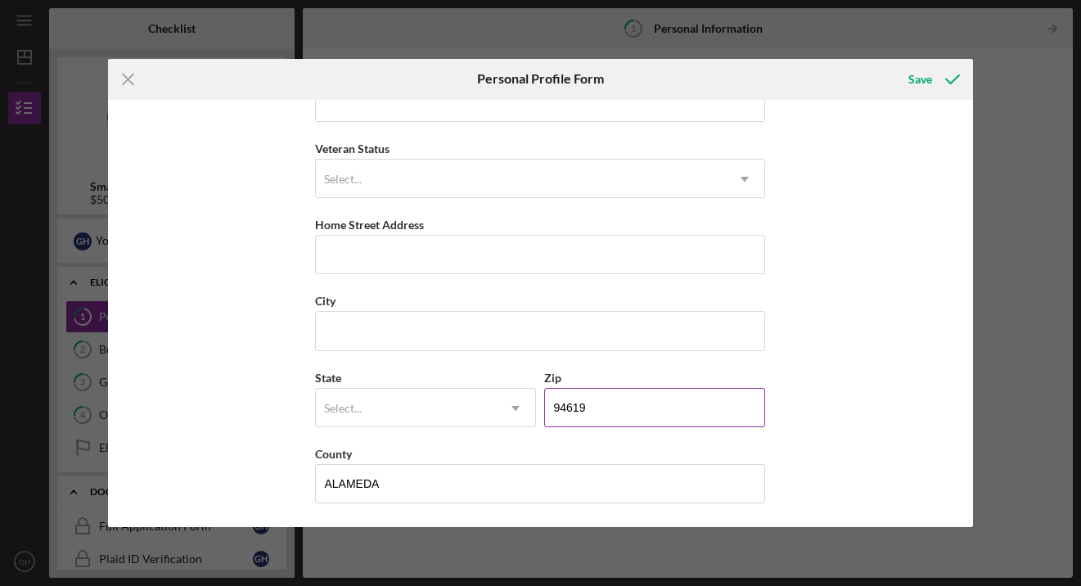
click at [586, 408] on input "94619" at bounding box center [654, 407] width 221 height 39
type input "9####"
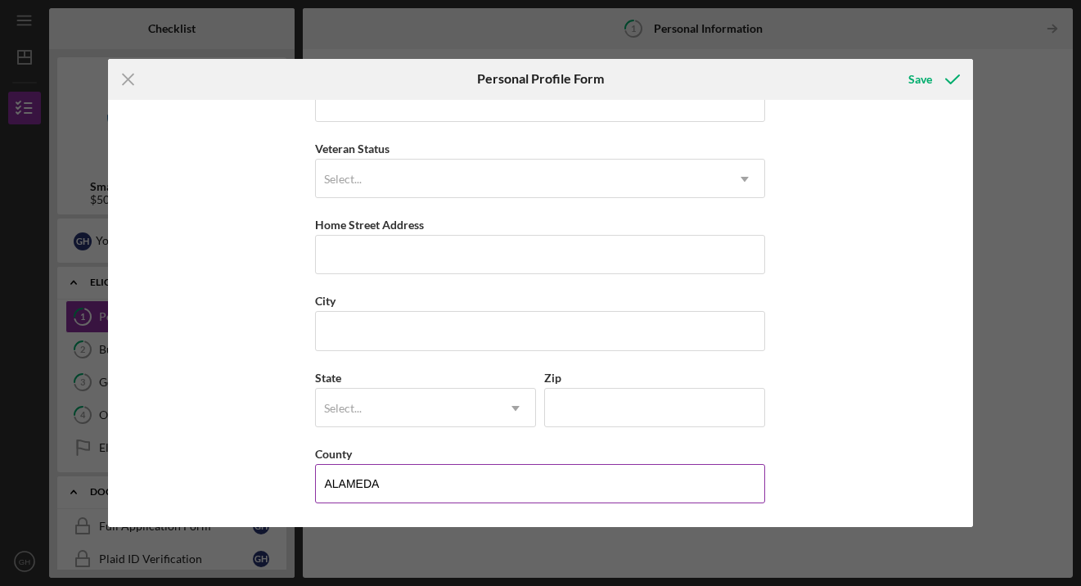
click at [400, 480] on input "ALAMEDA" at bounding box center [540, 483] width 450 height 39
type input "A"
click at [929, 77] on div "Save" at bounding box center [921, 79] width 24 height 33
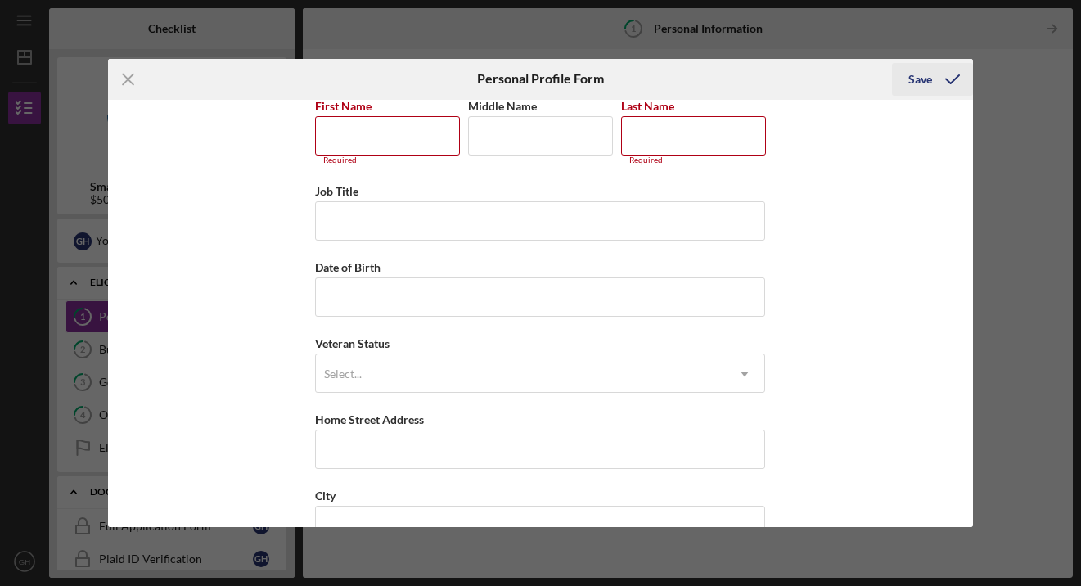
scroll to position [8, 0]
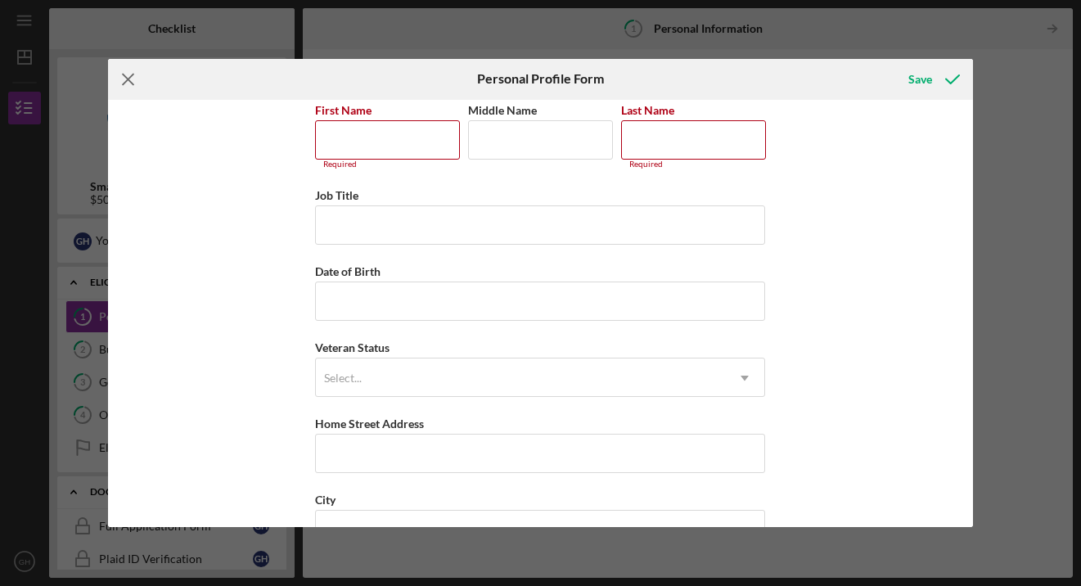
click at [130, 79] on icon "Icon/Menu Close" at bounding box center [128, 79] width 41 height 41
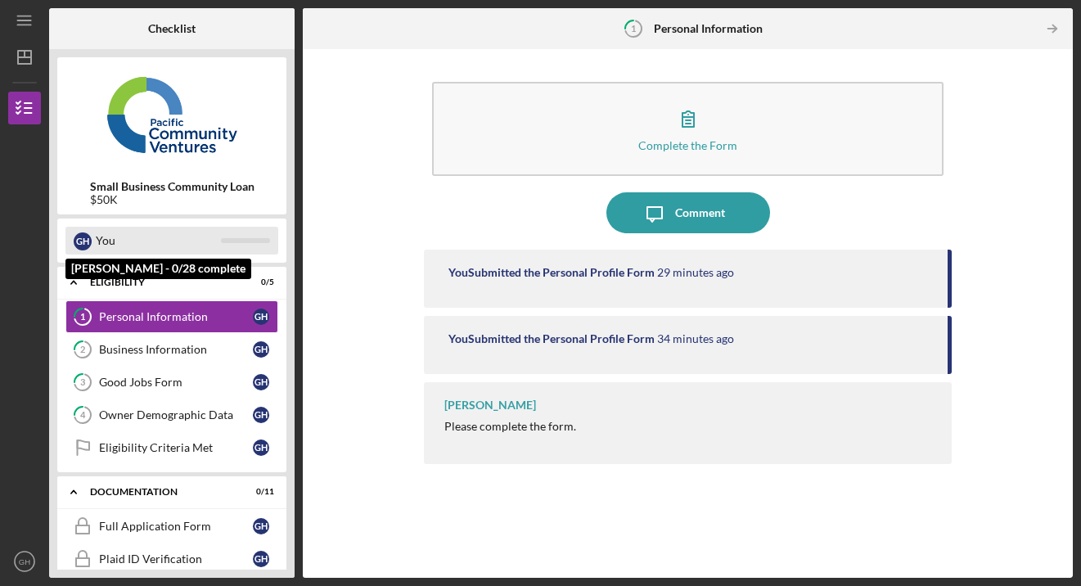
click at [97, 233] on div "You" at bounding box center [158, 241] width 125 height 28
click at [85, 237] on div "G H" at bounding box center [83, 241] width 18 height 18
click at [101, 238] on div "You" at bounding box center [158, 241] width 125 height 28
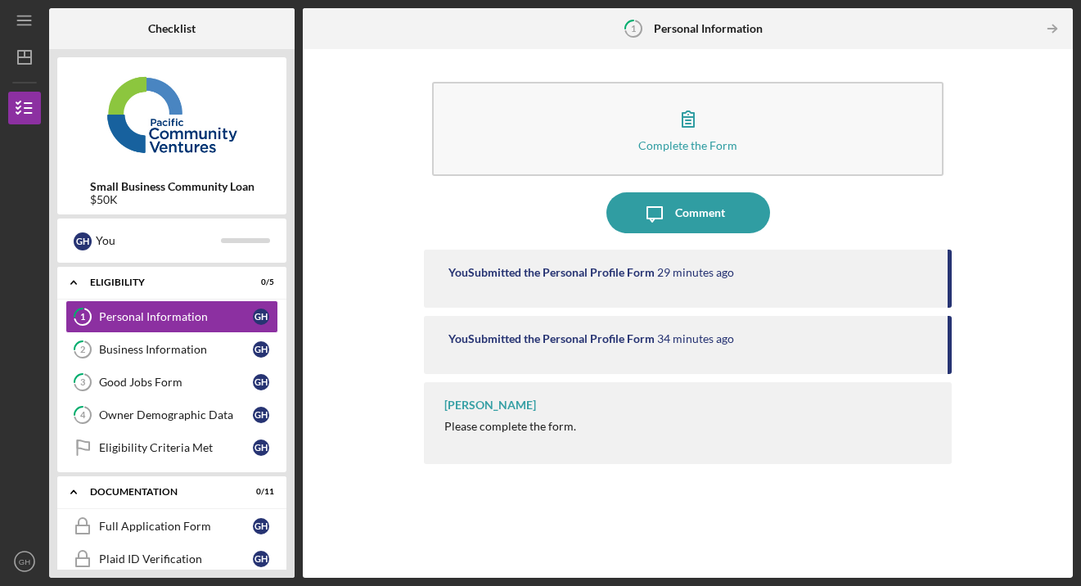
click at [151, 262] on div "G H You" at bounding box center [171, 241] width 229 height 44
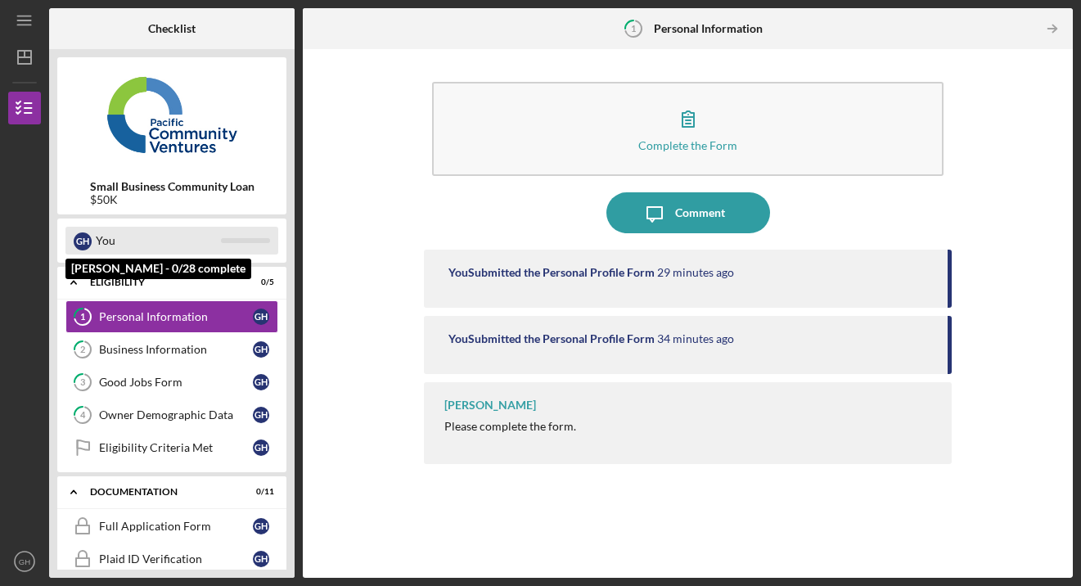
click at [241, 230] on div "G H You" at bounding box center [171, 241] width 213 height 28
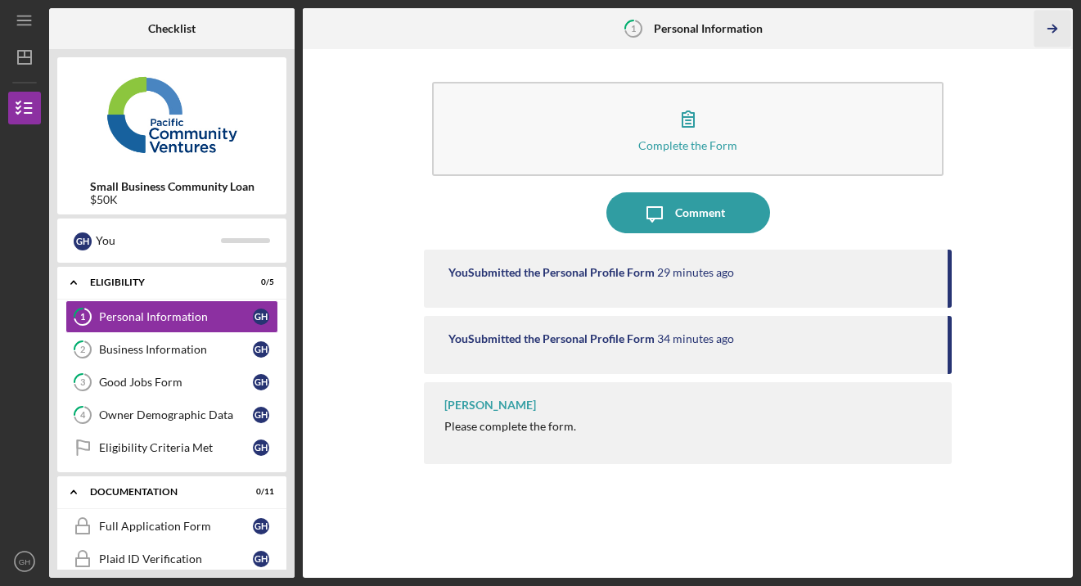
click at [1044, 25] on icon "Icon/Table Pagination Arrow" at bounding box center [1053, 29] width 37 height 37
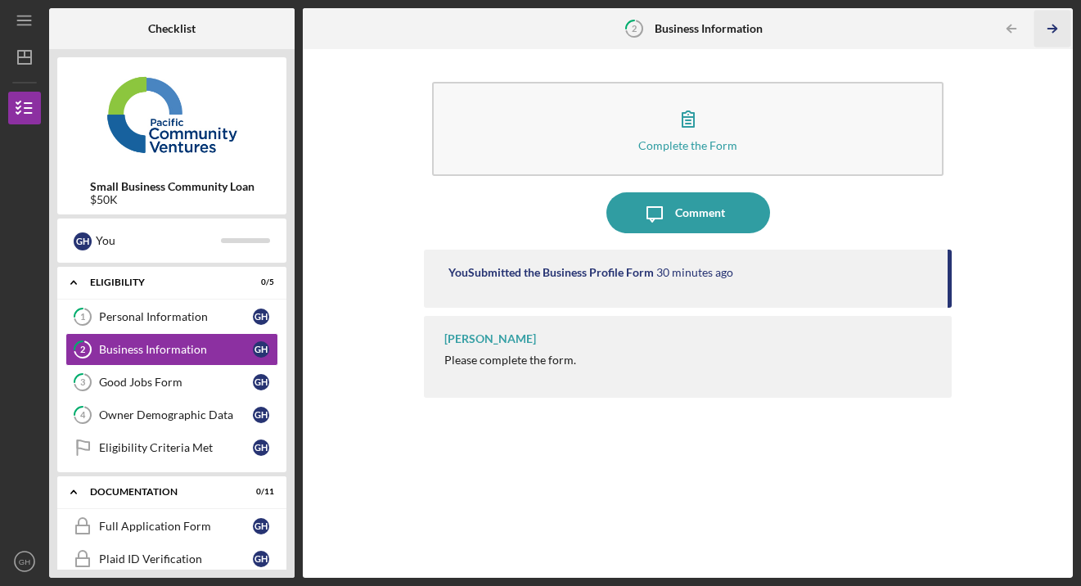
click at [1044, 25] on icon "Icon/Table Pagination Arrow" at bounding box center [1053, 29] width 37 height 37
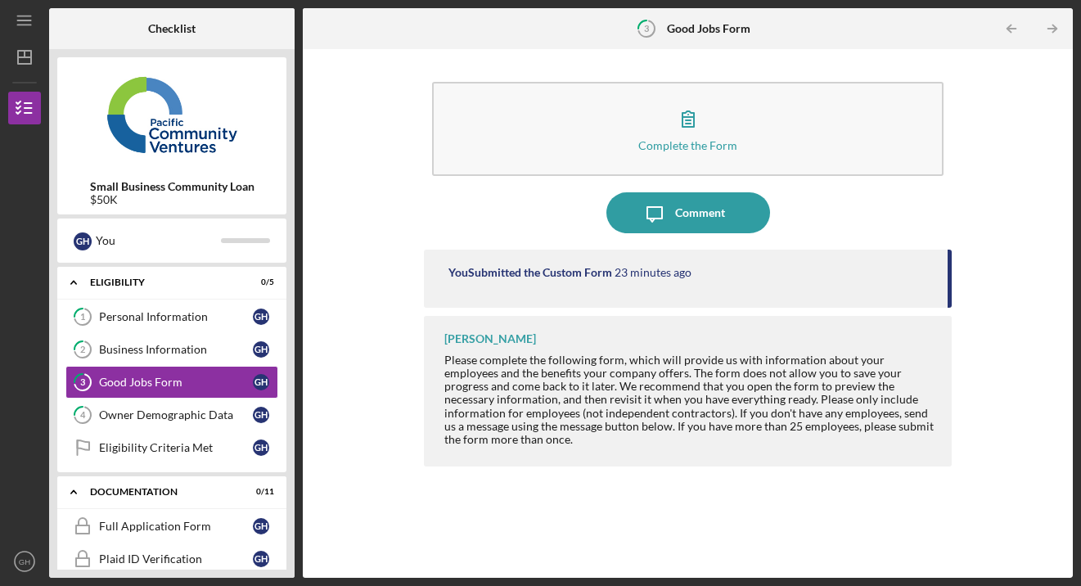
click at [1044, 25] on icon "Icon/Table Pagination Arrow" at bounding box center [1053, 29] width 37 height 37
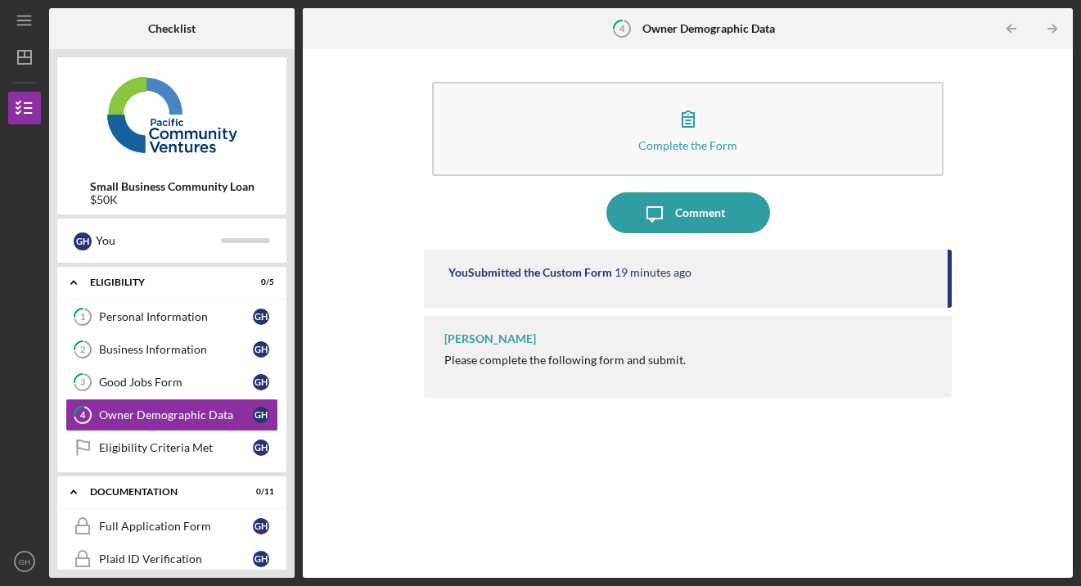
click at [1044, 25] on icon "Icon/Table Pagination Arrow" at bounding box center [1053, 29] width 37 height 37
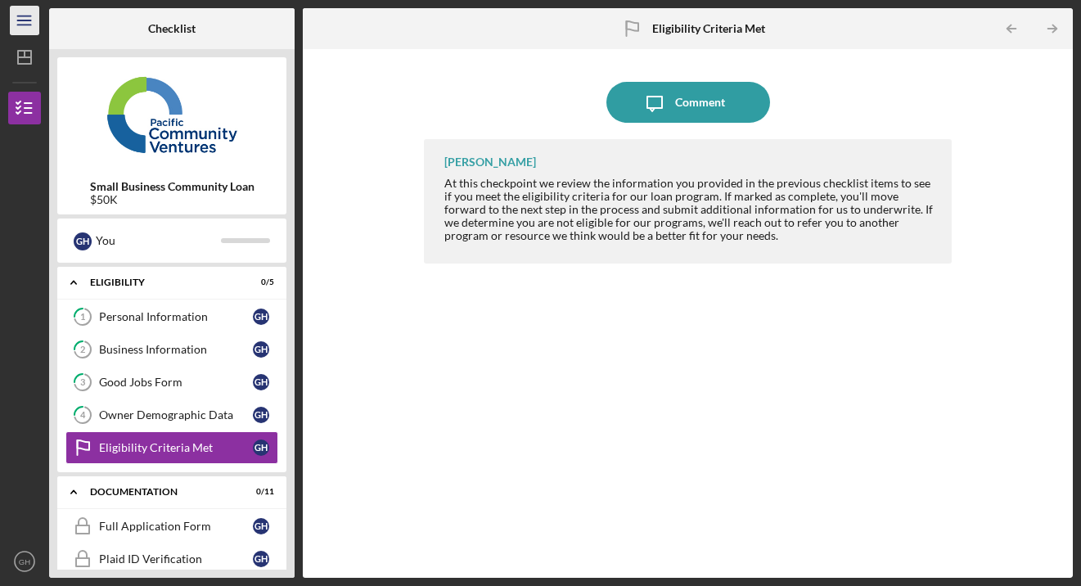
click at [26, 15] on icon "Icon/Menu" at bounding box center [25, 20] width 37 height 37
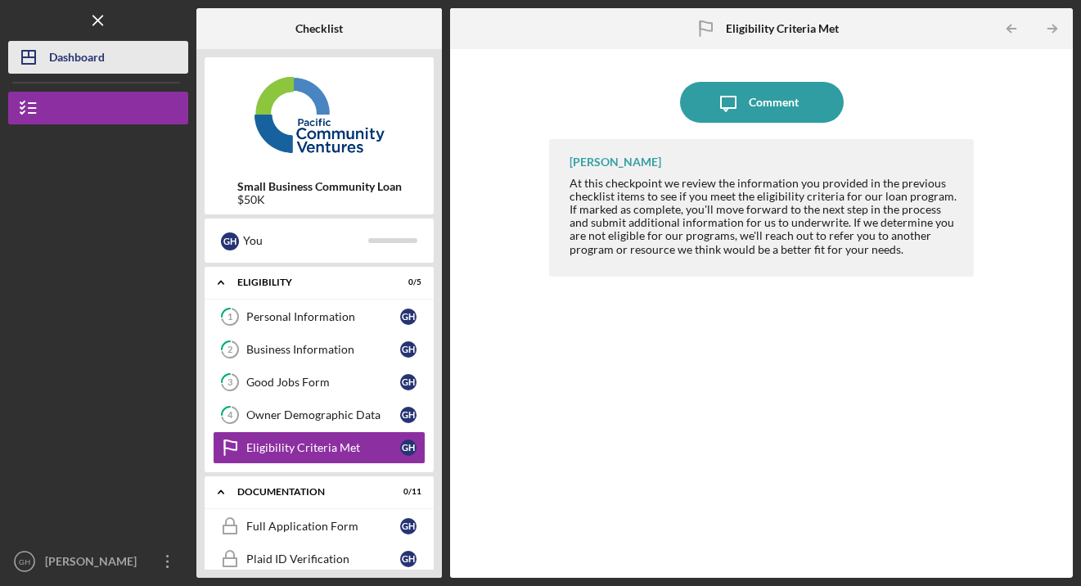
click at [41, 56] on icon "Icon/Dashboard" at bounding box center [28, 57] width 41 height 41
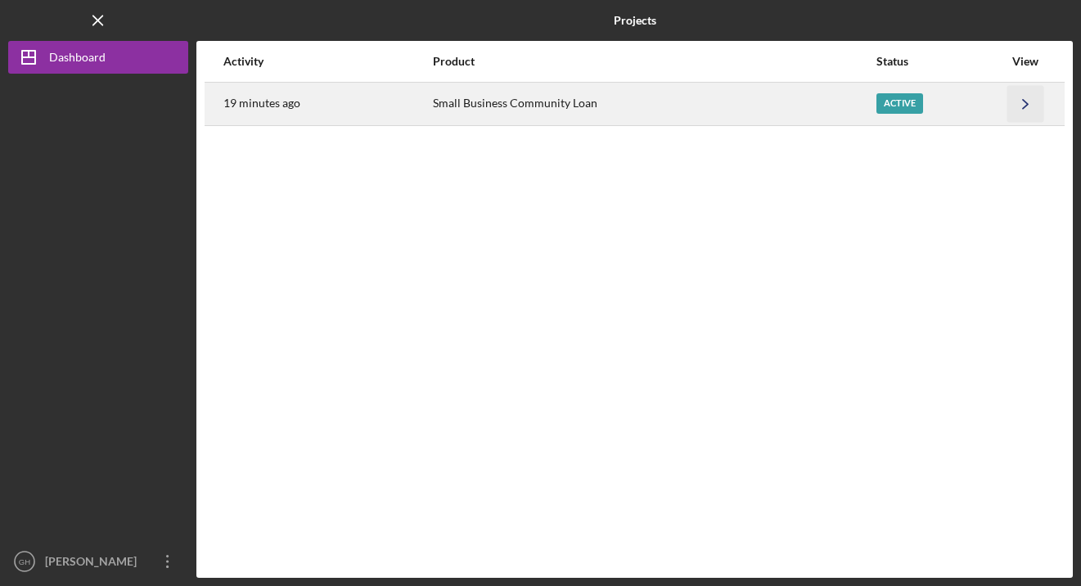
click at [1031, 93] on icon "Icon/Navigate" at bounding box center [1026, 103] width 37 height 37
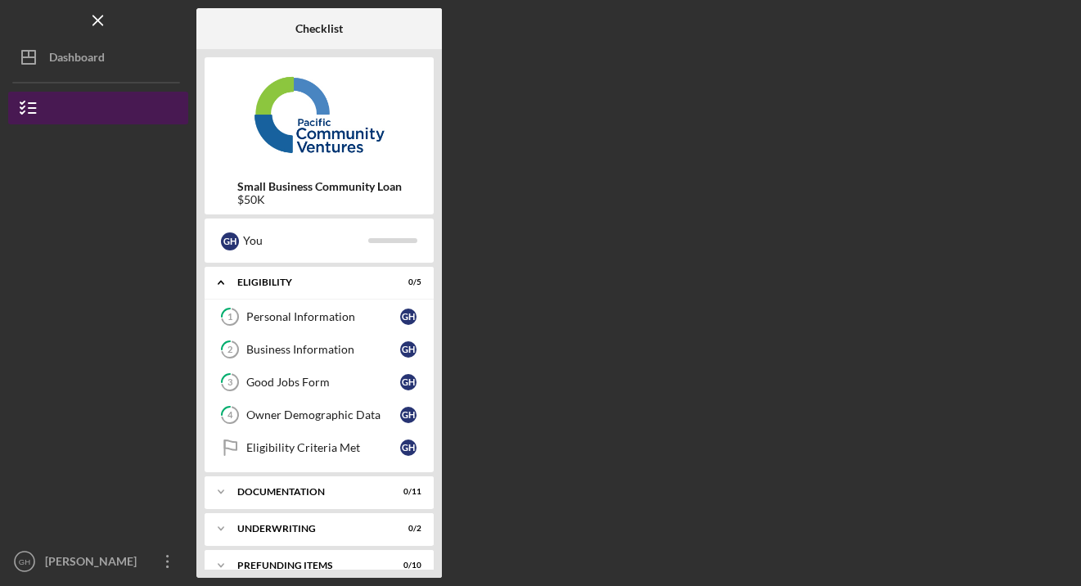
click at [30, 108] on line "button" at bounding box center [32, 108] width 7 height 0
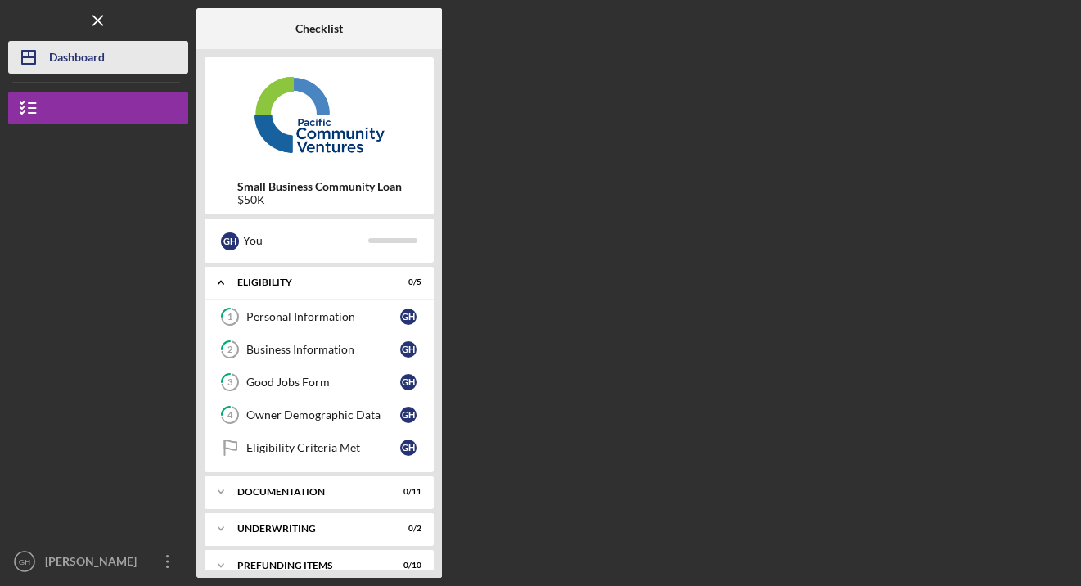
click at [49, 51] on div "Dashboard" at bounding box center [77, 59] width 56 height 37
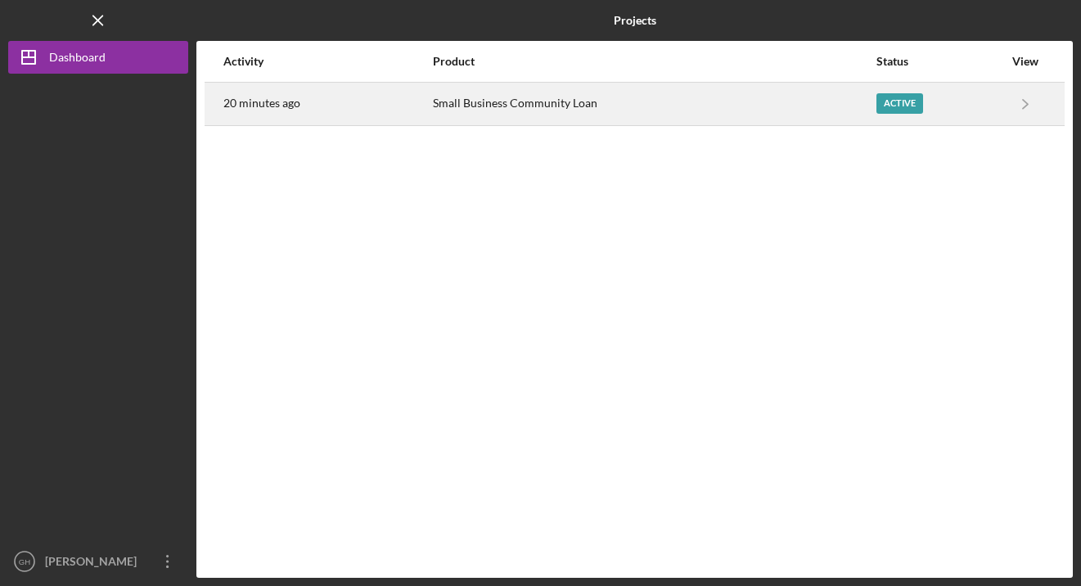
click at [891, 95] on div "Active" at bounding box center [900, 103] width 47 height 20
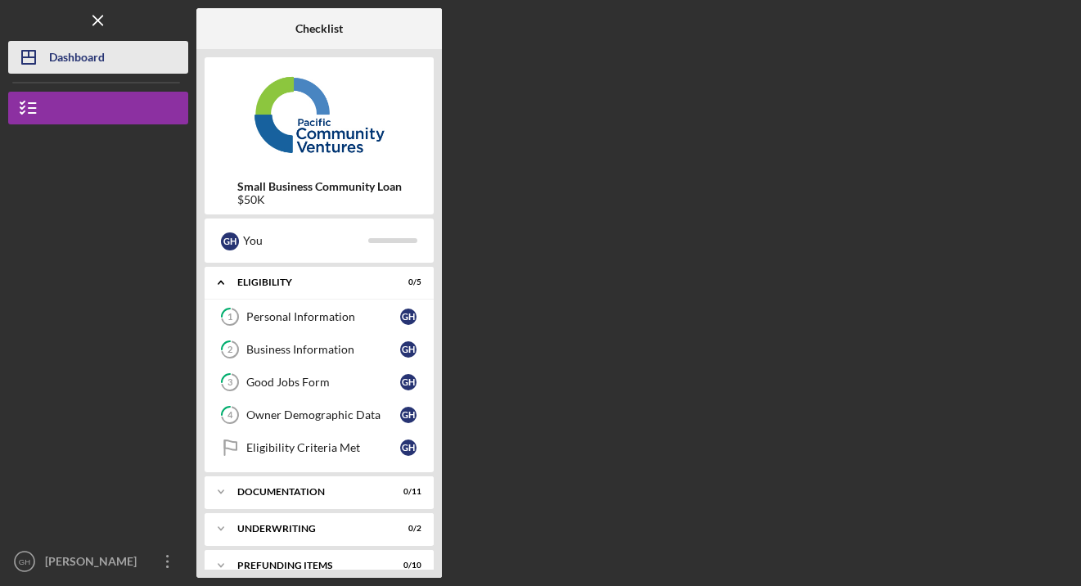
click at [68, 49] on div "Dashboard" at bounding box center [77, 59] width 56 height 37
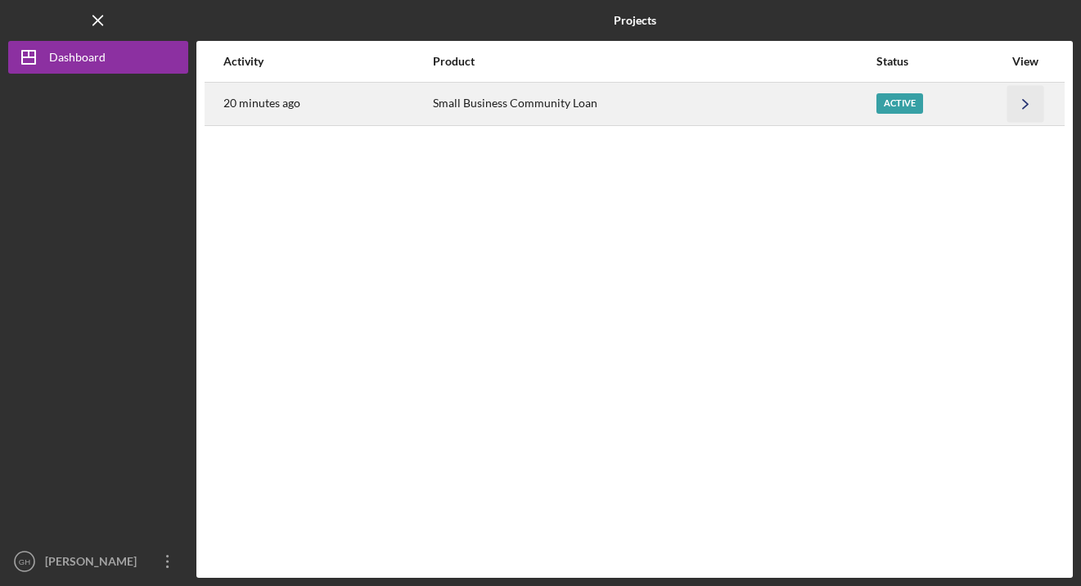
click at [1021, 97] on icon "Icon/Navigate" at bounding box center [1026, 103] width 37 height 37
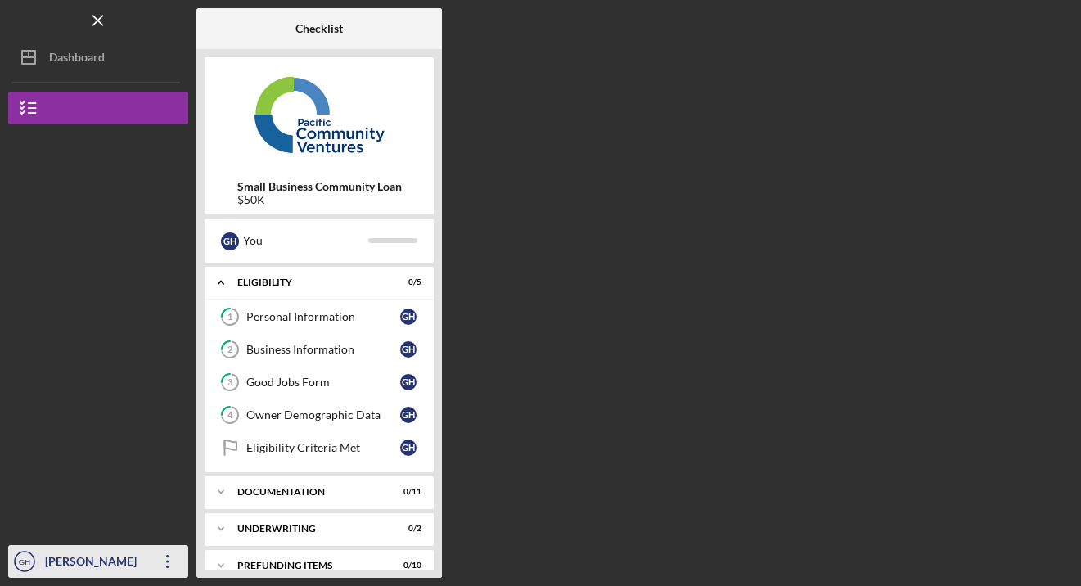
click at [167, 567] on icon "button" at bounding box center [167, 561] width 2 height 13
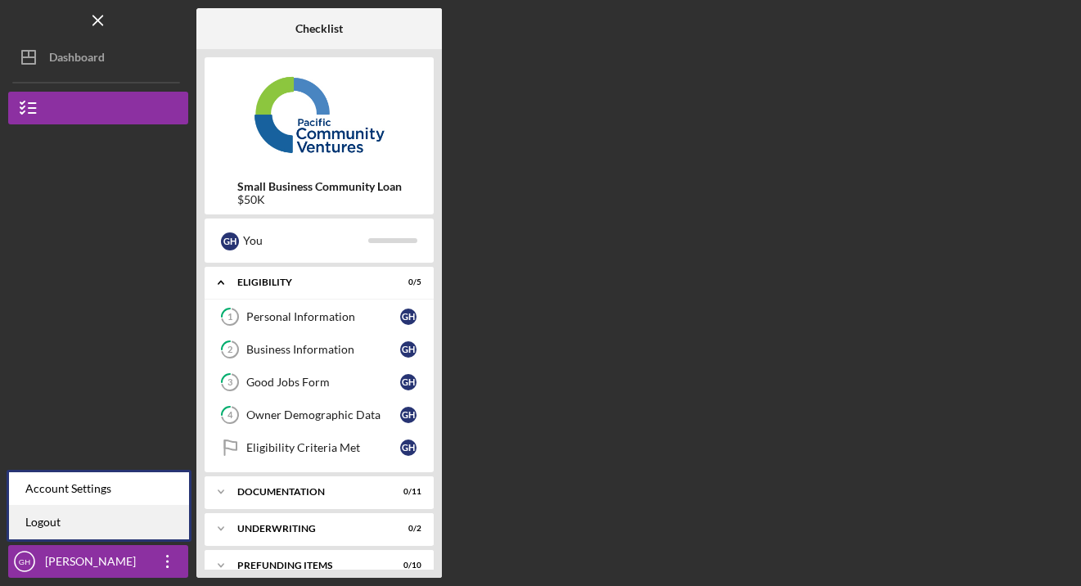
click at [63, 516] on link "Logout" at bounding box center [99, 523] width 180 height 34
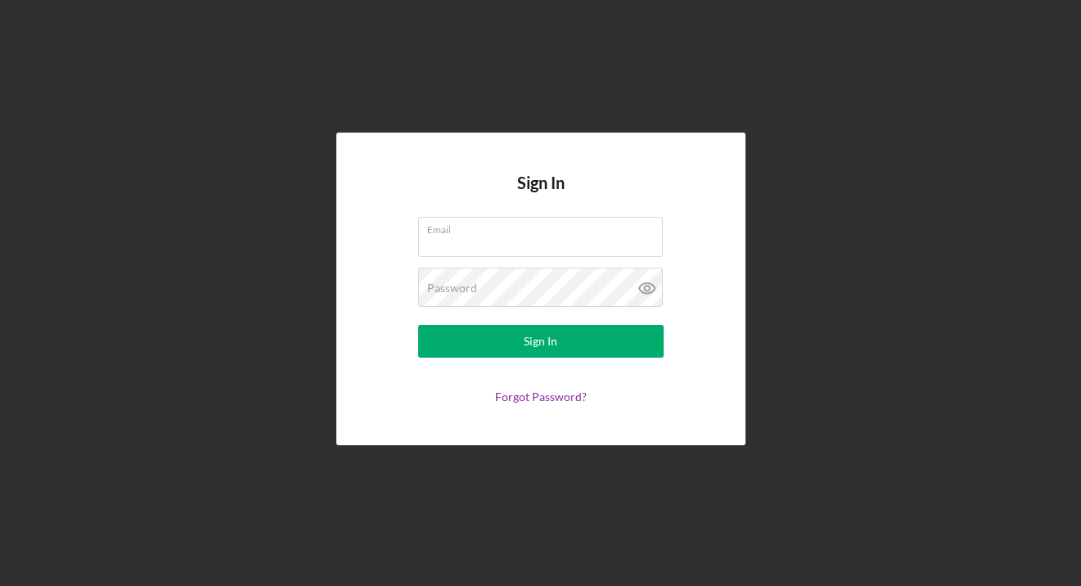
type input "[EMAIL_ADDRESS][DOMAIN_NAME]"
